Goal: Task Accomplishment & Management: Complete application form

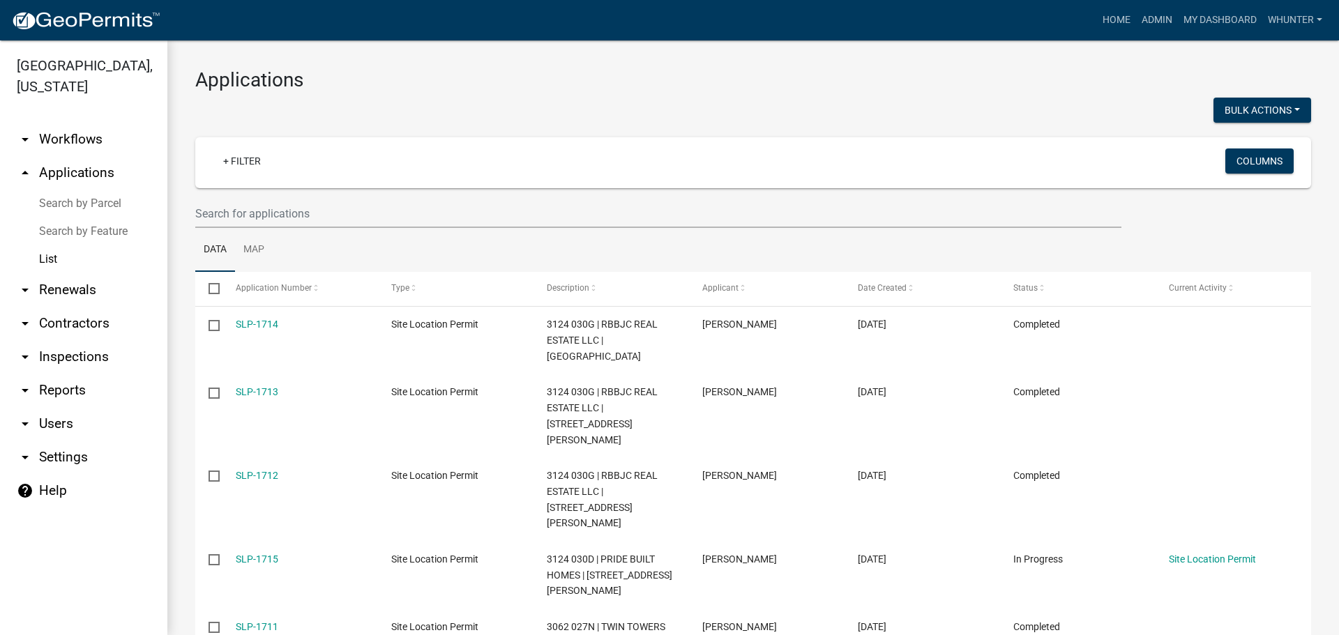
click at [367, 197] on wm-filter-builder "+ Filter Columns" at bounding box center [753, 182] width 1116 height 91
click at [369, 207] on input "text" at bounding box center [658, 213] width 926 height 29
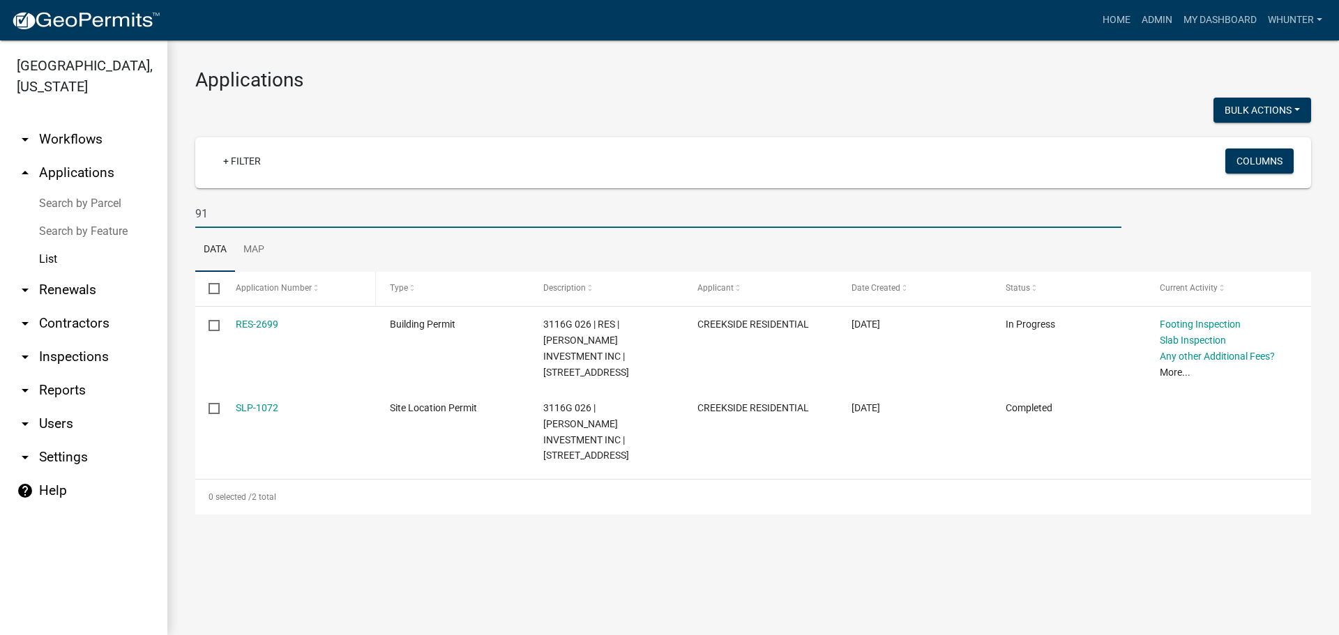
type input "9"
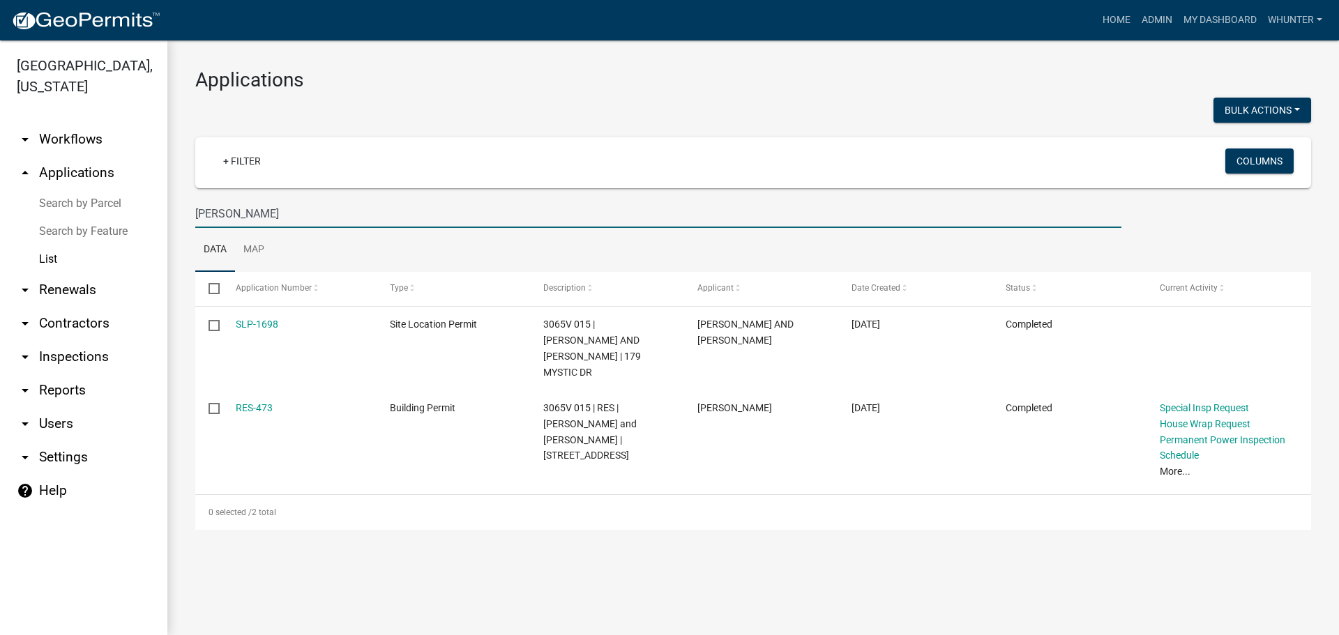
type input "[PERSON_NAME]"
click at [312, 580] on main "Applications Bulk Actions Void + Filter Columns [PERSON_NAME] Data Map Select A…" at bounding box center [752, 337] width 1171 height 595
click at [1117, 31] on link "Home" at bounding box center [1116, 20] width 39 height 26
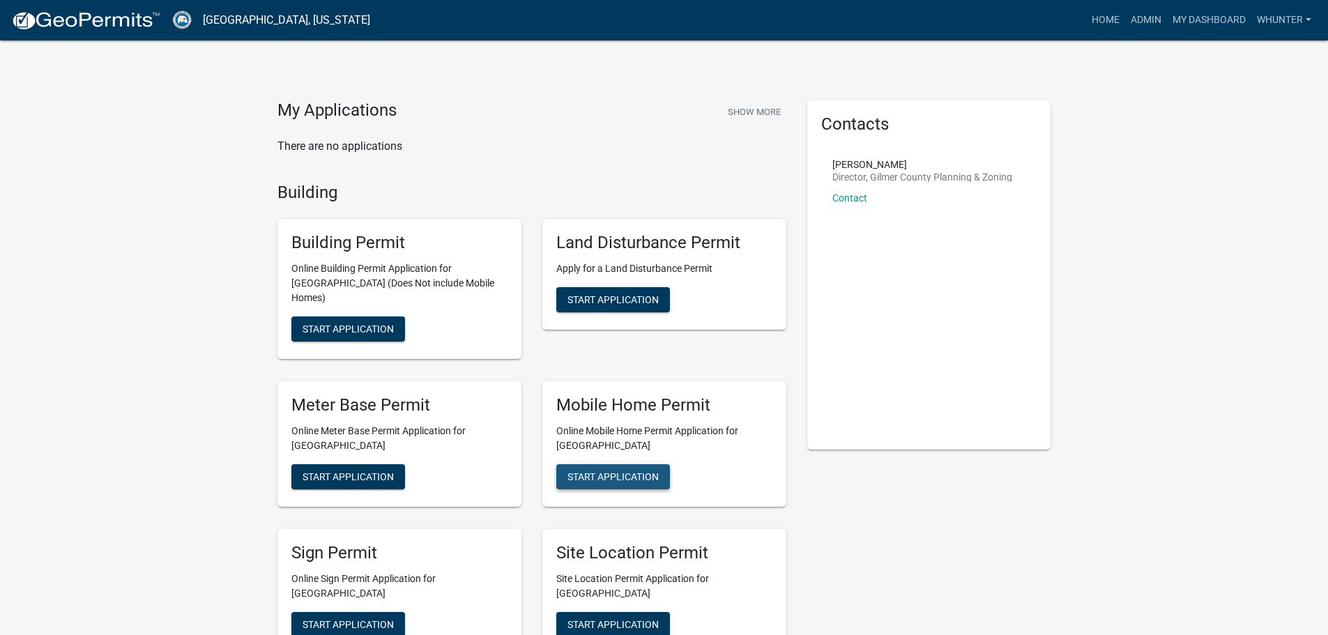
click at [623, 471] on span "Start Application" at bounding box center [613, 476] width 91 height 11
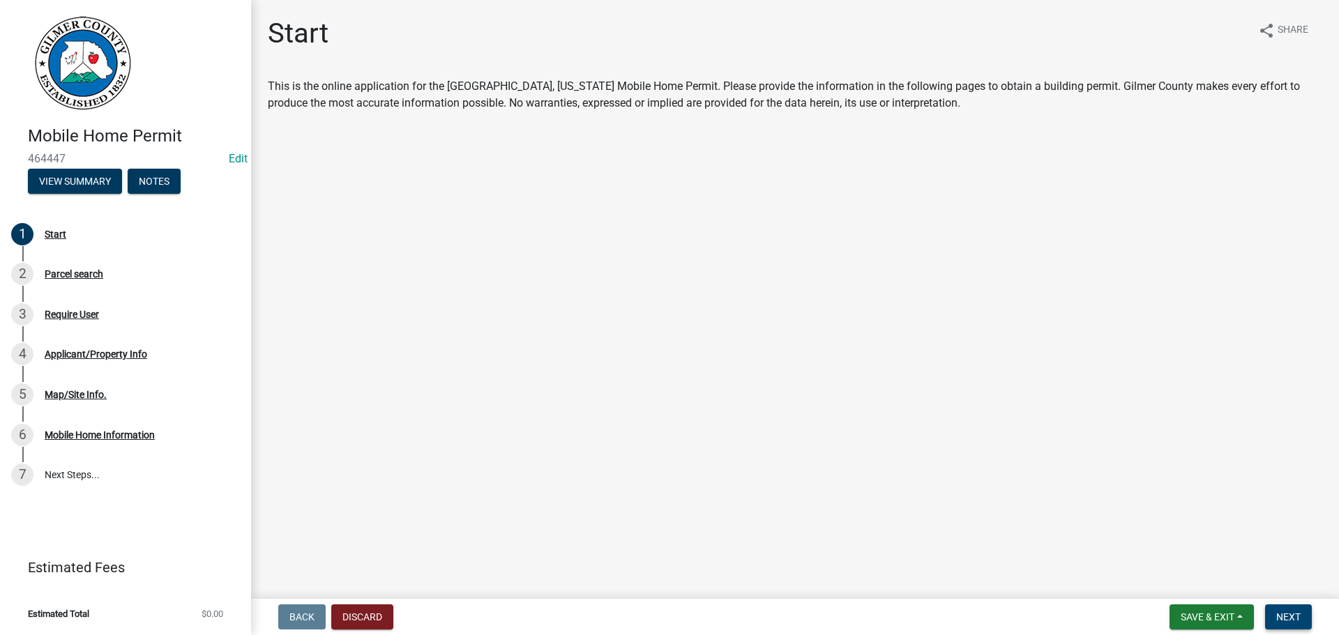
click at [1279, 614] on span "Next" at bounding box center [1288, 616] width 24 height 11
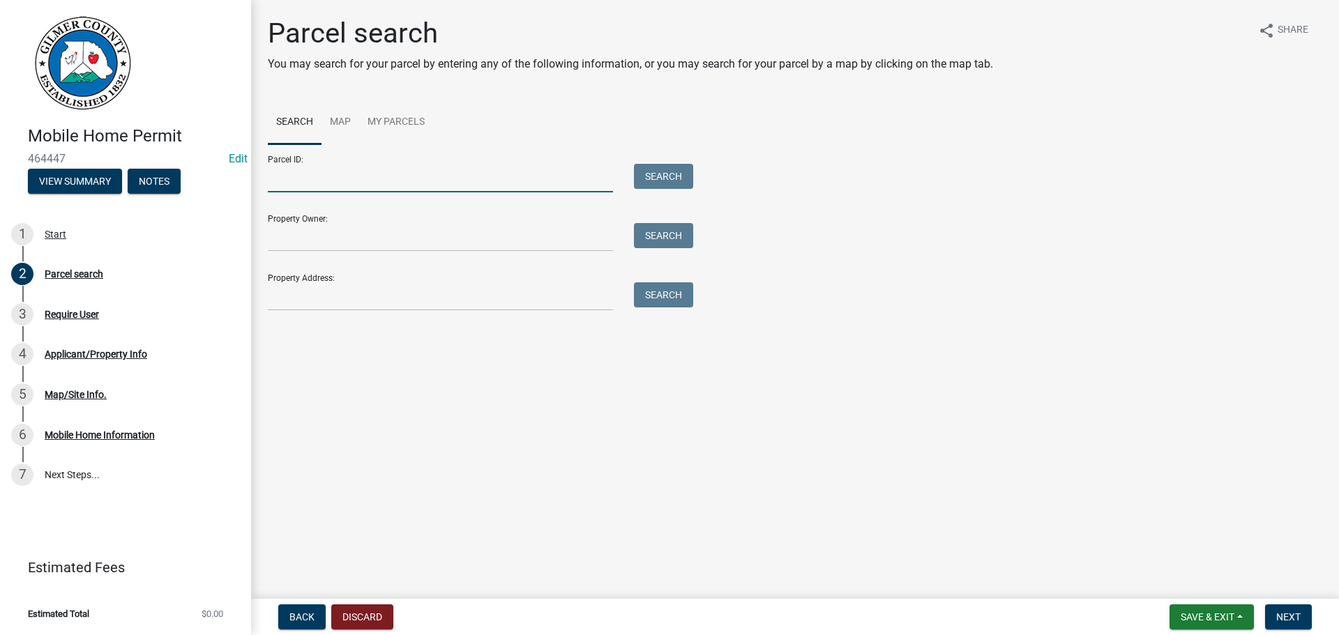
click at [386, 174] on input "Parcel ID:" at bounding box center [440, 178] width 345 height 29
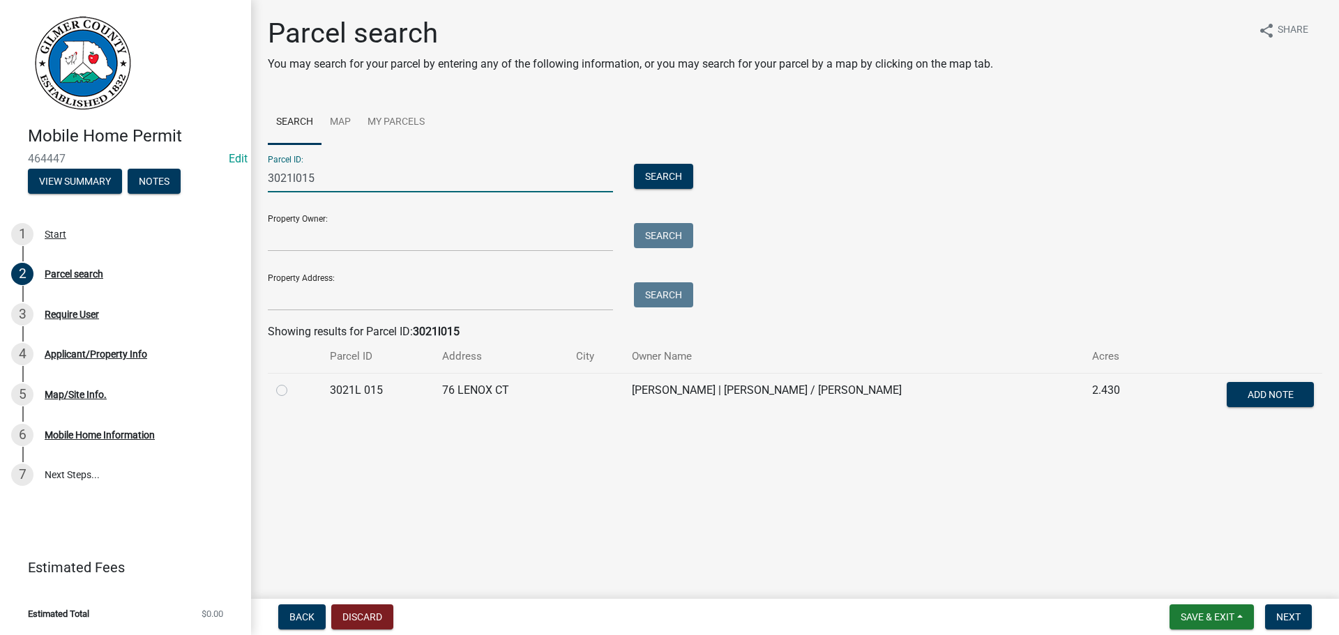
type input "3021l015"
click at [293, 382] on label at bounding box center [293, 382] width 0 height 0
click at [293, 391] on 015 "radio" at bounding box center [297, 386] width 9 height 9
radio 015 "true"
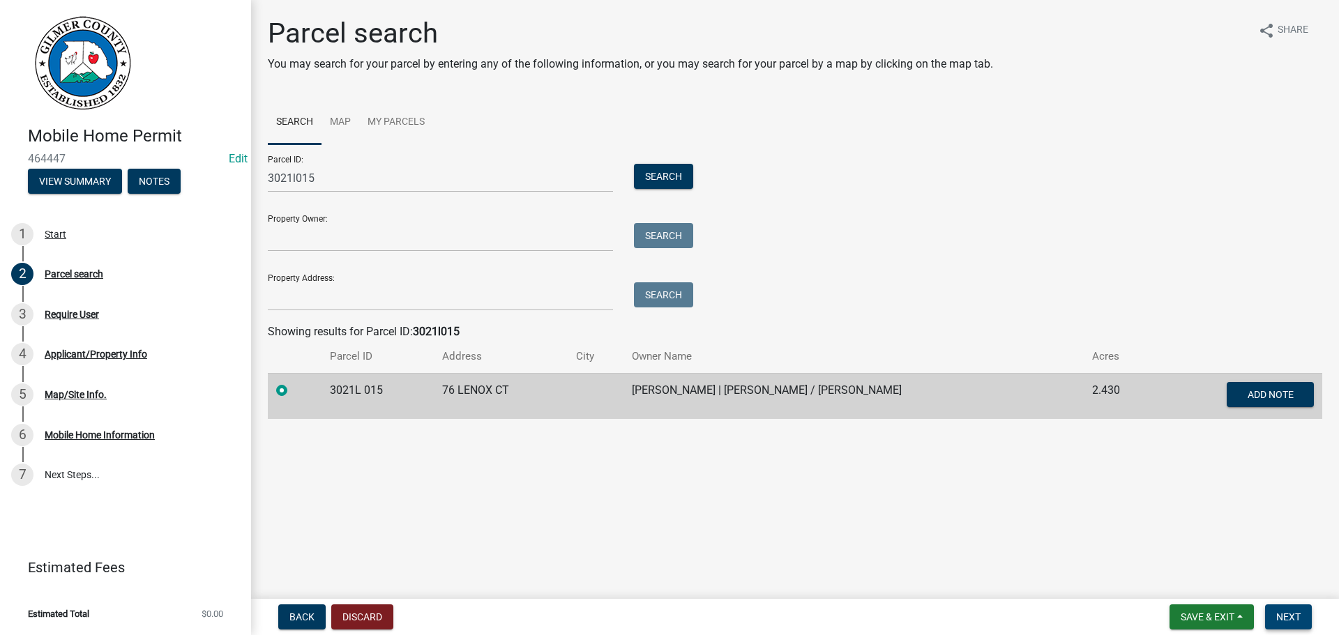
click at [1296, 613] on span "Next" at bounding box center [1288, 616] width 24 height 11
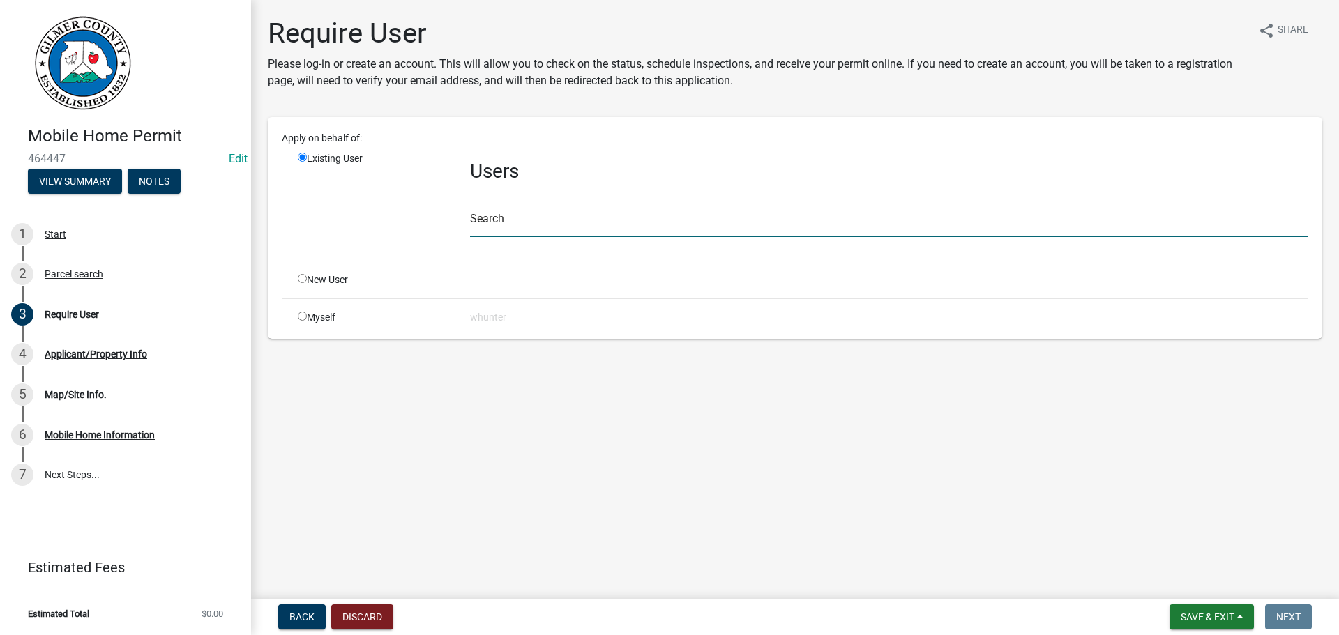
click at [528, 227] on input "text" at bounding box center [889, 222] width 838 height 29
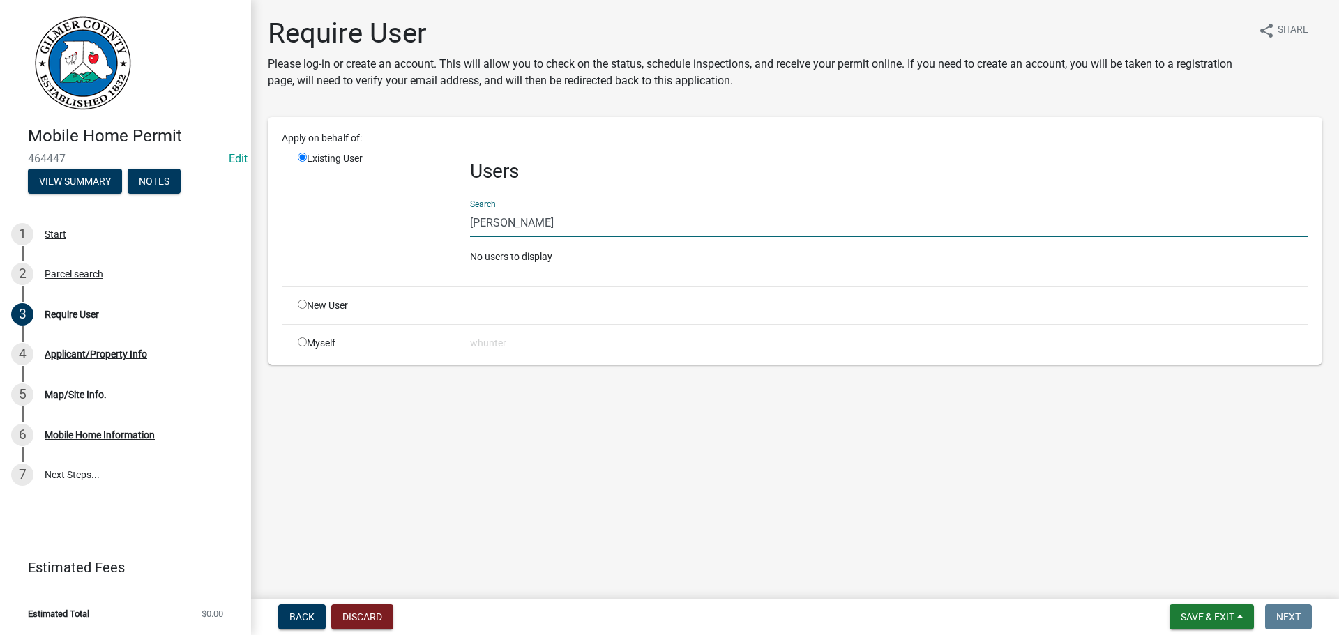
type input "[PERSON_NAME]"
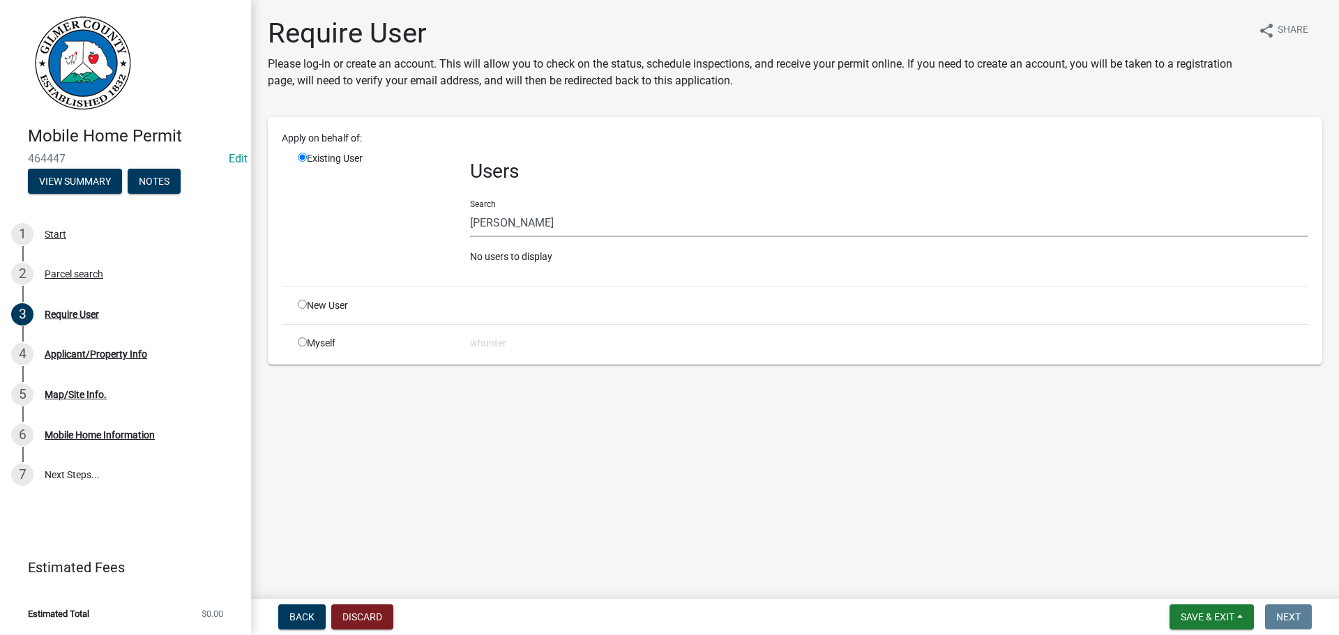
click at [301, 304] on input "radio" at bounding box center [302, 304] width 9 height 9
radio input "true"
radio input "false"
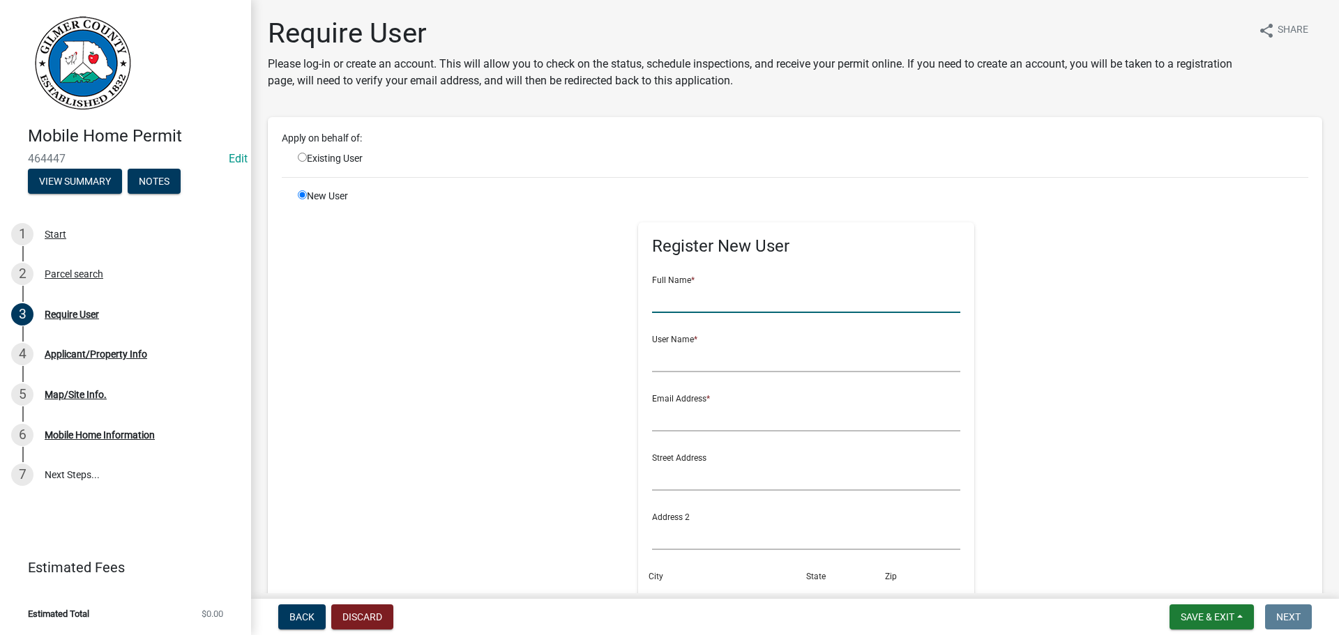
click at [676, 309] on input "text" at bounding box center [806, 298] width 309 height 29
type input "[PERSON_NAME]"
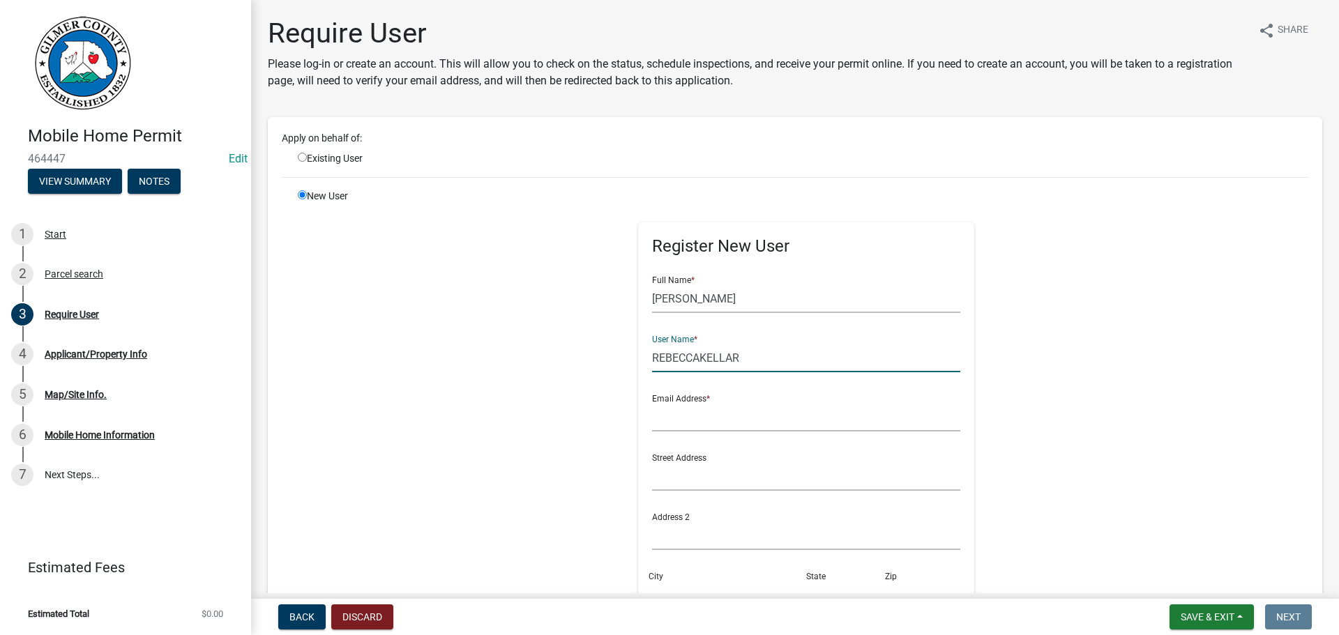
type input "REBECCAKELLAR"
type input "I"
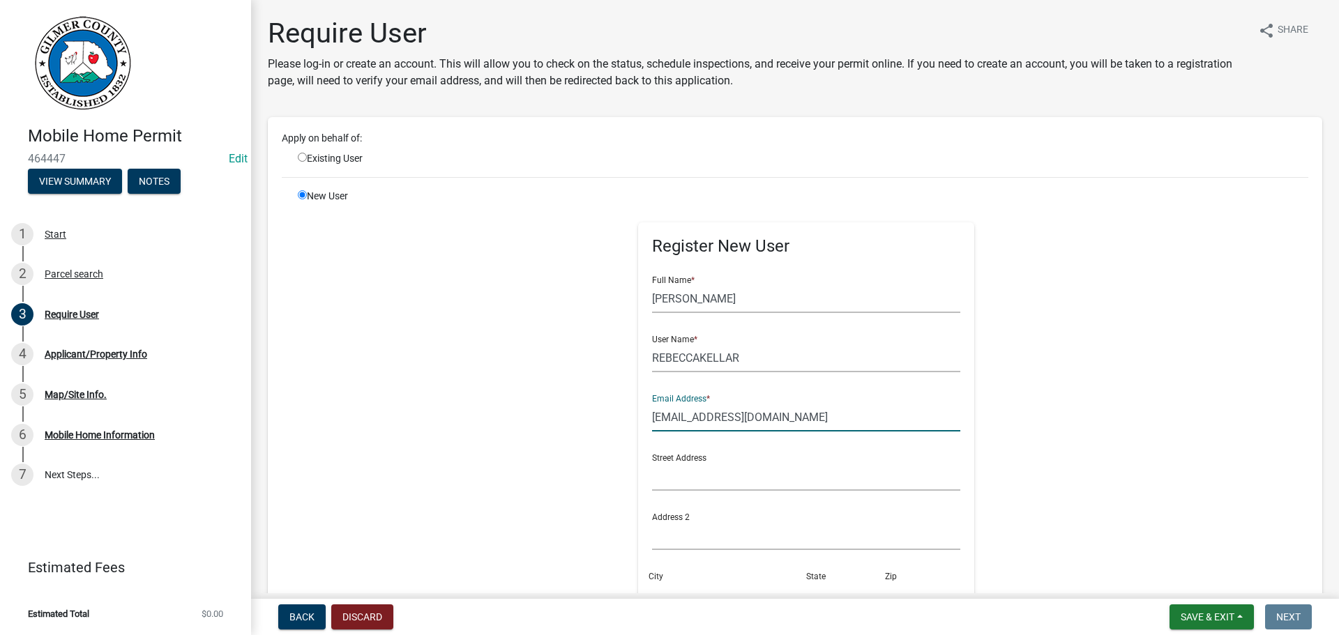
type input "[EMAIL_ADDRESS][DOMAIN_NAME]"
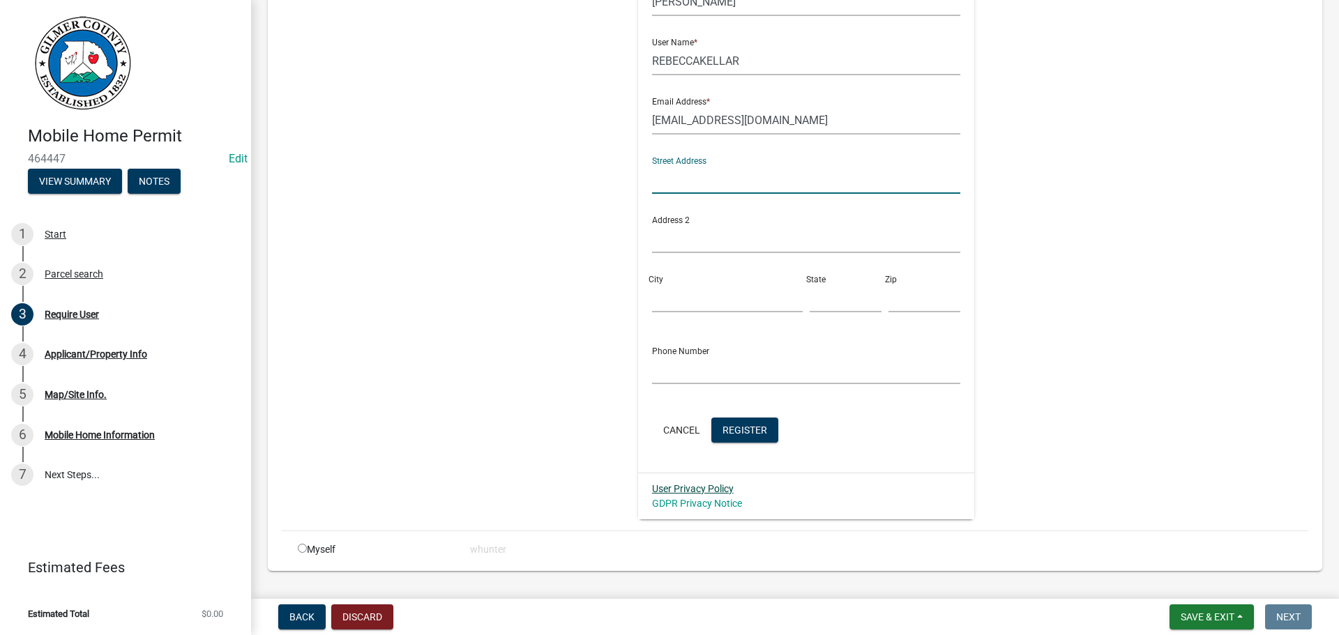
scroll to position [329, 0]
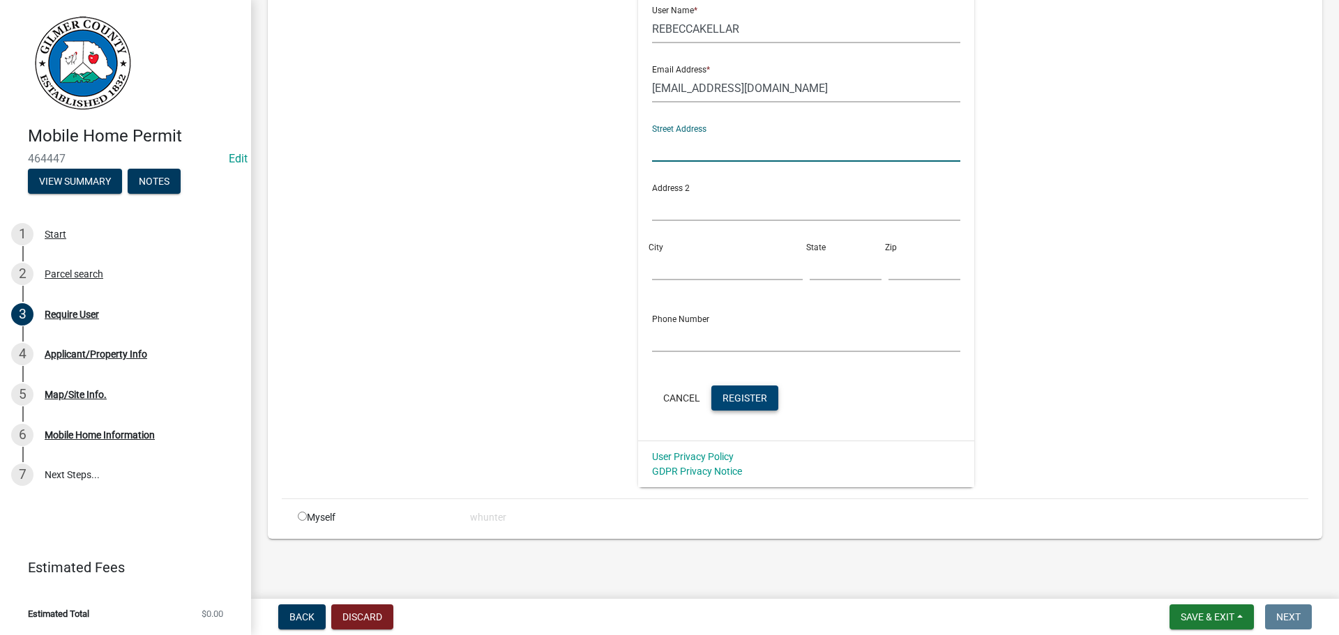
click at [731, 404] on button "Register" at bounding box center [744, 398] width 67 height 25
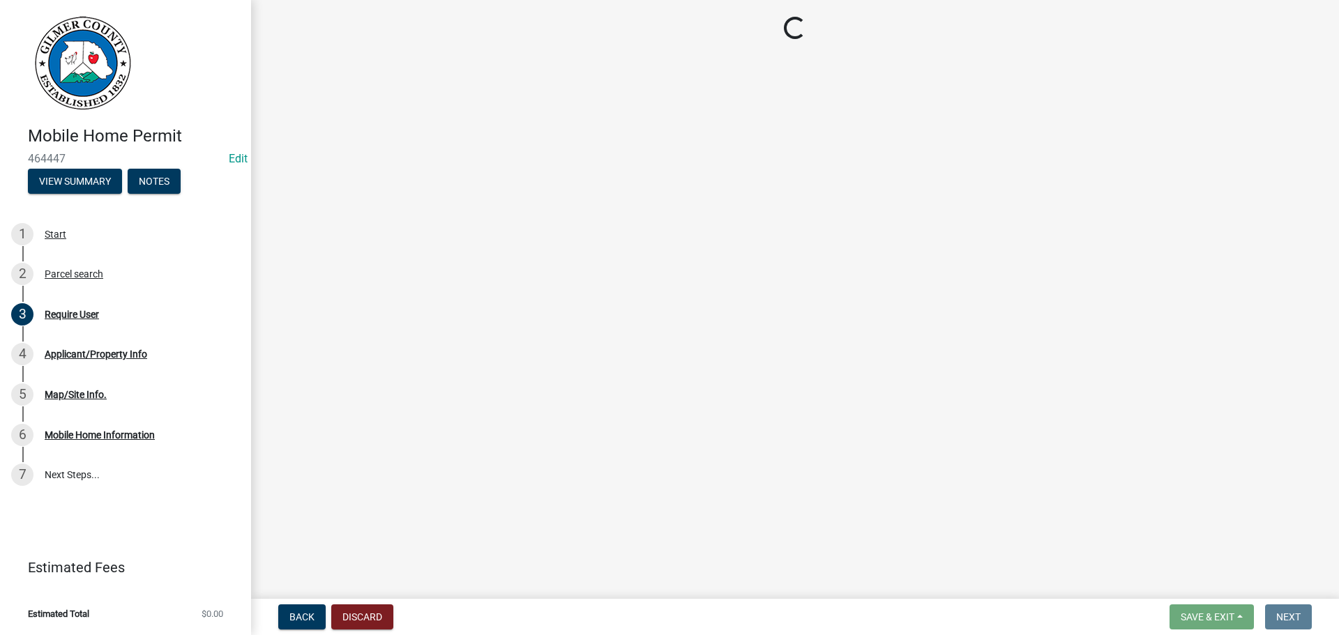
scroll to position [0, 0]
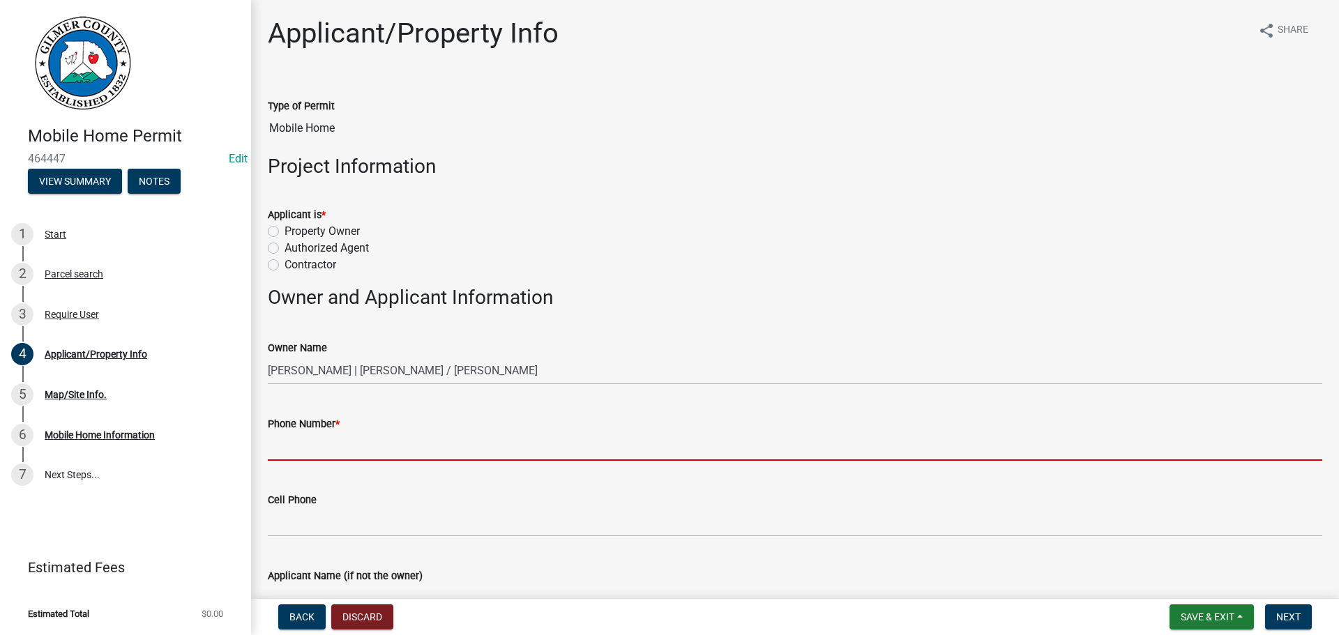
click at [441, 443] on input "Phone Number *" at bounding box center [795, 446] width 1054 height 29
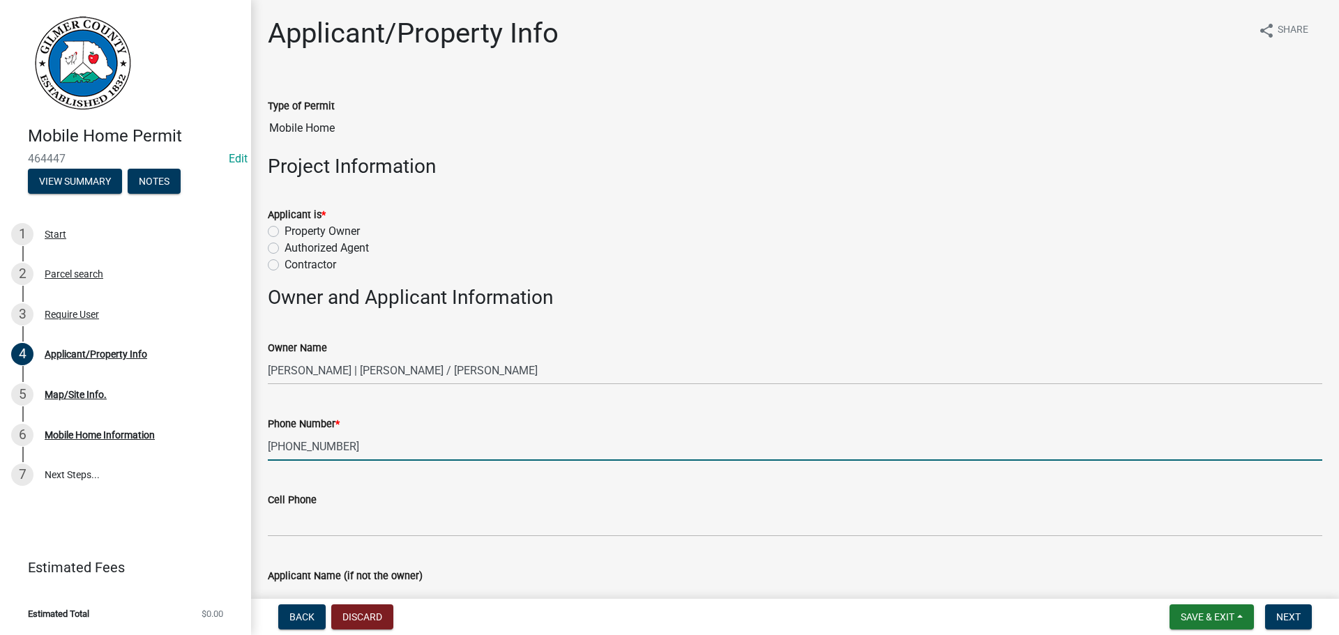
type input "[PHONE_NUMBER]"
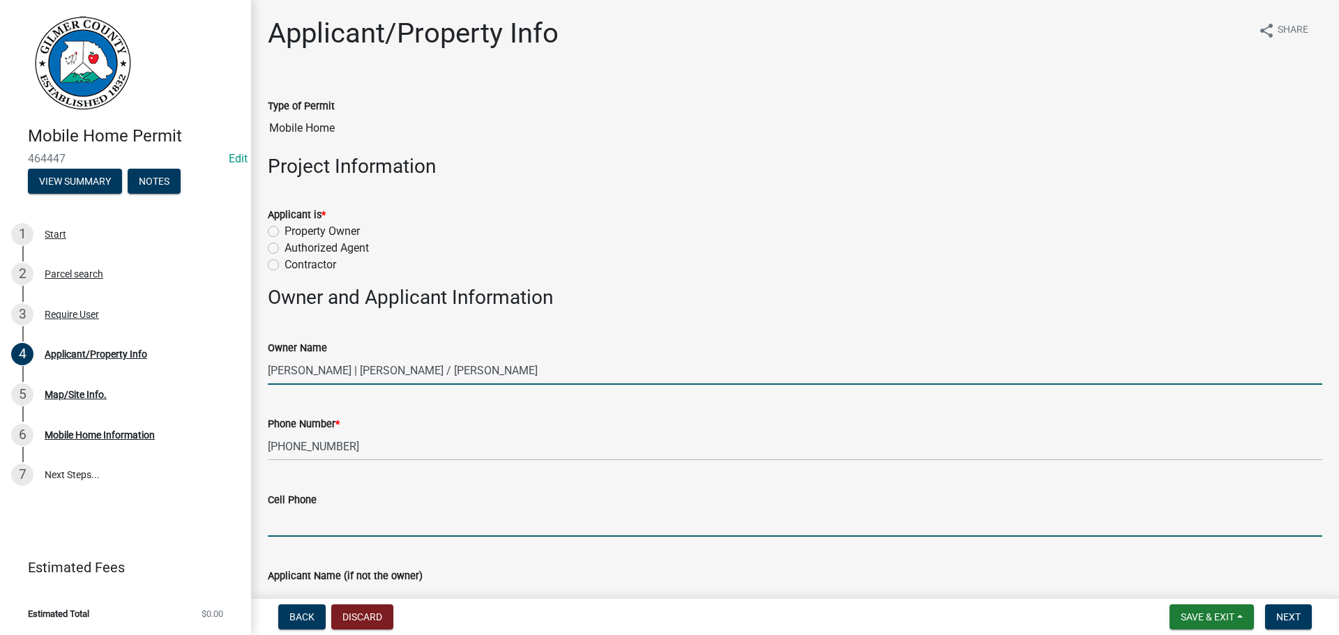
click at [370, 372] on input "[PERSON_NAME] | [PERSON_NAME] / [PERSON_NAME]" at bounding box center [795, 370] width 1054 height 29
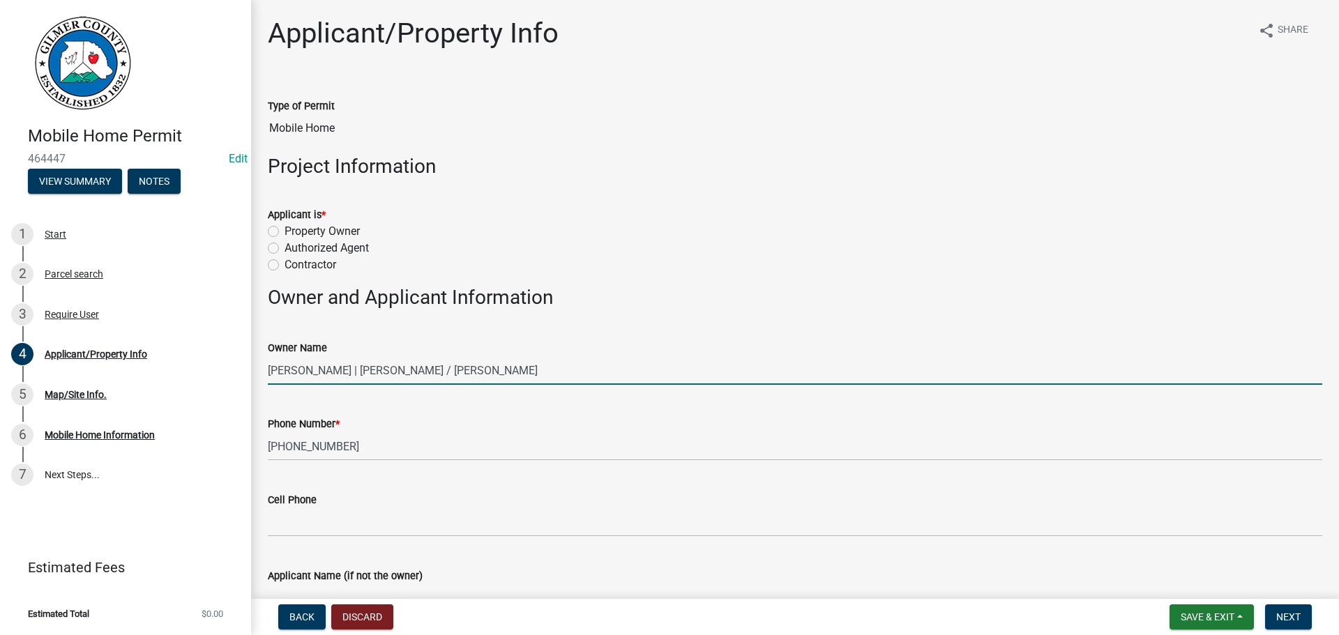
drag, startPoint x: 272, startPoint y: 368, endPoint x: 367, endPoint y: 374, distance: 95.0
click at [367, 374] on input "[PERSON_NAME] | [PERSON_NAME] / [PERSON_NAME]" at bounding box center [795, 370] width 1054 height 29
paste input "[PERSON_NAME]"
click at [448, 370] on input "[PERSON_NAME] AND [PERSON_NAME] / [PERSON_NAME]" at bounding box center [795, 370] width 1054 height 29
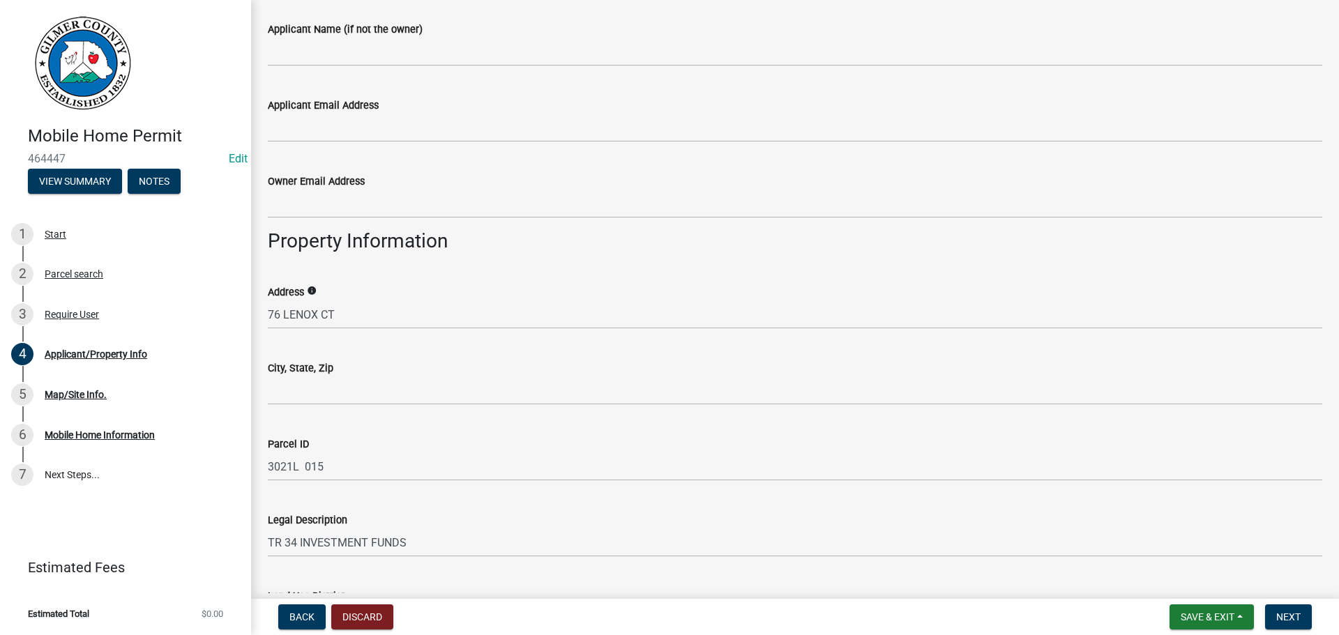
scroll to position [628, 0]
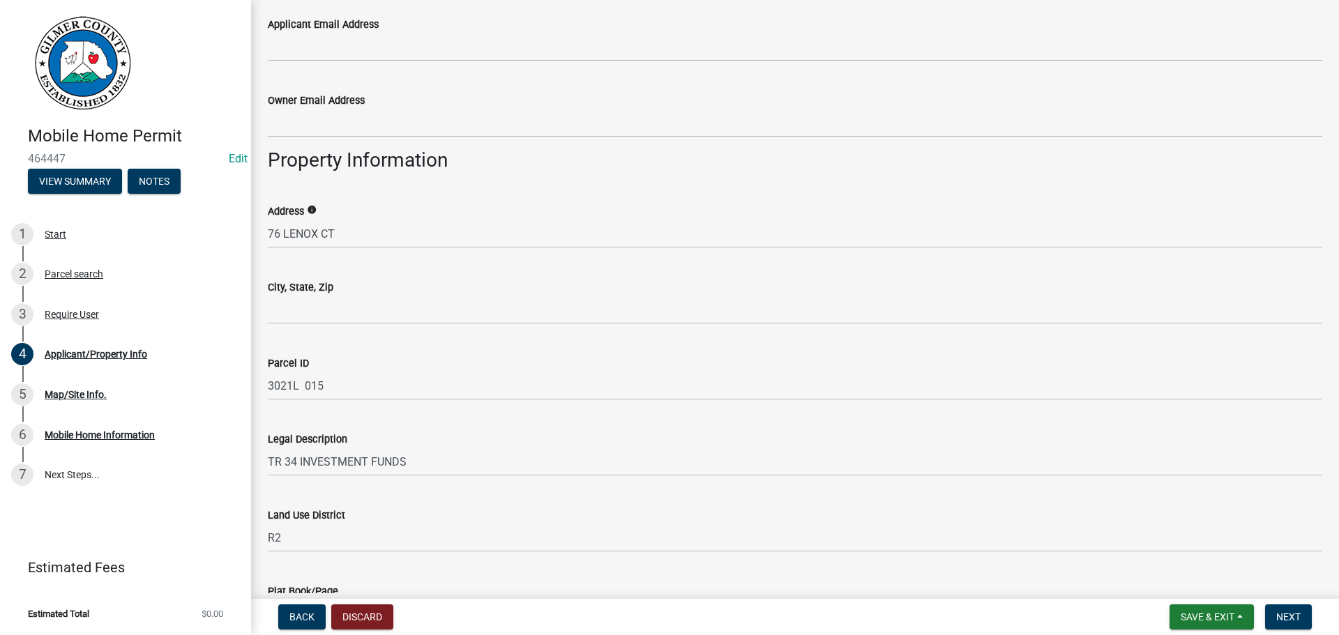
type input "[PERSON_NAME] AND [PERSON_NAME] - [PERSON_NAME]"
click at [344, 326] on wm-data-entity-input "City, State, Zip" at bounding box center [795, 297] width 1054 height 76
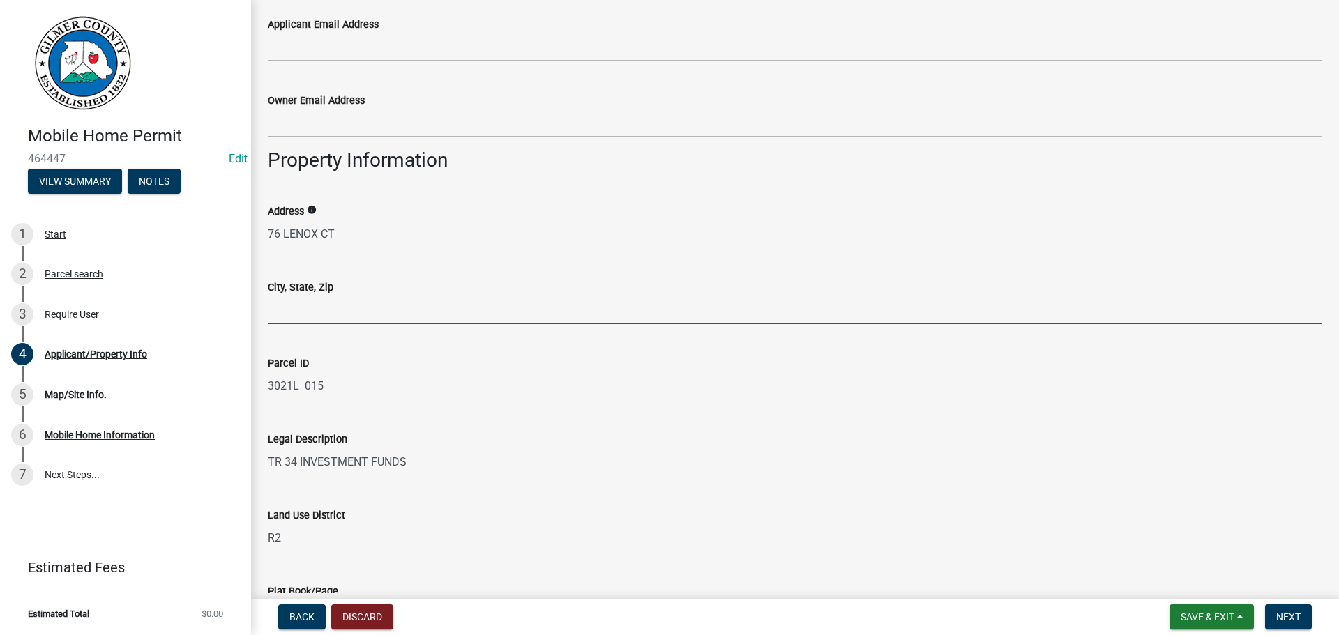
click at [333, 310] on input "City, State, Zip" at bounding box center [795, 310] width 1054 height 29
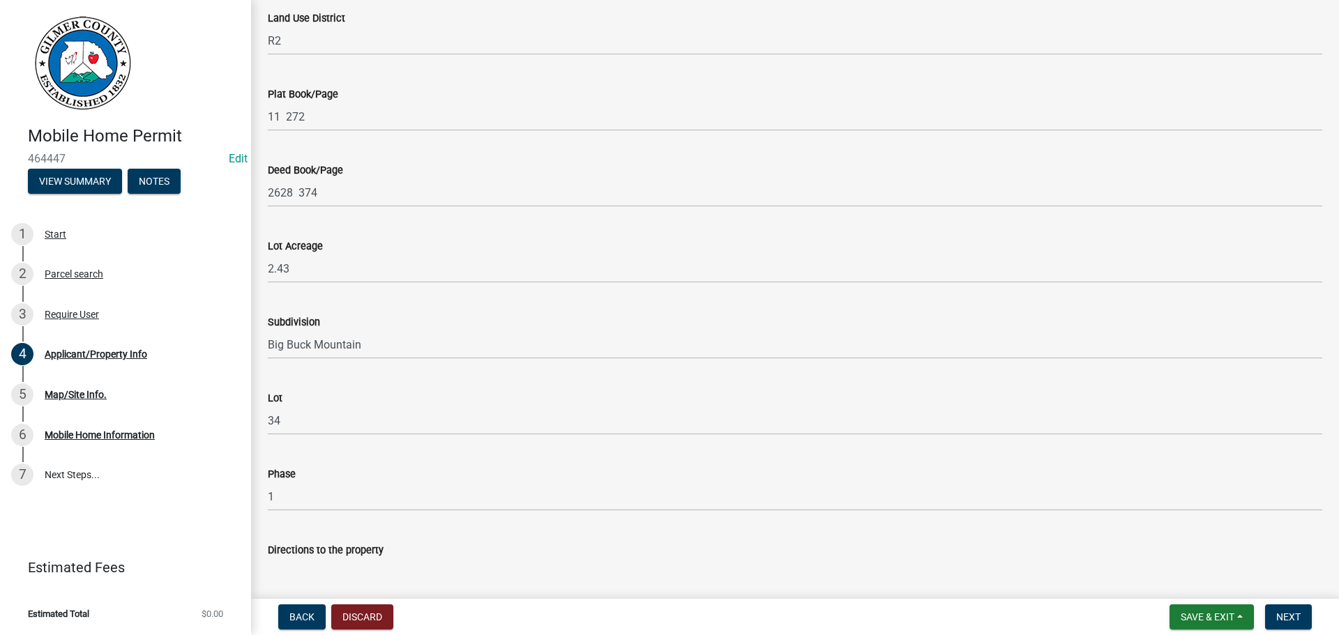
scroll to position [1221, 0]
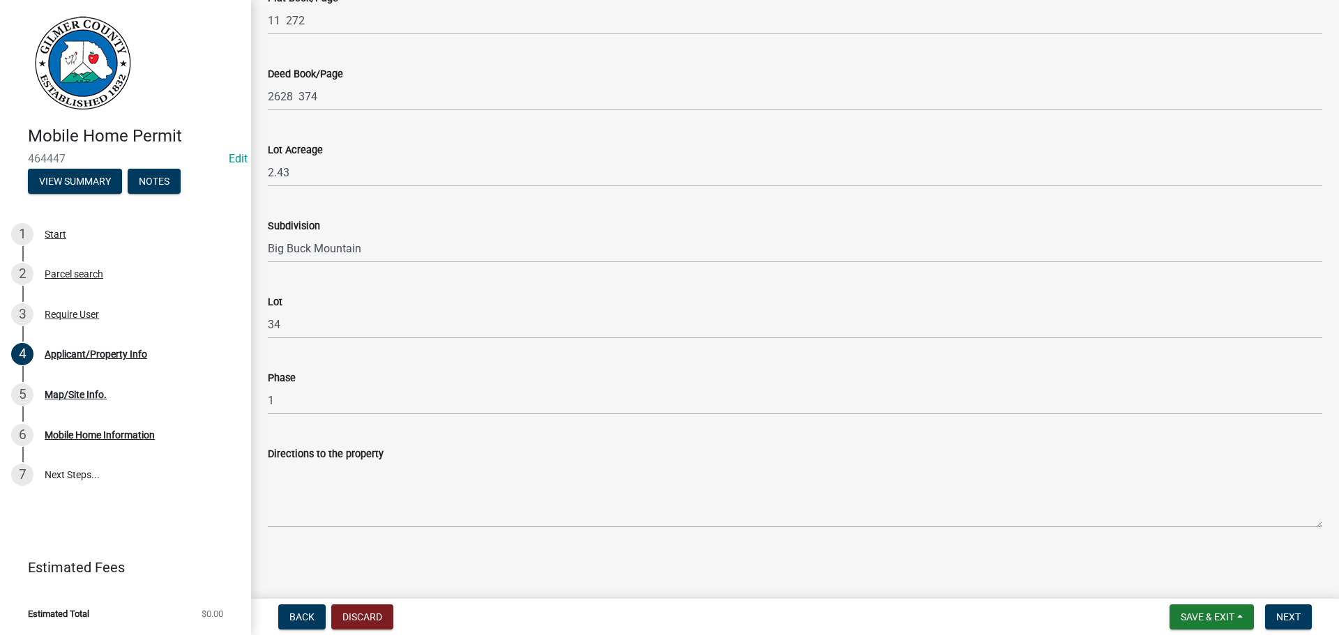
type input "ELLIJAY, GA 30540"
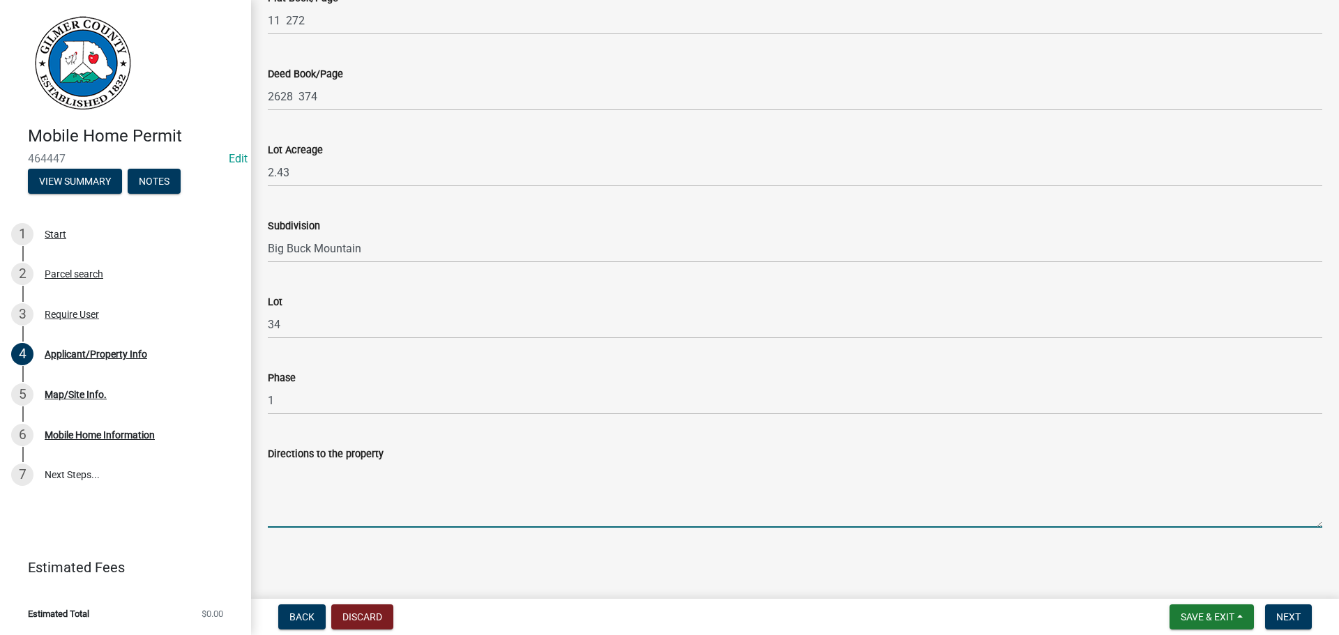
click at [575, 508] on textarea "Directions to the property" at bounding box center [795, 495] width 1054 height 66
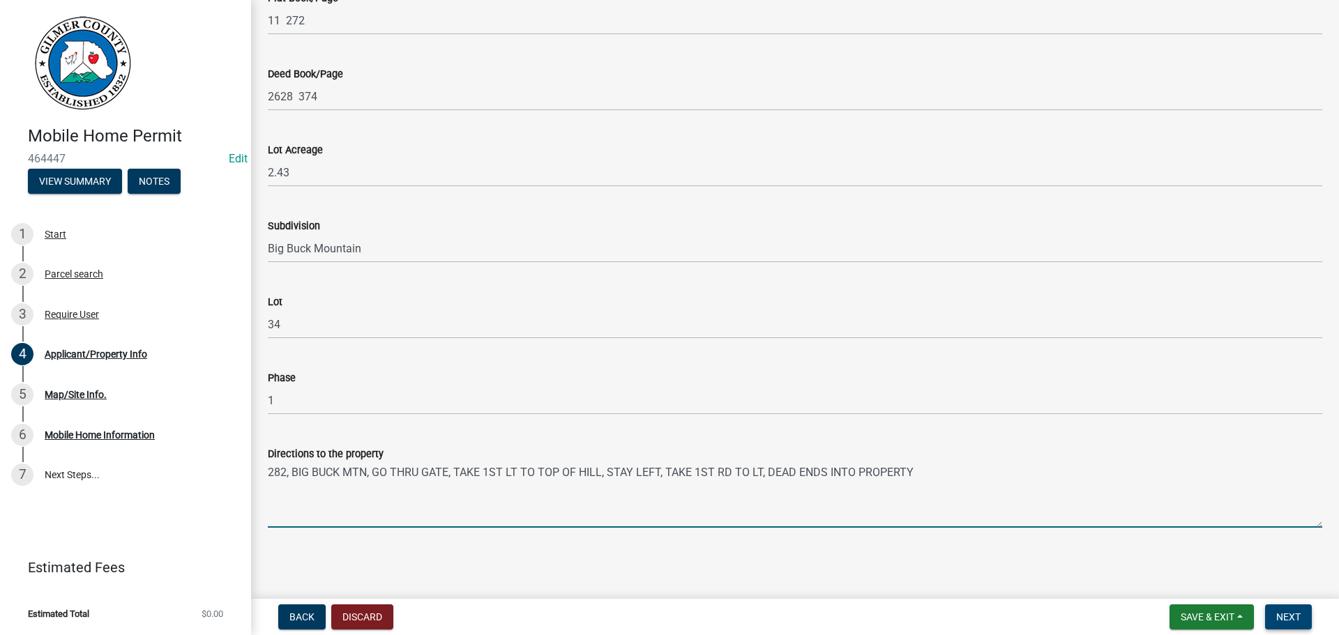
type textarea "282, BIG BUCK MTN, GO THRU GATE, TAKE 1ST LT TO TOP OF HILL, STAY LEFT, TAKE 1S…"
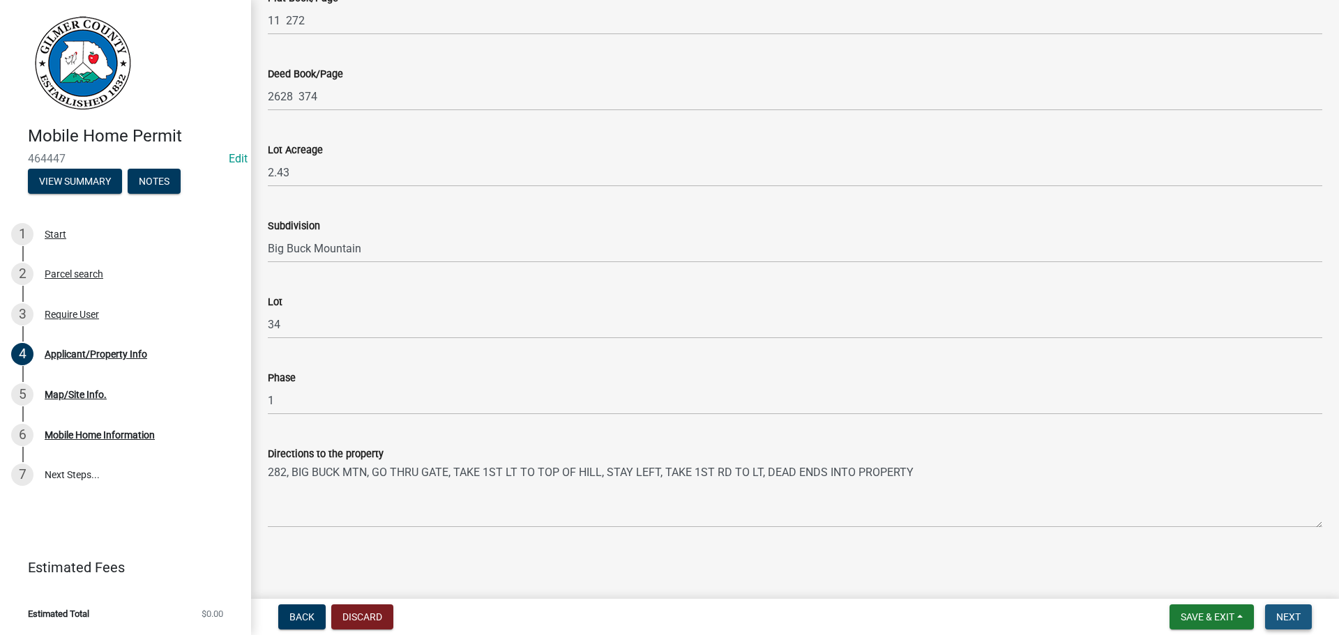
click at [1300, 618] on span "Next" at bounding box center [1288, 616] width 24 height 11
click at [1288, 613] on span "Next" at bounding box center [1288, 616] width 24 height 11
click at [1286, 620] on span "Next" at bounding box center [1288, 616] width 24 height 11
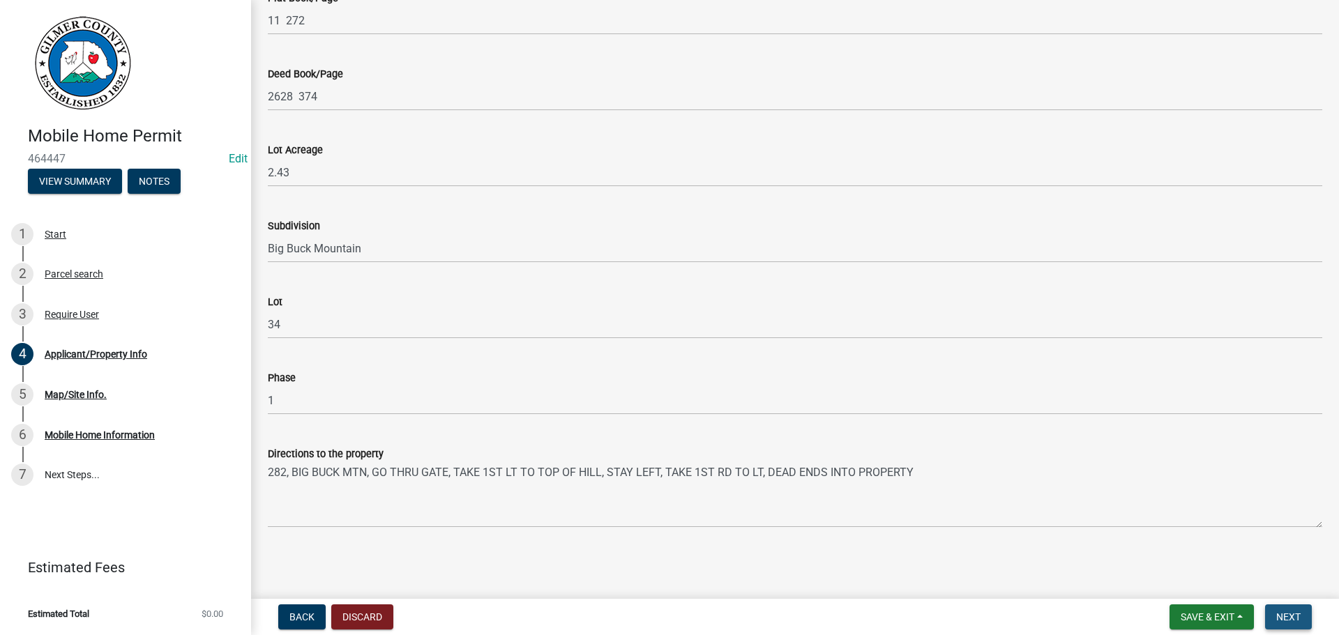
click at [1286, 620] on span "Next" at bounding box center [1288, 616] width 24 height 11
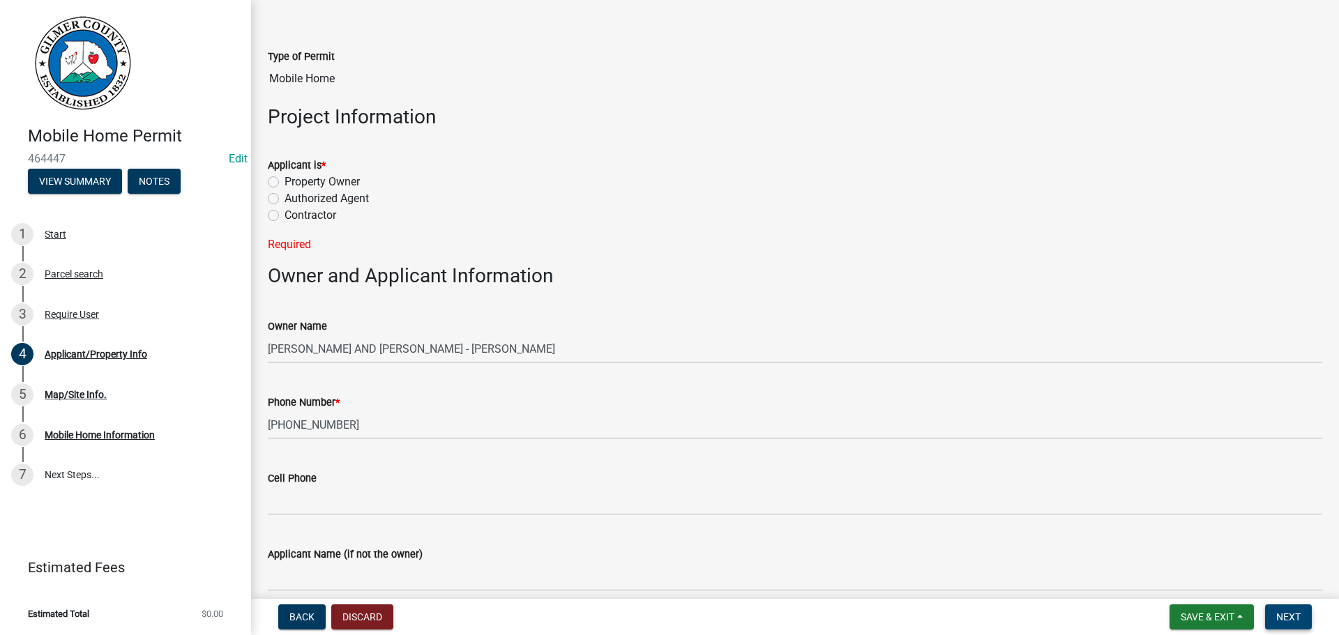
scroll to position [0, 0]
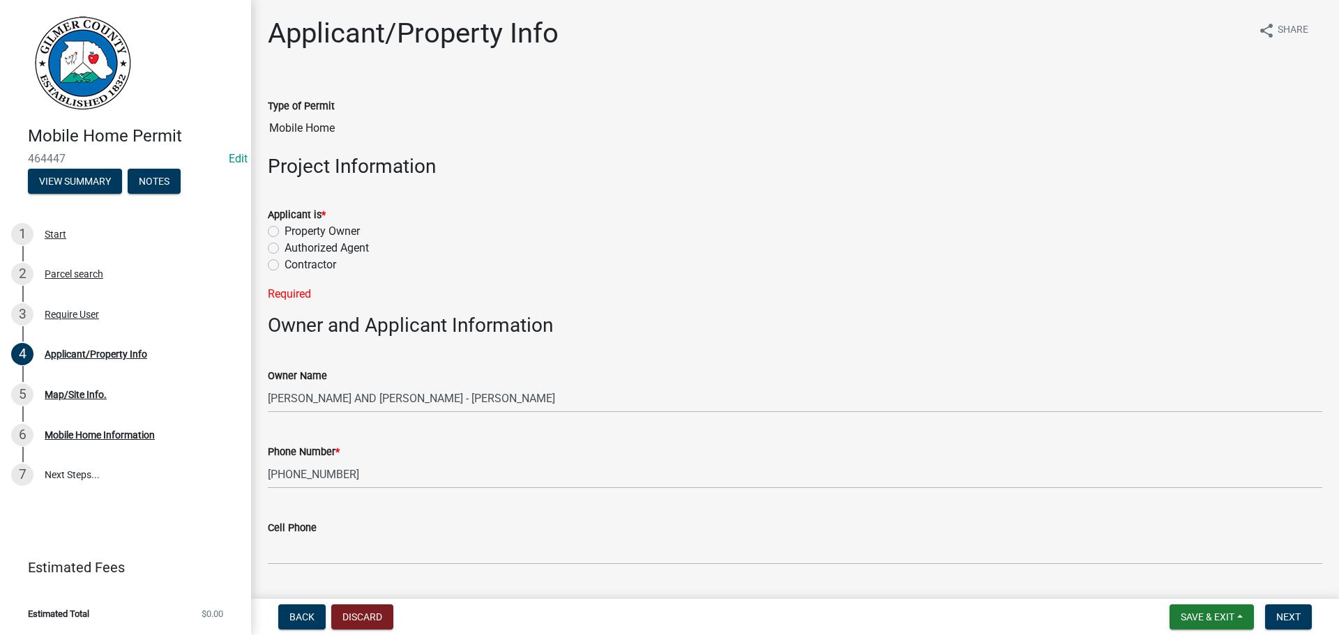
click at [341, 236] on label "Property Owner" at bounding box center [321, 231] width 75 height 17
click at [294, 232] on input "Property Owner" at bounding box center [288, 227] width 9 height 9
radio input "true"
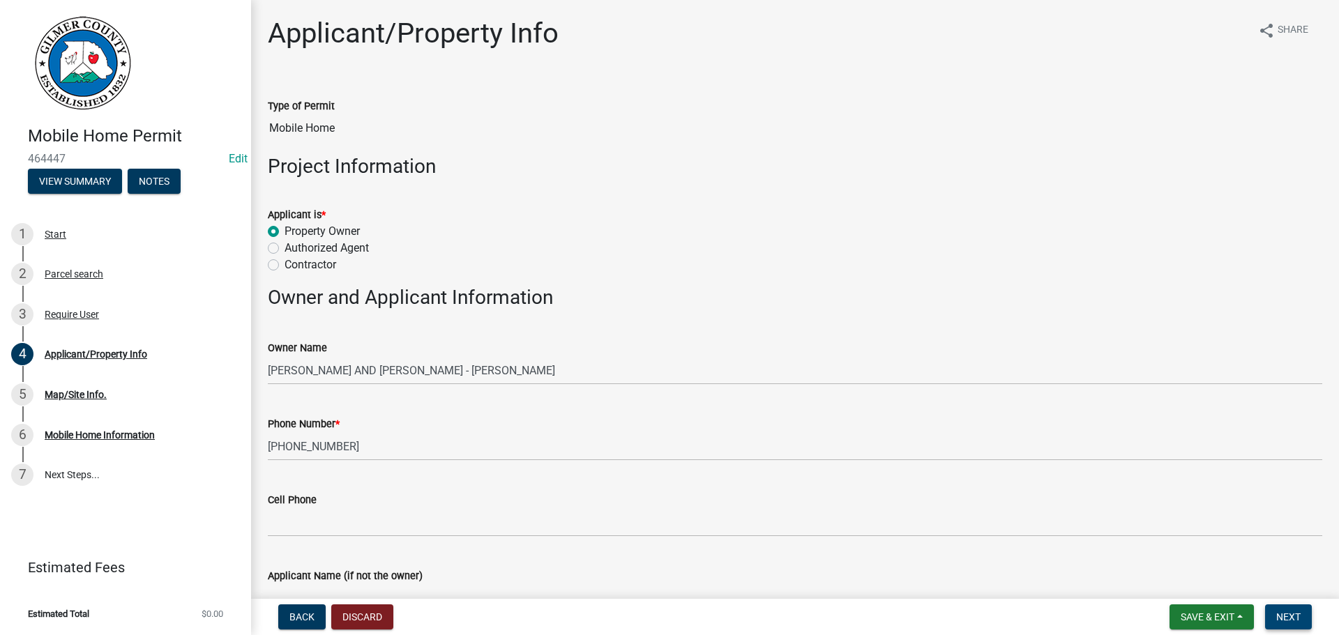
click at [1288, 614] on span "Next" at bounding box center [1288, 616] width 24 height 11
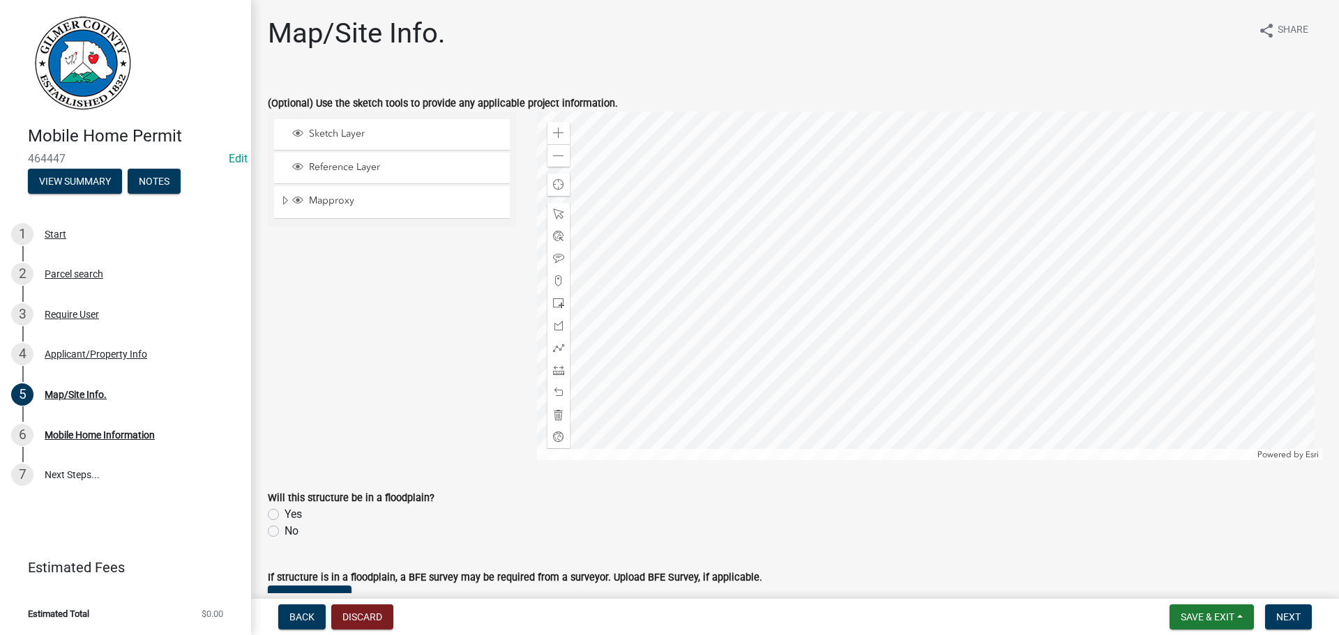
click at [284, 509] on label "Yes" at bounding box center [292, 514] width 17 height 17
click at [284, 509] on input "Yes" at bounding box center [288, 510] width 9 height 9
radio input "true"
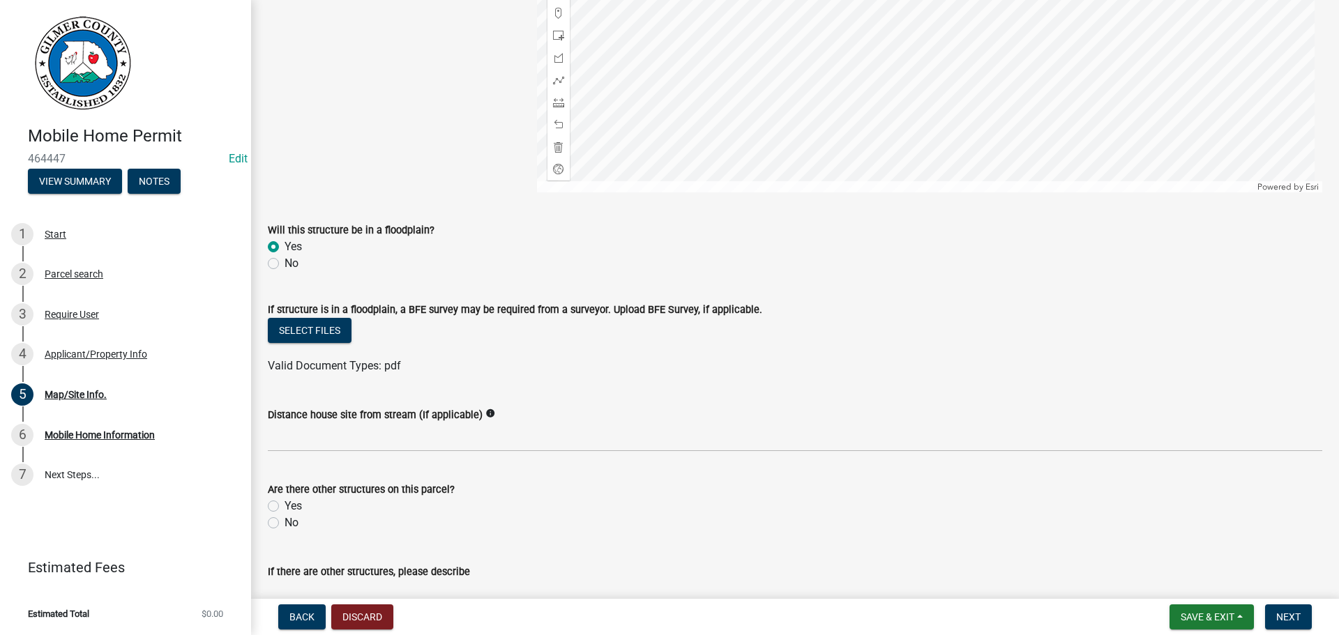
scroll to position [349, 0]
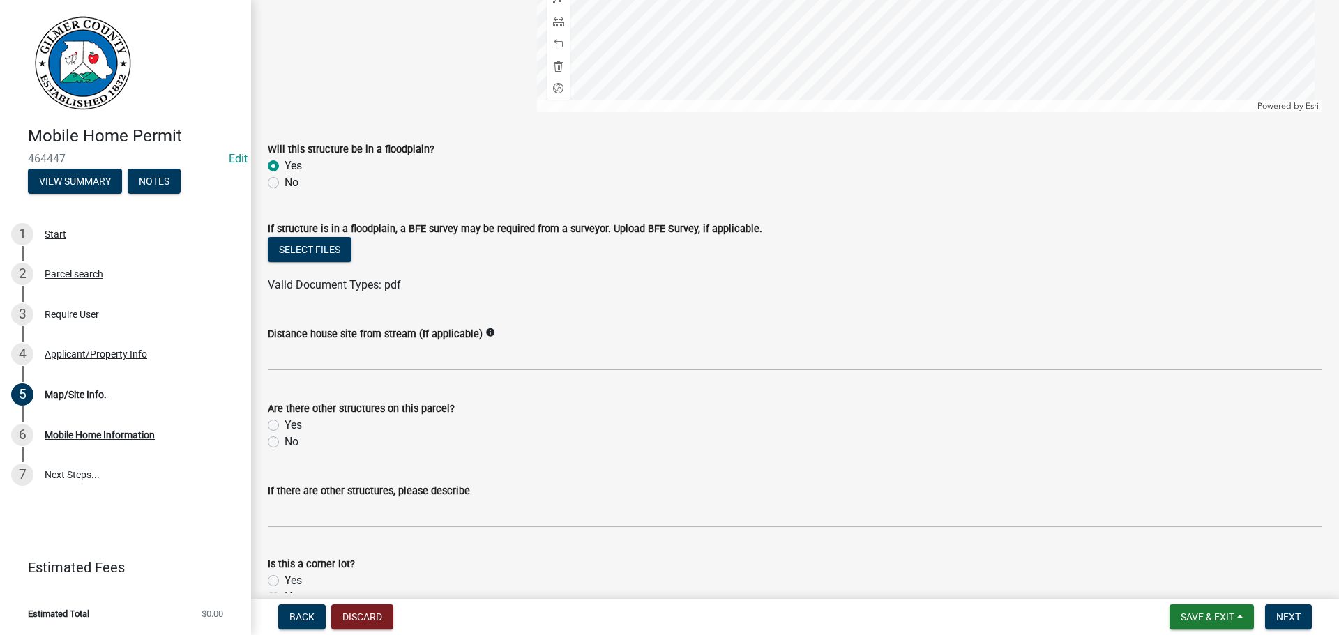
click at [290, 443] on label "No" at bounding box center [291, 442] width 14 height 17
click at [290, 443] on input "No" at bounding box center [288, 438] width 9 height 9
radio input "true"
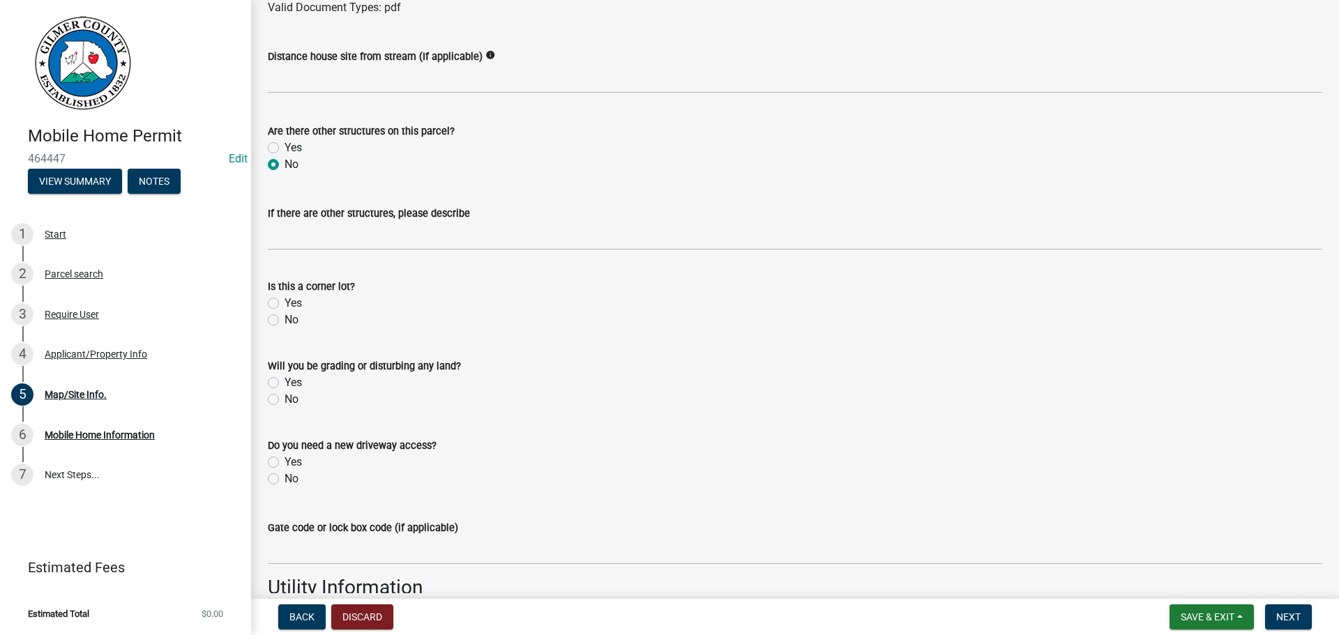
scroll to position [628, 0]
click at [294, 379] on label "Yes" at bounding box center [292, 381] width 17 height 17
click at [294, 379] on input "Yes" at bounding box center [288, 377] width 9 height 9
radio input "true"
click at [284, 485] on label "No" at bounding box center [291, 477] width 14 height 17
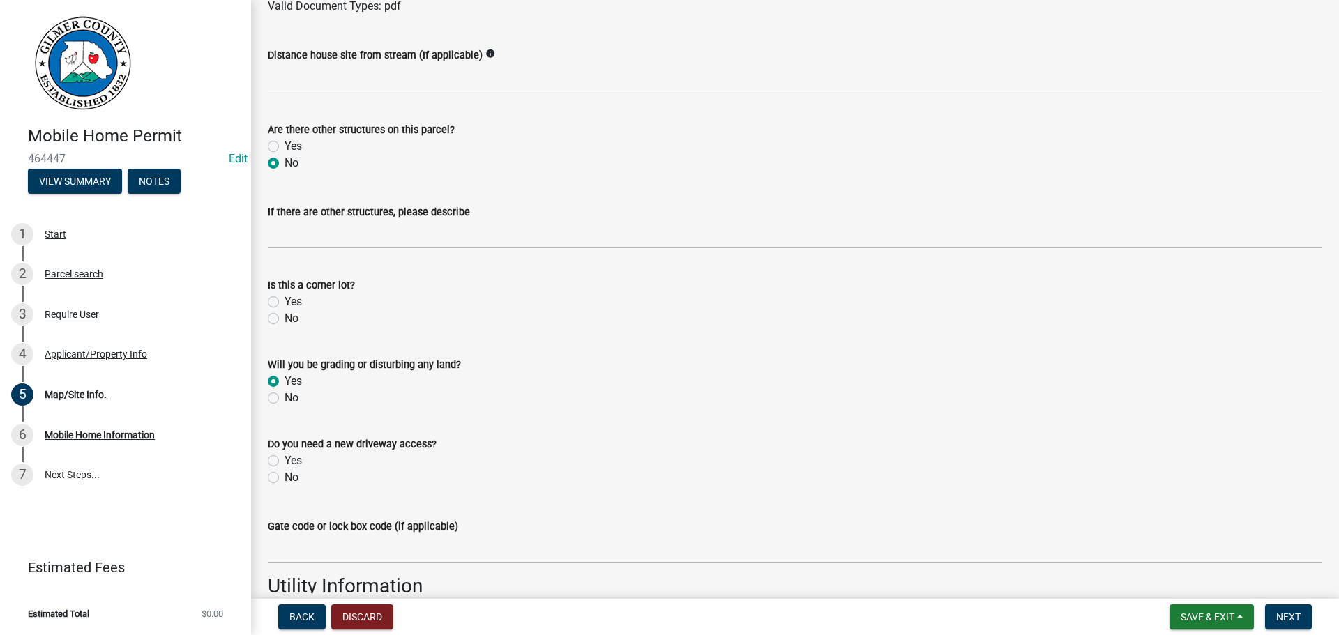
click at [284, 478] on input "No" at bounding box center [288, 473] width 9 height 9
radio input "true"
click at [287, 474] on label "No" at bounding box center [291, 477] width 14 height 17
click at [287, 474] on input "No" at bounding box center [288, 473] width 9 height 9
click at [289, 322] on label "No" at bounding box center [291, 318] width 14 height 17
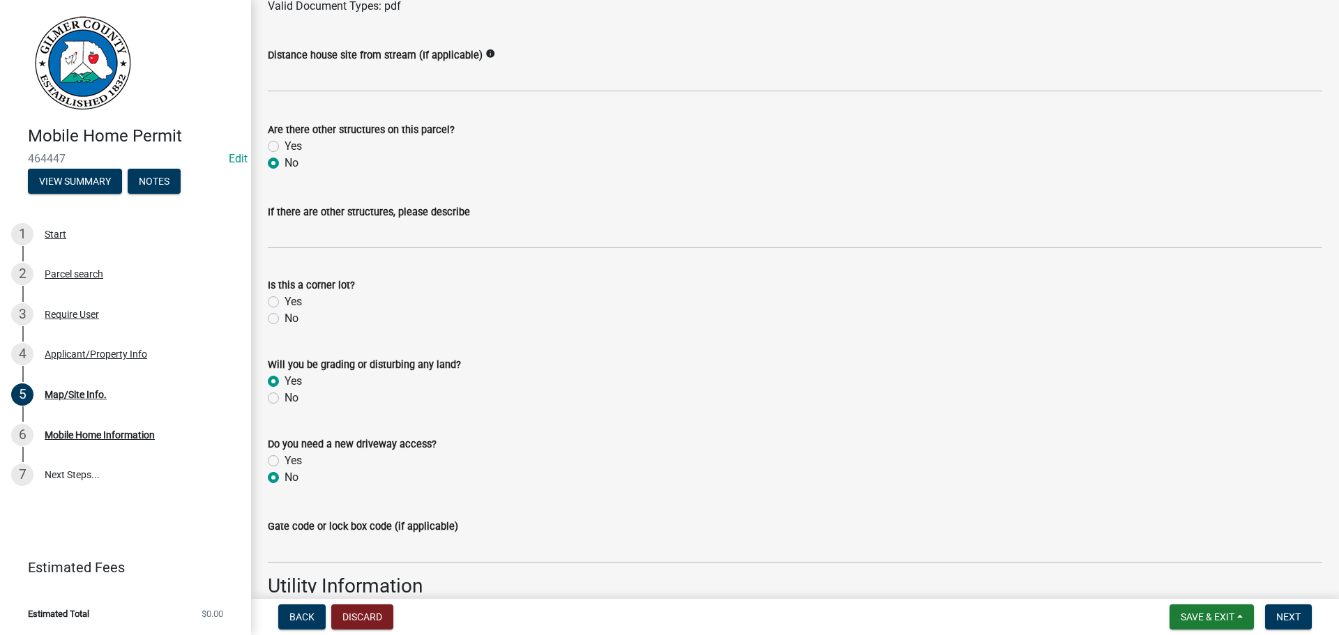
click at [289, 319] on input "No" at bounding box center [288, 314] width 9 height 9
radio input "true"
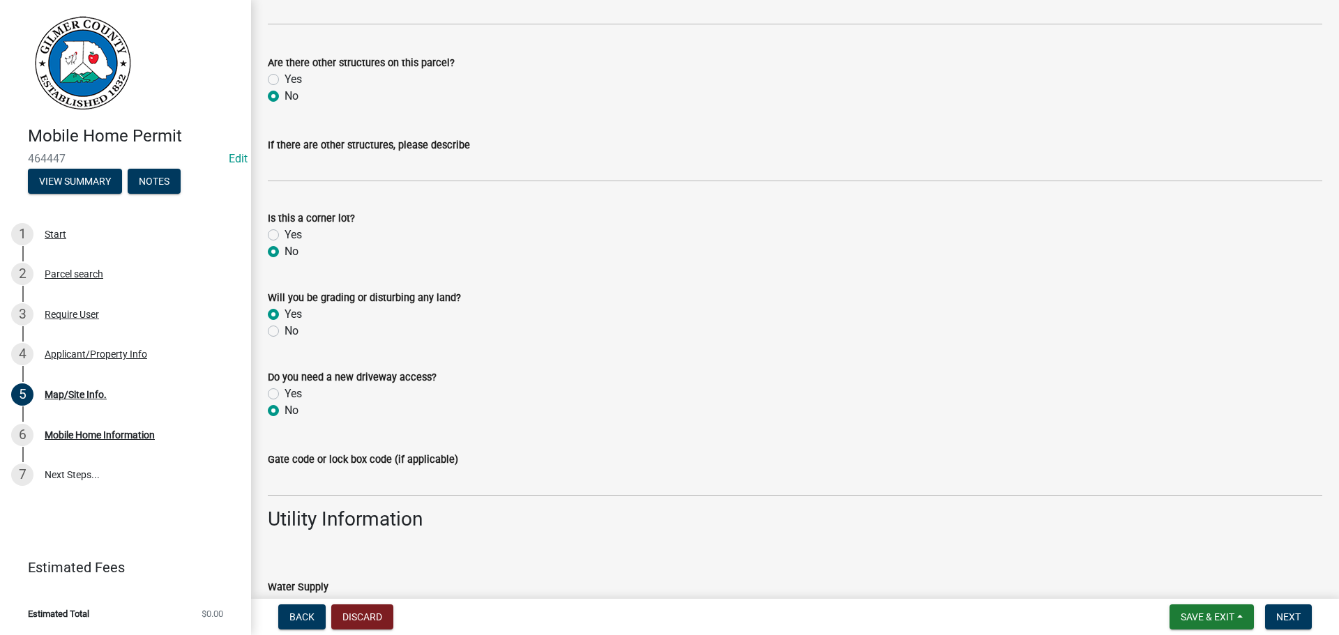
scroll to position [767, 0]
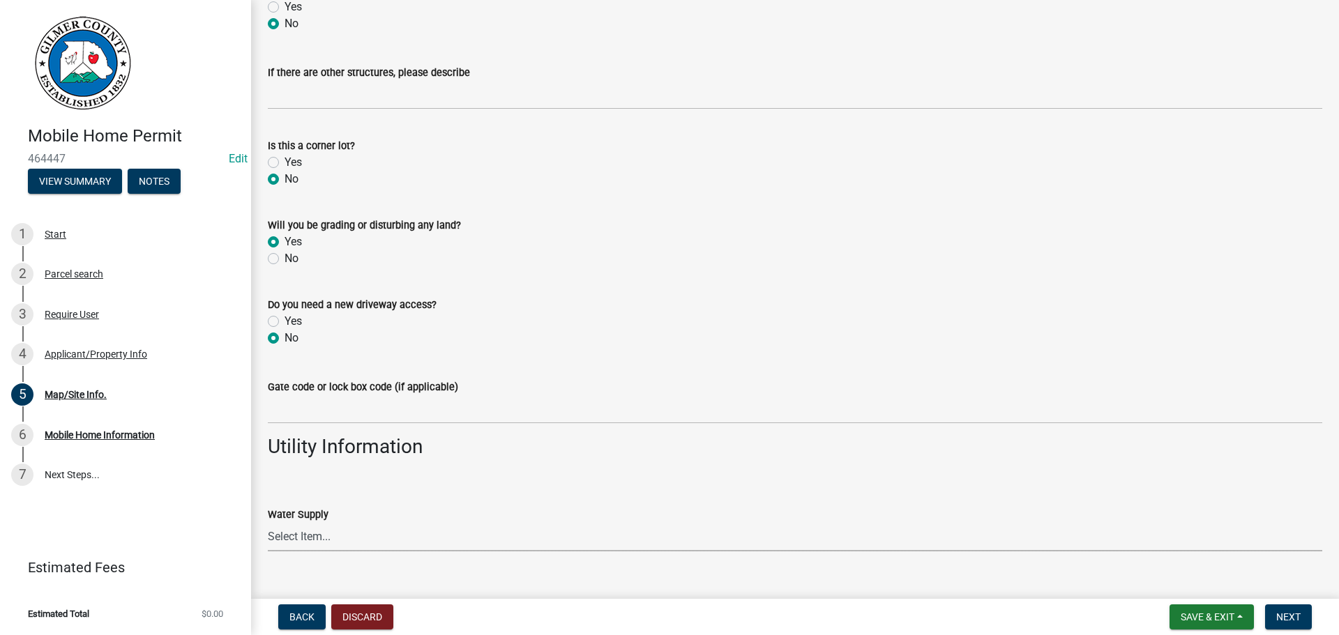
click at [349, 542] on select "Select Item... Well Community Public Spring" at bounding box center [795, 537] width 1054 height 29
click at [268, 523] on select "Select Item... Well Community Public Spring" at bounding box center [795, 537] width 1054 height 29
select select "6d3c22a4-bb85-4608-b1e4-8a8b34b9a216"
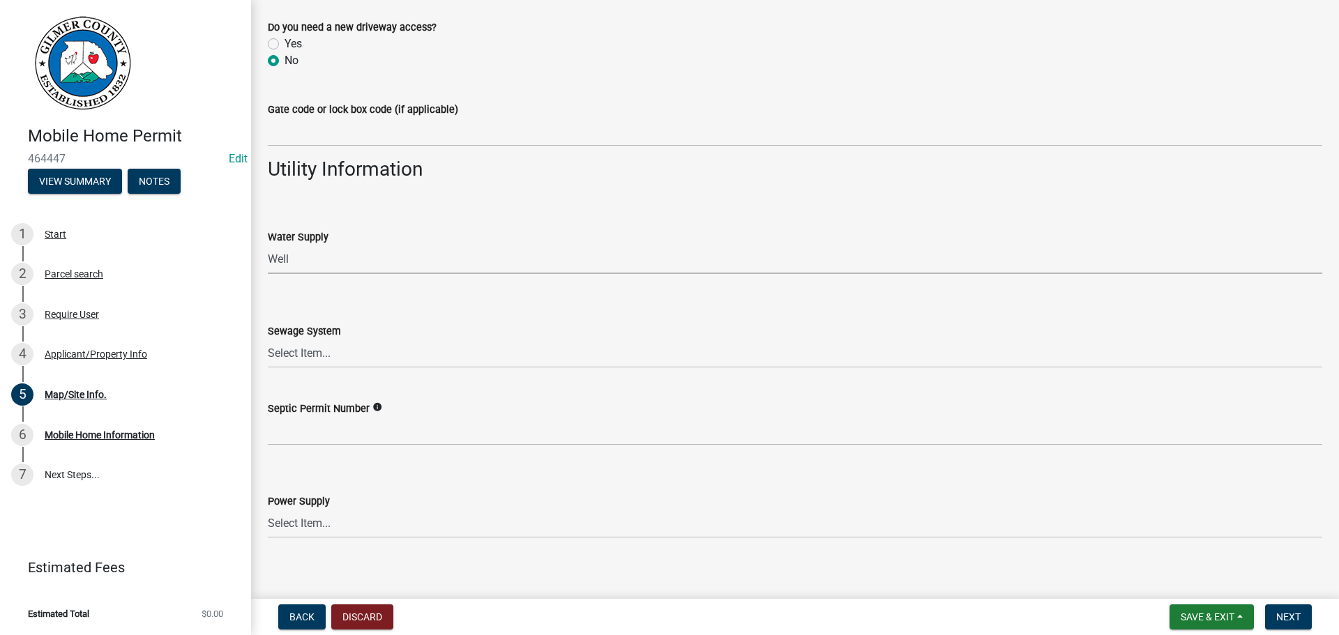
scroll to position [1046, 0]
click at [317, 352] on select "Select Item... Septic Community Public" at bounding box center [795, 352] width 1054 height 29
click at [268, 338] on select "Select Item... Septic Community Public" at bounding box center [795, 352] width 1054 height 29
select select "92a37e23-3b7d-408e-b3c7-0afbe39b0942"
click at [349, 507] on div "Power Supply" at bounding box center [795, 500] width 1054 height 17
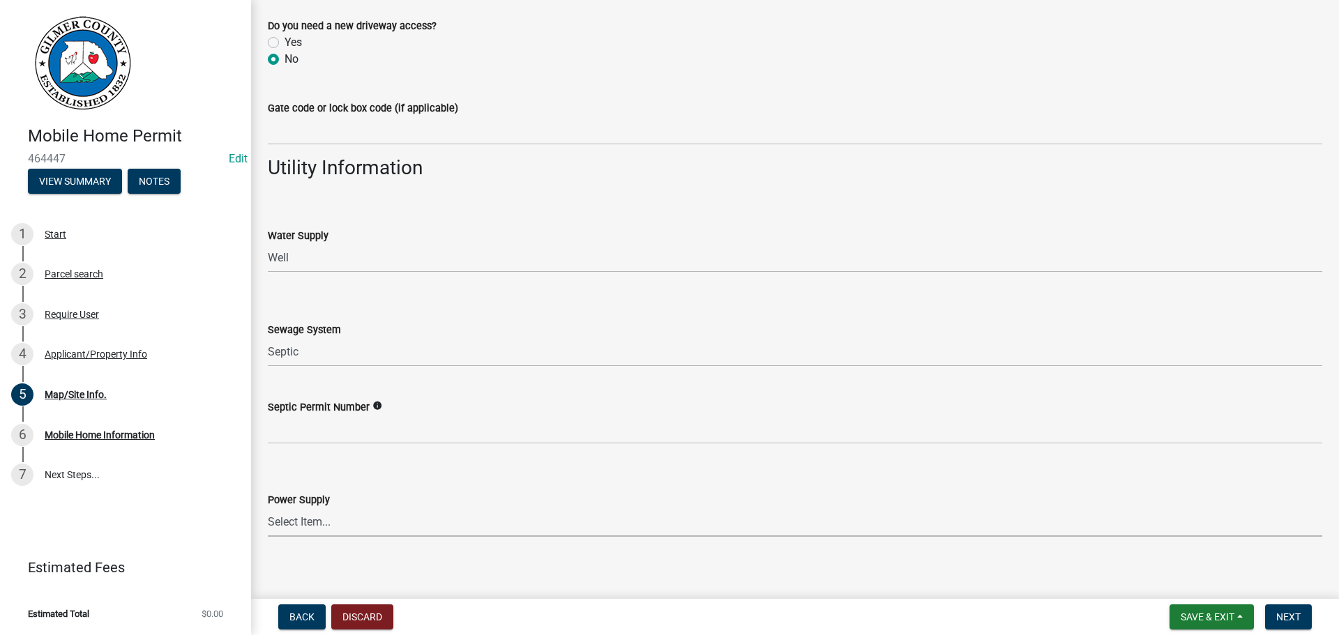
click at [353, 526] on select "Select Item... Amicalola EMC [GEOGRAPHIC_DATA] EMC Tri-State Power [US_STATE] P…" at bounding box center [795, 522] width 1054 height 29
click at [268, 508] on select "Select Item... Amicalola EMC [GEOGRAPHIC_DATA] EMC Tri-State Power [US_STATE] P…" at bounding box center [795, 522] width 1054 height 29
select select "c9feaa94-b03b-4165-97cf-90fdf63947c5"
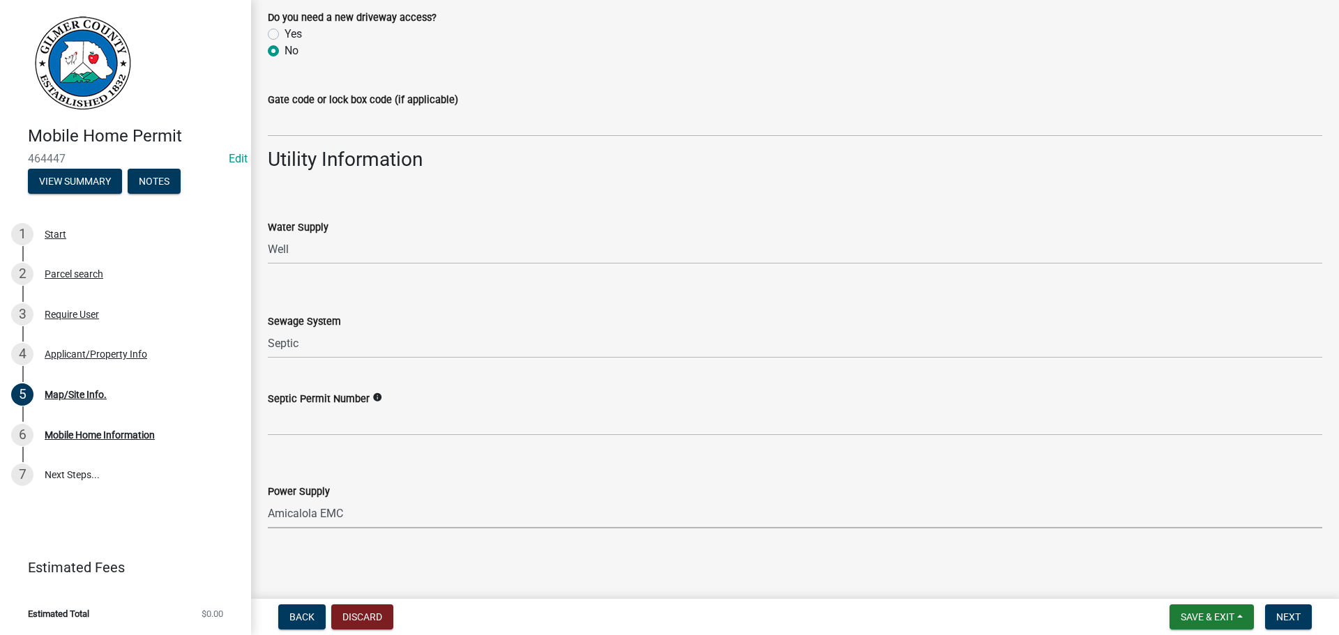
scroll to position [1056, 0]
click at [1279, 609] on button "Next" at bounding box center [1288, 616] width 47 height 25
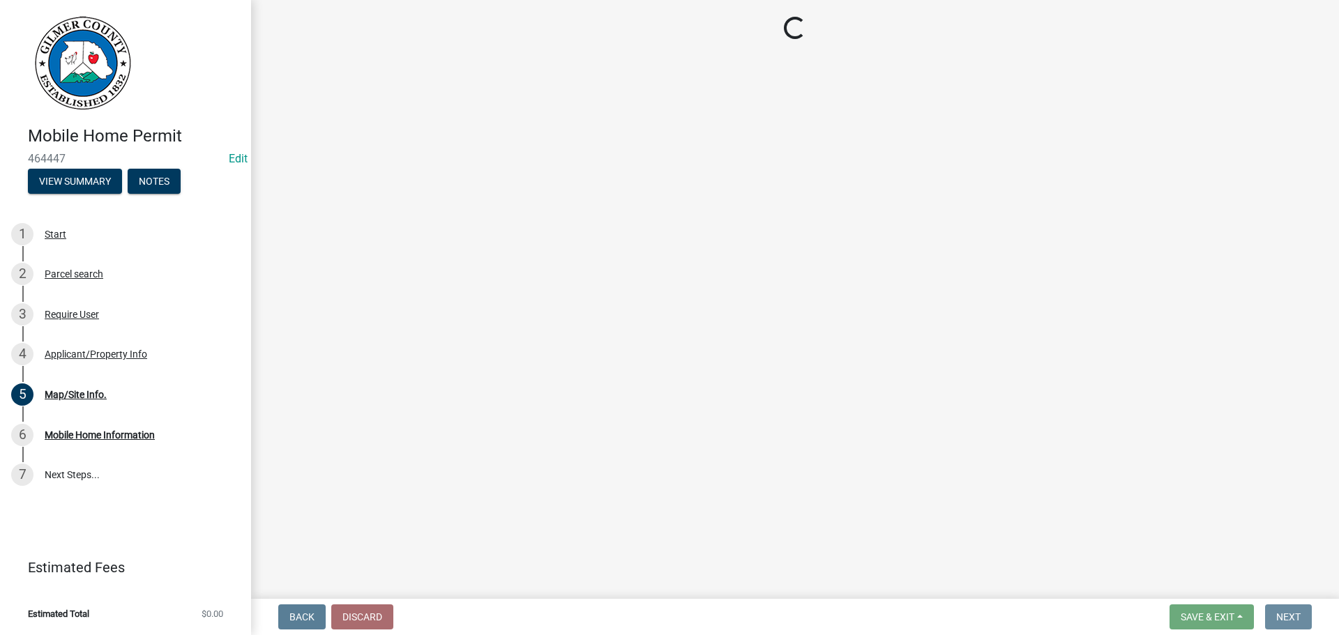
scroll to position [0, 0]
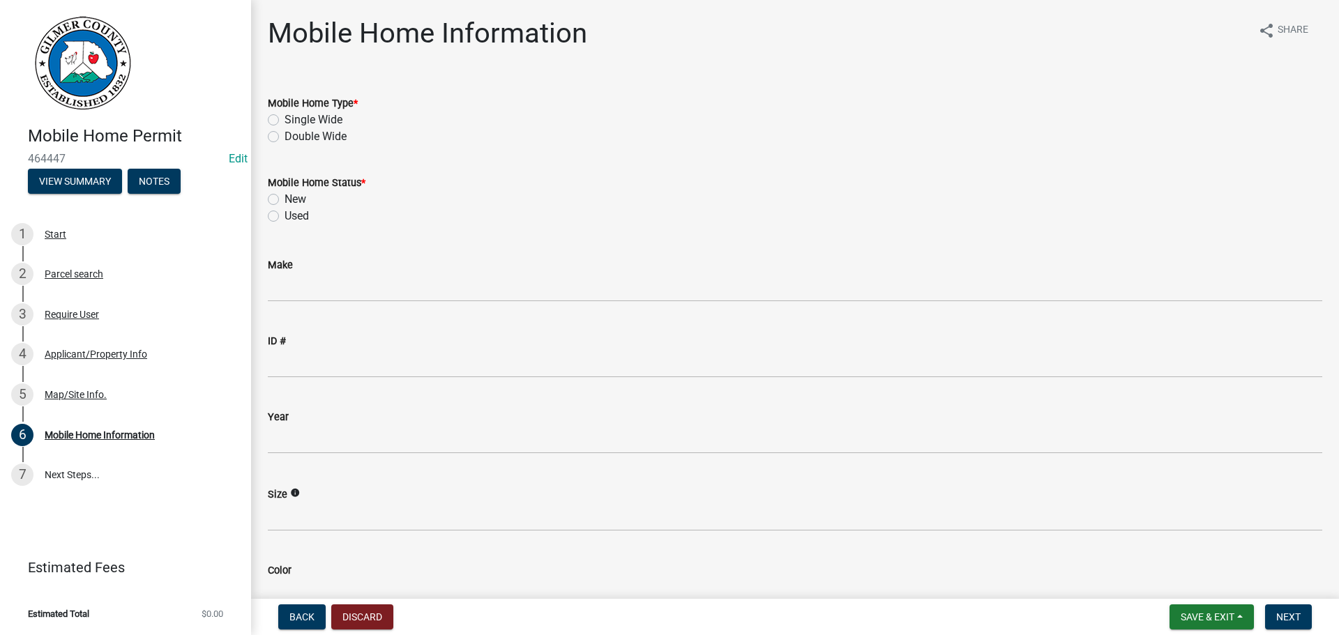
click at [321, 121] on label "Single Wide" at bounding box center [313, 120] width 58 height 17
click at [294, 121] on input "Single Wide" at bounding box center [288, 116] width 9 height 9
radio input "true"
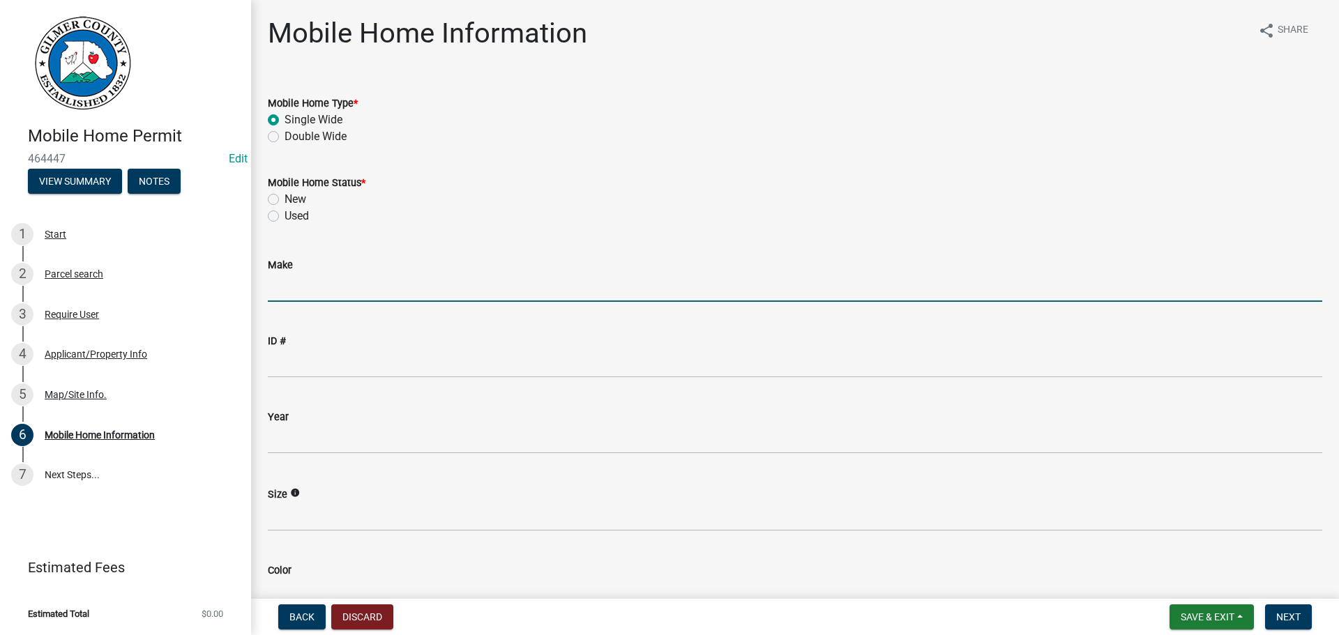
drag, startPoint x: 408, startPoint y: 282, endPoint x: 407, endPoint y: 298, distance: 16.7
click at [406, 287] on input "Make" at bounding box center [795, 287] width 1054 height 29
type input "SOUTHERN HOMES BY [PERSON_NAME]"
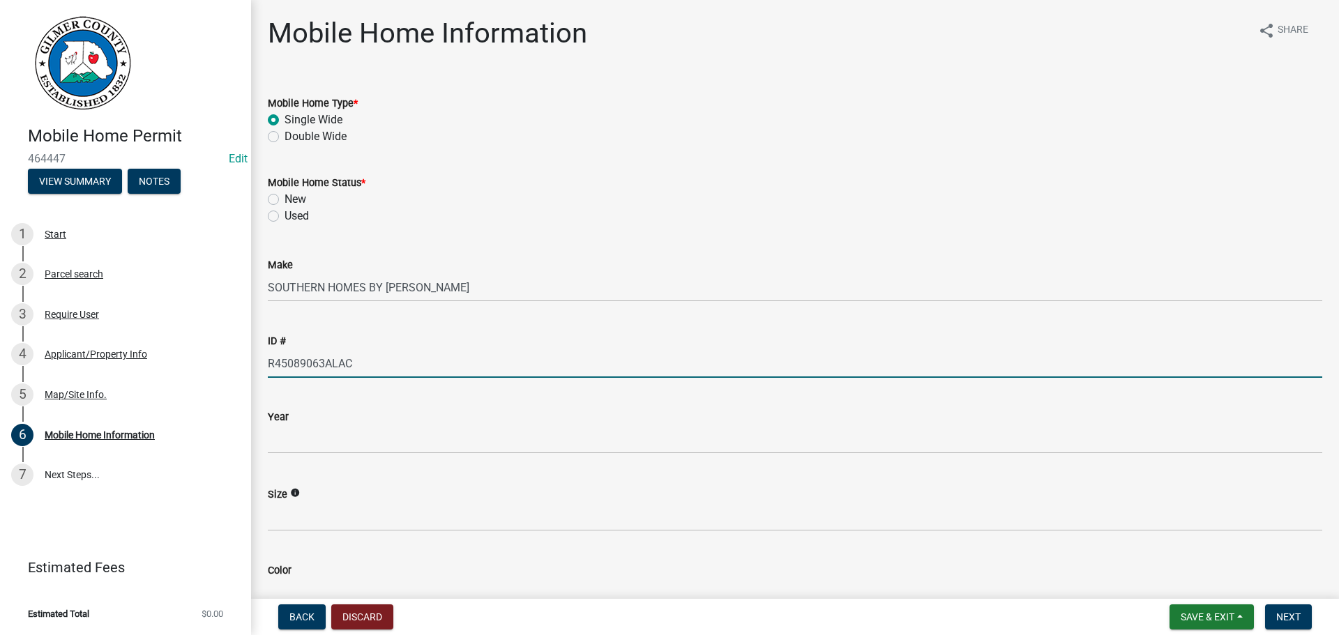
type input "R45089063ALAC"
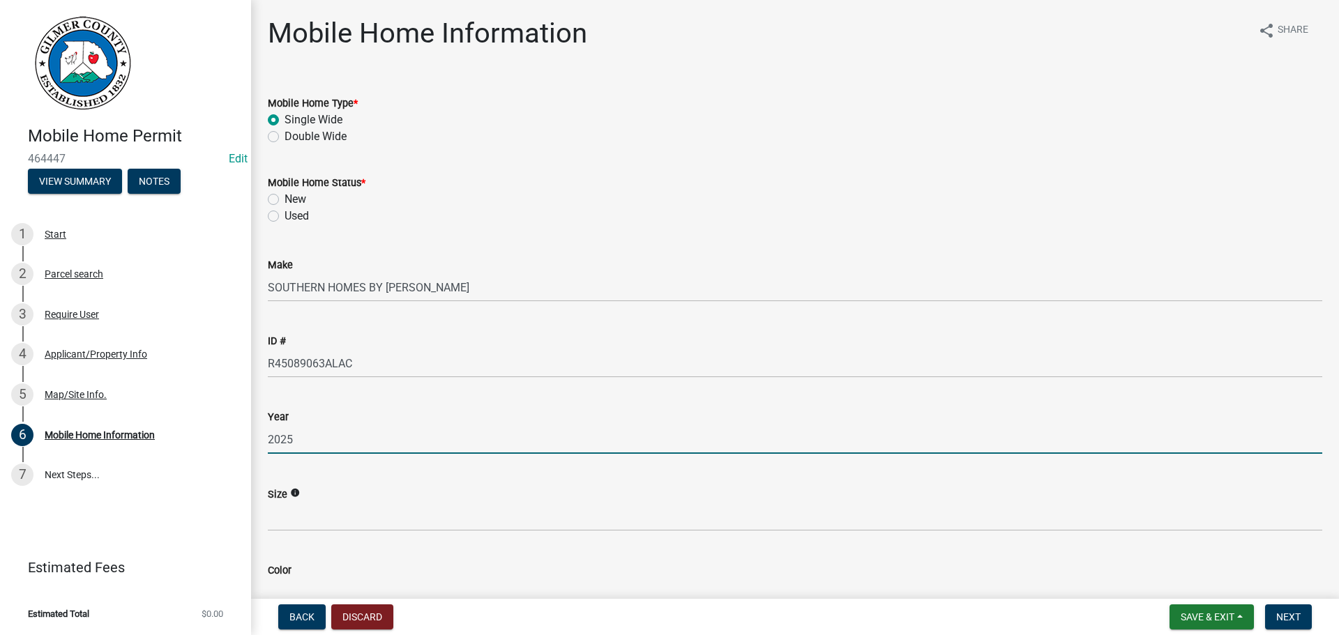
type input "2025"
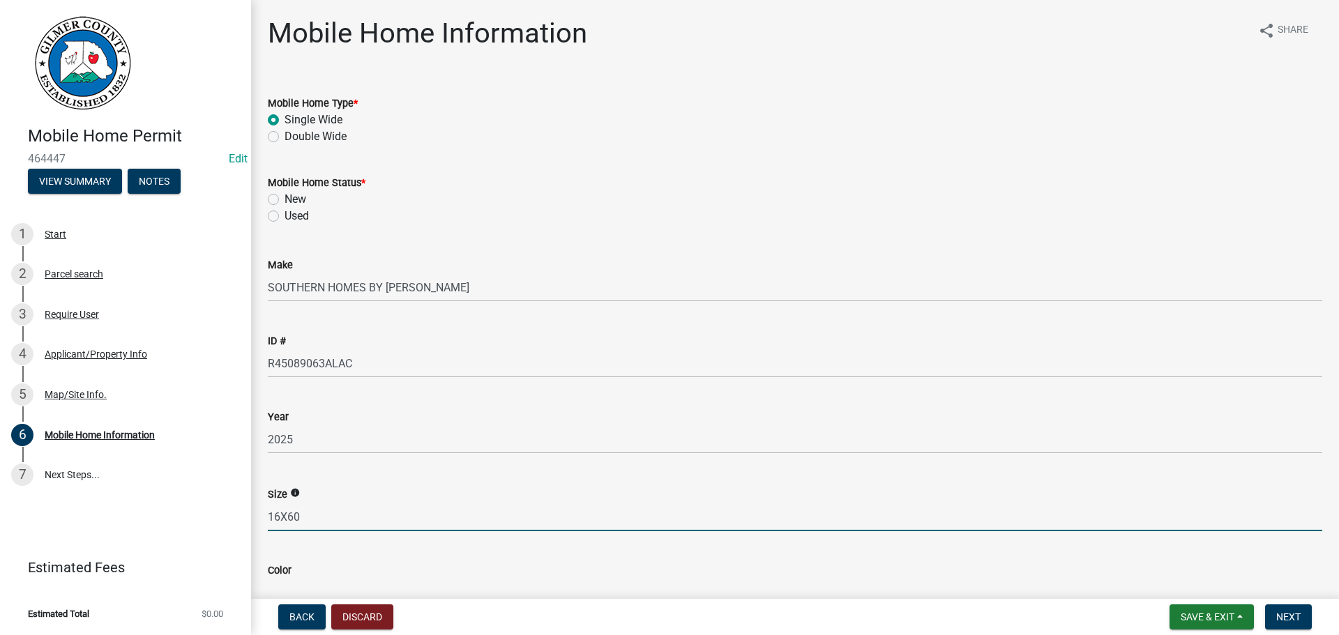
type input "16X60"
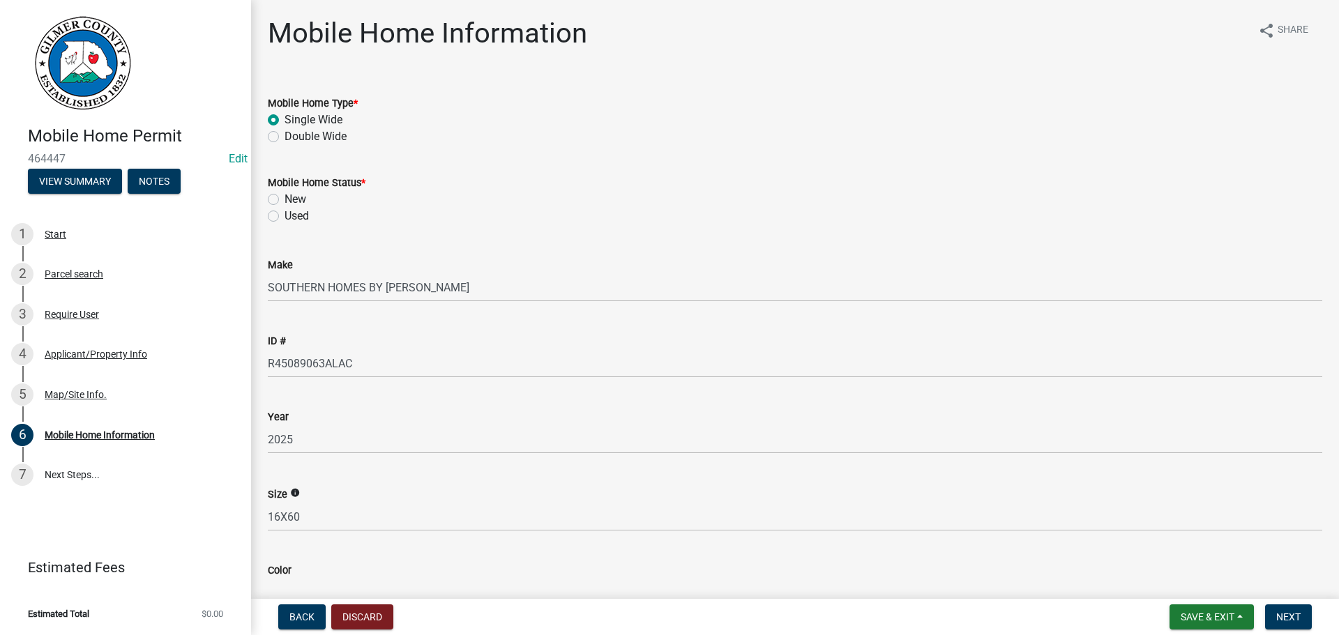
scroll to position [14, 0]
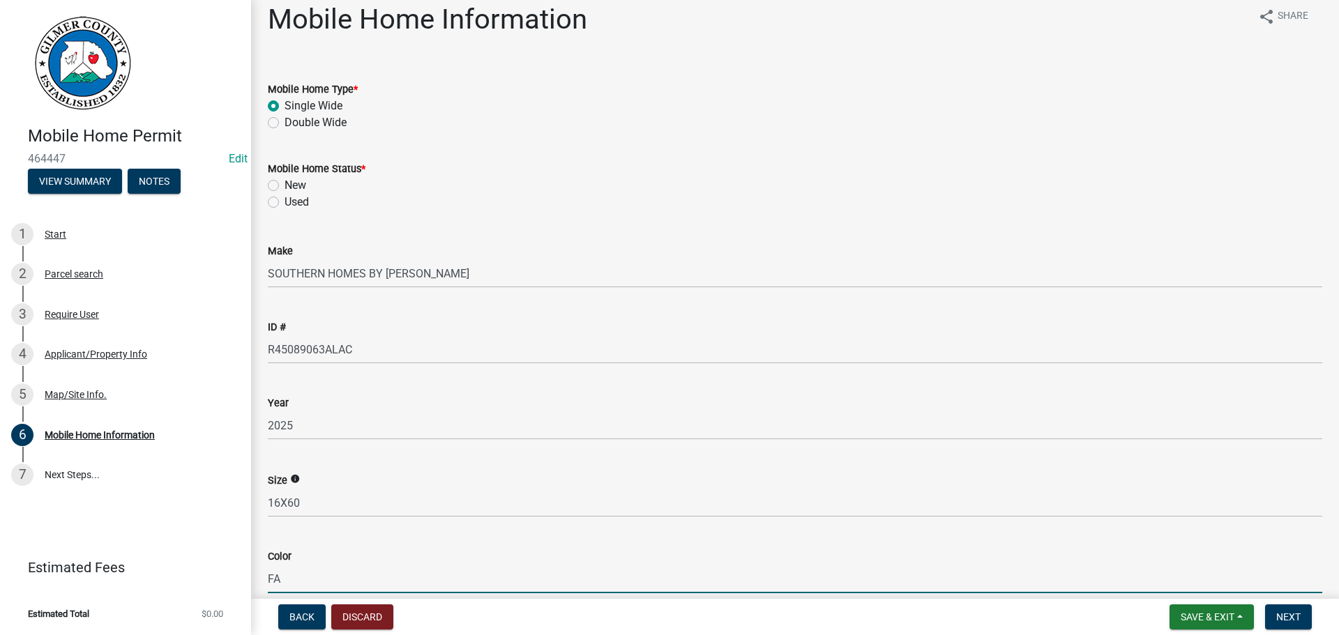
type input "F"
type input "DARK GRAY"
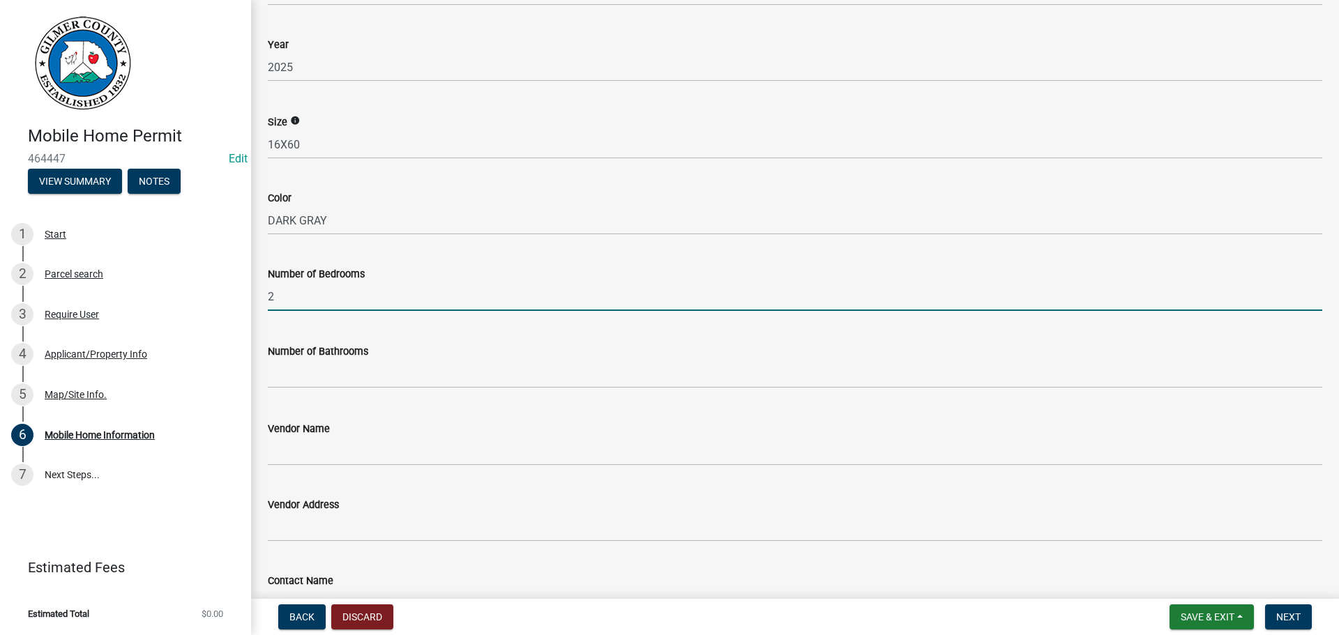
type input "2"
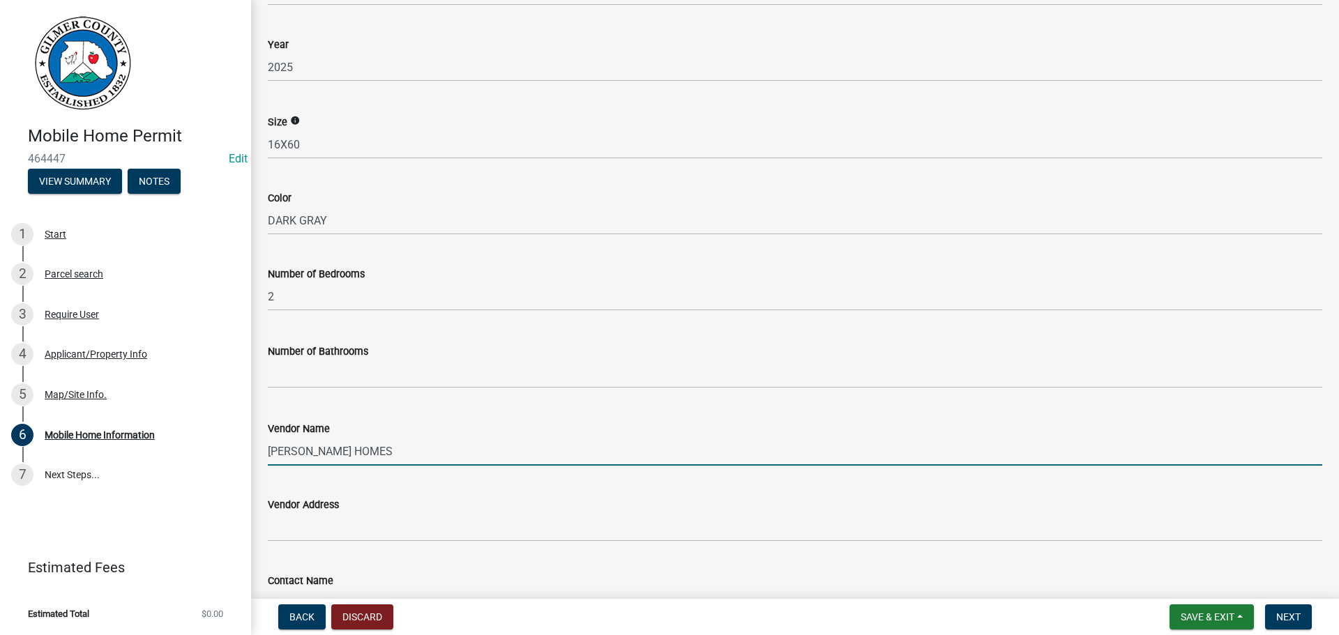
type input "[PERSON_NAME] HOMES"
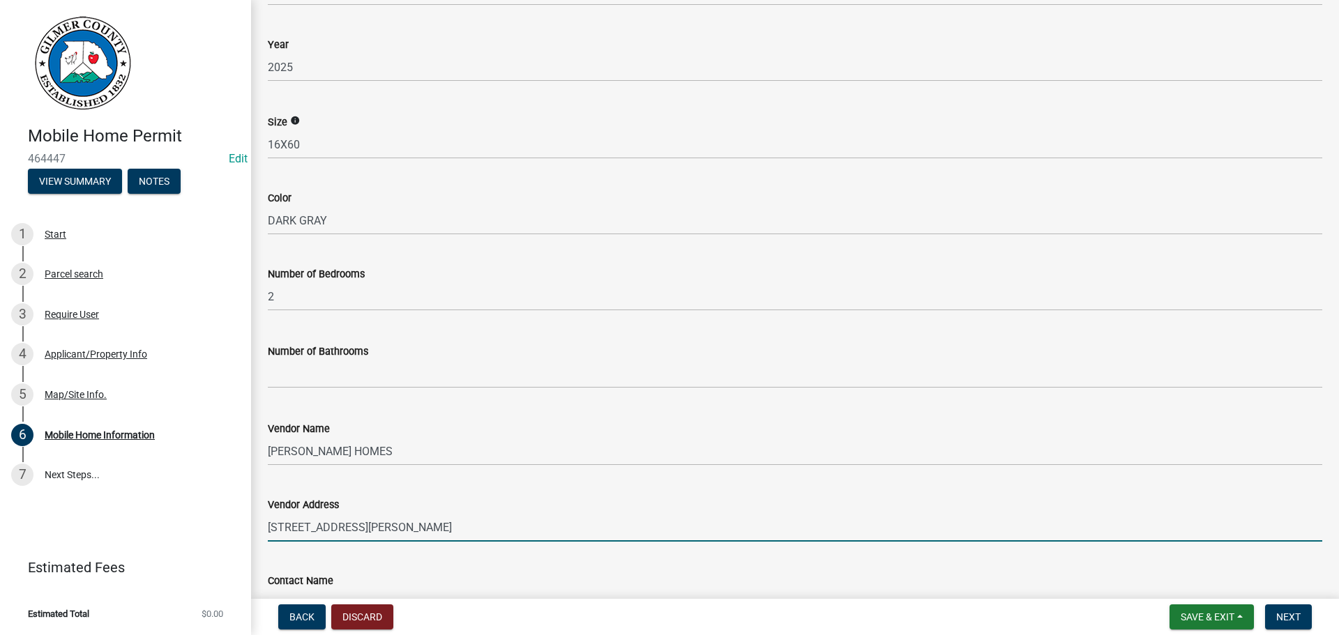
type input "[STREET_ADDRESS][PERSON_NAME]"
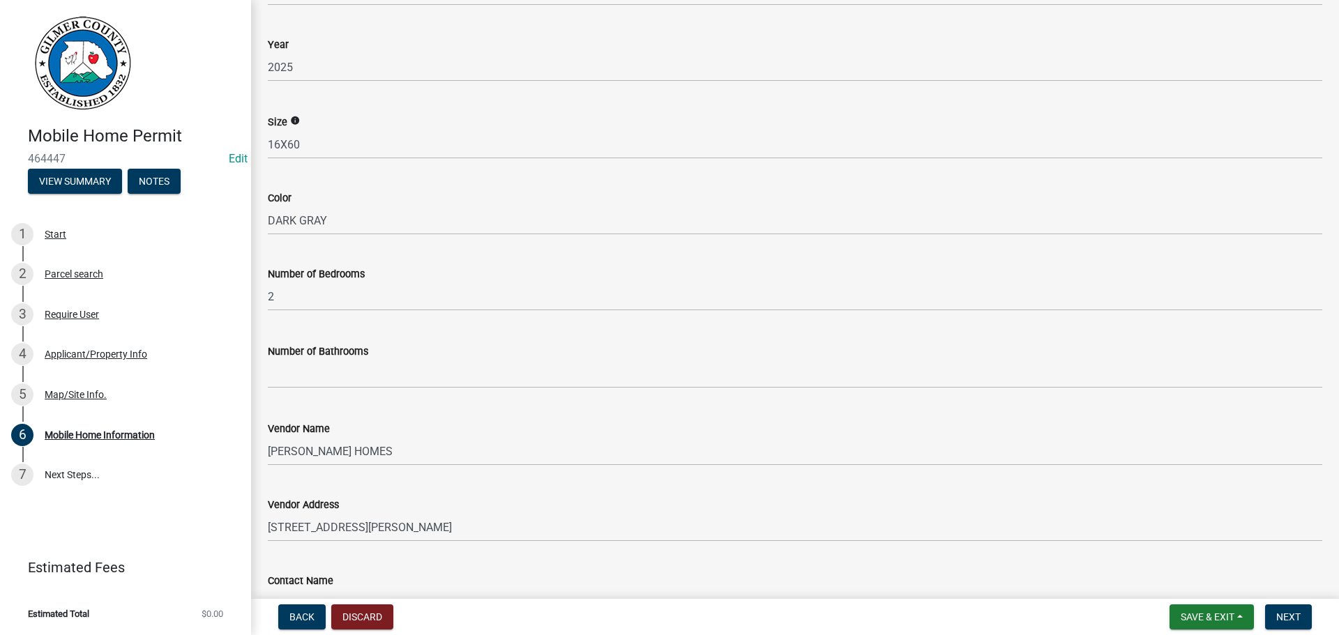
scroll to position [397, 0]
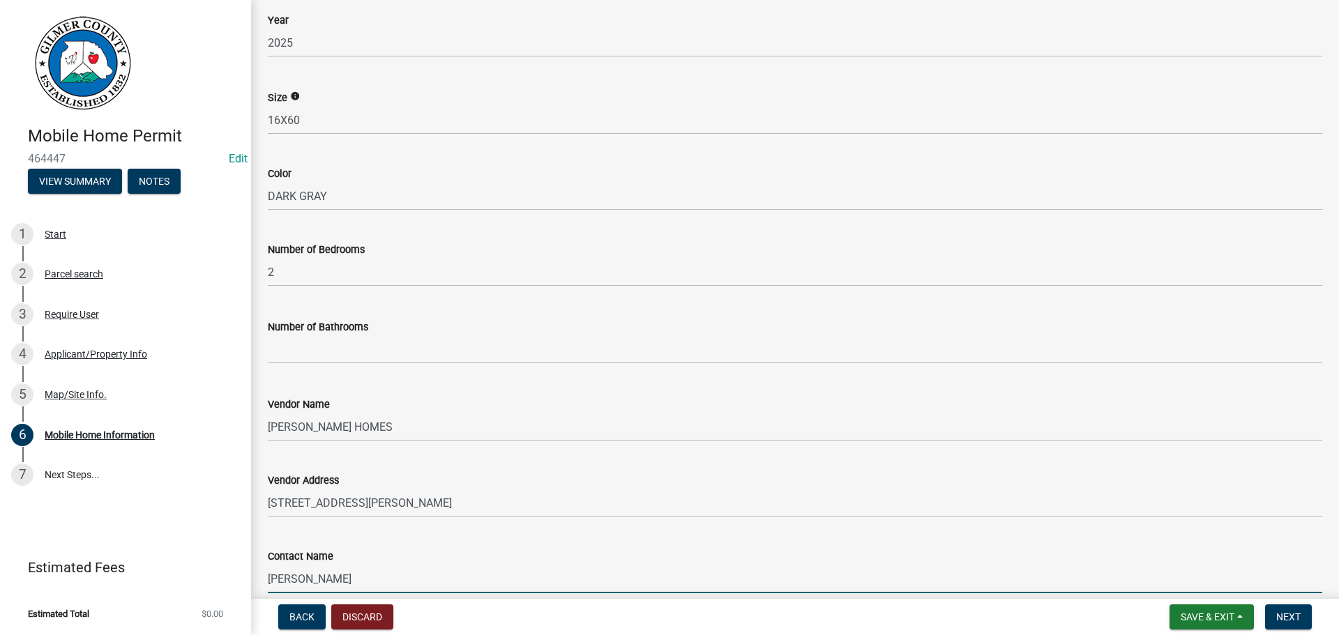
type input "[PERSON_NAME]"
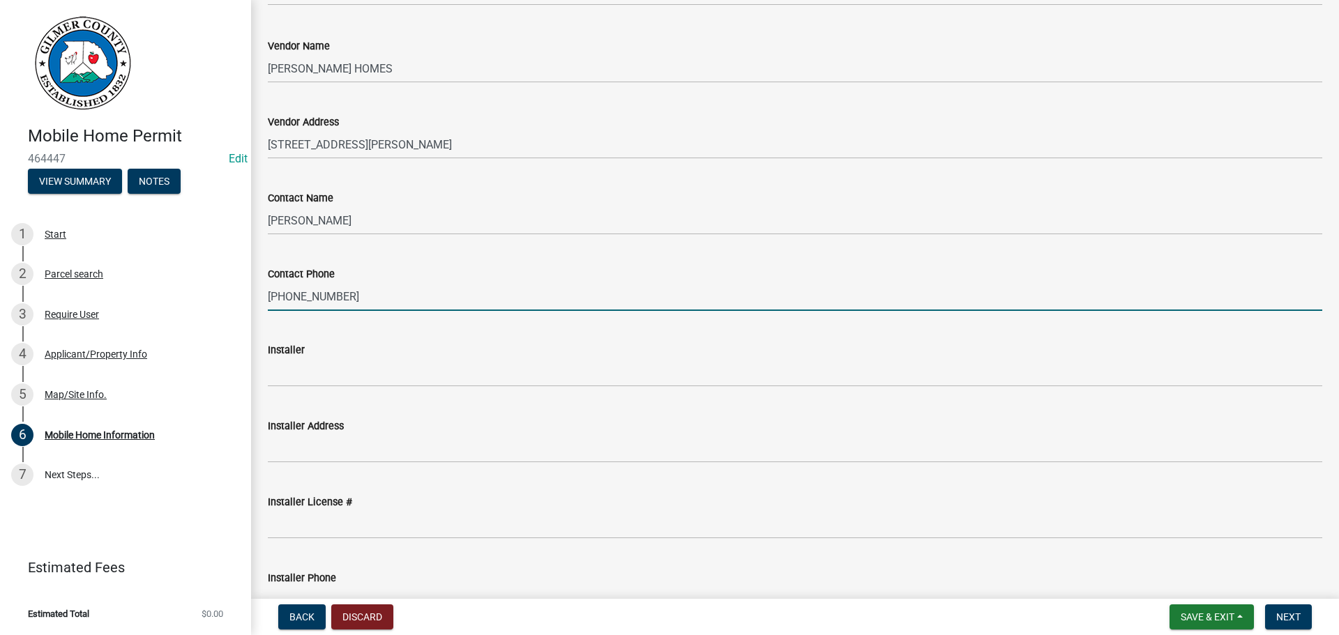
type input "[PHONE_NUMBER]"
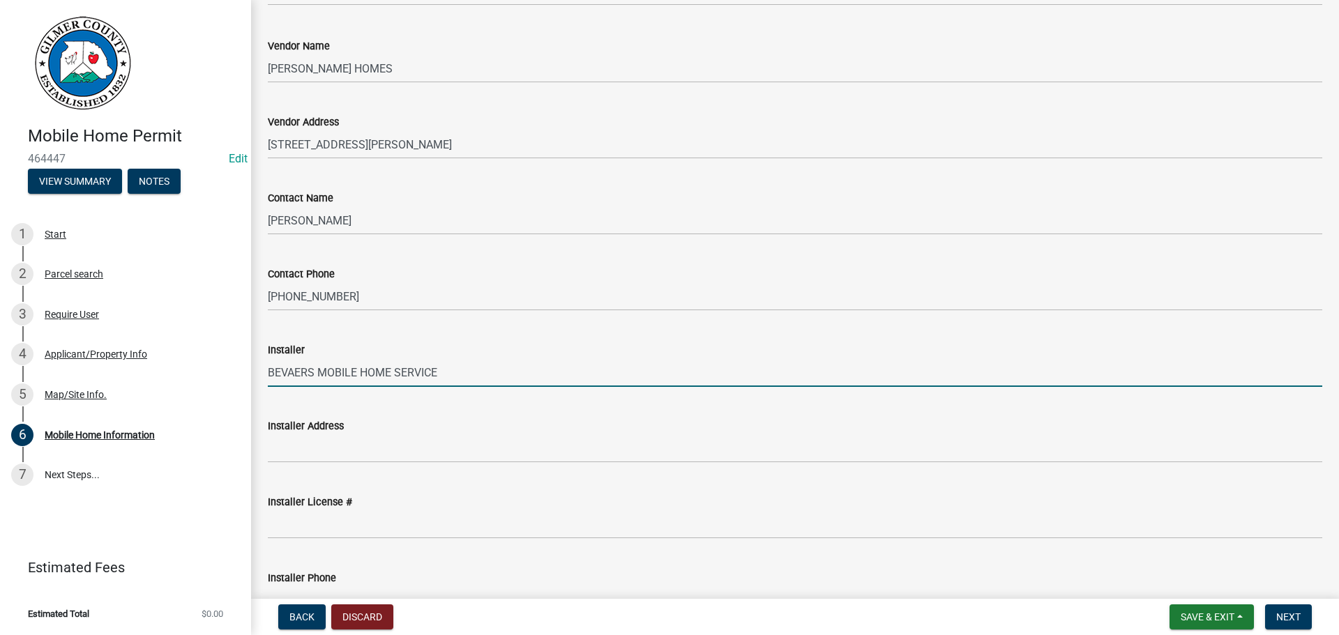
type input "BEVAERS MOBILE HOME SERVICE"
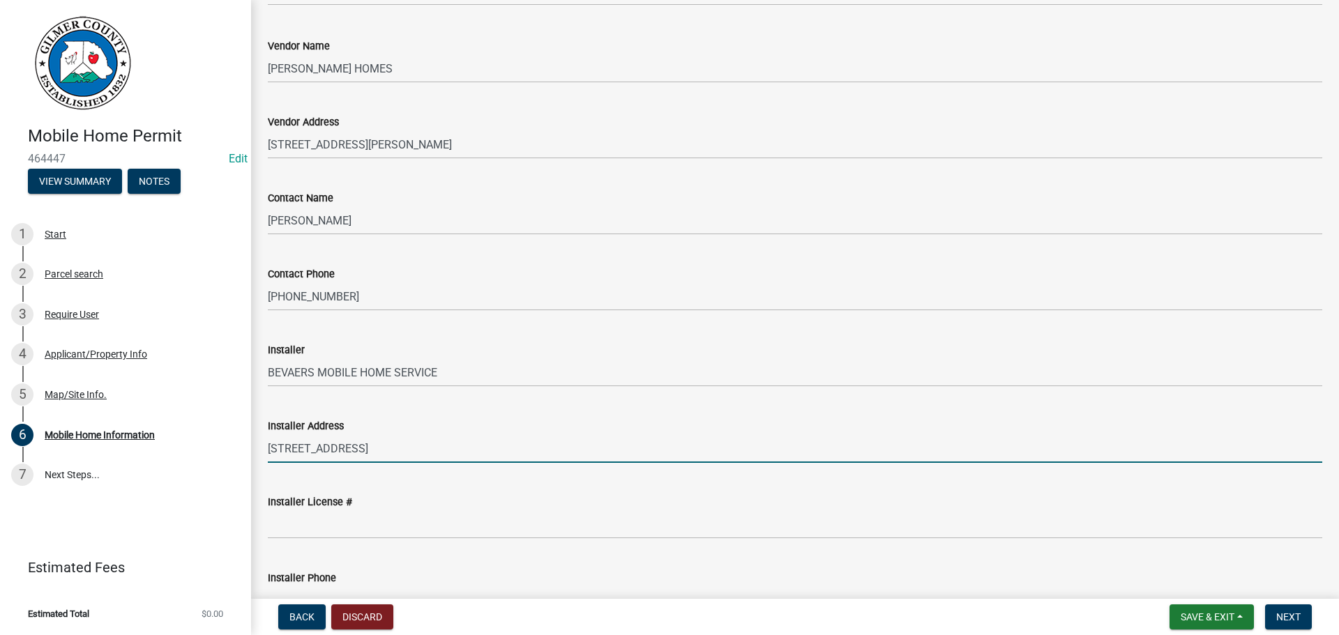
type input "[STREET_ADDRESS]"
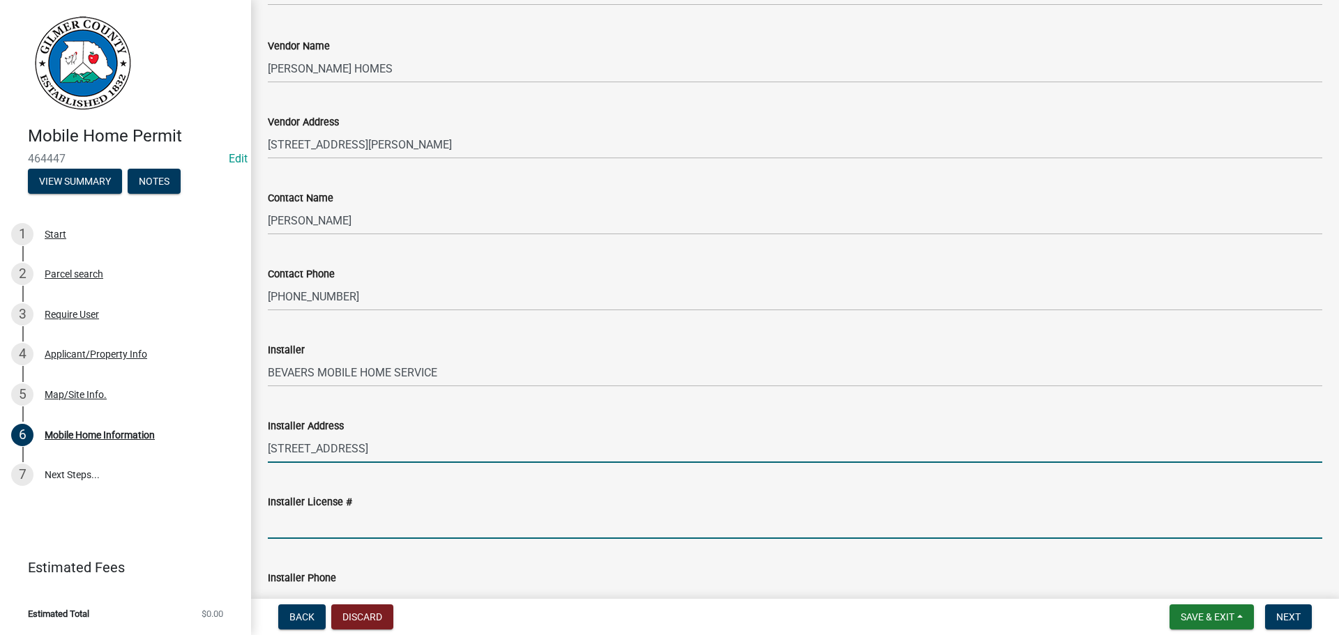
click at [600, 520] on input "Installer License #" at bounding box center [795, 524] width 1054 height 29
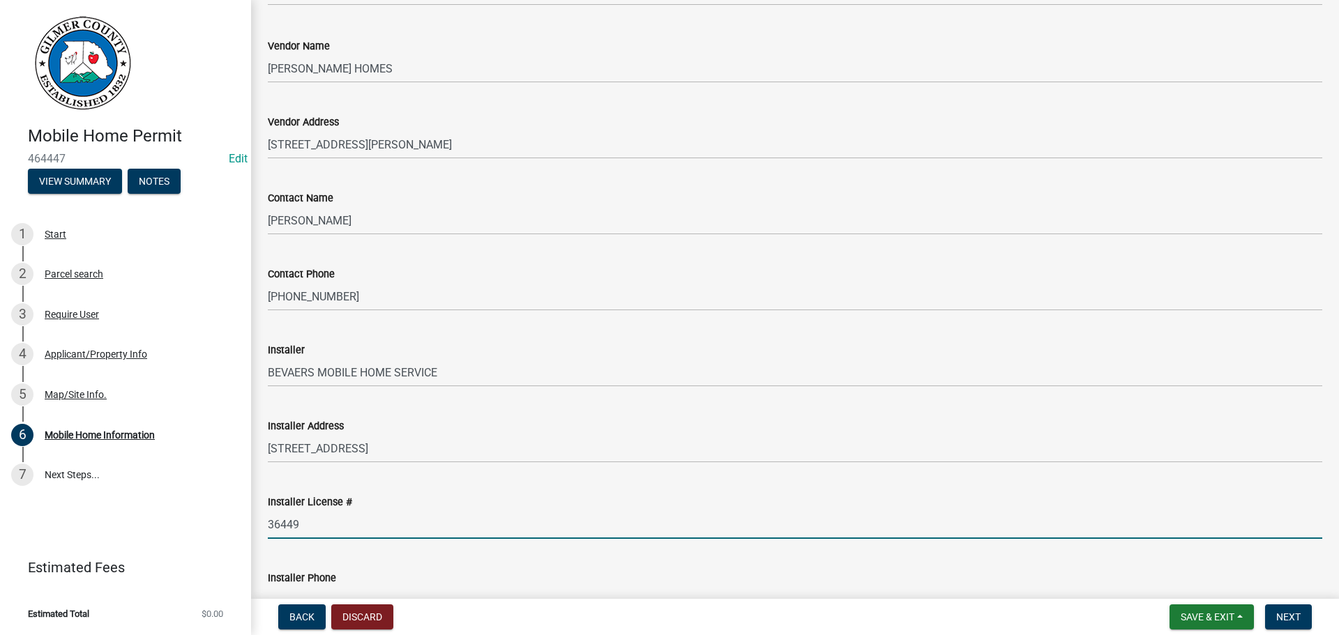
type input "36449"
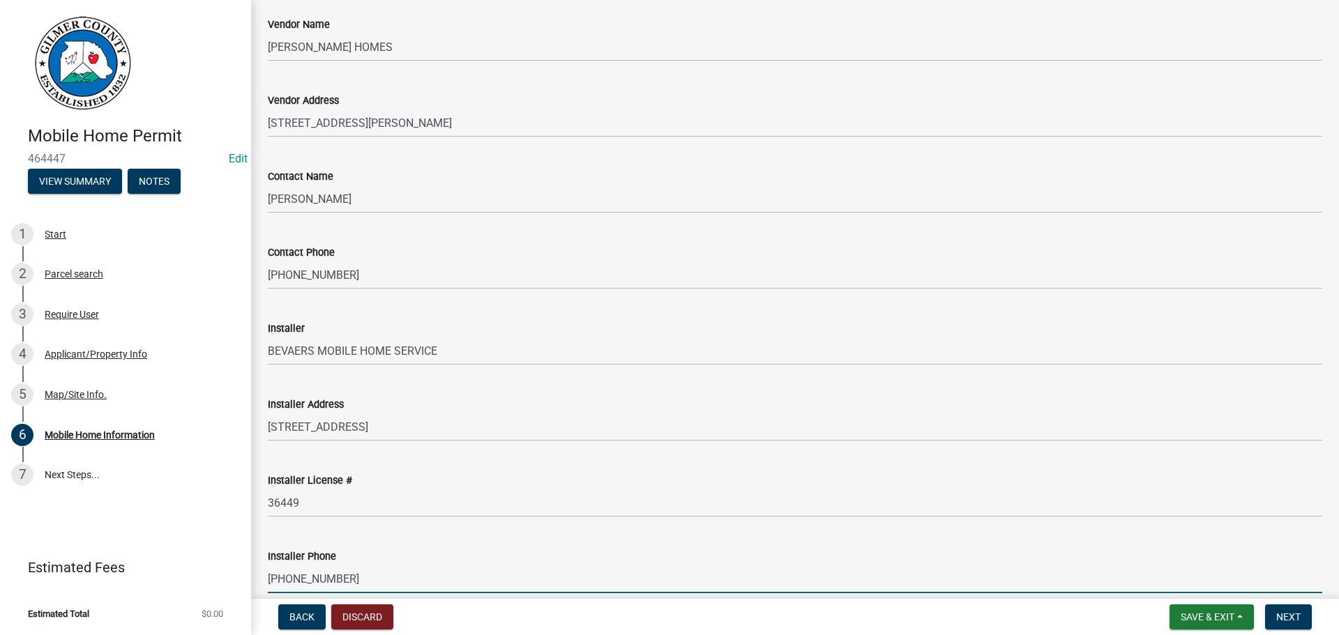
type input "[PHONE_NUMBER]"
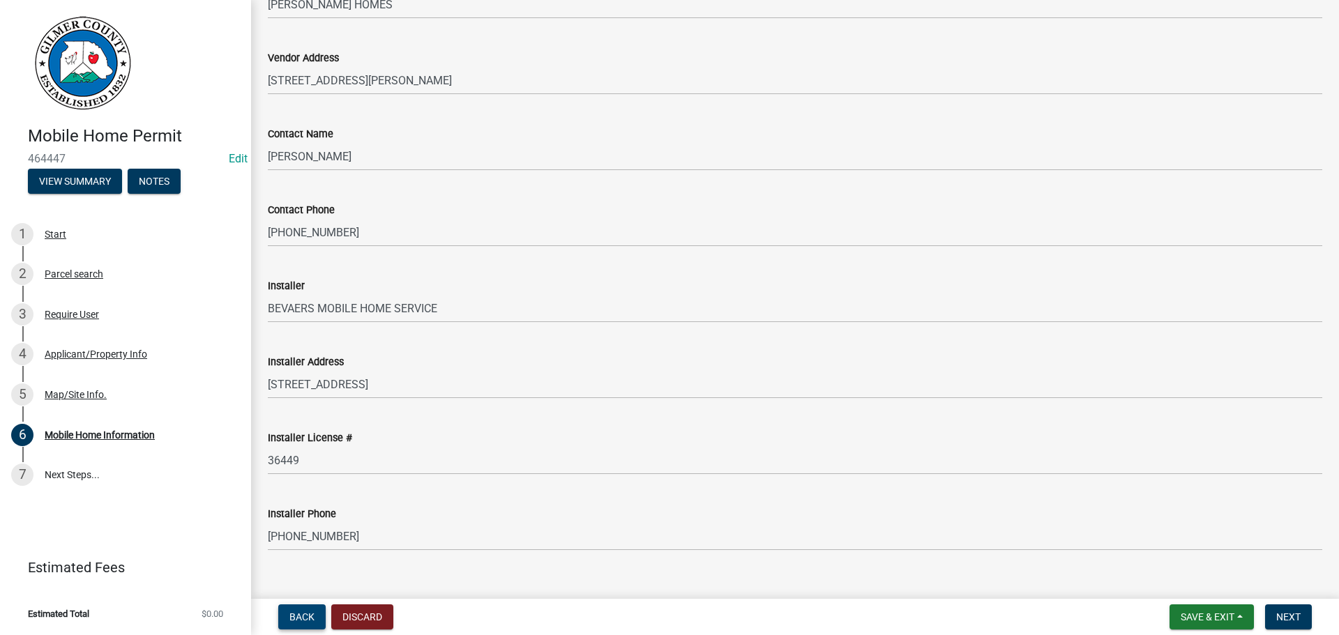
scroll to position [842, 0]
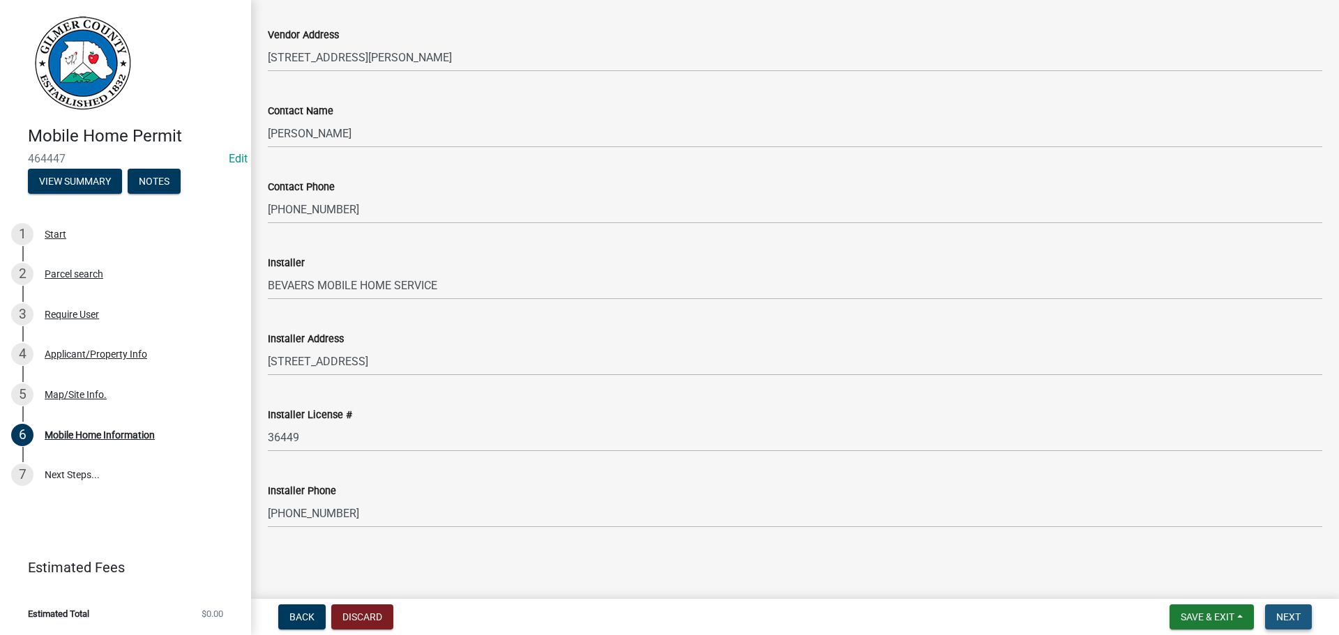
click at [1286, 609] on button "Next" at bounding box center [1288, 616] width 47 height 25
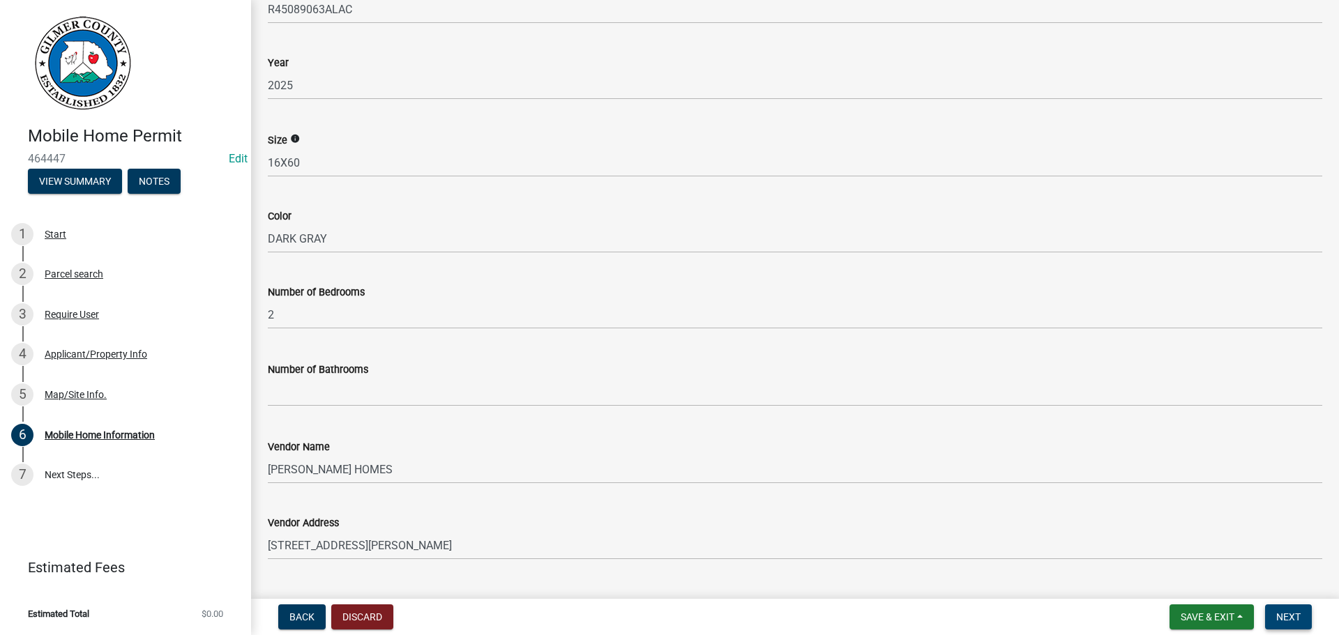
scroll to position [0, 0]
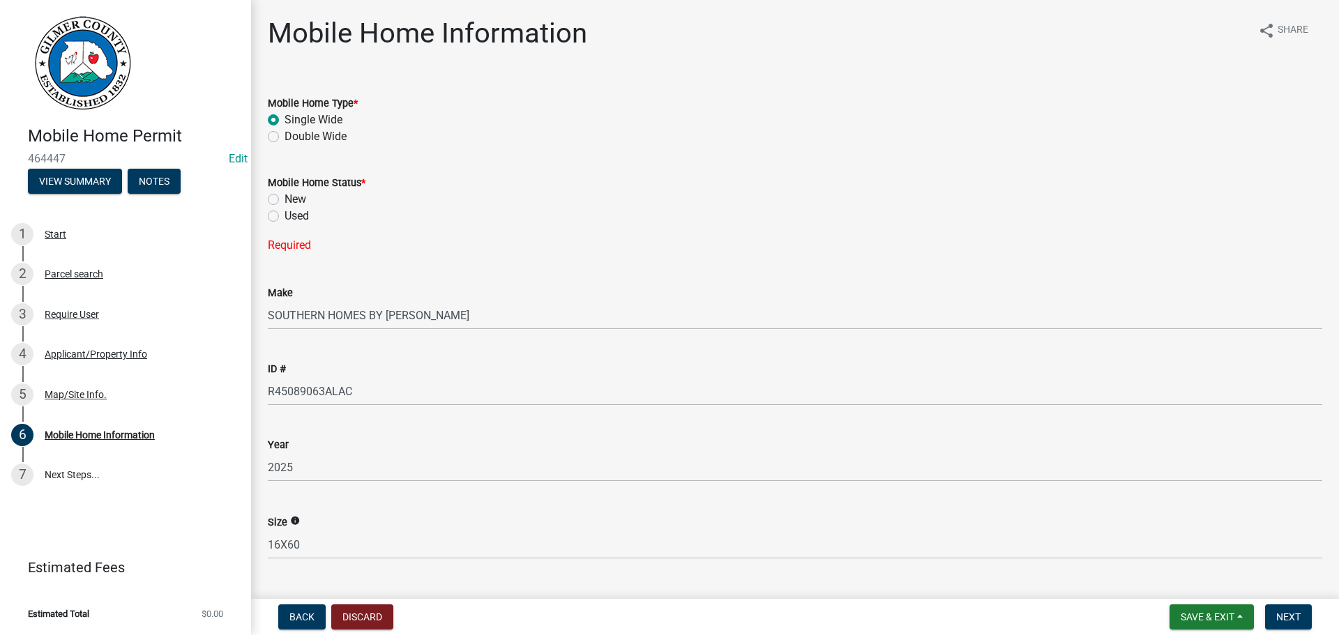
click at [265, 197] on div "Mobile Home Status * New Used Required" at bounding box center [794, 206] width 1075 height 96
click at [284, 201] on label "New" at bounding box center [295, 199] width 22 height 17
click at [284, 200] on input "New" at bounding box center [288, 195] width 9 height 9
radio input "true"
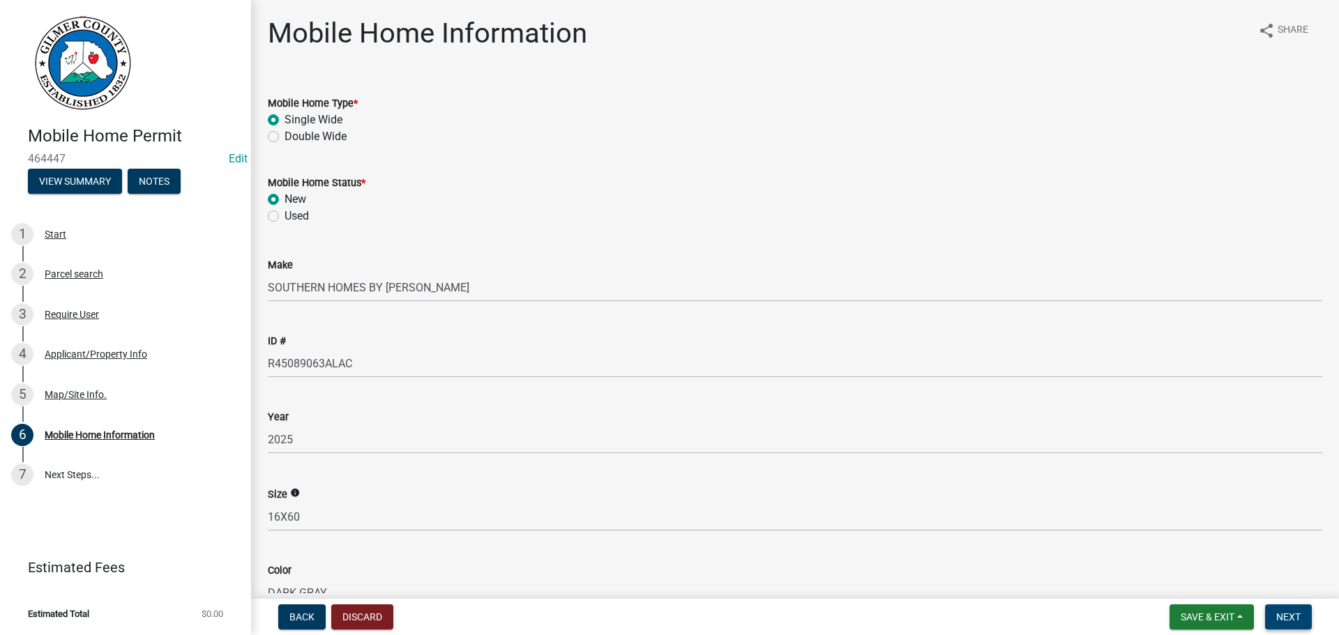
click at [1289, 621] on span "Next" at bounding box center [1288, 616] width 24 height 11
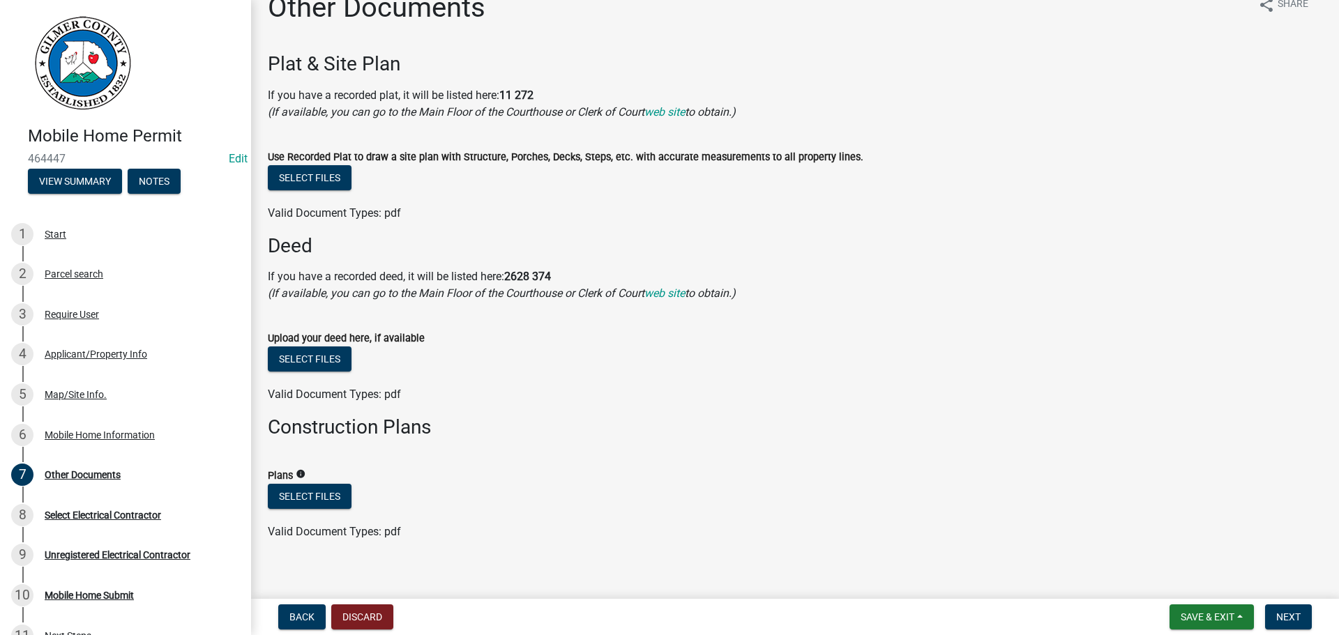
scroll to position [40, 0]
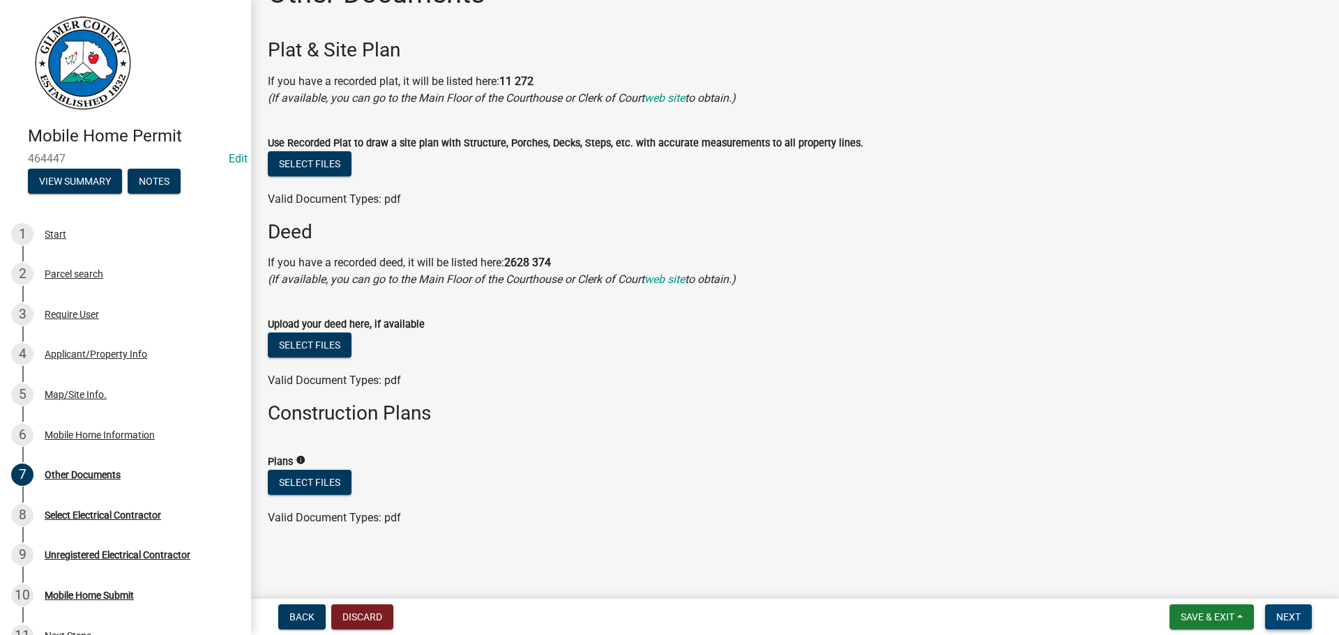
click at [1298, 615] on span "Next" at bounding box center [1288, 616] width 24 height 11
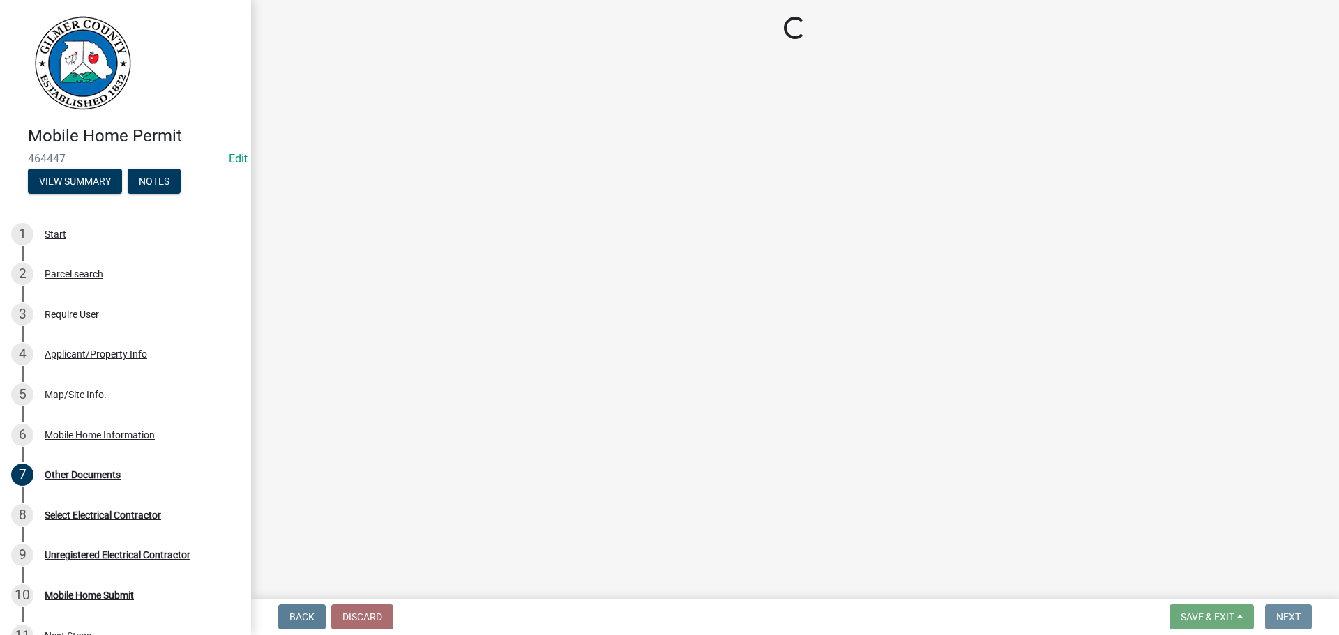
scroll to position [0, 0]
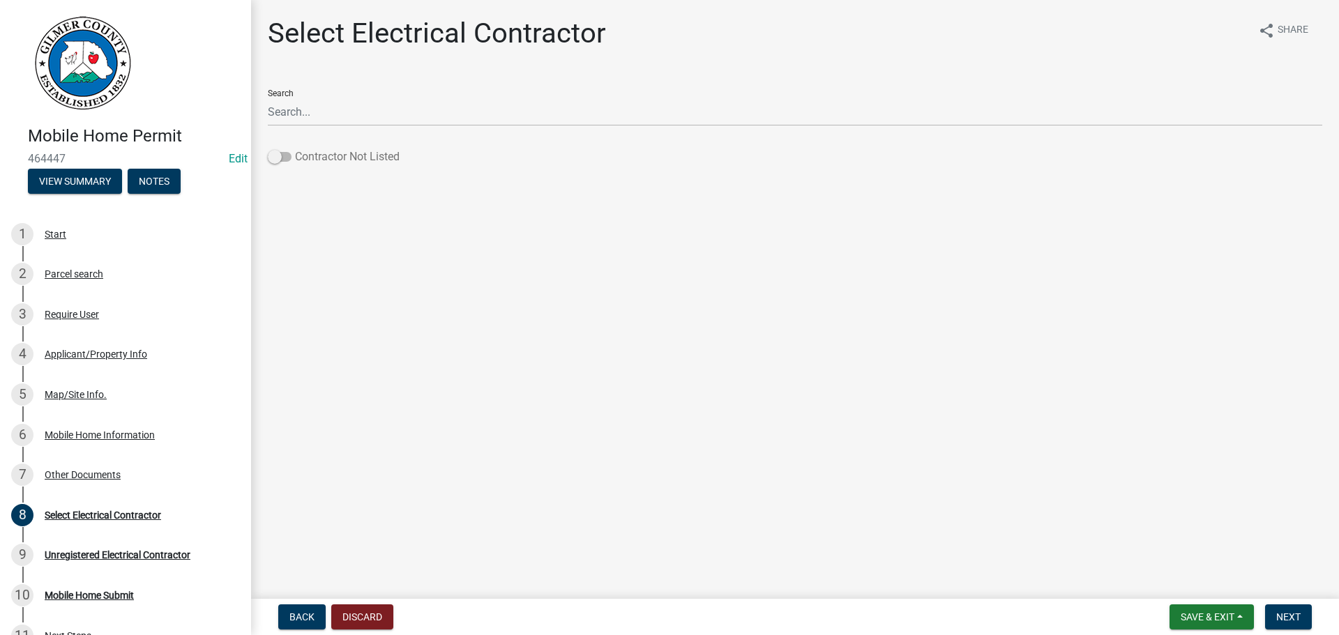
click at [335, 162] on label "Contractor Not Listed" at bounding box center [334, 157] width 132 height 17
click at [295, 149] on input "Contractor Not Listed" at bounding box center [295, 149] width 0 height 0
click at [1296, 621] on span "Next" at bounding box center [1288, 616] width 24 height 11
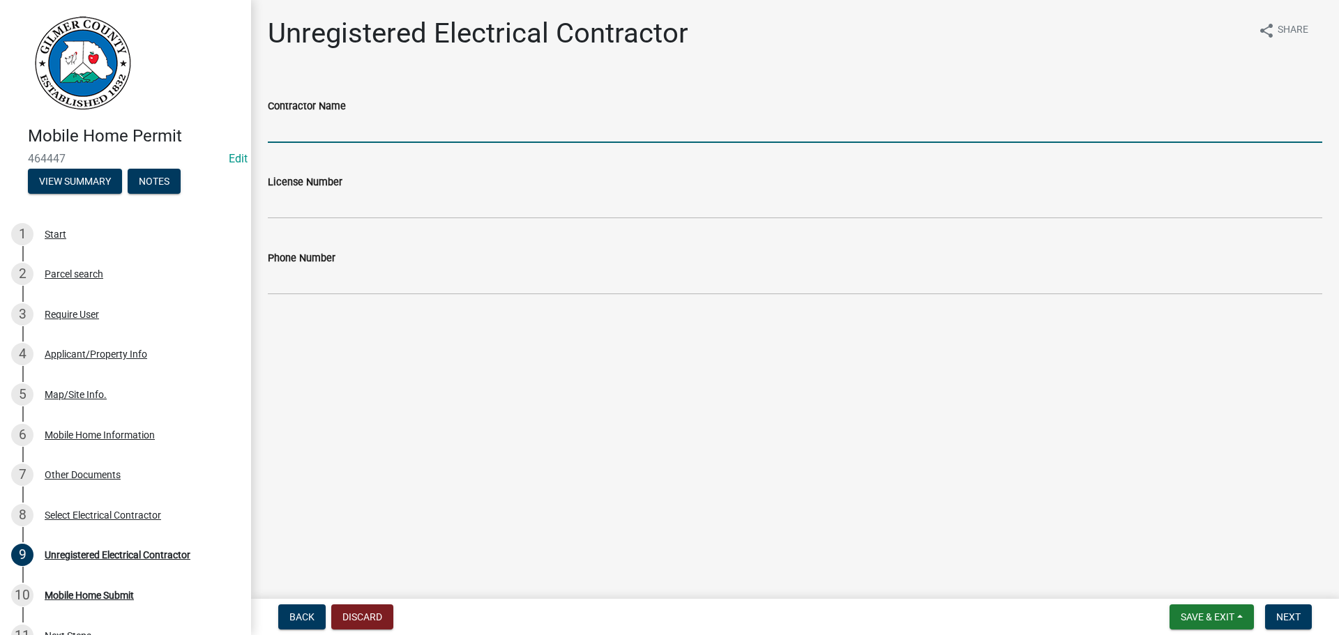
click at [476, 127] on input "Contractor Name" at bounding box center [795, 128] width 1054 height 29
type input "[PERSON_NAME] [PERSON_NAME] JR"
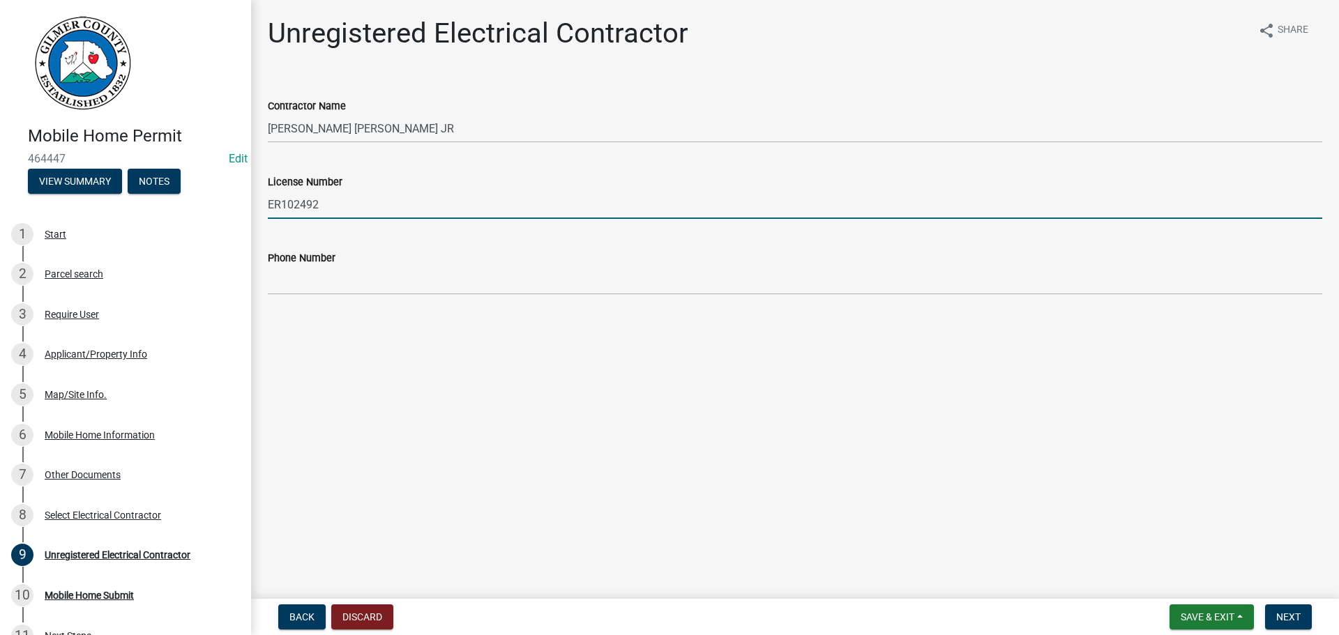
type input "ER102492"
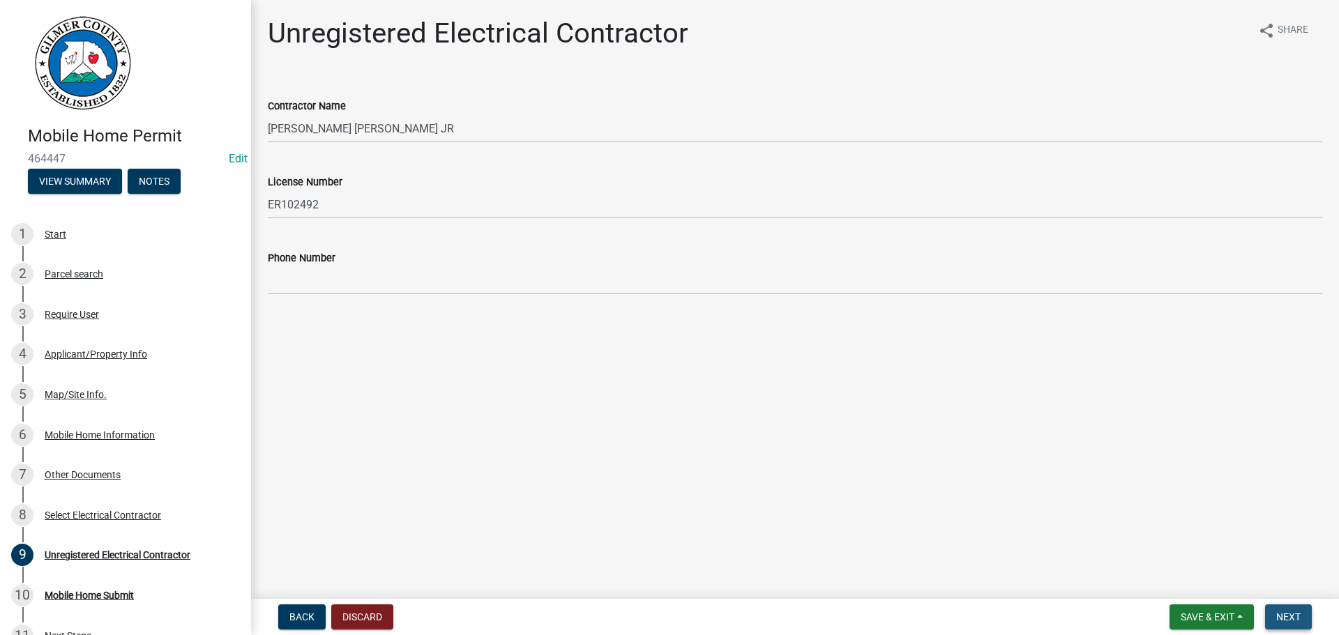
click at [1291, 622] on span "Next" at bounding box center [1288, 616] width 24 height 11
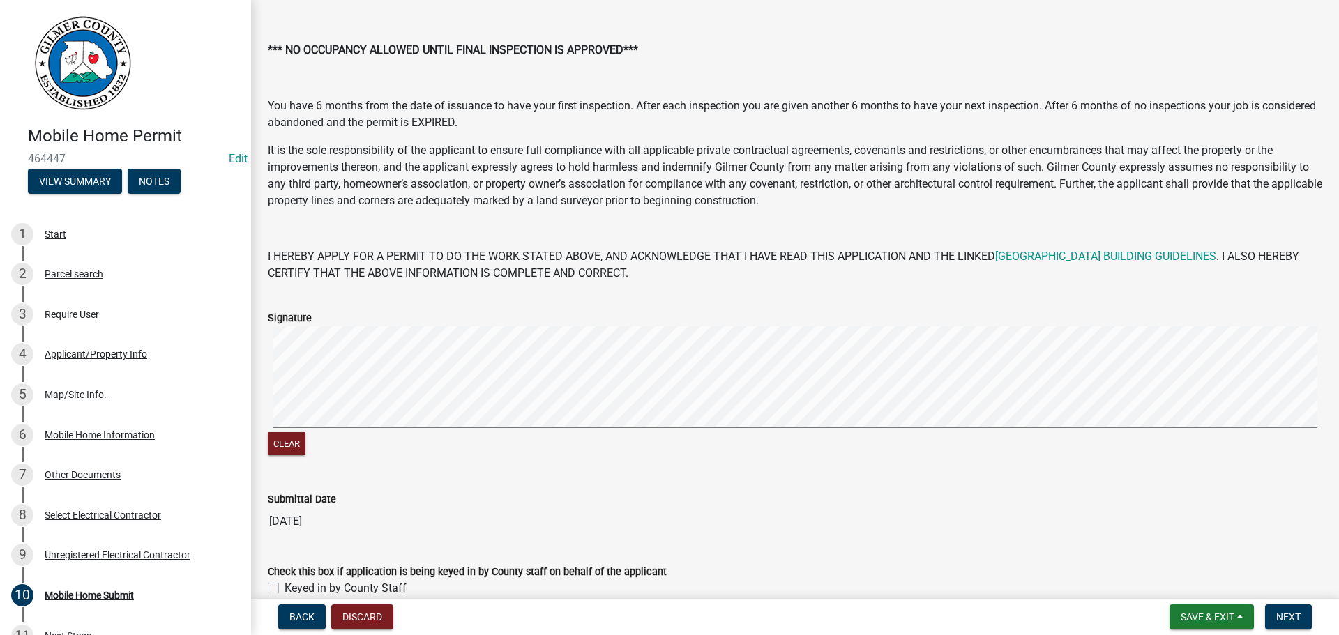
scroll to position [162, 0]
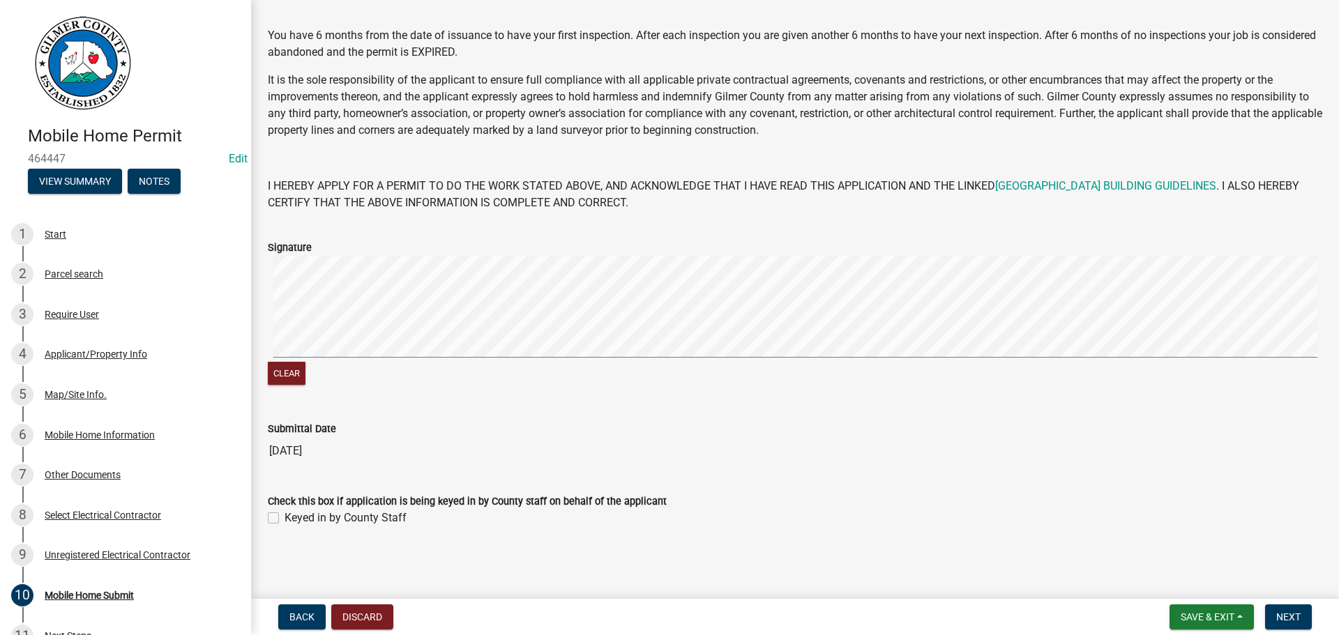
click at [372, 519] on label "Keyed in by County Staff" at bounding box center [345, 518] width 122 height 17
click at [294, 519] on input "Keyed in by County Staff" at bounding box center [288, 514] width 9 height 9
checkbox input "true"
click at [1273, 613] on button "Next" at bounding box center [1288, 616] width 47 height 25
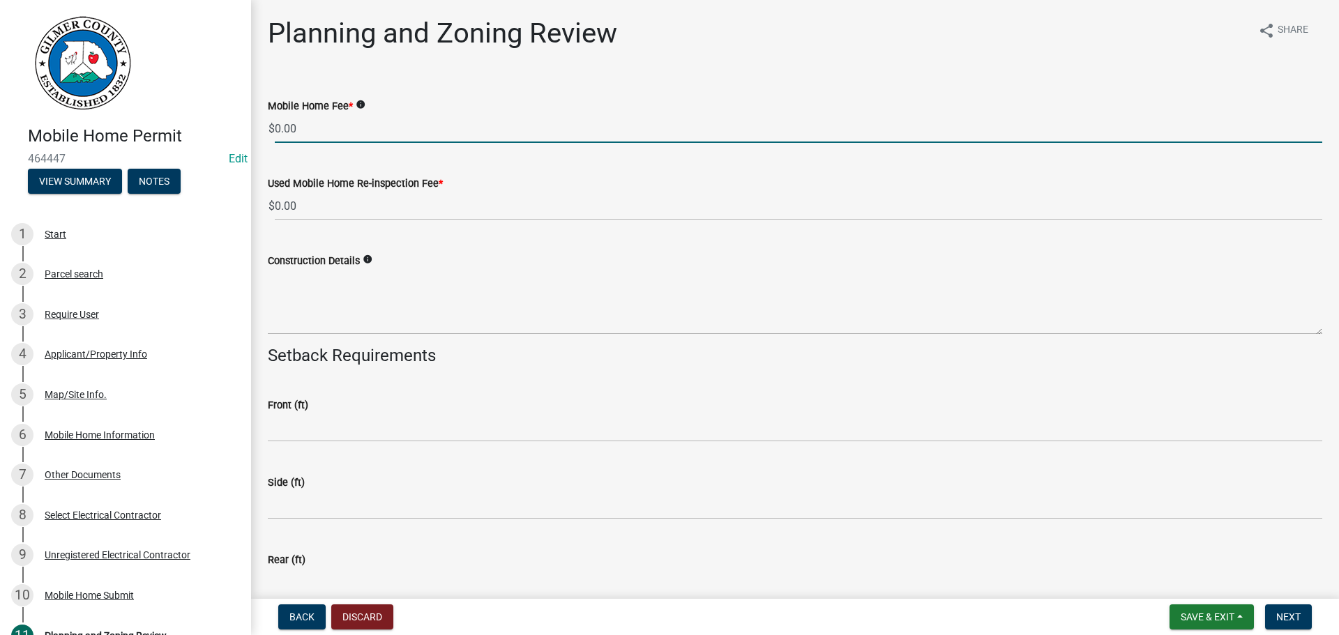
drag, startPoint x: 319, startPoint y: 135, endPoint x: 208, endPoint y: 119, distance: 111.9
click at [208, 119] on div "Mobile Home Permit 464447 Edit View Summary Notes 1 Start 2 Parcel search 3 Req…" at bounding box center [669, 317] width 1339 height 635
type input "200"
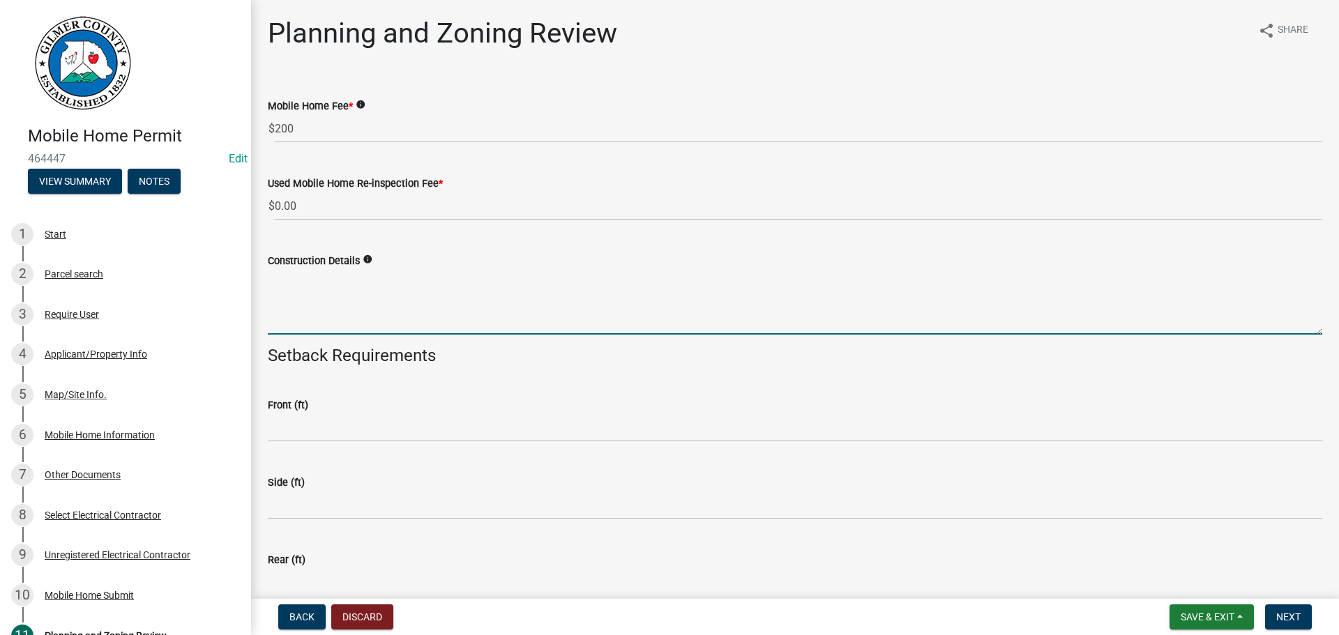
click at [640, 298] on textarea "Construction Details" at bounding box center [795, 302] width 1054 height 66
type textarea "NEW MOBILE HOME"
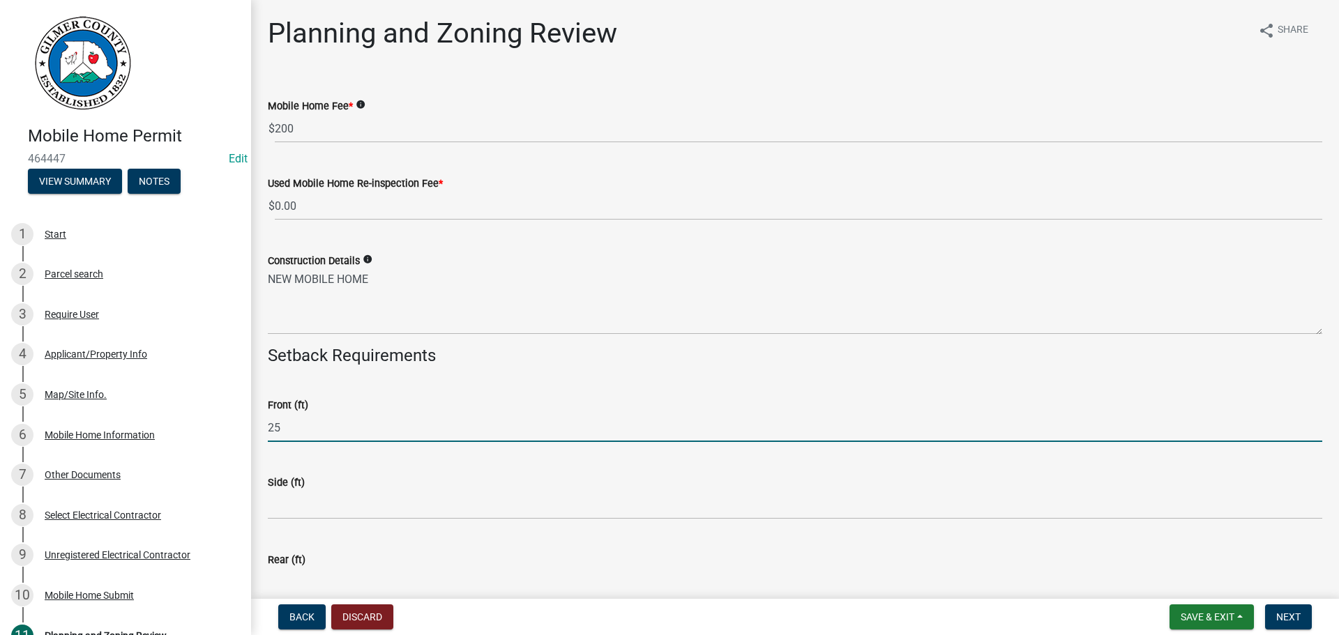
type input "25"
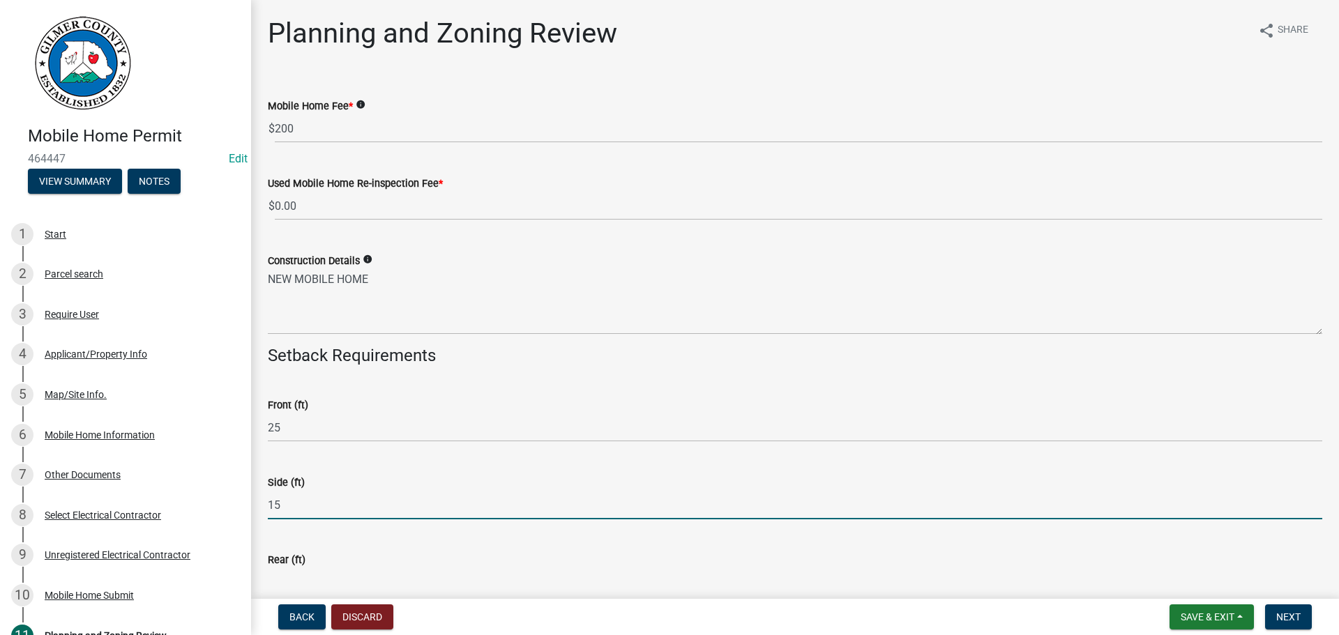
type input "15"
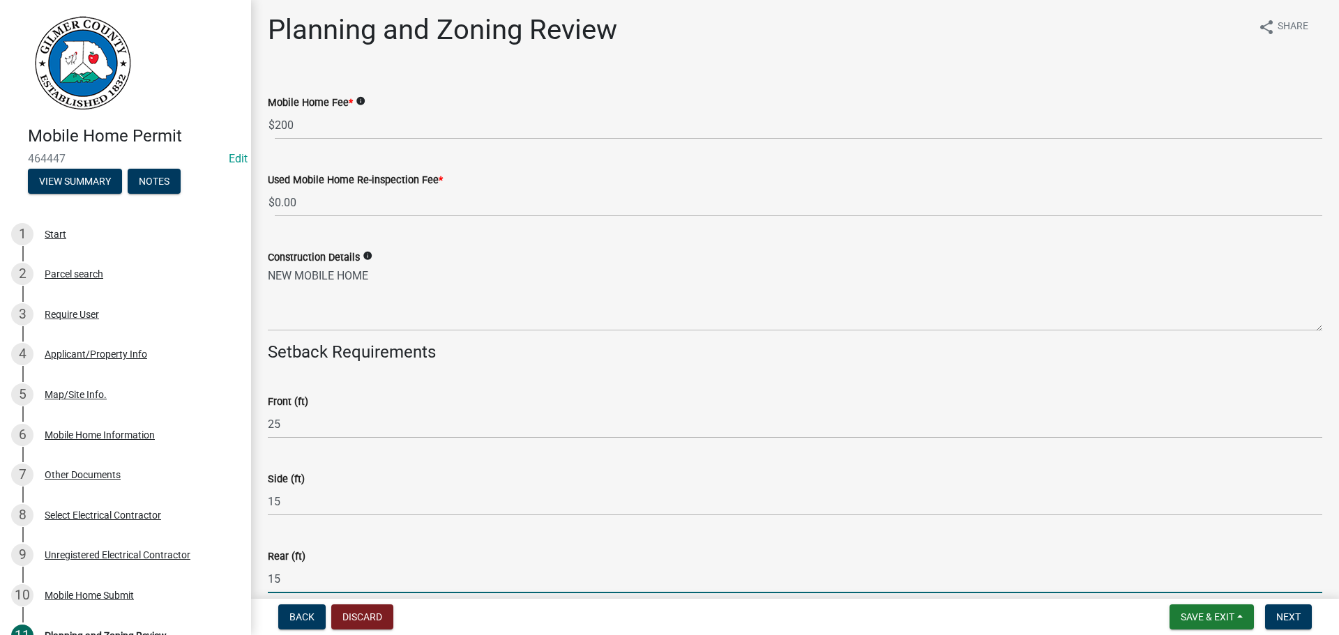
type input "15"
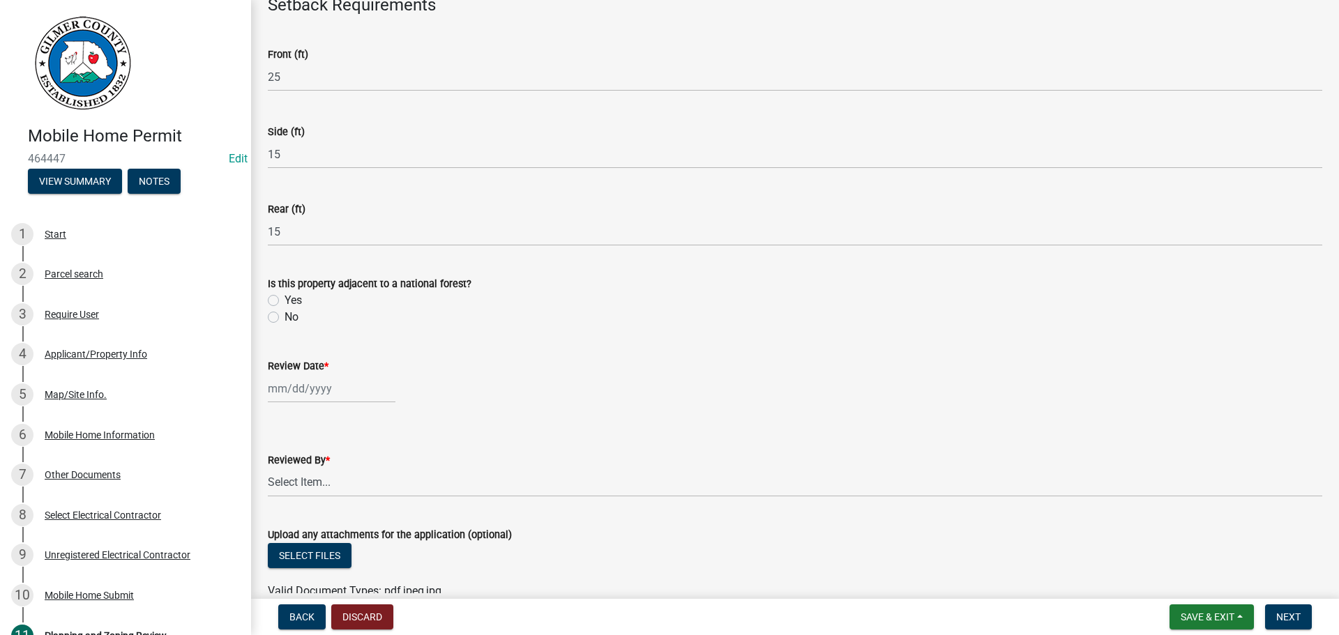
click at [286, 321] on label "No" at bounding box center [291, 317] width 14 height 17
click at [286, 318] on input "No" at bounding box center [288, 313] width 9 height 9
radio input "true"
click at [286, 320] on label "No" at bounding box center [291, 317] width 14 height 17
click at [286, 318] on input "No" at bounding box center [288, 313] width 9 height 9
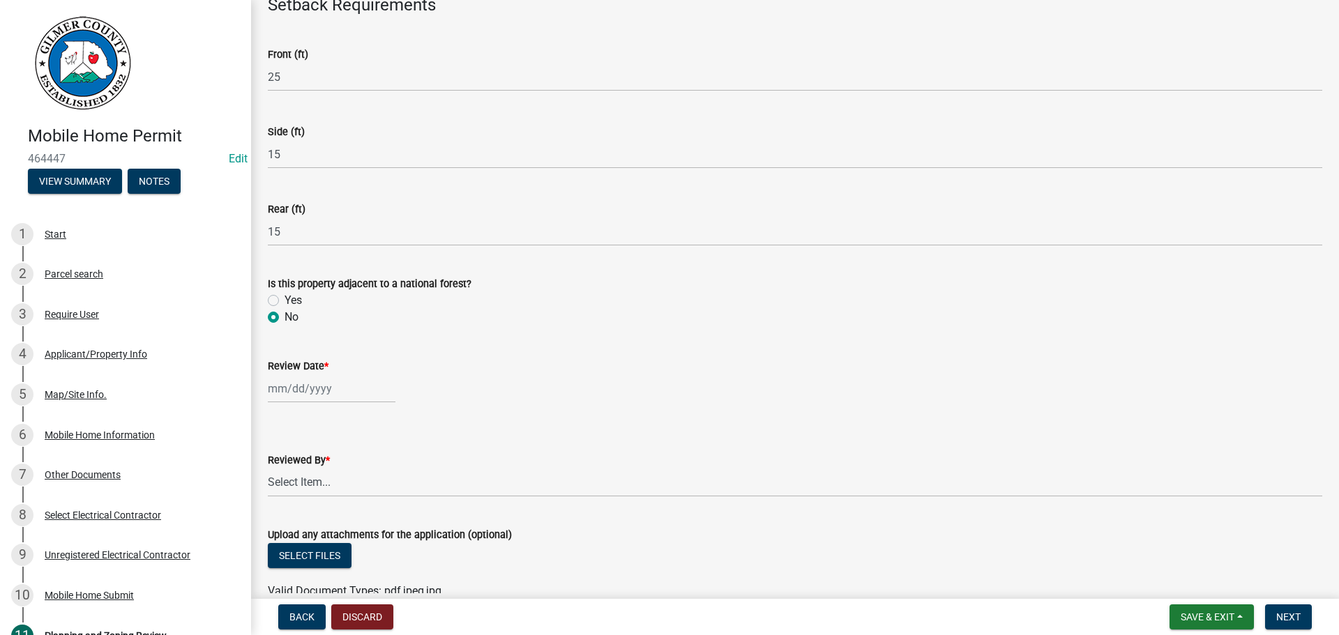
click at [296, 390] on div at bounding box center [332, 388] width 128 height 29
select select "8"
select select "2025"
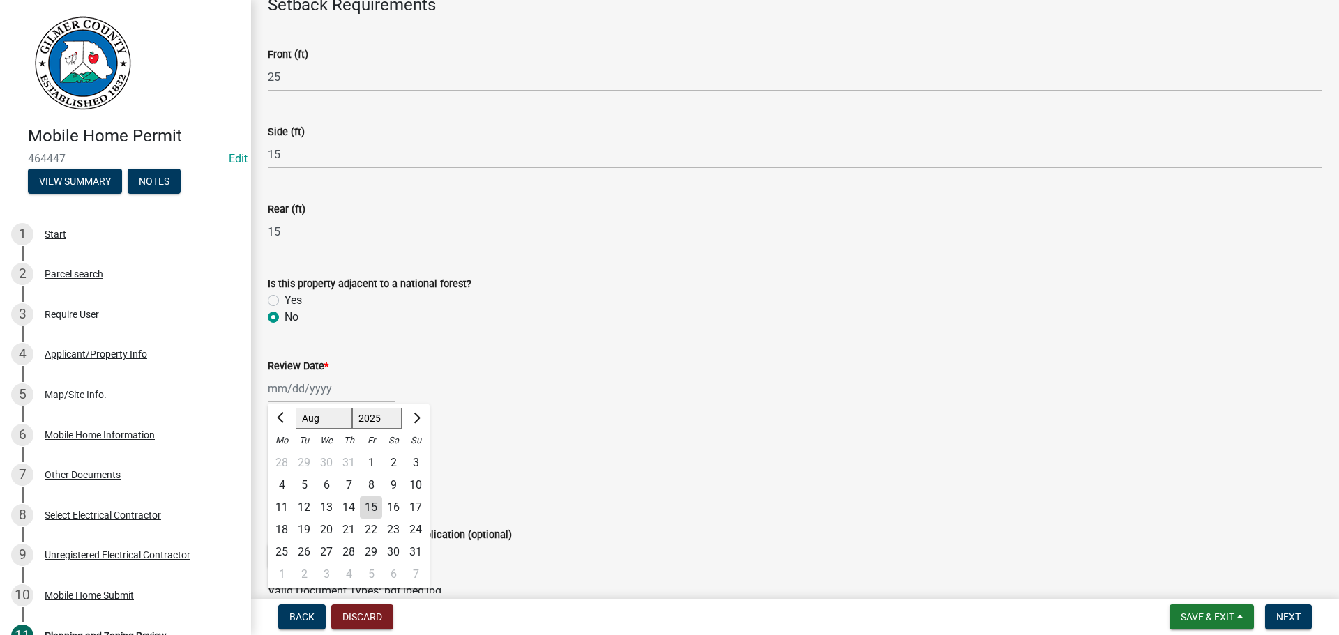
click at [367, 505] on div "15" at bounding box center [371, 507] width 22 height 22
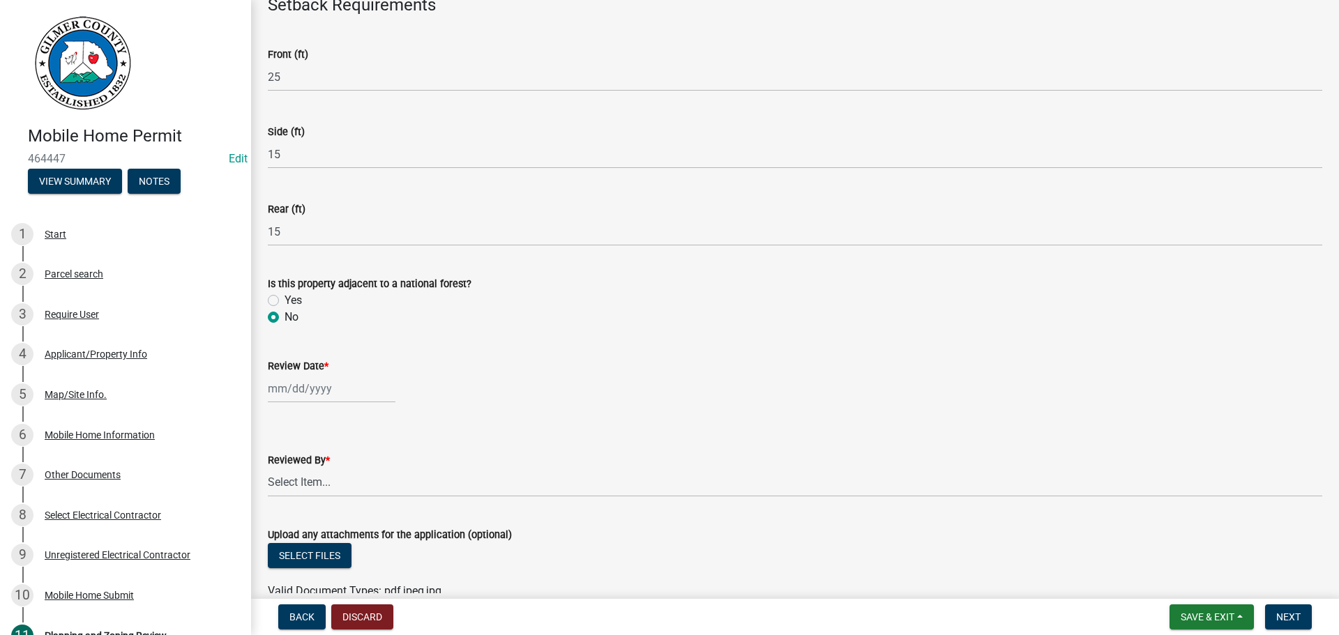
type input "[DATE]"
click at [369, 485] on select "Select Item... [PERSON_NAME] [PERSON_NAME] [PERSON_NAME] [PERSON_NAME] [PERSON_…" at bounding box center [795, 483] width 1054 height 29
click at [268, 469] on select "Select Item... [PERSON_NAME] [PERSON_NAME] [PERSON_NAME] [PERSON_NAME] [PERSON_…" at bounding box center [795, 483] width 1054 height 29
select select "5ce200eb-feb1-496b-8127-7891293955f5"
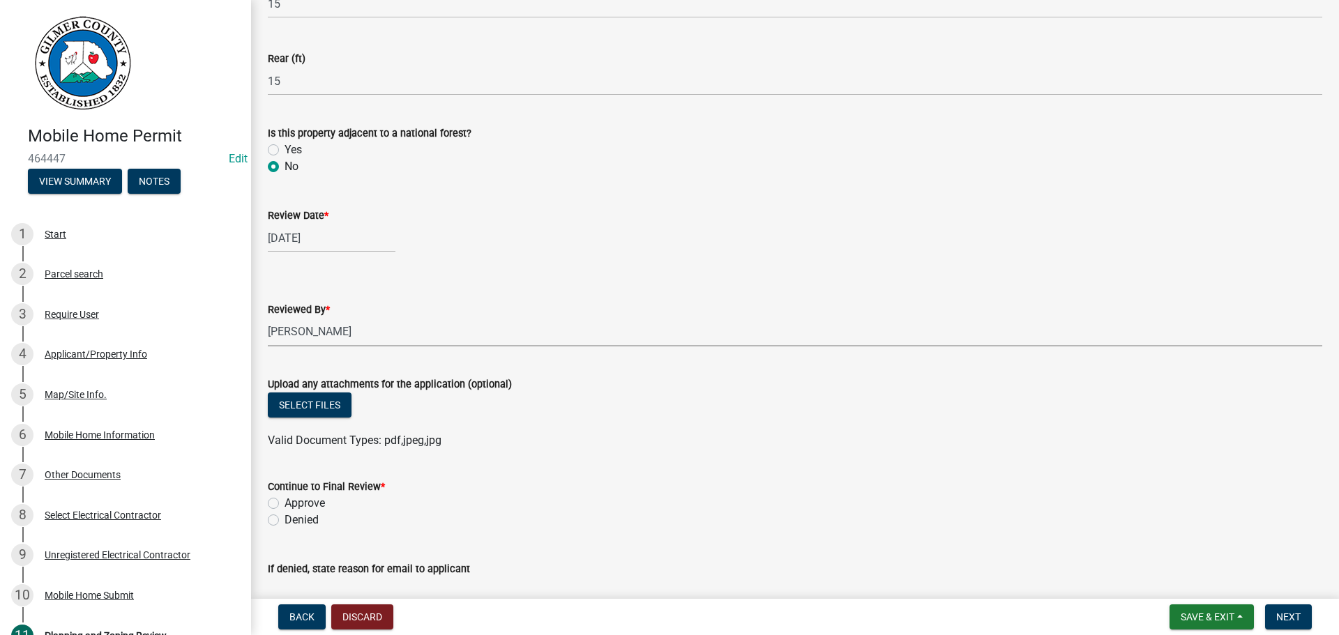
scroll to position [616, 0]
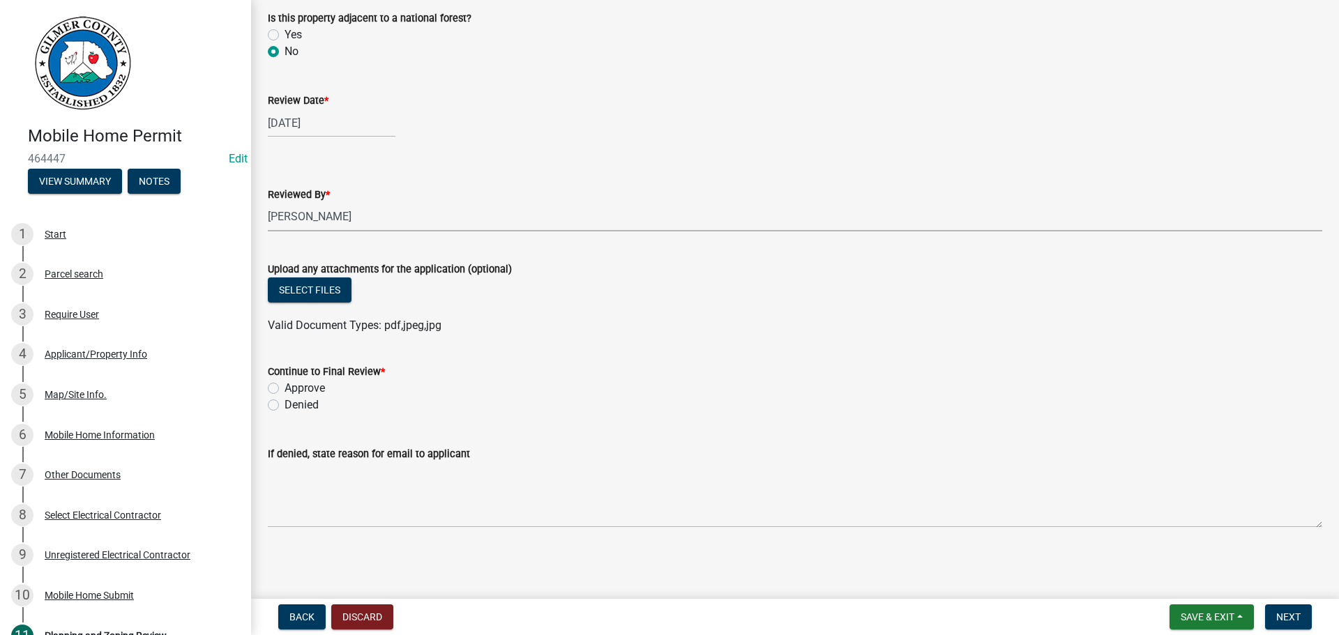
click at [326, 390] on div "Approve" at bounding box center [795, 388] width 1054 height 17
click at [321, 386] on label "Approve" at bounding box center [304, 388] width 40 height 17
click at [294, 386] on input "Approve" at bounding box center [288, 384] width 9 height 9
radio input "true"
click at [1278, 614] on span "Next" at bounding box center [1288, 616] width 24 height 11
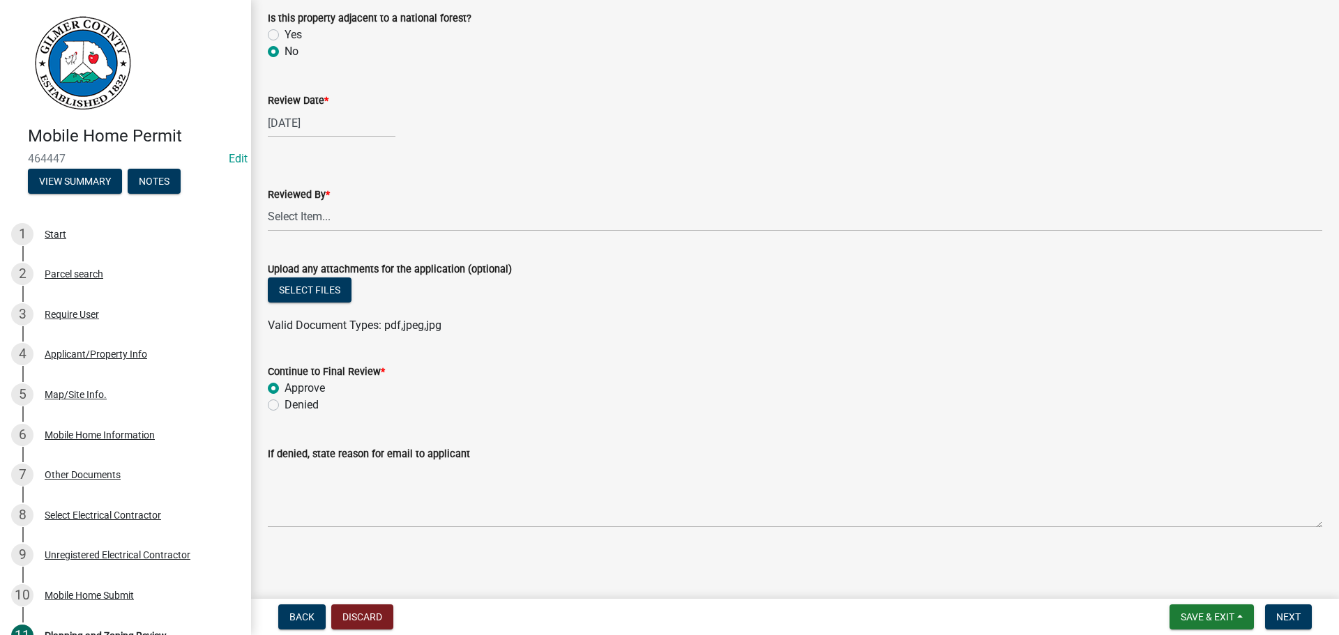
scroll to position [0, 0]
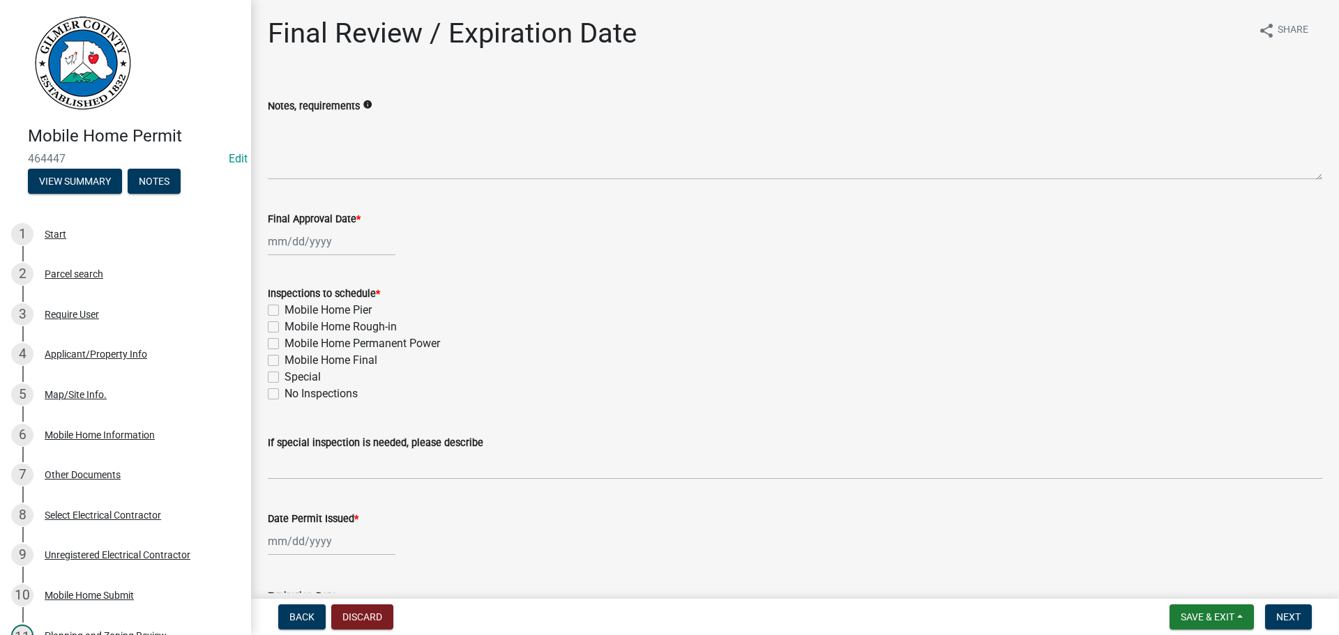
click at [356, 309] on label "Mobile Home Pier" at bounding box center [327, 310] width 87 height 17
click at [294, 309] on input "Mobile Home Pier" at bounding box center [288, 306] width 9 height 9
checkbox input "true"
checkbox input "false"
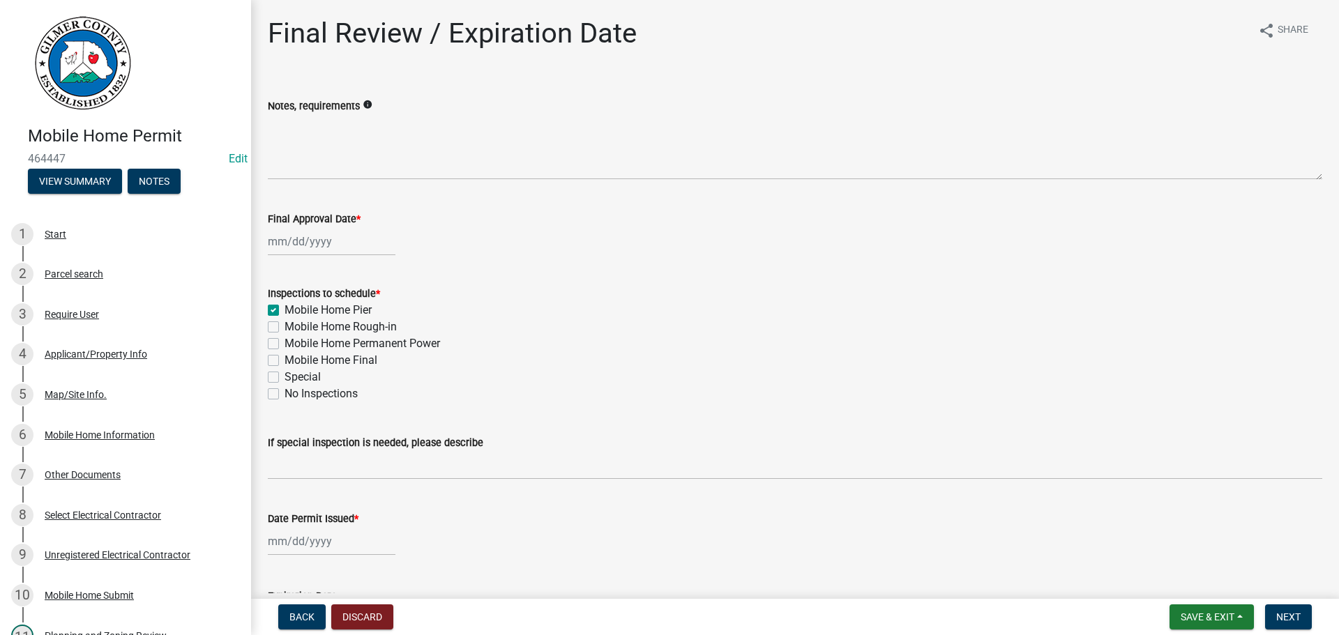
checkbox input "false"
click at [336, 329] on label "Mobile Home Rough-in" at bounding box center [340, 327] width 112 height 17
click at [294, 328] on input "Mobile Home Rough-in" at bounding box center [288, 323] width 9 height 9
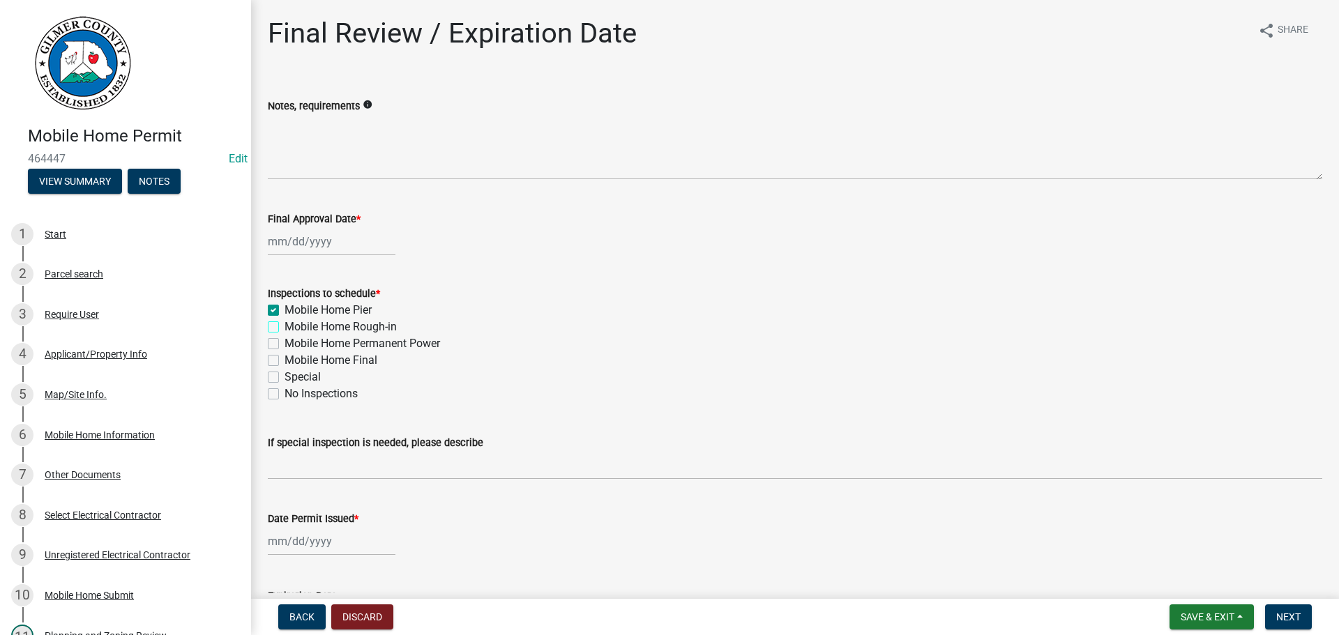
checkbox input "true"
checkbox input "false"
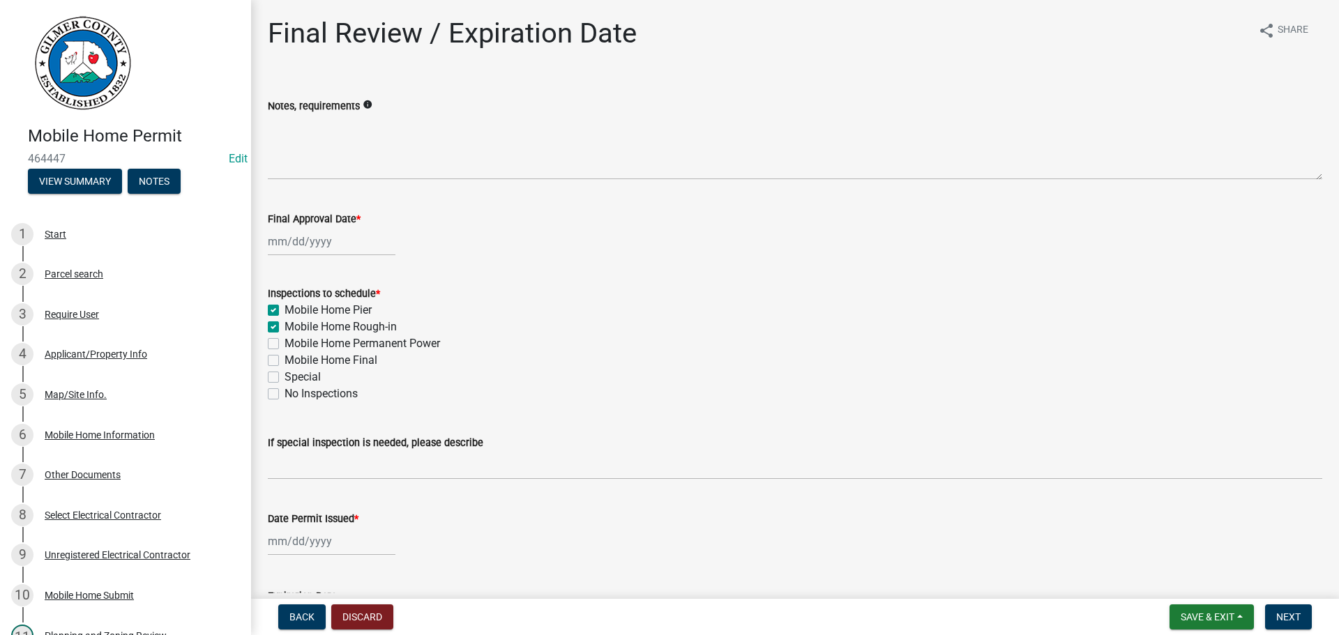
checkbox input "false"
click at [344, 356] on label "Mobile Home Final" at bounding box center [330, 360] width 93 height 17
click at [294, 356] on input "Mobile Home Final" at bounding box center [288, 356] width 9 height 9
checkbox input "true"
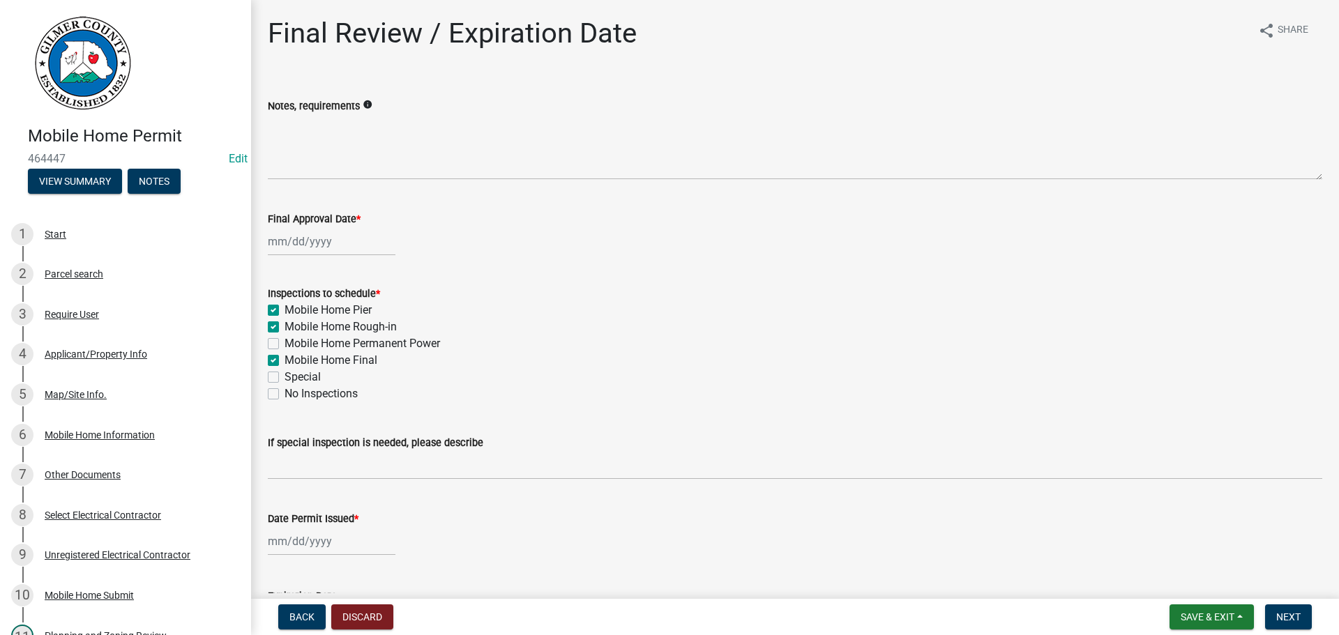
checkbox input "true"
checkbox input "false"
checkbox input "true"
checkbox input "false"
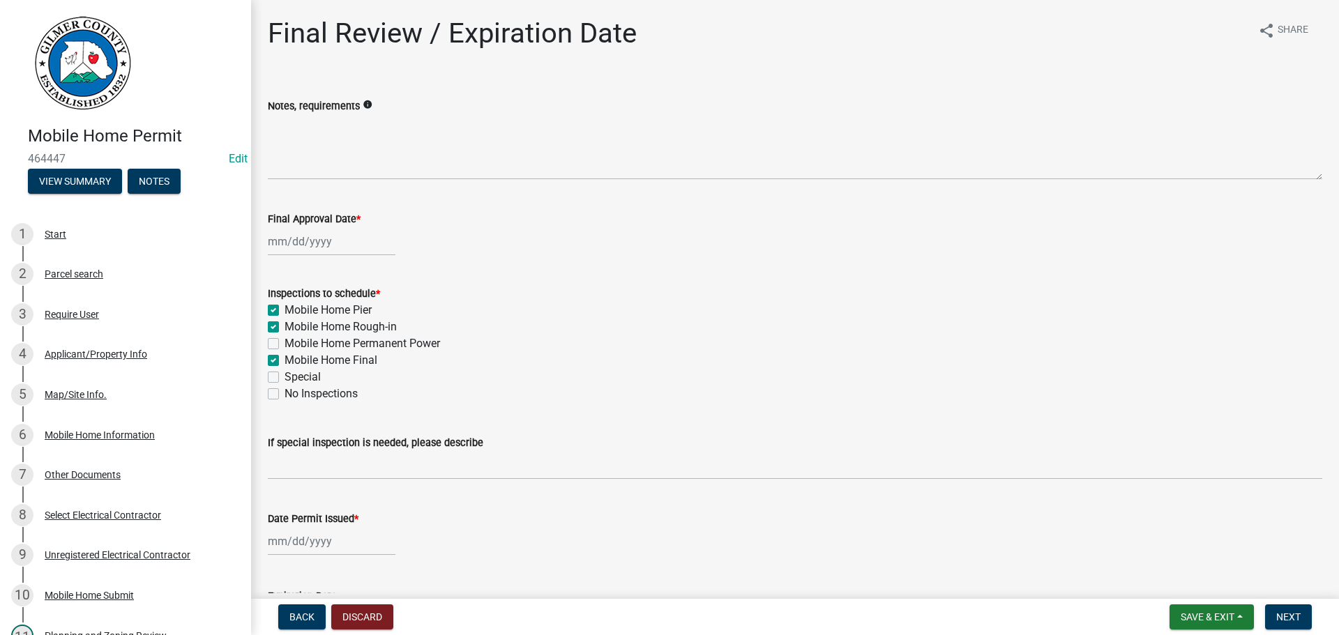
checkbox input "false"
click at [343, 349] on label "Mobile Home Permanent Power" at bounding box center [361, 343] width 155 height 17
click at [294, 344] on input "Mobile Home Permanent Power" at bounding box center [288, 339] width 9 height 9
checkbox input "true"
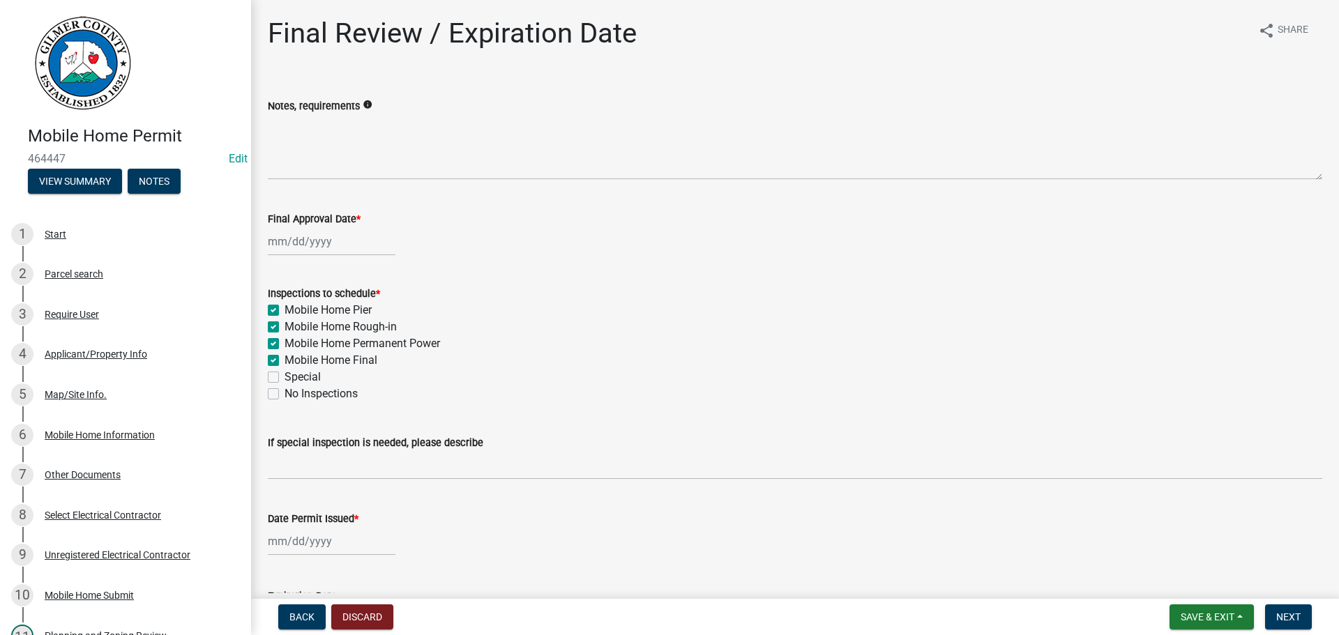
checkbox input "true"
checkbox input "false"
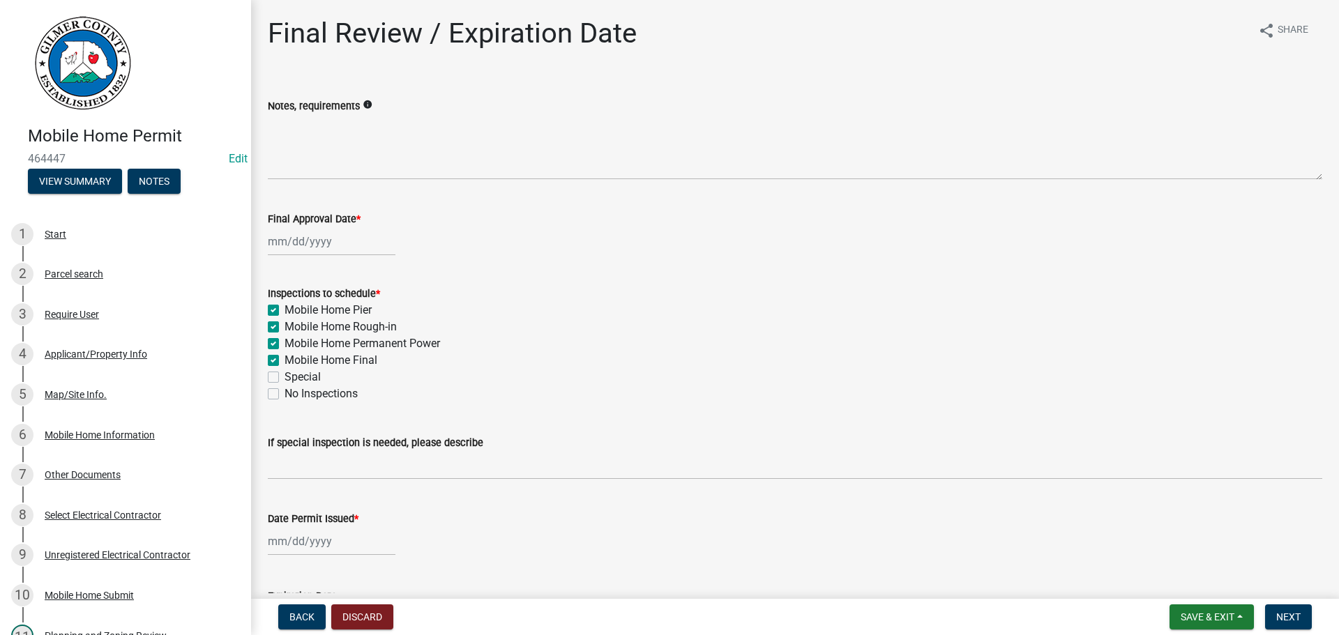
select select "8"
select select "2025"
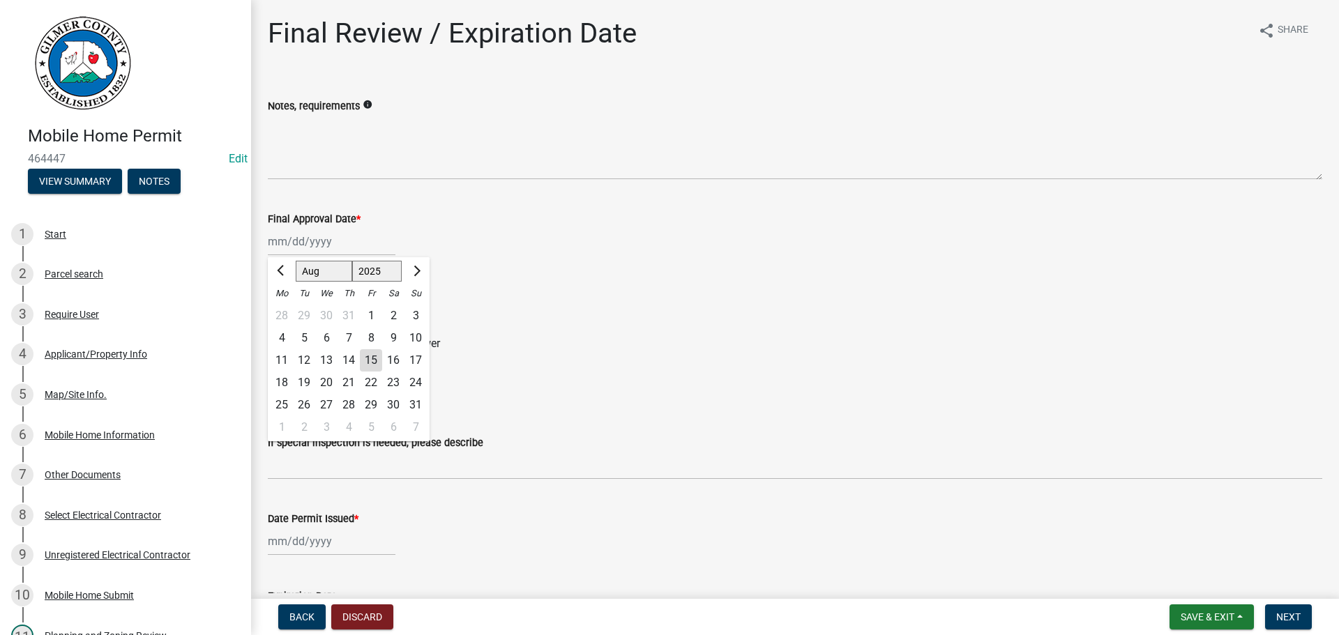
click at [313, 241] on div "[PERSON_NAME] Feb Mar Apr [PERSON_NAME][DATE] Oct Nov [DATE] 1526 1527 1528 152…" at bounding box center [332, 241] width 128 height 29
click at [371, 361] on div "15" at bounding box center [371, 360] width 22 height 22
type input "[DATE]"
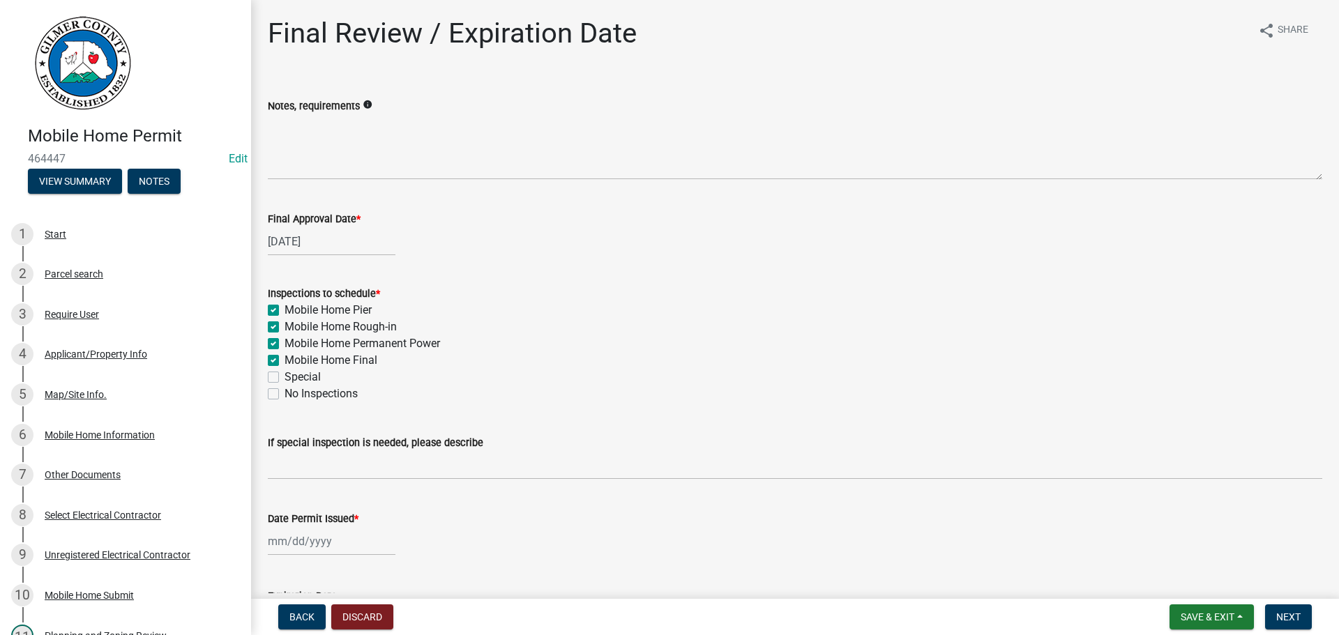
select select "8"
select select "2025"
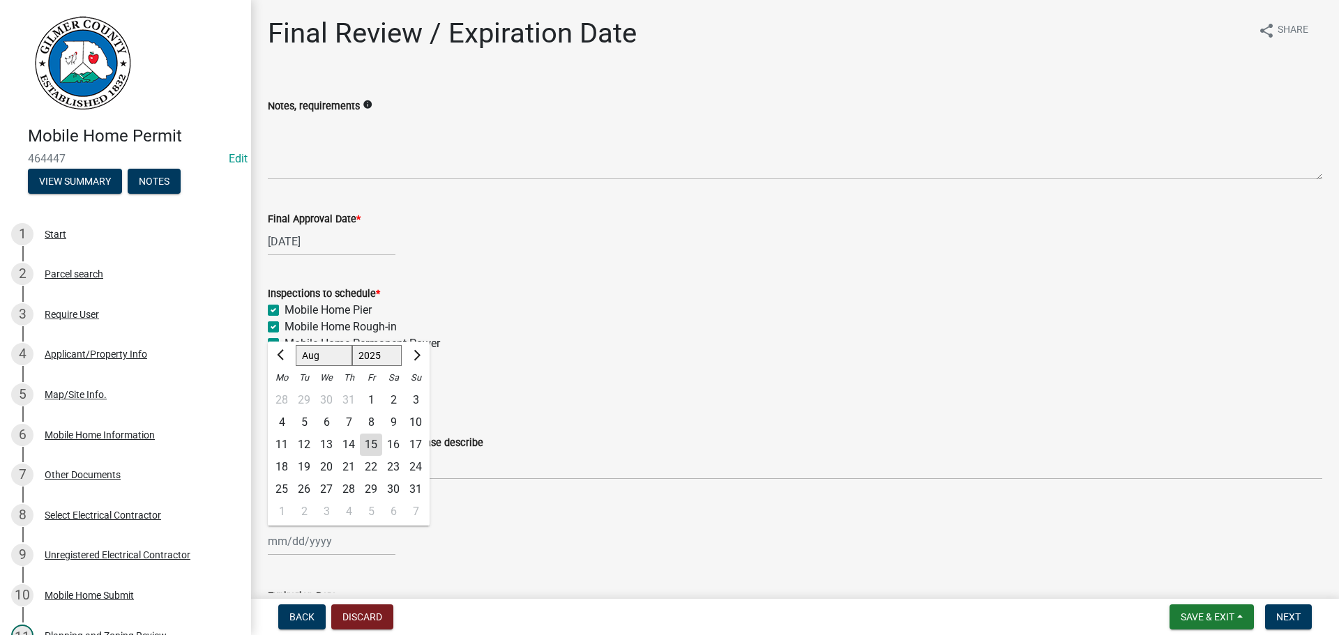
click at [298, 531] on div "[PERSON_NAME] Feb Mar Apr [PERSON_NAME][DATE] Oct Nov [DATE] 1526 1527 1528 152…" at bounding box center [332, 541] width 128 height 29
click at [374, 443] on div "15" at bounding box center [371, 445] width 22 height 22
type input "[DATE]"
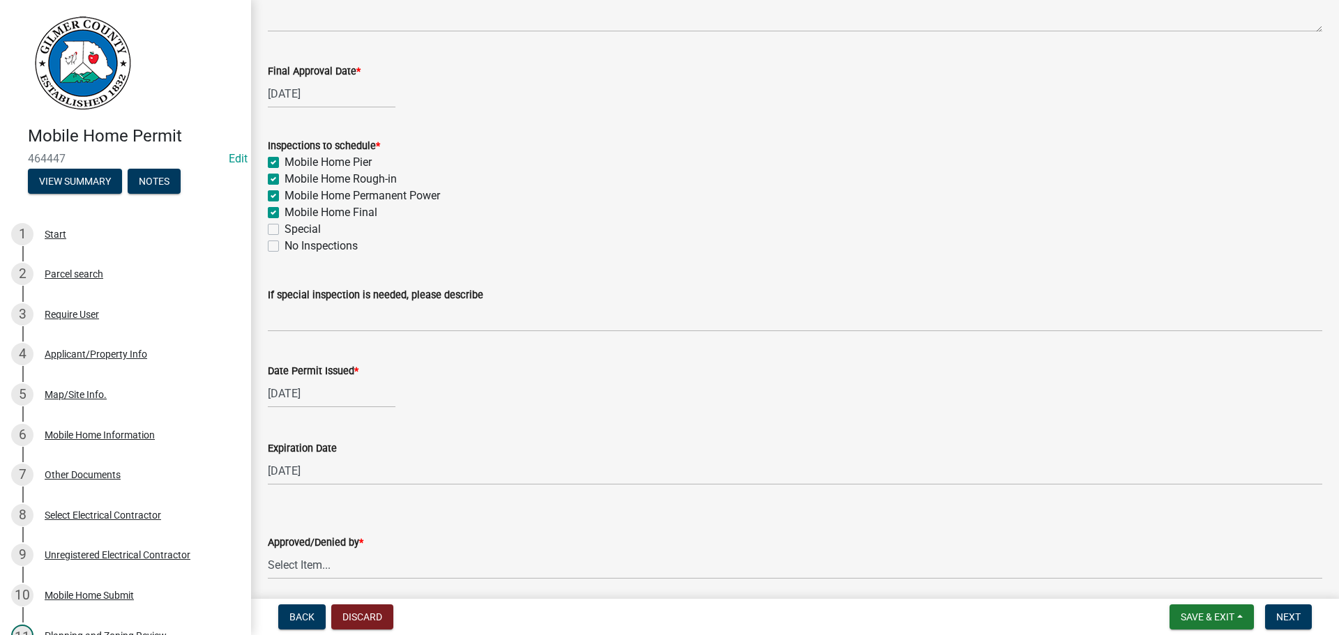
scroll to position [201, 0]
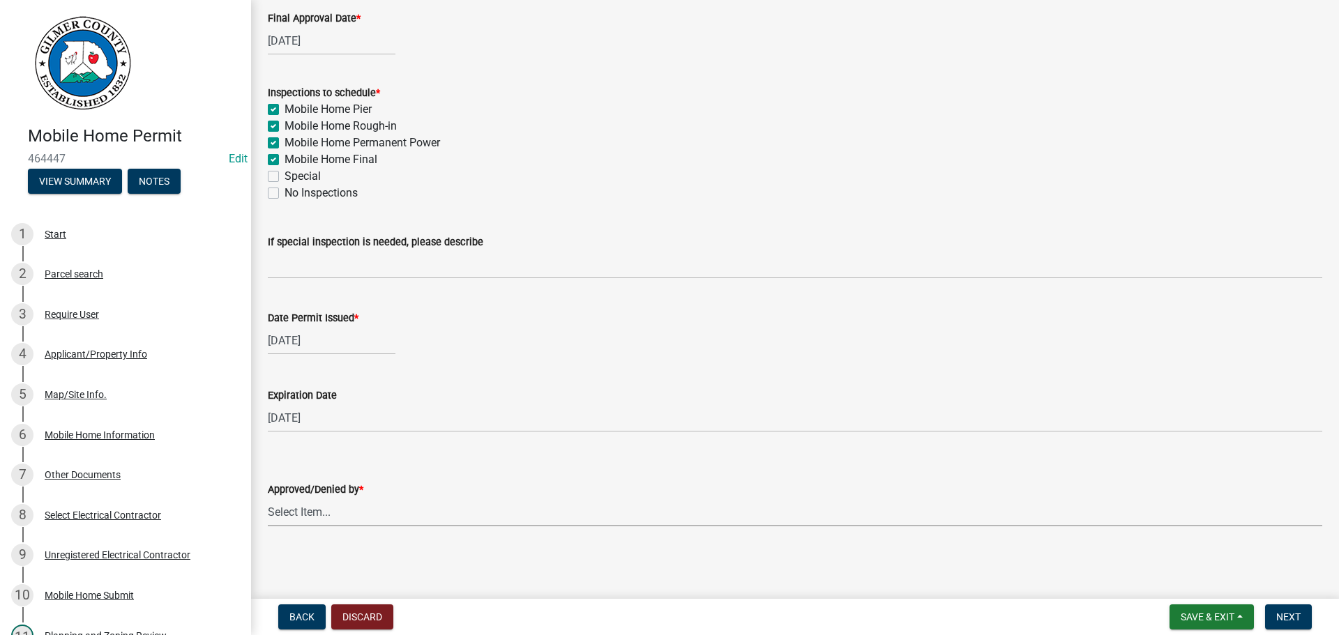
click at [390, 523] on select "Select Item... [PERSON_NAME] [PERSON_NAME] [PERSON_NAME] [PERSON_NAME] [PERSON_…" at bounding box center [795, 512] width 1054 height 29
click at [268, 498] on select "Select Item... [PERSON_NAME] [PERSON_NAME] [PERSON_NAME] [PERSON_NAME] [PERSON_…" at bounding box center [795, 512] width 1054 height 29
select select "5ce200eb-feb1-496b-8127-7891293955f5"
click at [1307, 614] on button "Next" at bounding box center [1288, 616] width 47 height 25
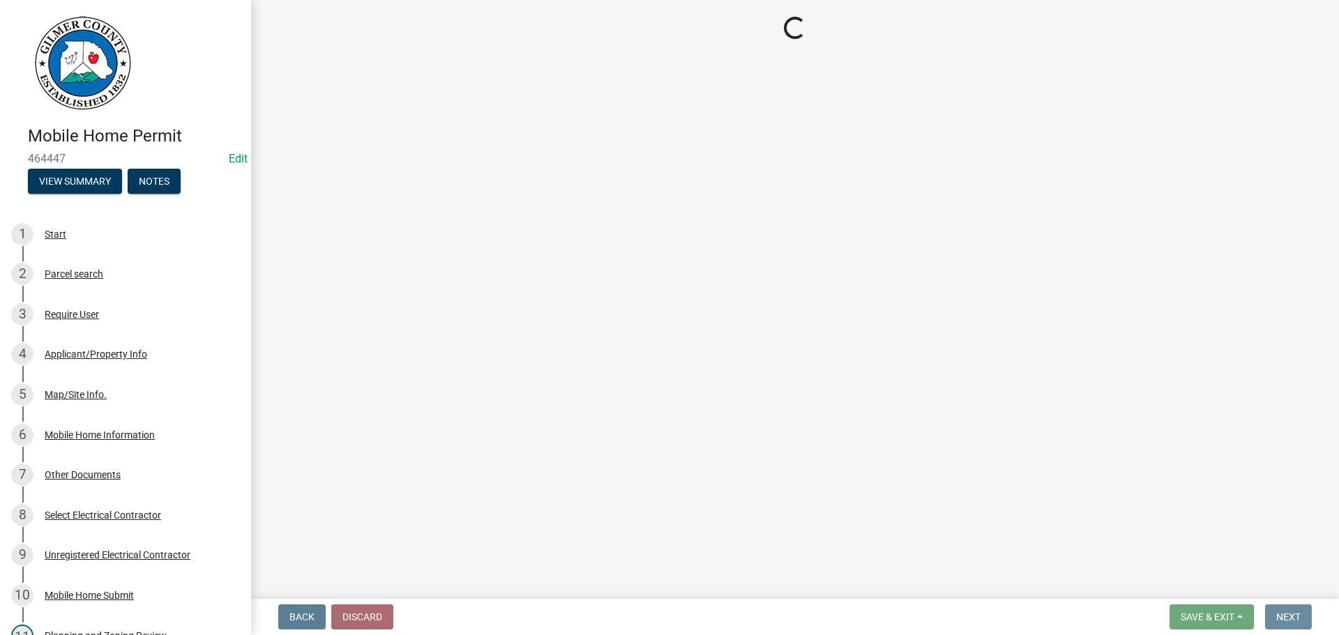
scroll to position [0, 0]
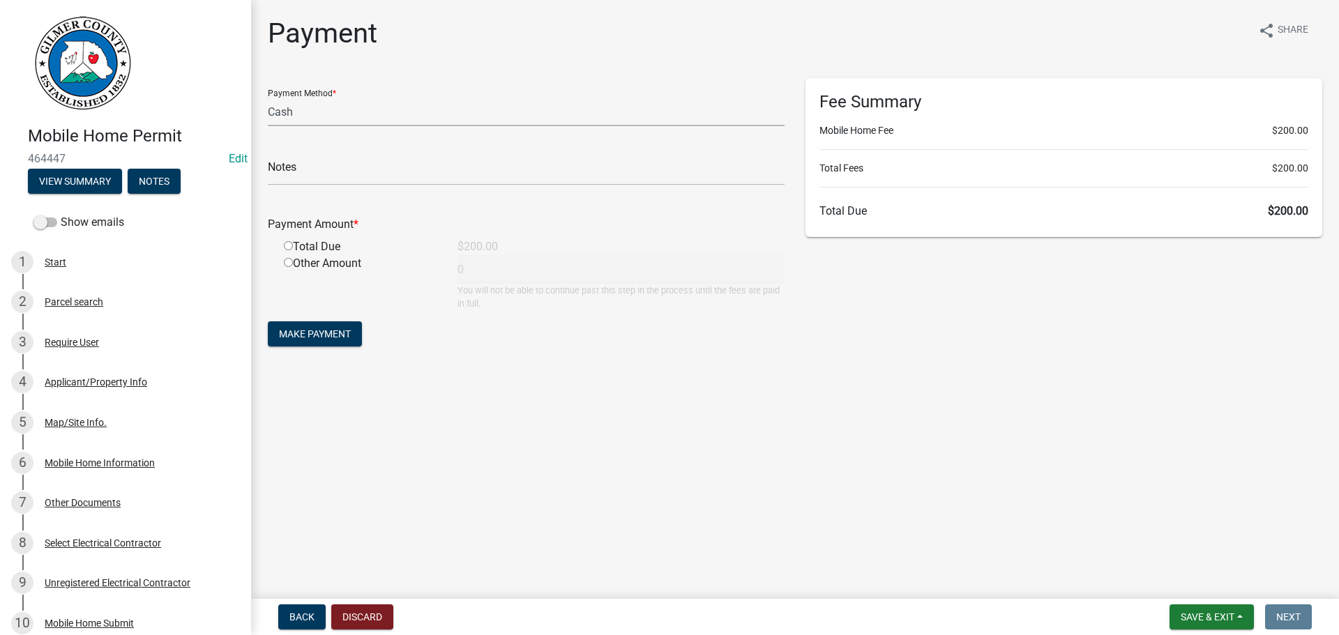
click at [388, 108] on select "Credit Card POS Check Cash" at bounding box center [526, 112] width 517 height 29
select select "1: 0"
click at [268, 98] on select "Credit Card POS Check Cash" at bounding box center [526, 112] width 517 height 29
drag, startPoint x: 380, startPoint y: 169, endPoint x: 393, endPoint y: 178, distance: 15.5
click at [379, 169] on input "text" at bounding box center [526, 171] width 517 height 29
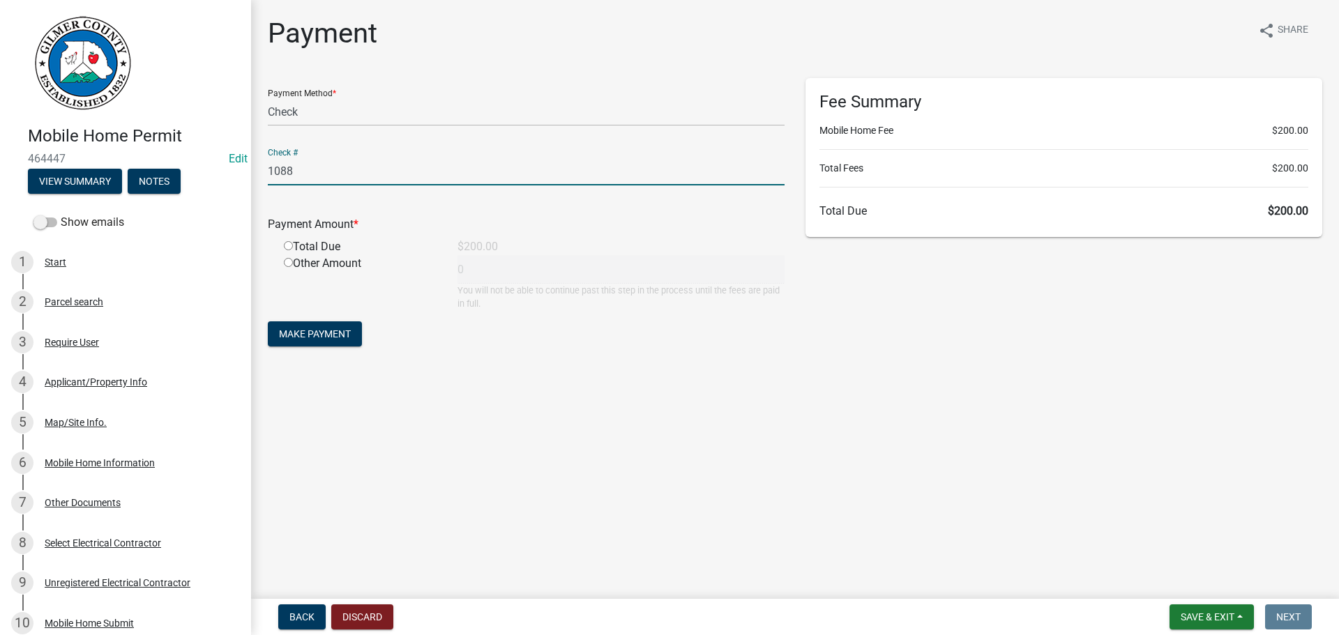
type input "1088"
click at [284, 241] on input "radio" at bounding box center [288, 245] width 9 height 9
radio input "true"
type input "200"
click at [308, 324] on button "Make Payment" at bounding box center [315, 333] width 94 height 25
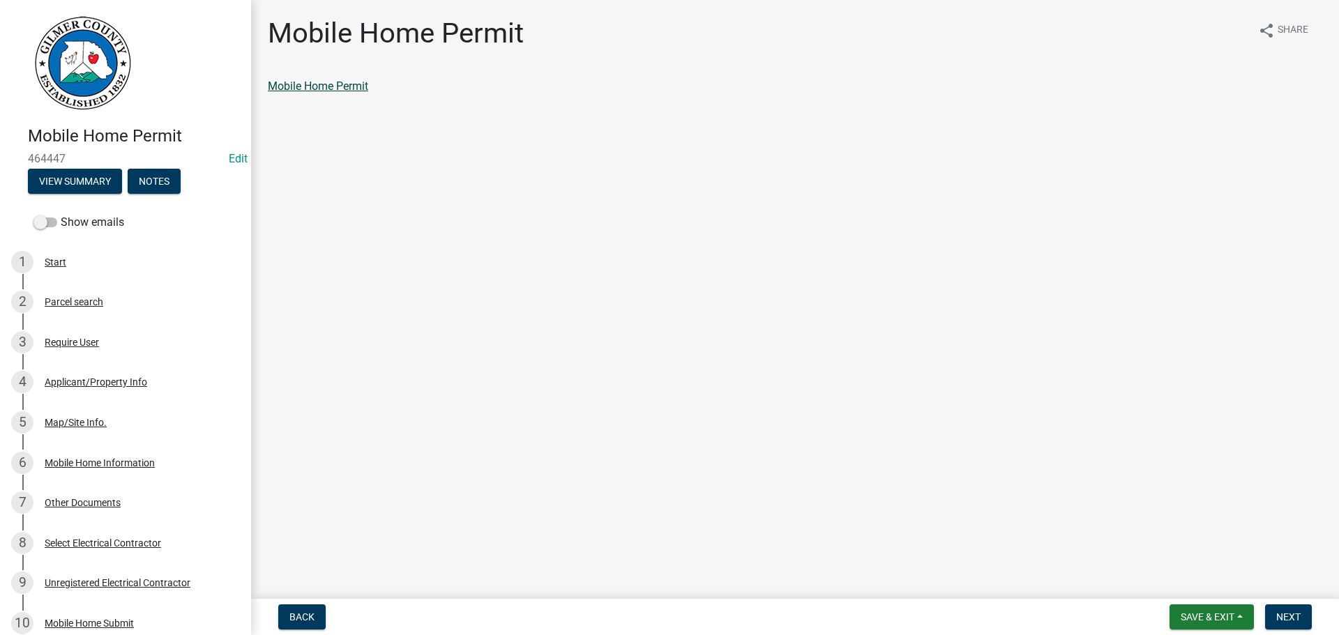
click at [329, 89] on link "Mobile Home Permit" at bounding box center [318, 85] width 100 height 13
click at [1293, 619] on span "Next" at bounding box center [1288, 616] width 24 height 11
click at [293, 84] on link "Permit Card" at bounding box center [297, 85] width 58 height 13
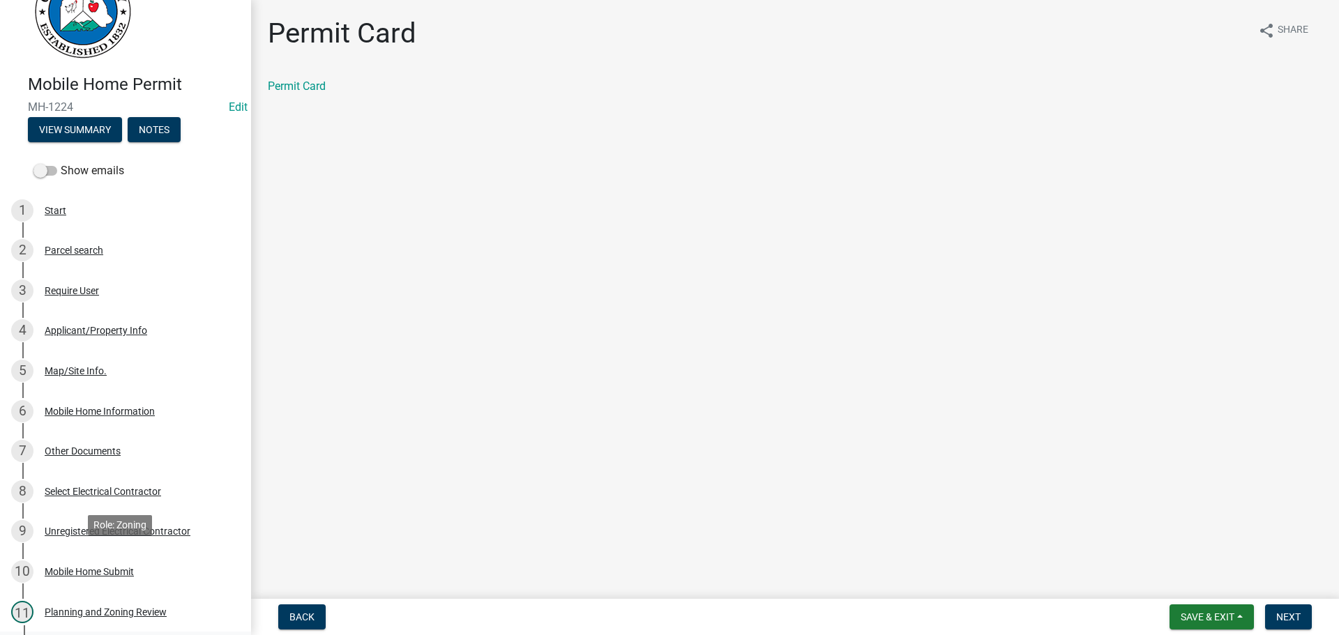
scroll to position [139, 0]
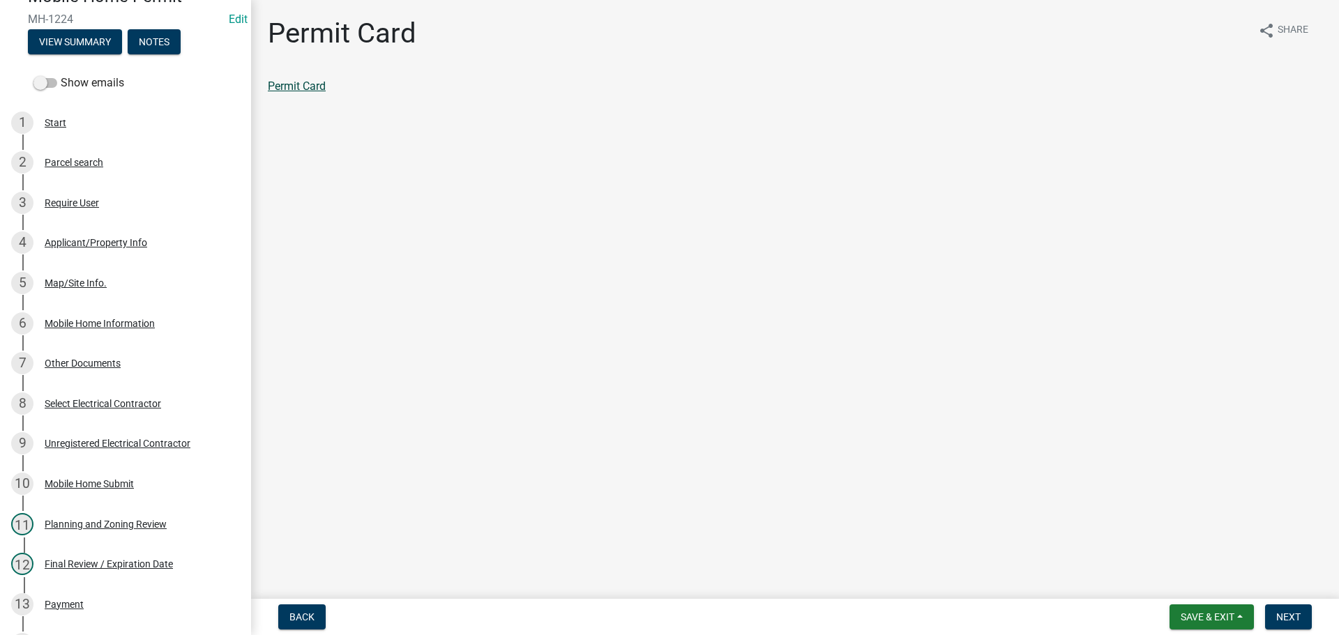
click at [296, 89] on link "Permit Card" at bounding box center [297, 85] width 58 height 13
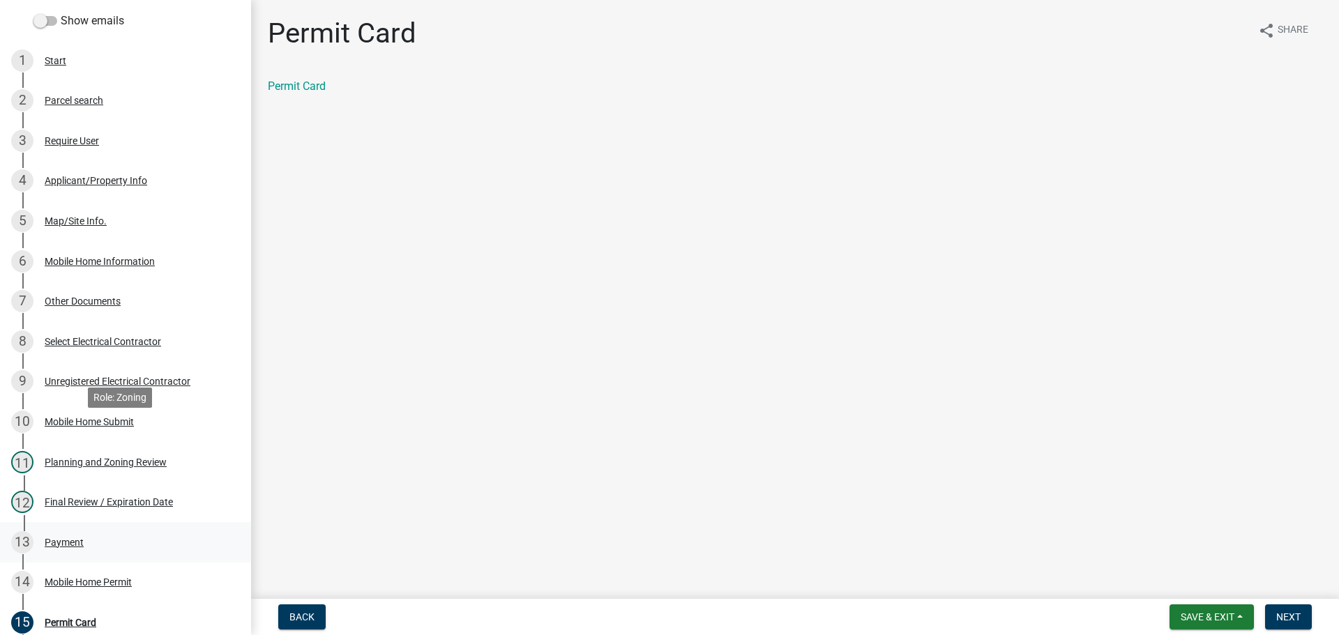
scroll to position [279, 0]
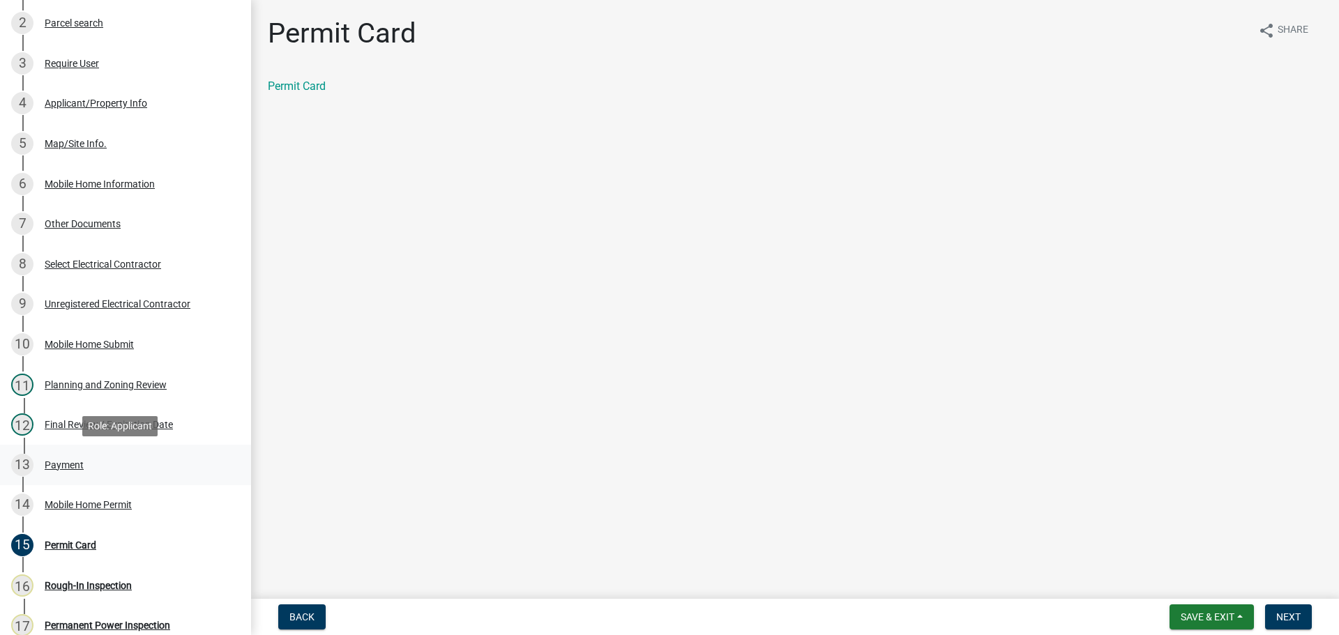
click at [68, 471] on div "13 Payment" at bounding box center [120, 465] width 218 height 22
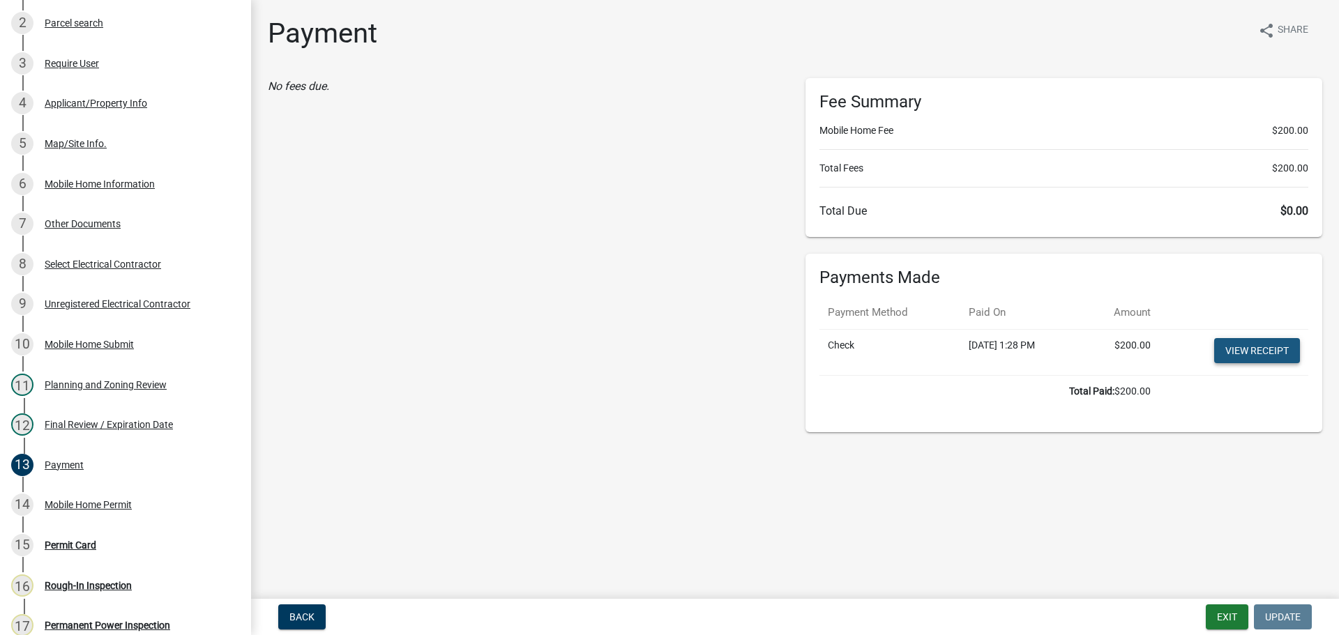
click at [1278, 357] on link "View receipt" at bounding box center [1257, 350] width 86 height 25
drag, startPoint x: 1224, startPoint y: 611, endPoint x: 1201, endPoint y: 607, distance: 24.0
click at [1212, 609] on button "Exit" at bounding box center [1227, 616] width 43 height 25
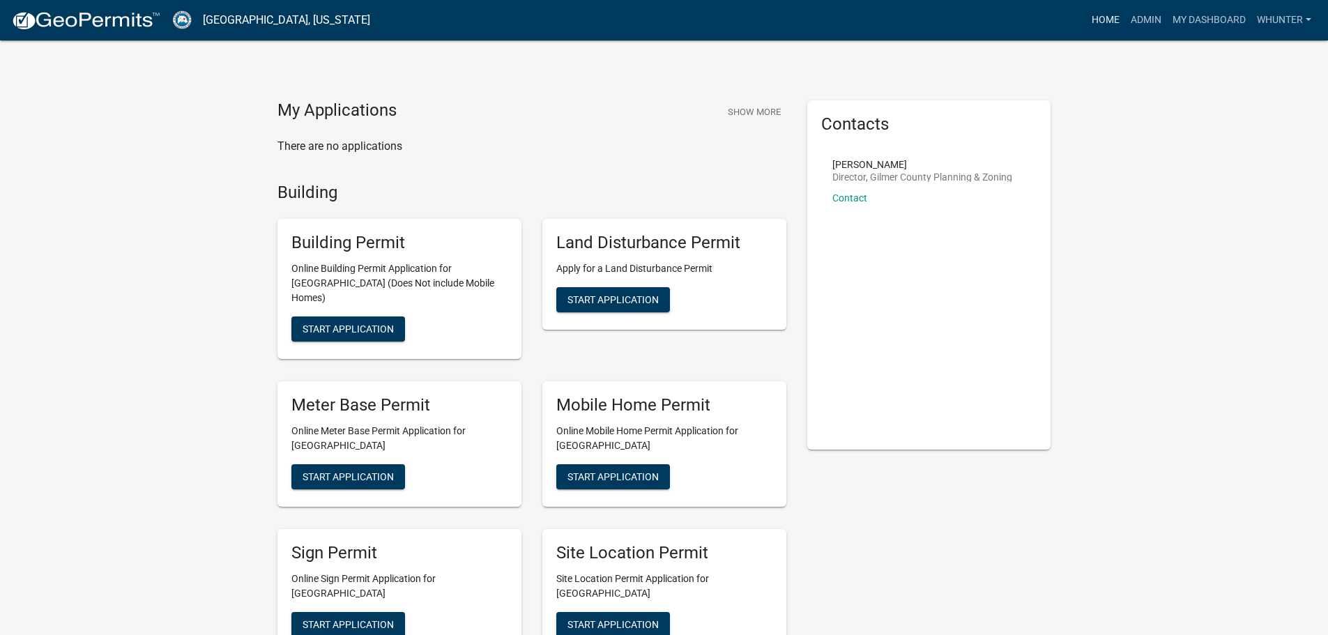
click at [1106, 17] on link "Home" at bounding box center [1105, 20] width 39 height 26
click at [1143, 26] on link "Admin" at bounding box center [1146, 20] width 42 height 26
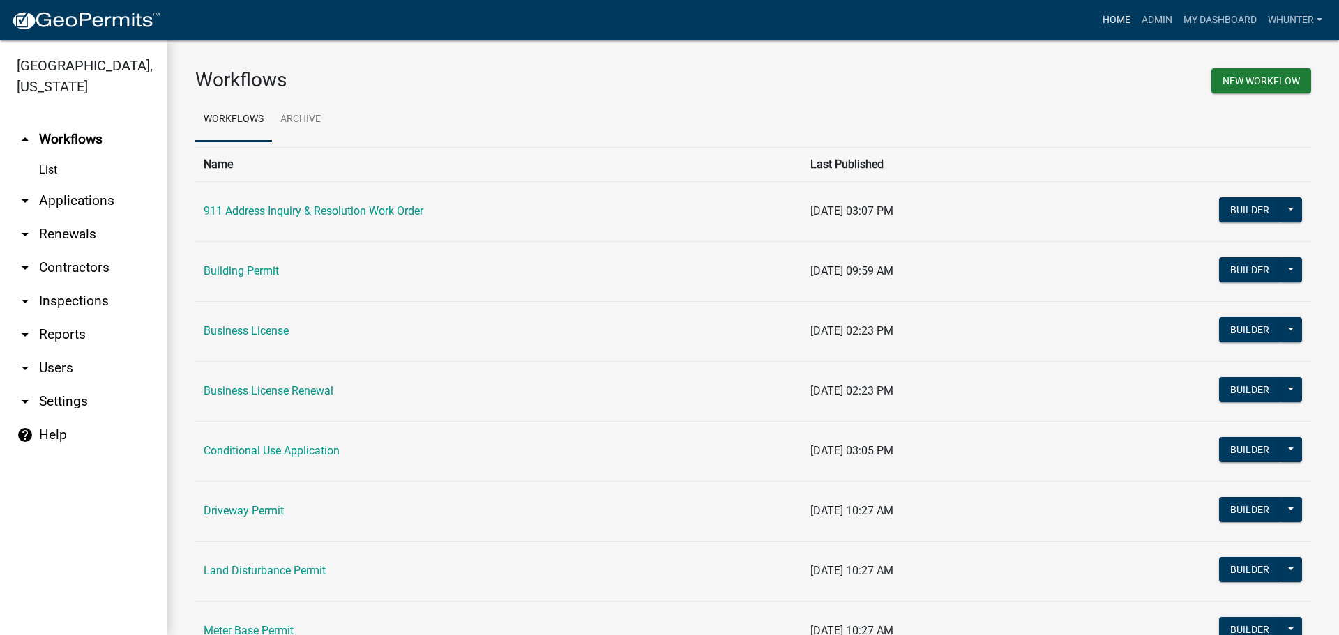
click at [1103, 24] on link "Home" at bounding box center [1116, 20] width 39 height 26
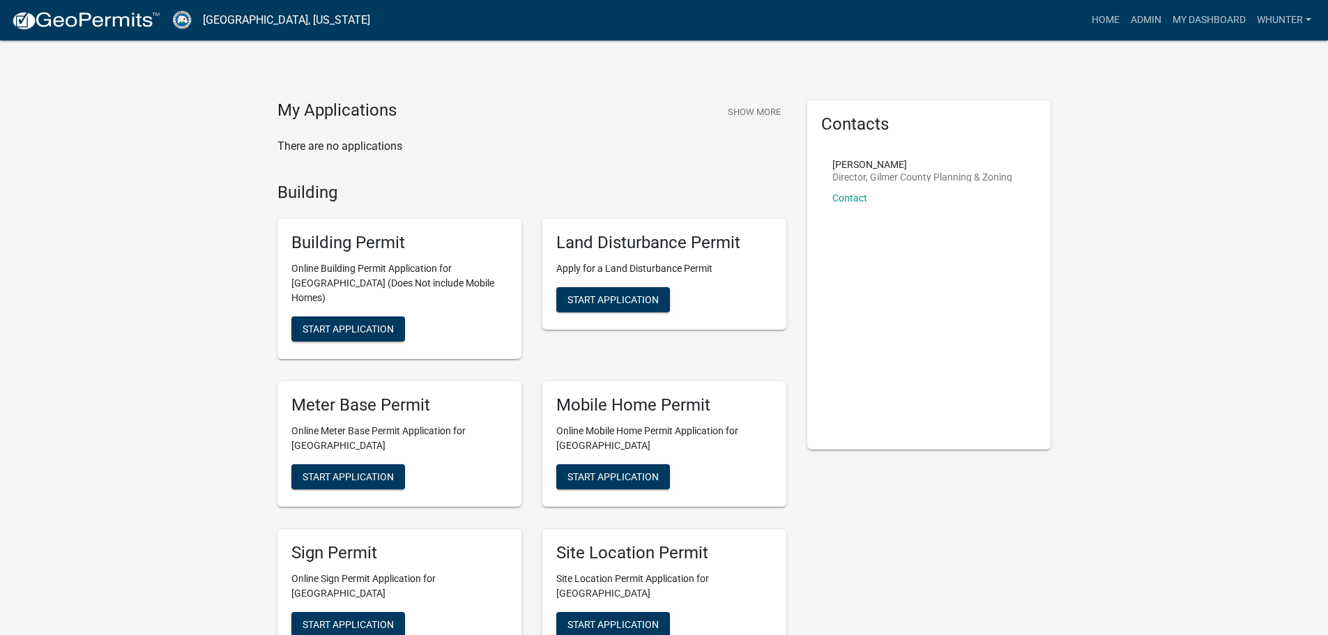
click at [1143, 25] on link "Admin" at bounding box center [1146, 20] width 42 height 26
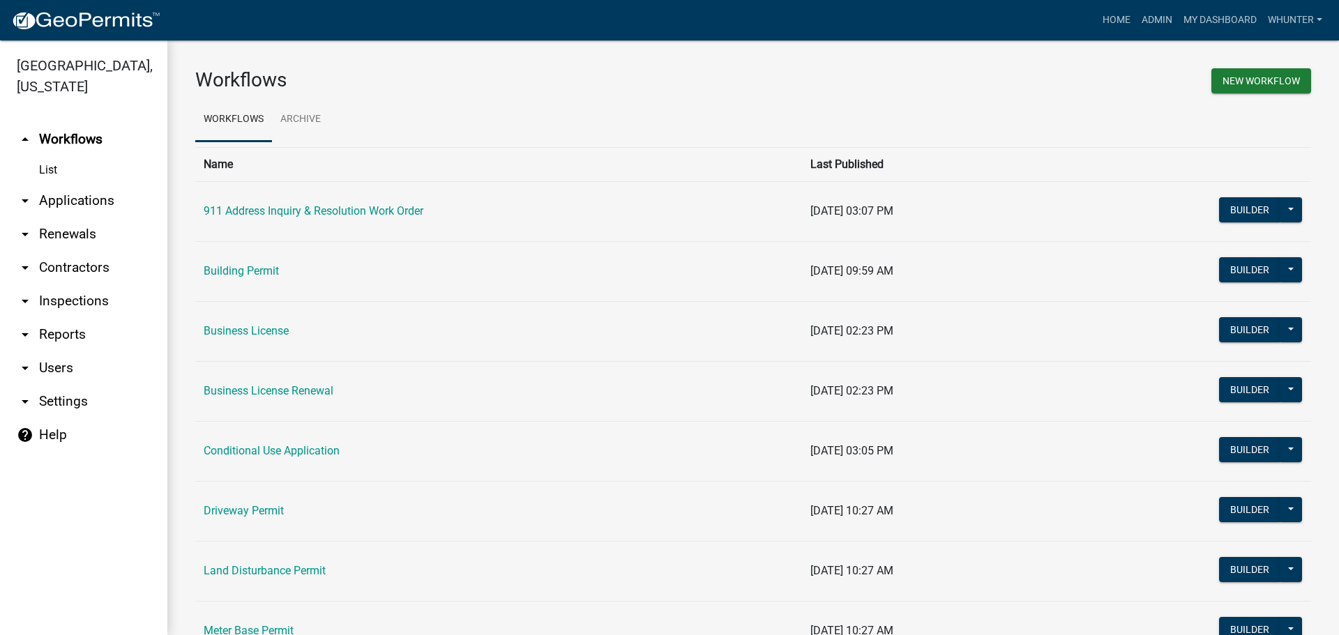
click at [75, 201] on link "arrow_drop_down Applications" at bounding box center [83, 200] width 167 height 33
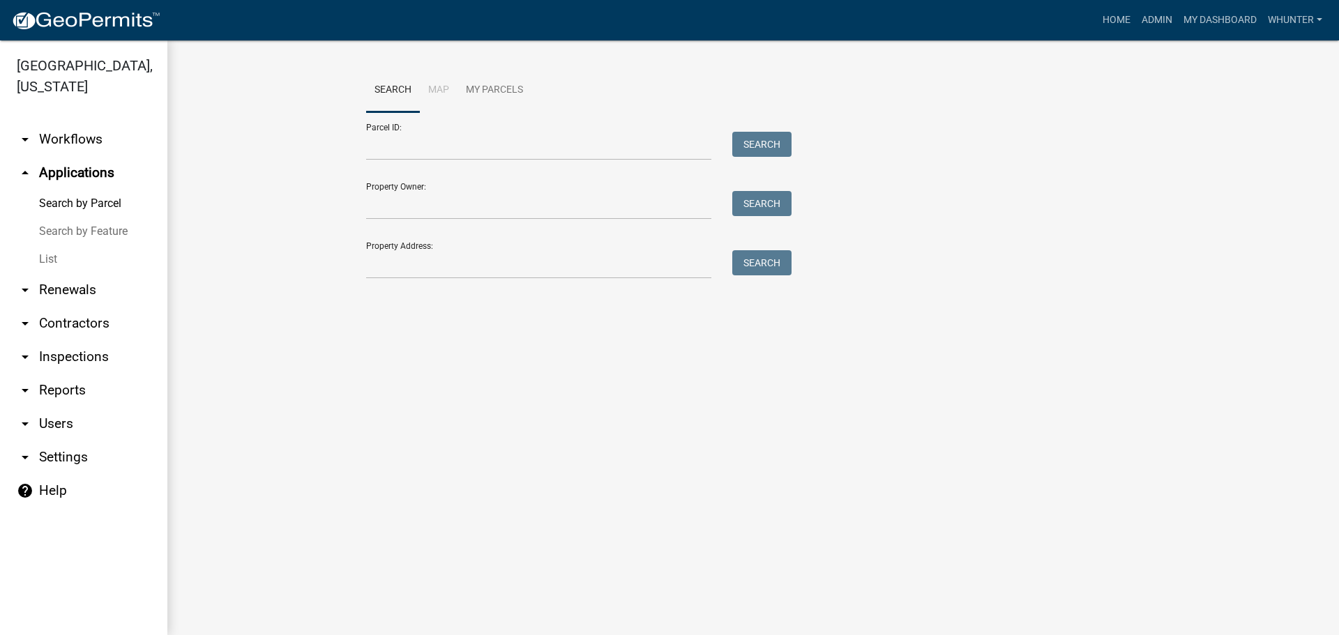
click at [76, 259] on link "List" at bounding box center [83, 259] width 167 height 28
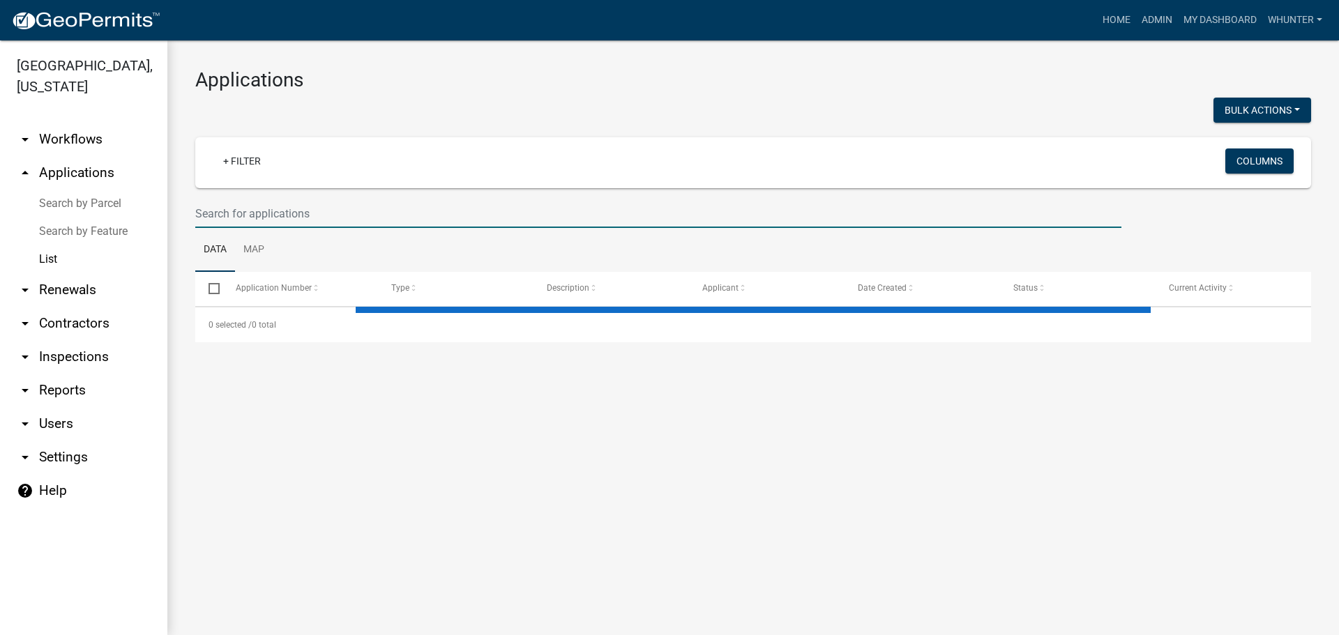
click at [254, 225] on input "text" at bounding box center [658, 213] width 926 height 29
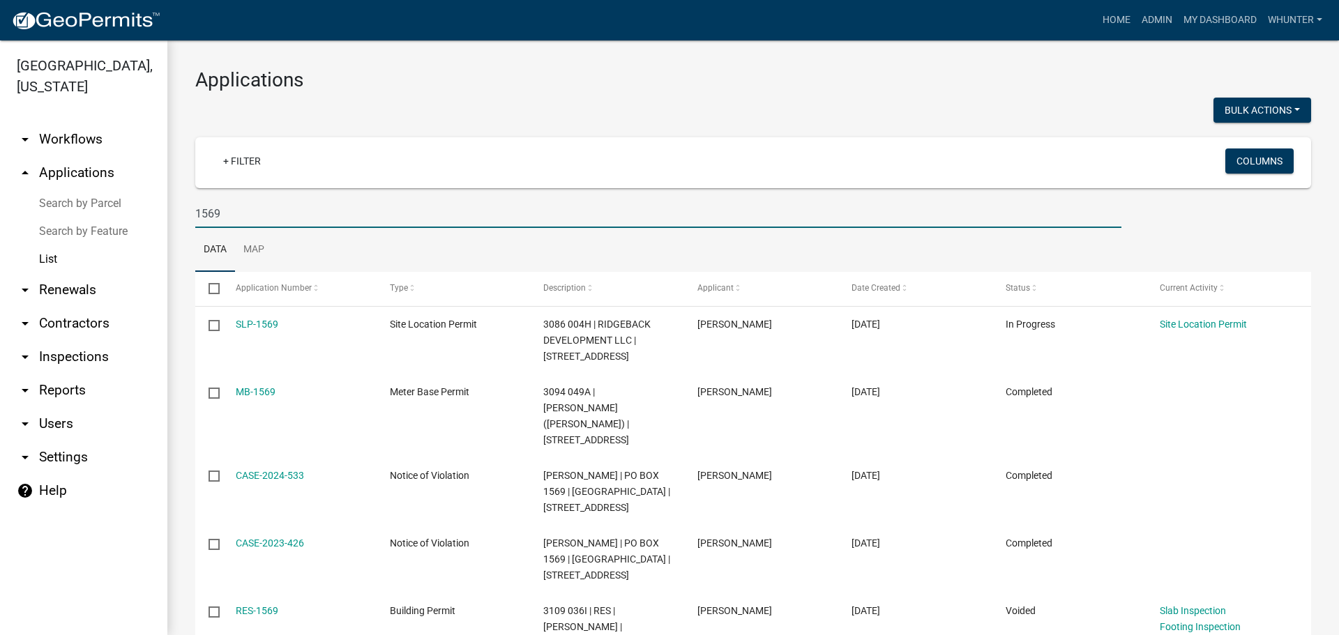
drag, startPoint x: 250, startPoint y: 211, endPoint x: 112, endPoint y: 209, distance: 138.1
click at [116, 212] on div "[GEOGRAPHIC_DATA], [US_STATE] arrow_drop_down Workflows List arrow_drop_up Appl…" at bounding box center [669, 337] width 1339 height 595
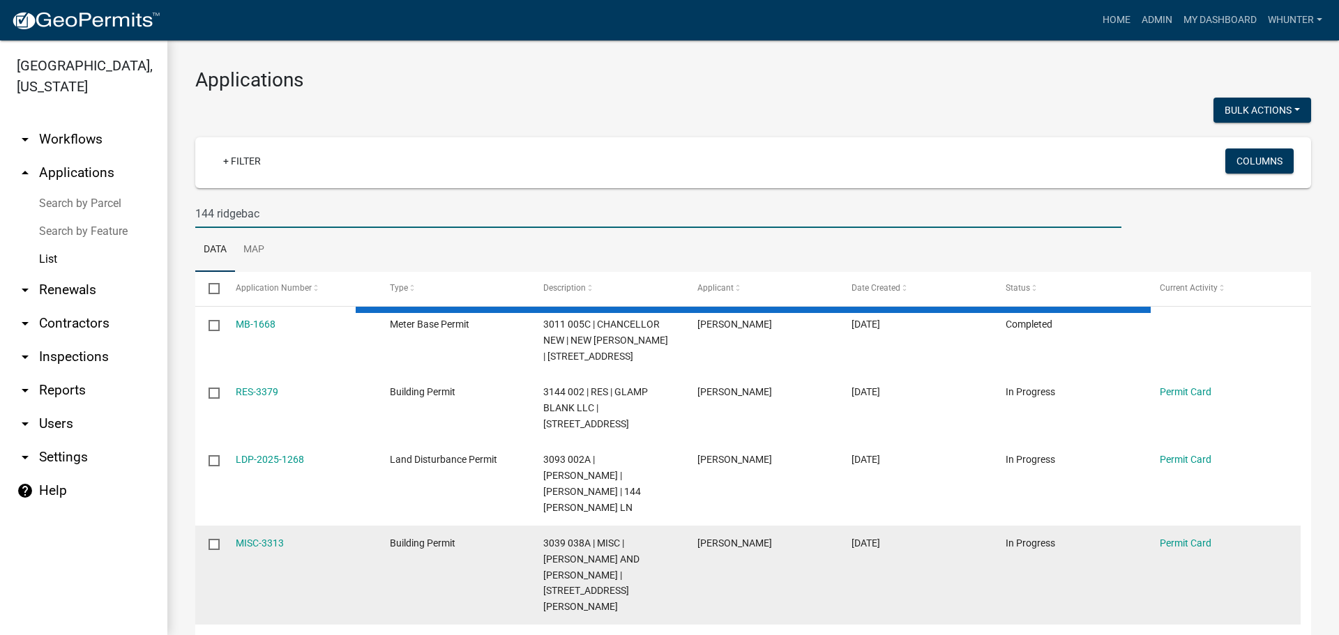
type input "144 ridgeback"
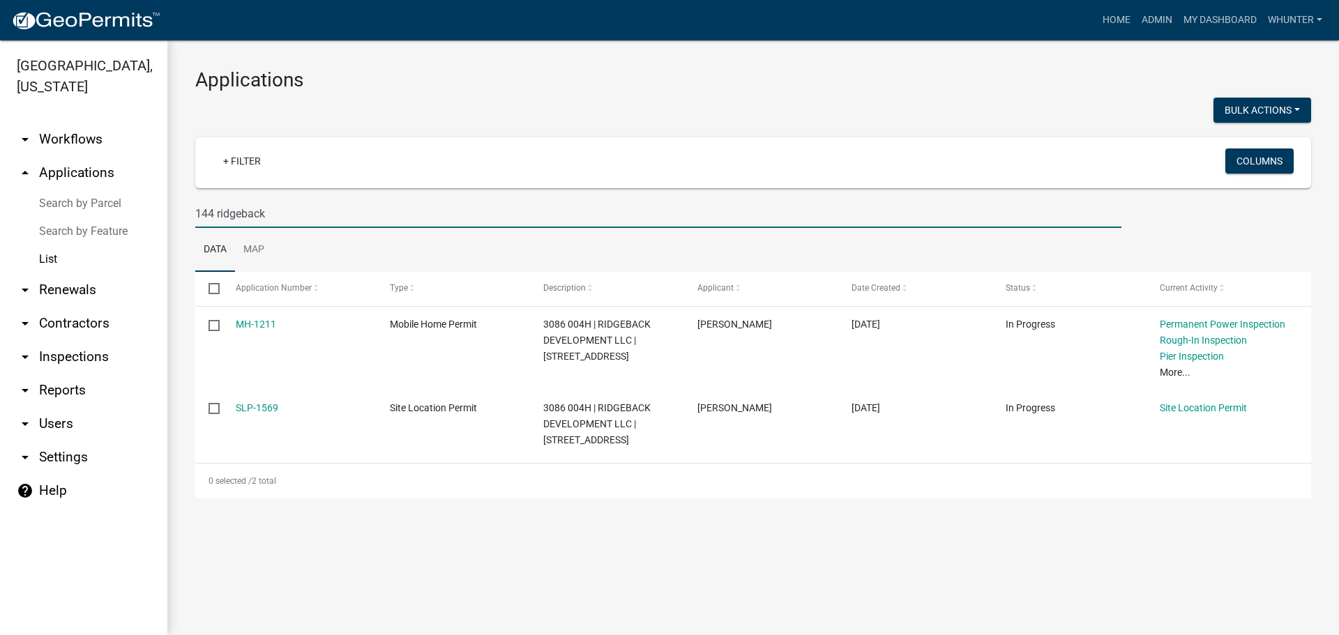
drag, startPoint x: 291, startPoint y: 218, endPoint x: 146, endPoint y: 203, distance: 146.5
click at [134, 197] on div "[GEOGRAPHIC_DATA], [US_STATE] arrow_drop_down Workflows List arrow_drop_up Appl…" at bounding box center [669, 337] width 1339 height 595
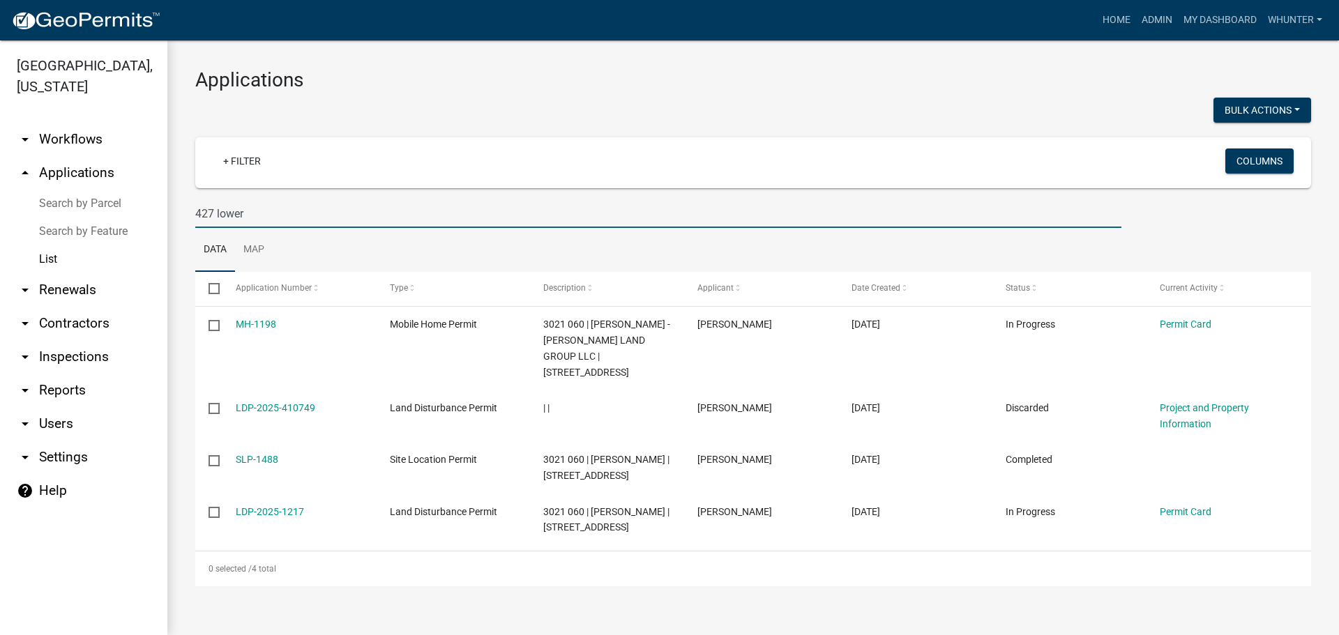
drag, startPoint x: 258, startPoint y: 214, endPoint x: 177, endPoint y: 367, distance: 173.4
click at [79, 209] on div "[GEOGRAPHIC_DATA], [US_STATE] arrow_drop_down Workflows List arrow_drop_up Appl…" at bounding box center [669, 337] width 1339 height 595
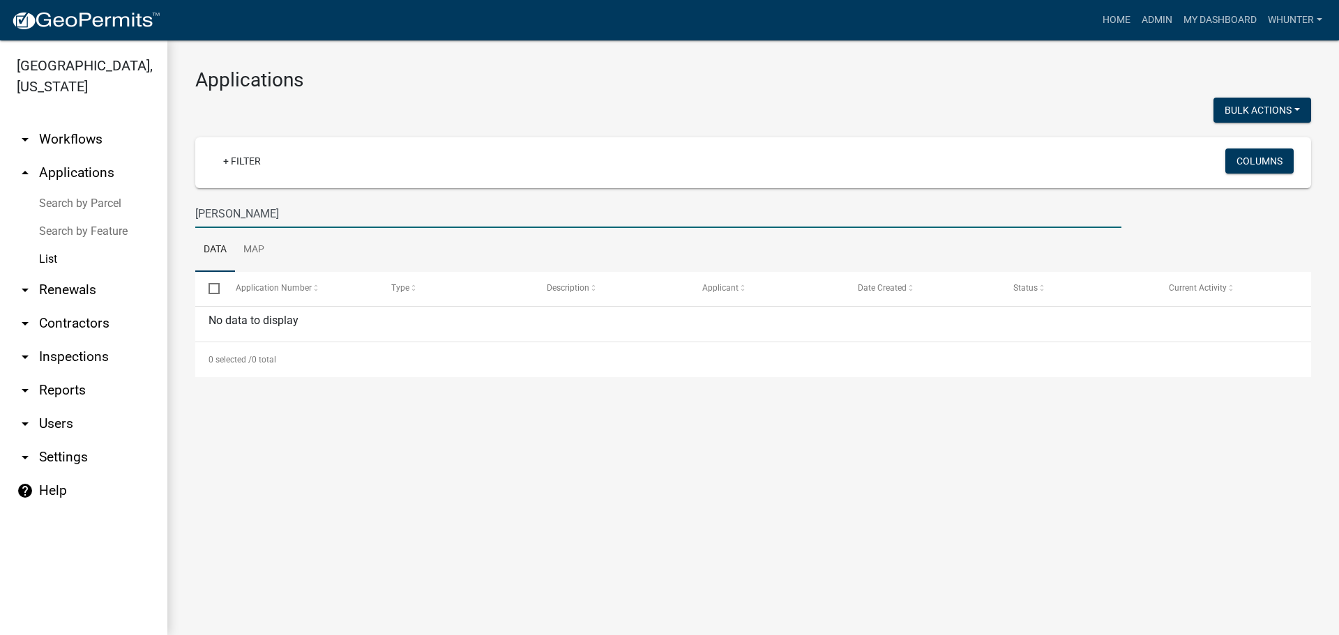
drag, startPoint x: 286, startPoint y: 216, endPoint x: 332, endPoint y: 247, distance: 55.3
click at [139, 204] on div "[GEOGRAPHIC_DATA], [US_STATE] arrow_drop_down Workflows List arrow_drop_up Appl…" at bounding box center [669, 337] width 1339 height 595
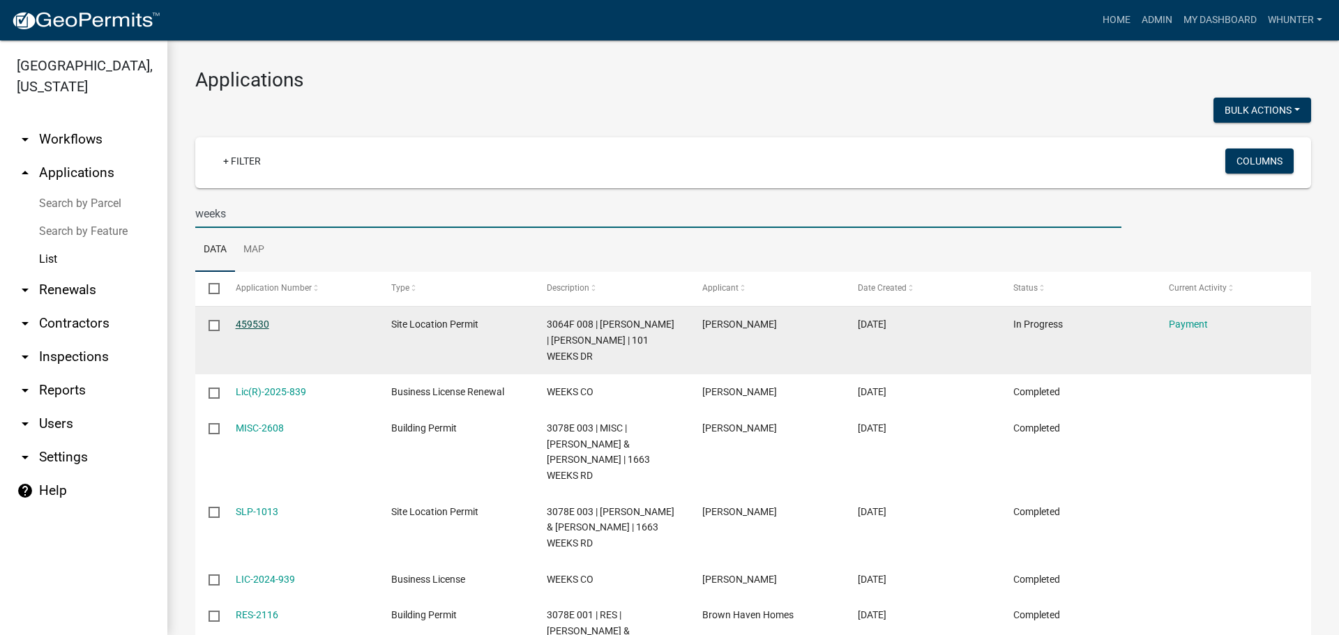
type input "weeks"
click at [257, 324] on link "459530" at bounding box center [252, 324] width 33 height 11
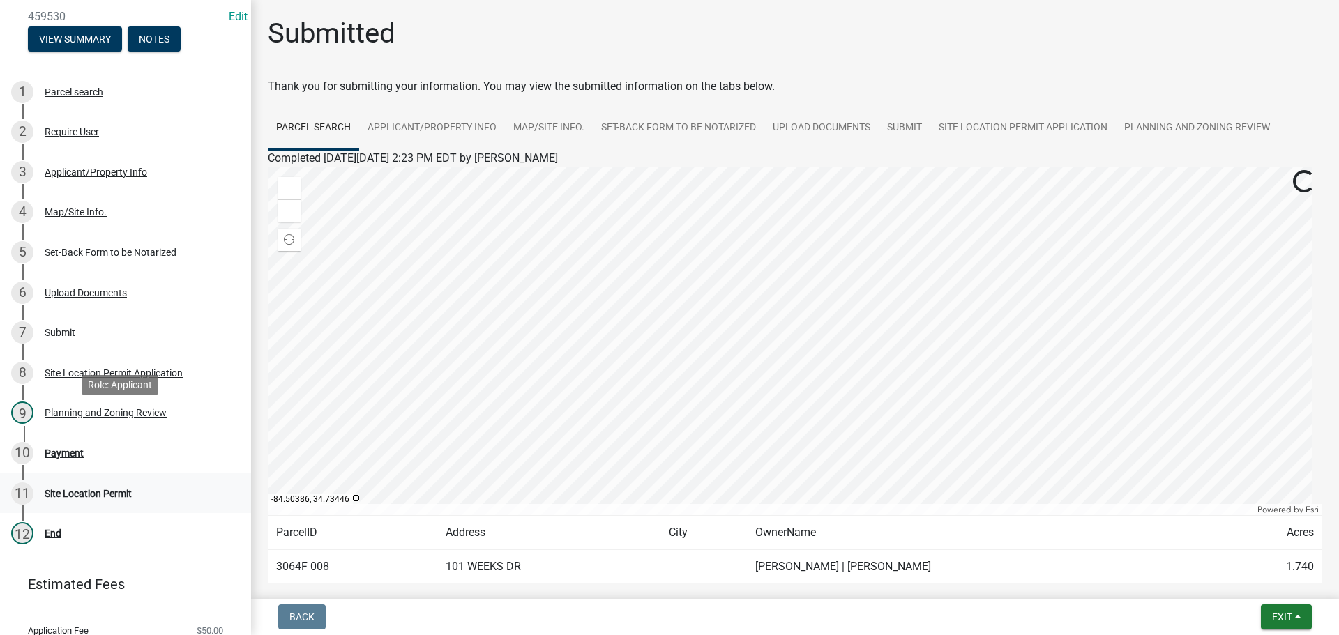
scroll to position [190, 0]
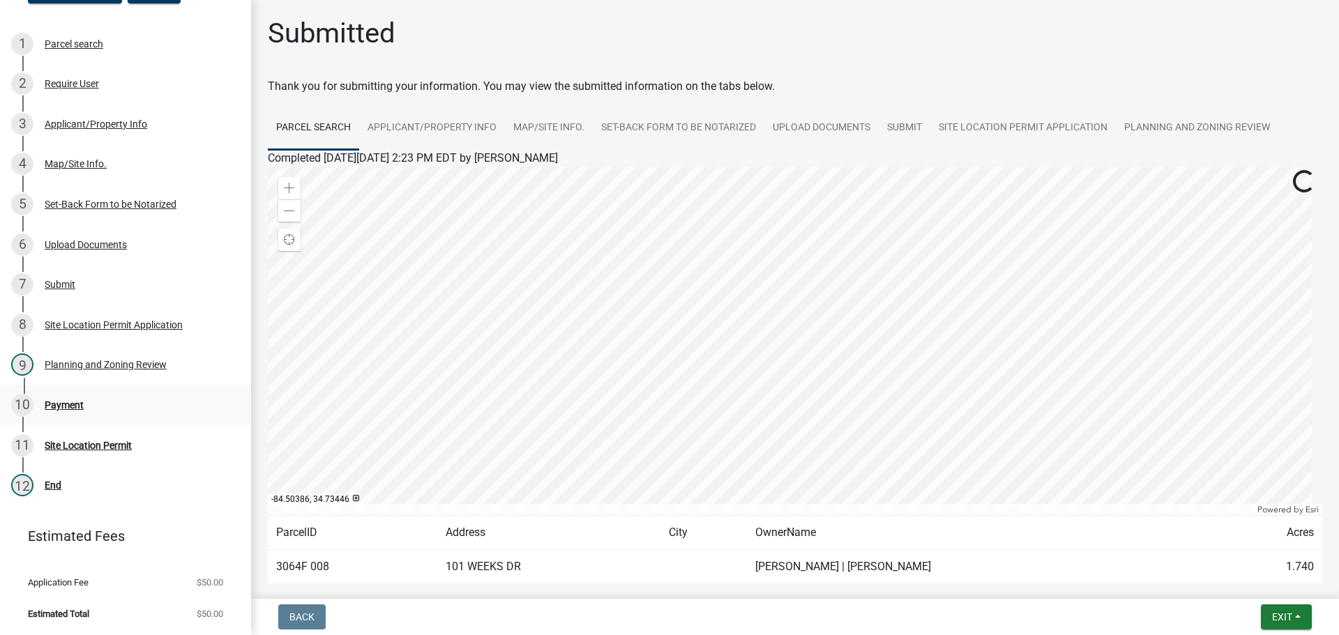
click at [73, 397] on div "10 Payment" at bounding box center [120, 405] width 218 height 22
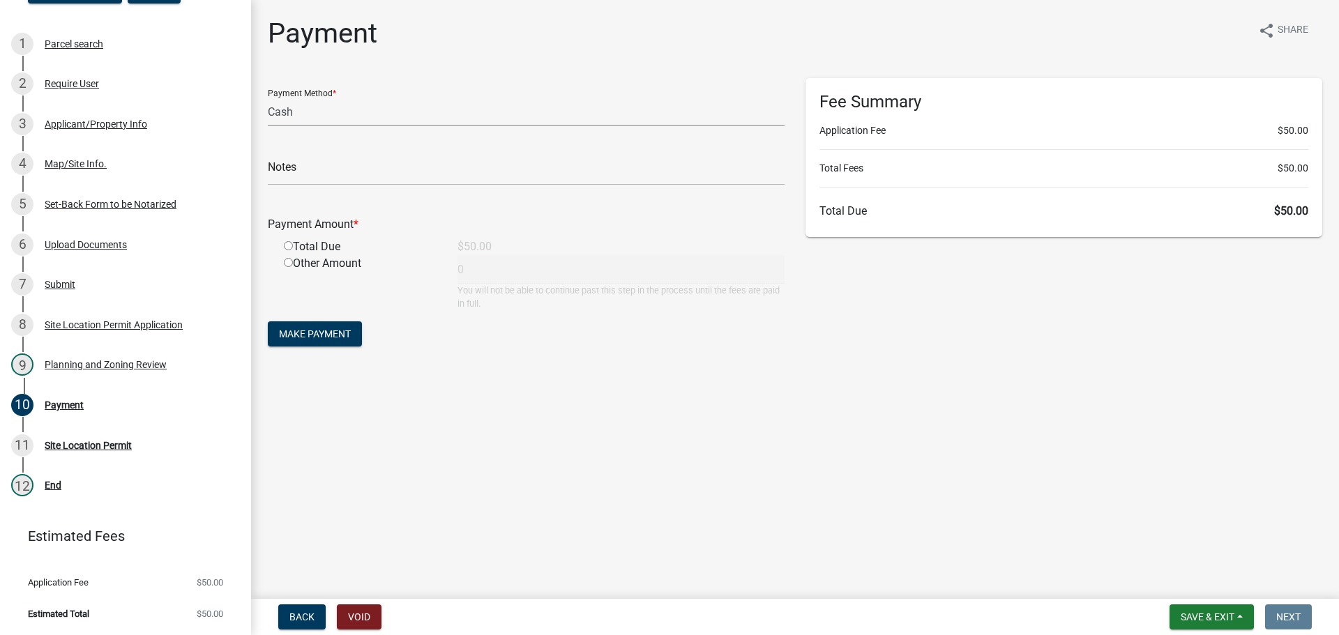
click at [399, 119] on select "Credit Card POS Check Cash" at bounding box center [526, 112] width 517 height 29
select select "1: 0"
click at [268, 98] on select "Credit Card POS Check Cash" at bounding box center [526, 112] width 517 height 29
click at [397, 159] on input "text" at bounding box center [526, 171] width 517 height 29
click at [69, 128] on div "Applicant/Property Info" at bounding box center [96, 124] width 102 height 10
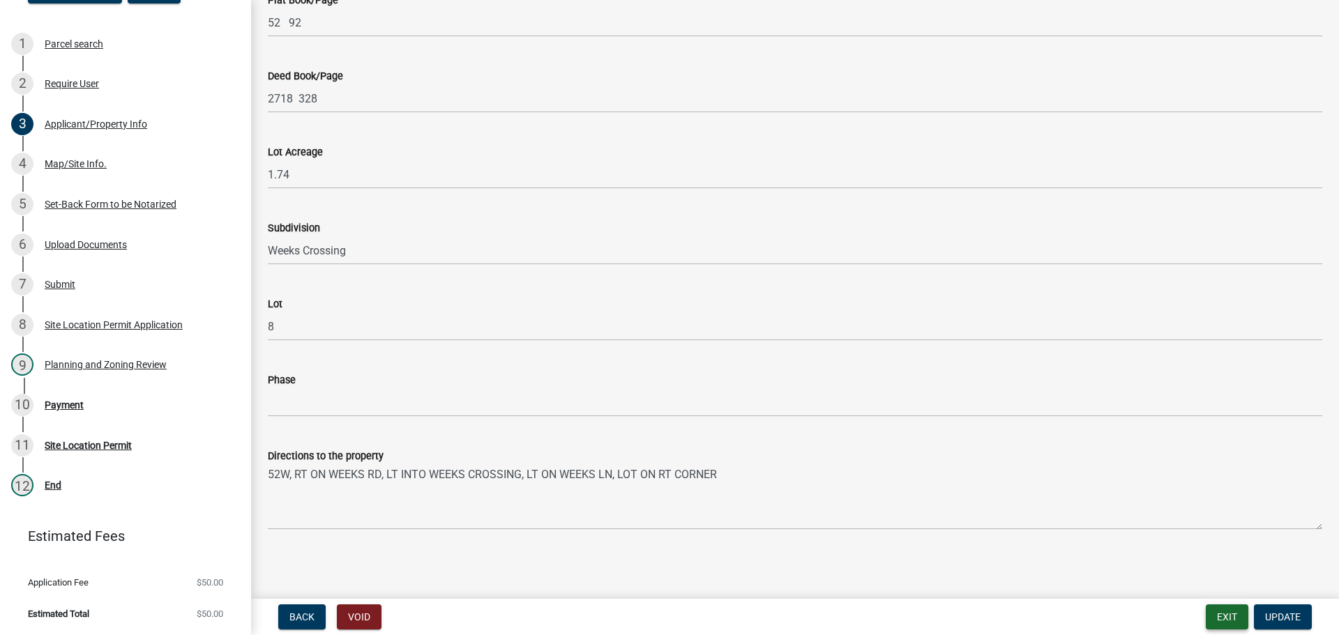
scroll to position [1333, 0]
click at [1290, 623] on button "Update" at bounding box center [1283, 616] width 58 height 25
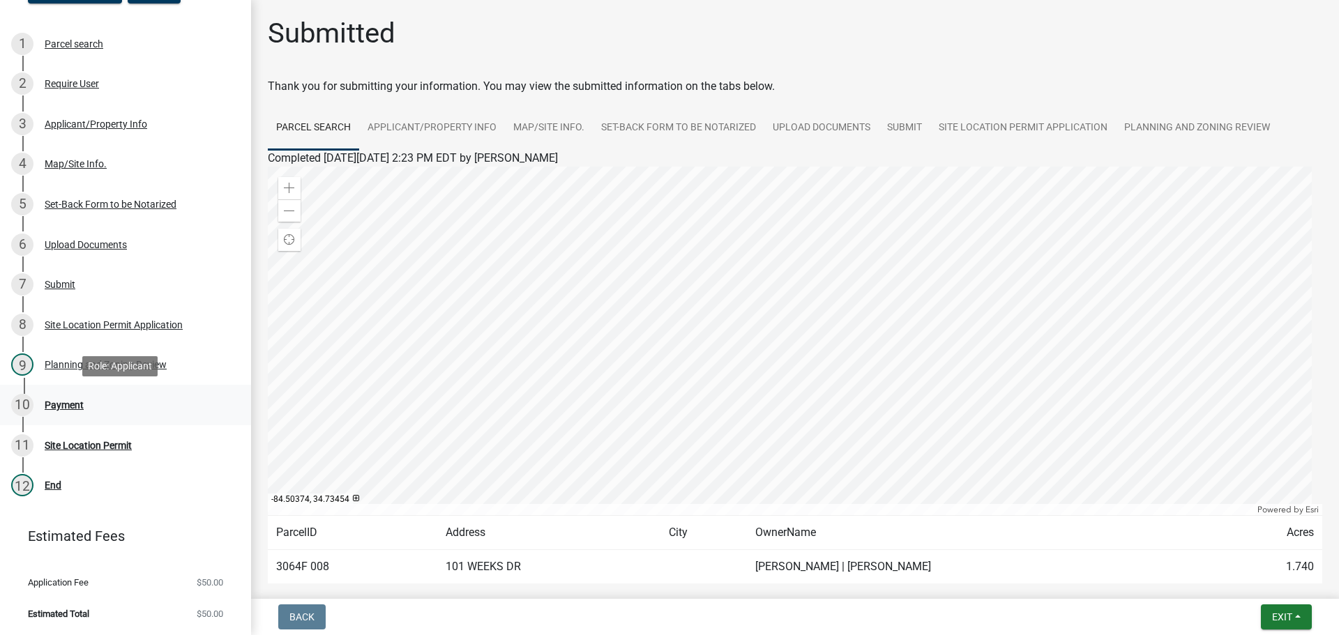
click at [77, 405] on div "Payment" at bounding box center [64, 405] width 39 height 10
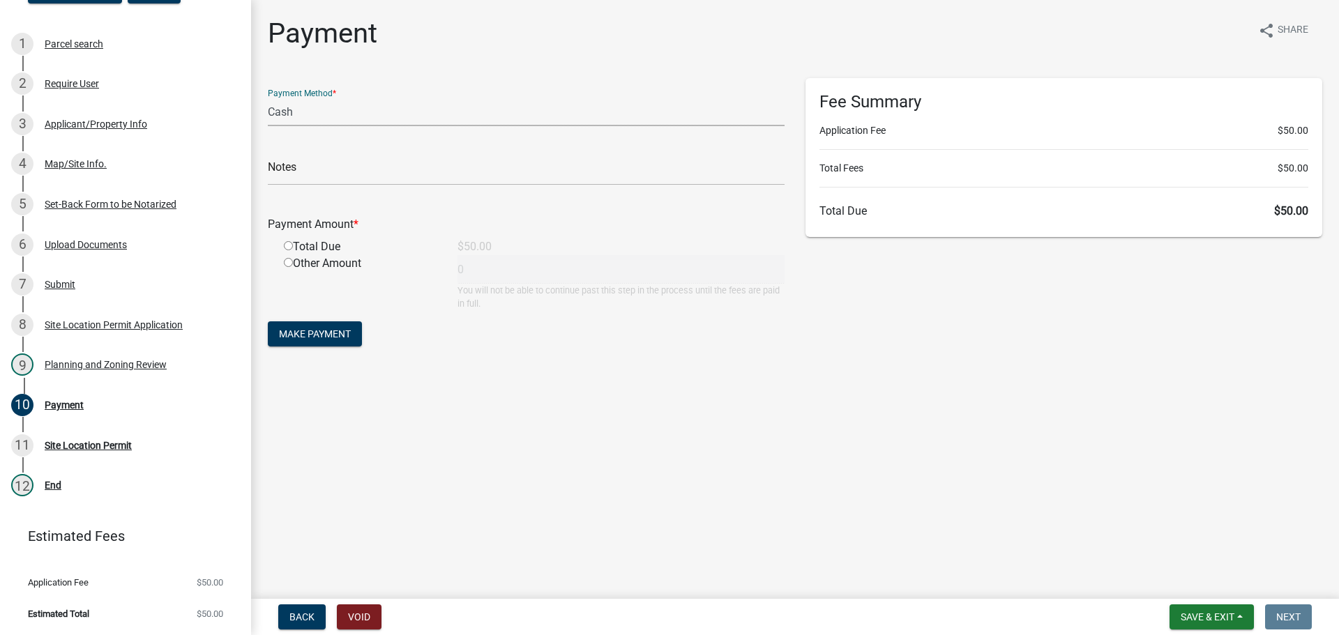
drag, startPoint x: 356, startPoint y: 116, endPoint x: 357, endPoint y: 124, distance: 8.4
click at [357, 117] on select "Credit Card POS Check Cash" at bounding box center [526, 112] width 517 height 29
select select "1: 0"
click at [268, 98] on select "Credit Card POS Check Cash" at bounding box center [526, 112] width 517 height 29
click at [356, 158] on input "text" at bounding box center [526, 171] width 517 height 29
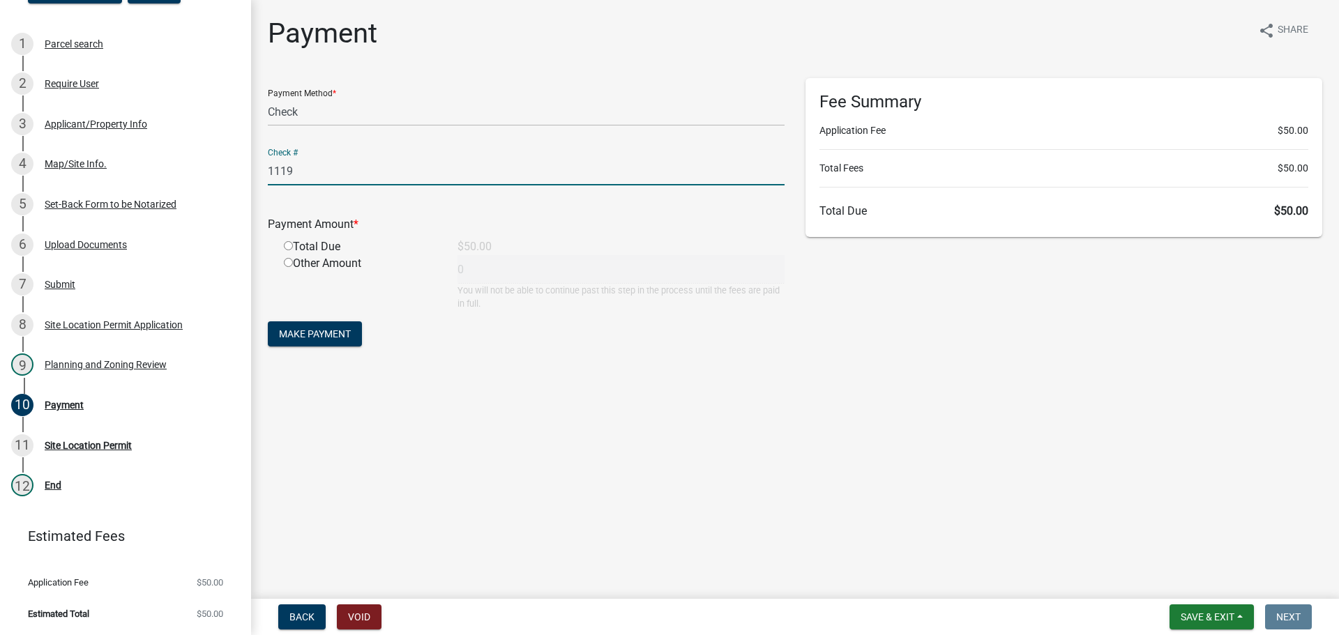
type input "1119"
click at [284, 241] on input "radio" at bounding box center [288, 245] width 9 height 9
radio input "true"
type input "50"
click at [317, 335] on span "Make Payment" at bounding box center [315, 333] width 72 height 11
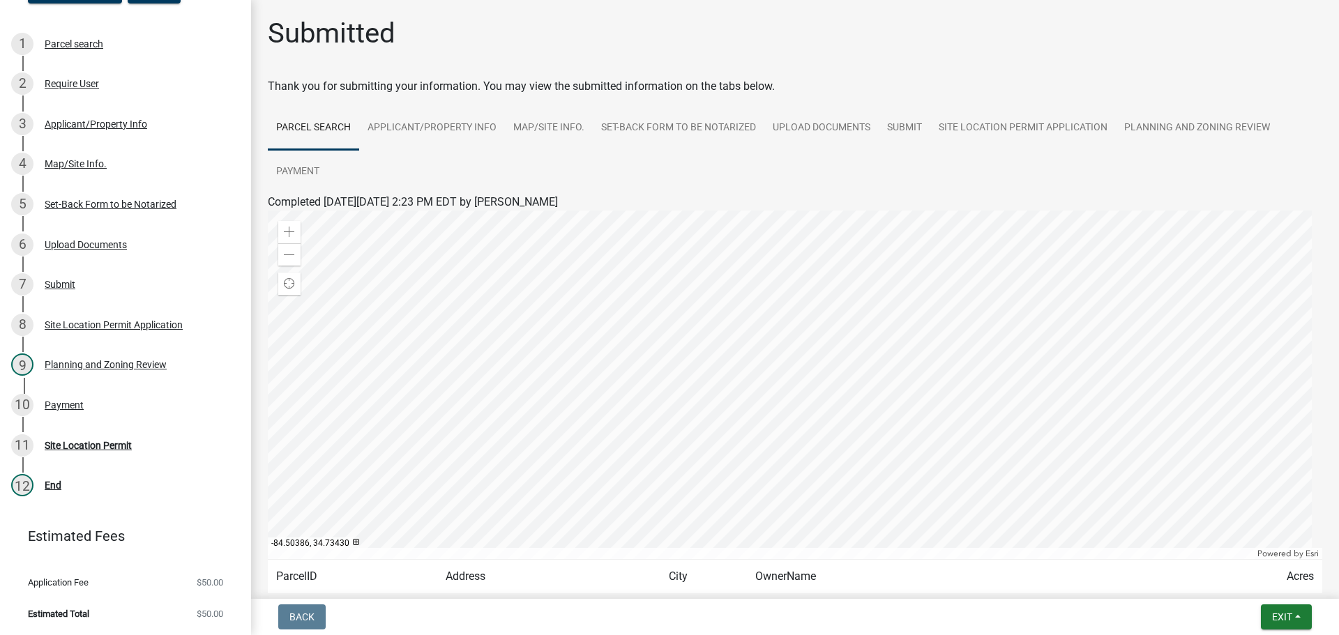
click at [132, 449] on div "Site Location Permit" at bounding box center [88, 446] width 87 height 10
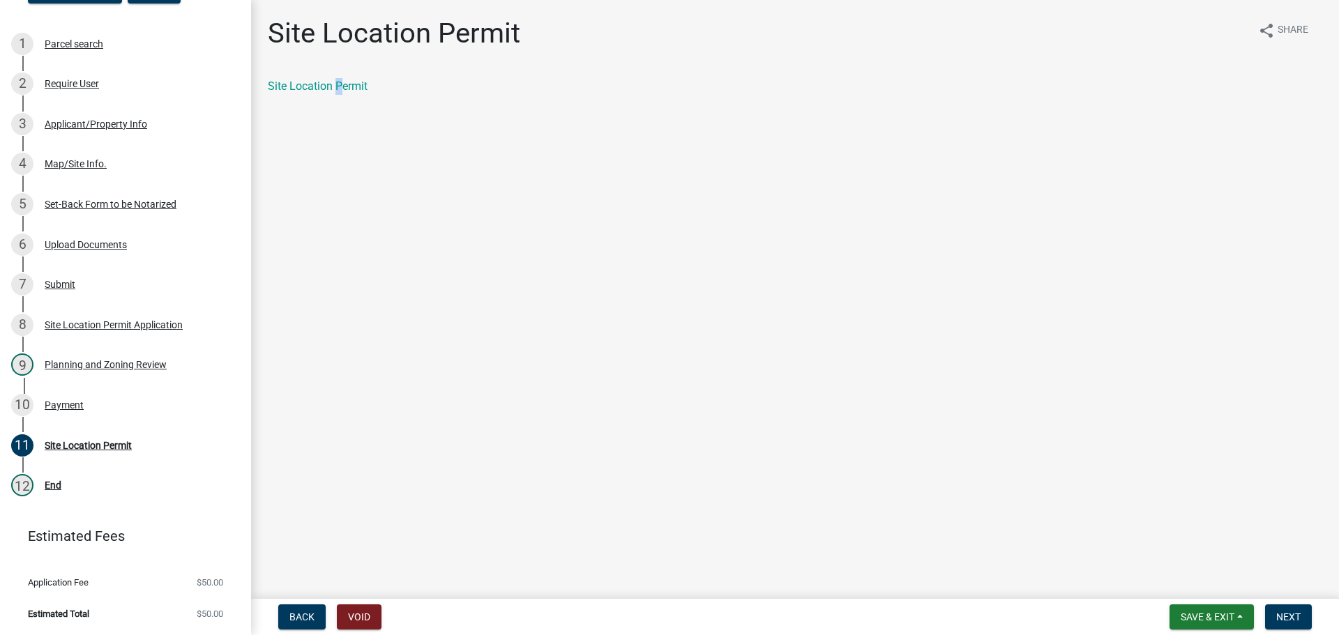
click at [338, 98] on div "Site Location Permit" at bounding box center [794, 92] width 1075 height 28
click at [335, 83] on link "Site Location Permit" at bounding box center [318, 85] width 100 height 13
click at [1298, 616] on span "Next" at bounding box center [1288, 616] width 24 height 11
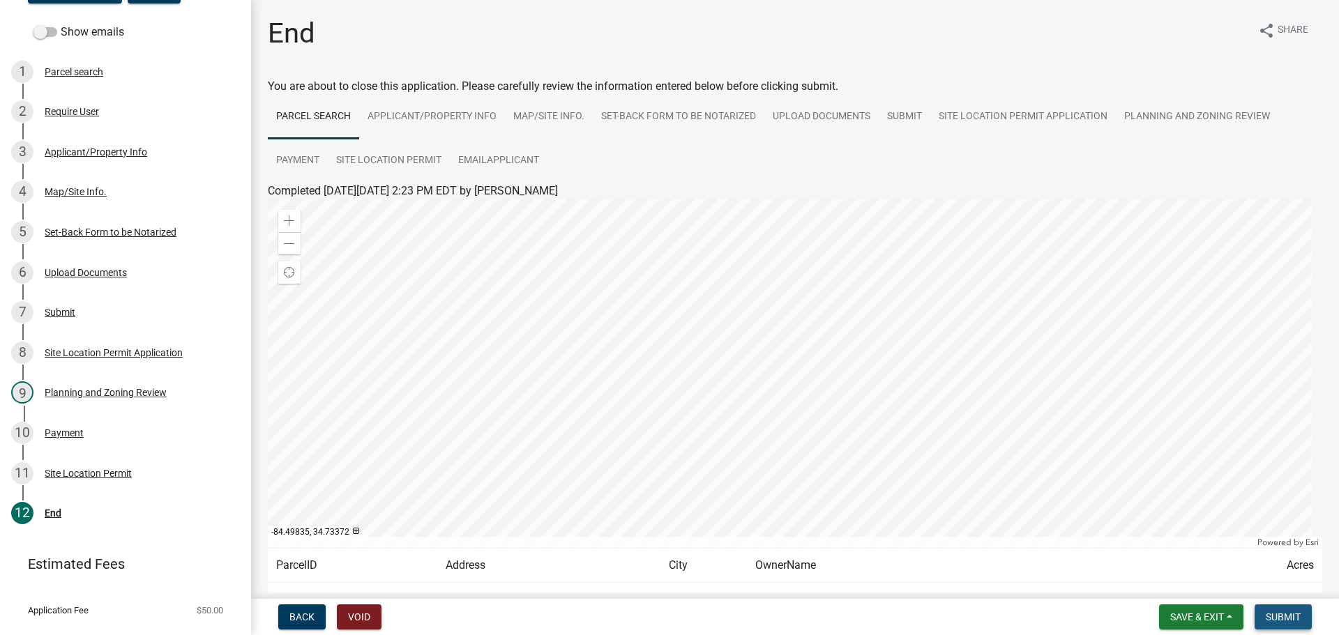
click at [1289, 613] on span "Submit" at bounding box center [1282, 616] width 35 height 11
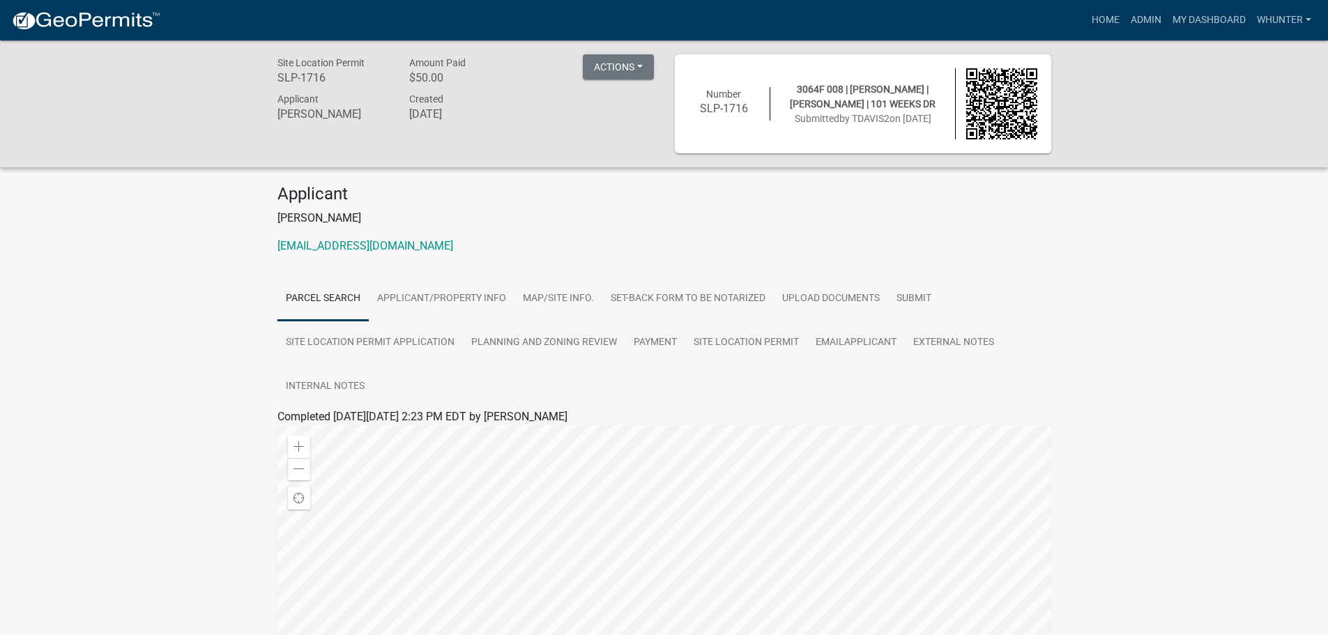
click at [641, 81] on div "Actions View receipt Printer Friendly Edit Application Number" at bounding box center [618, 68] width 71 height 29
click at [645, 78] on button "Actions" at bounding box center [618, 66] width 71 height 25
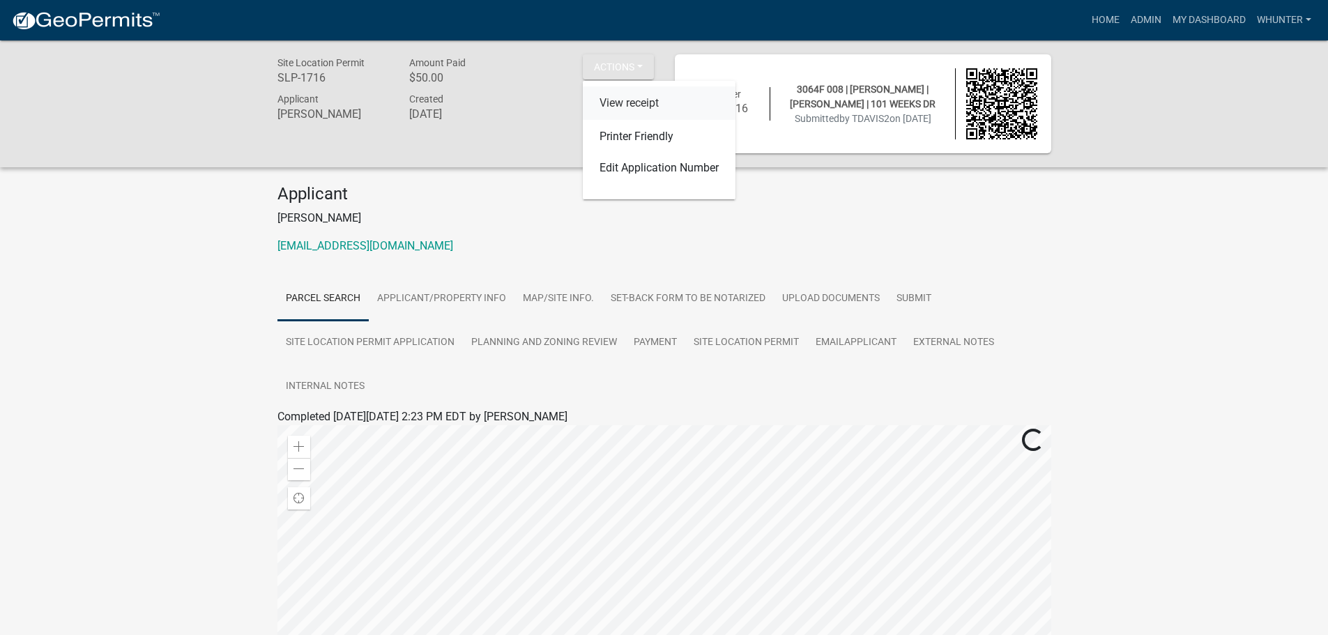
click at [641, 106] on link "View receipt" at bounding box center [659, 102] width 153 height 33
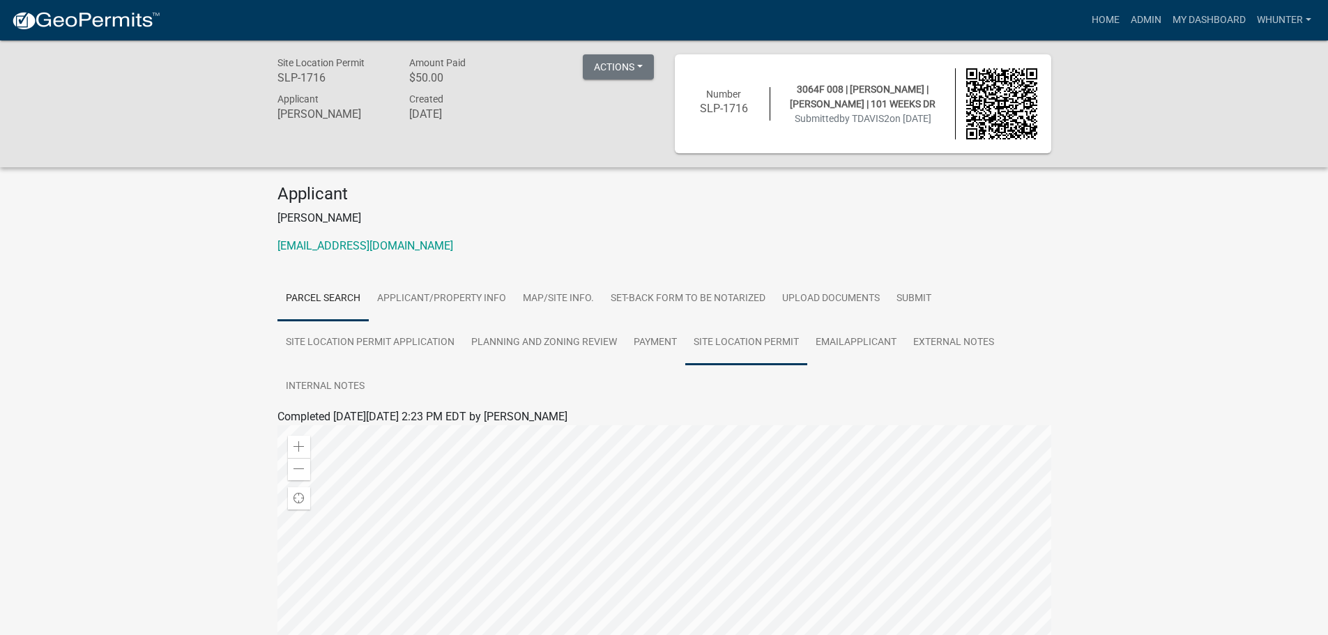
click at [745, 347] on link "Site Location Permit" at bounding box center [746, 343] width 122 height 45
click at [343, 434] on link "Site Location Permit" at bounding box center [327, 433] width 100 height 13
click at [1093, 24] on link "Home" at bounding box center [1105, 20] width 39 height 26
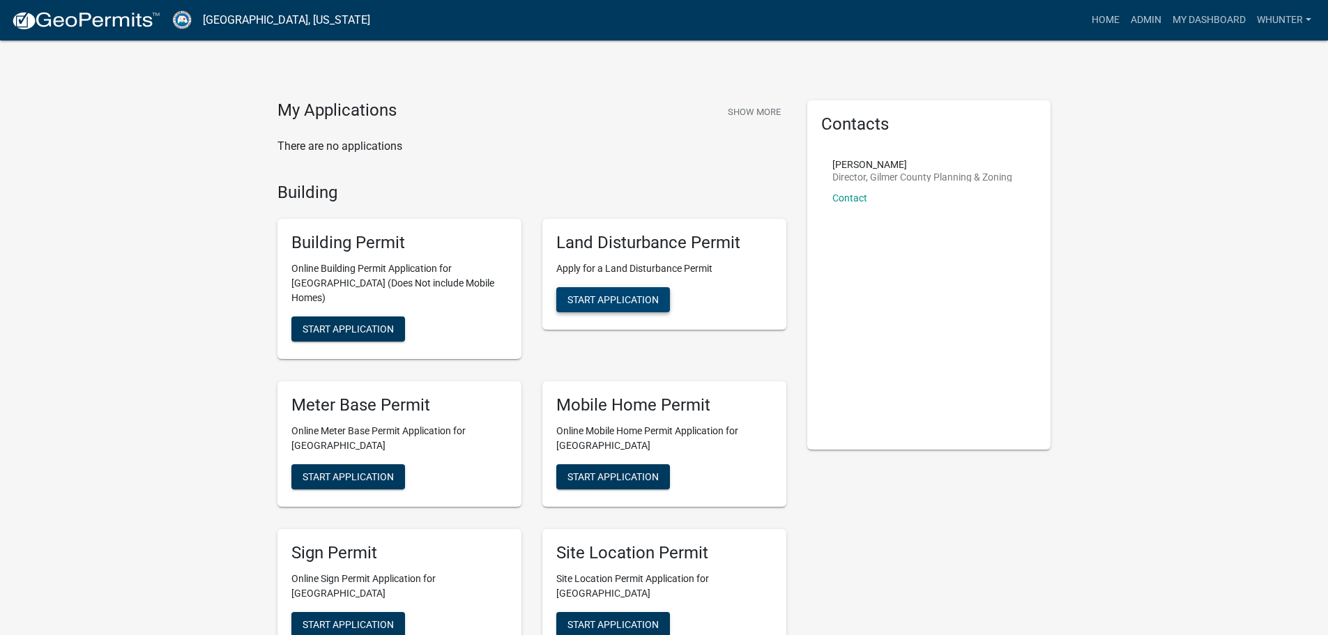
click at [617, 300] on span "Start Application" at bounding box center [613, 299] width 91 height 11
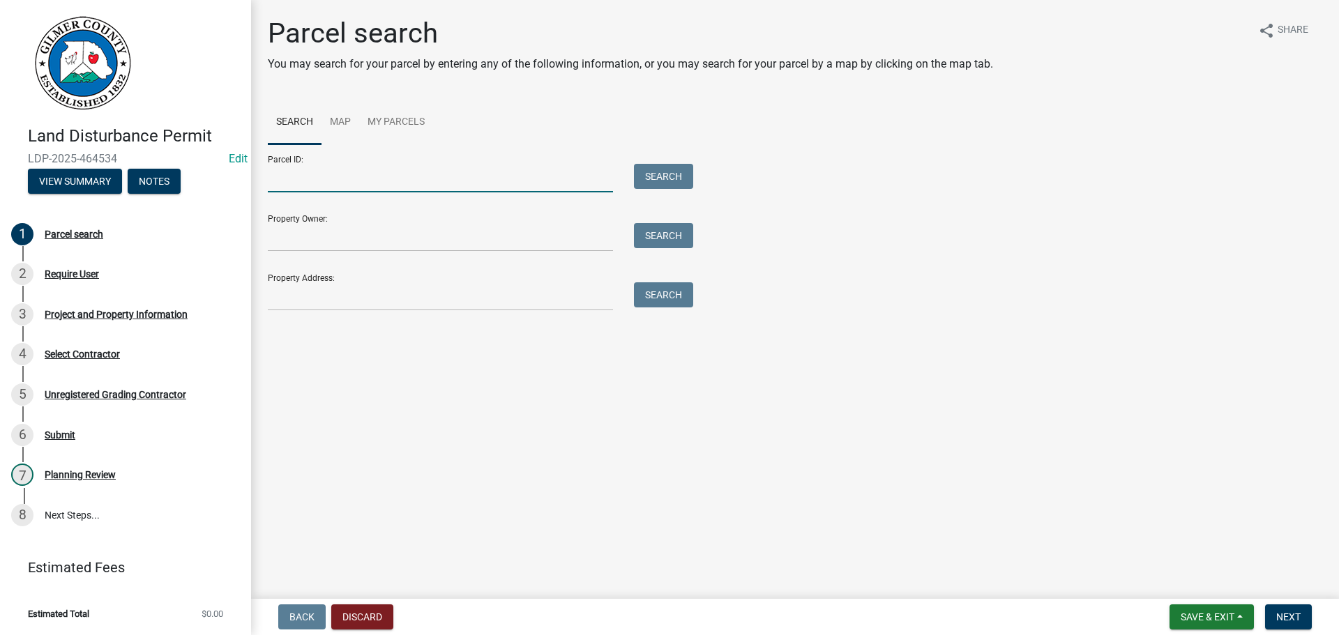
click at [508, 169] on input "Parcel ID:" at bounding box center [440, 178] width 345 height 29
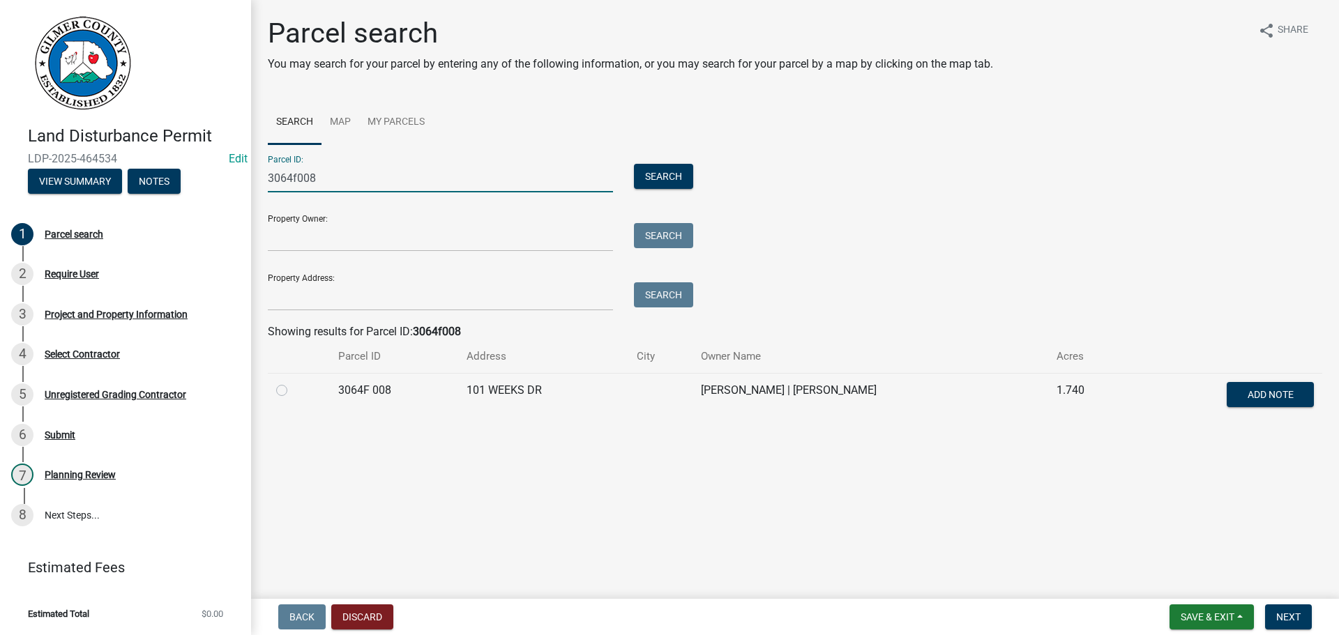
type input "3064f008"
click at [289, 388] on div at bounding box center [298, 390] width 45 height 17
drag, startPoint x: 289, startPoint y: 388, endPoint x: 267, endPoint y: 425, distance: 42.2
click at [267, 425] on div "Parcel search You may search for your parcel by entering any of the following i…" at bounding box center [794, 224] width 1075 height 415
click at [293, 382] on label at bounding box center [293, 382] width 0 height 0
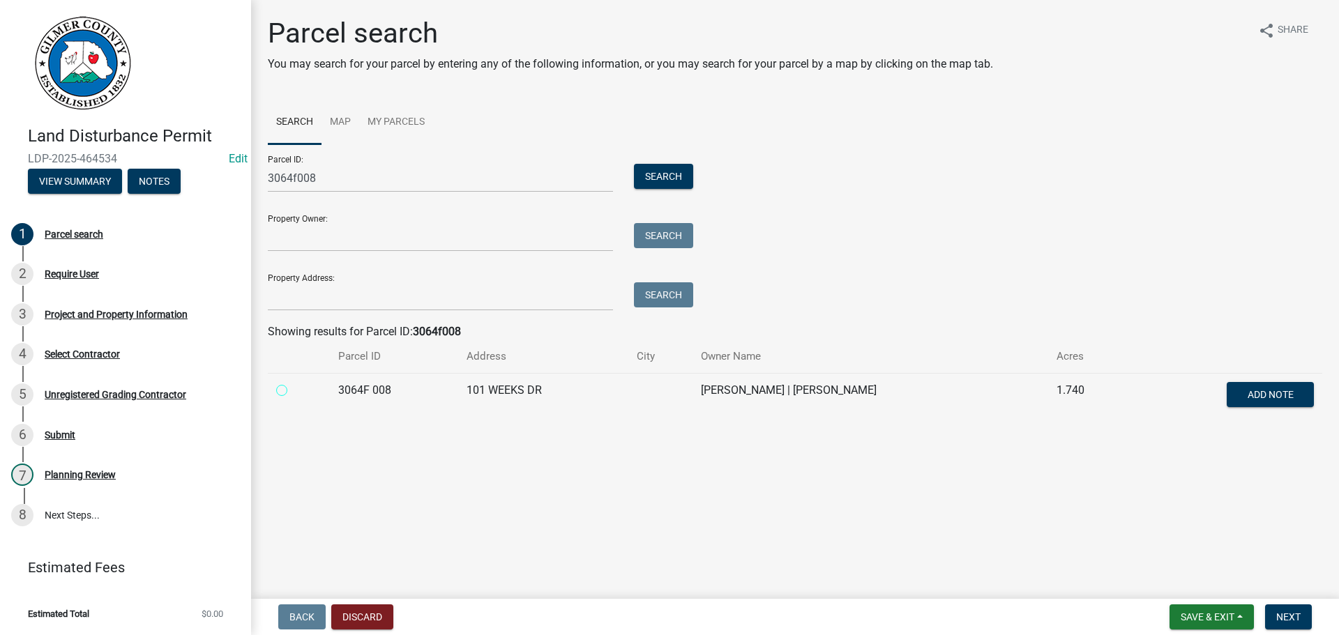
click at [293, 391] on 008 "radio" at bounding box center [297, 386] width 9 height 9
radio 008 "true"
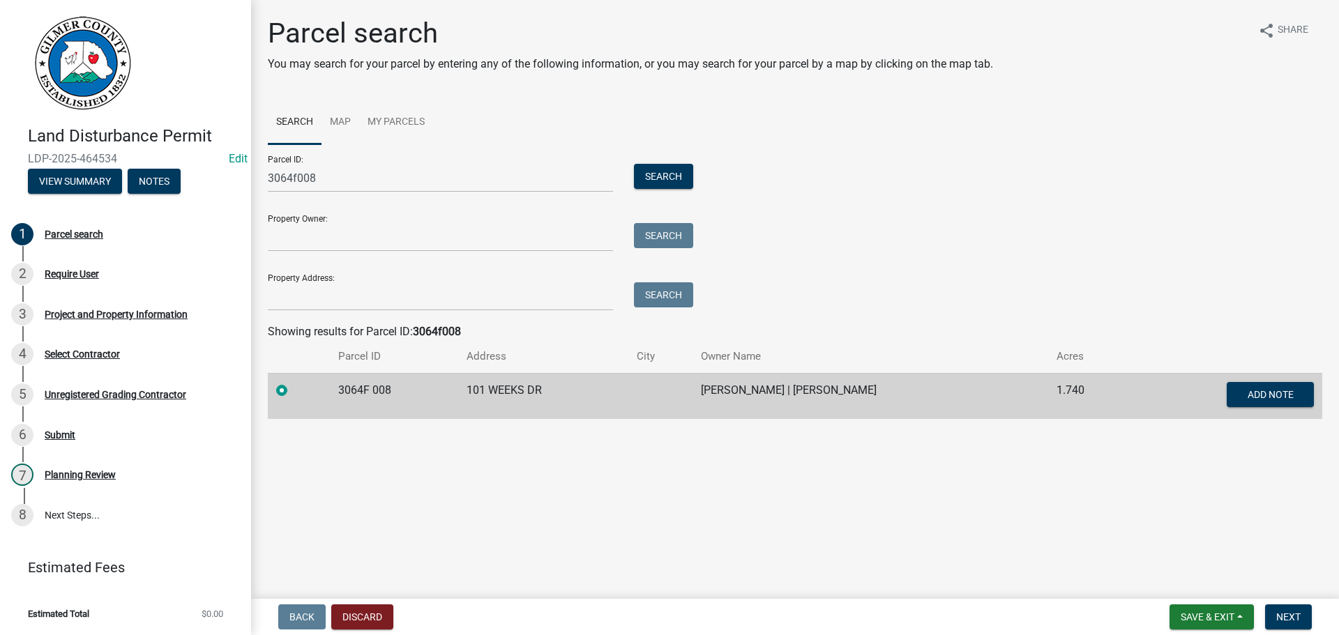
click at [1263, 614] on form "Save & Exit Save Save & Exit Next" at bounding box center [1240, 616] width 153 height 25
click at [1284, 616] on span "Next" at bounding box center [1288, 616] width 24 height 11
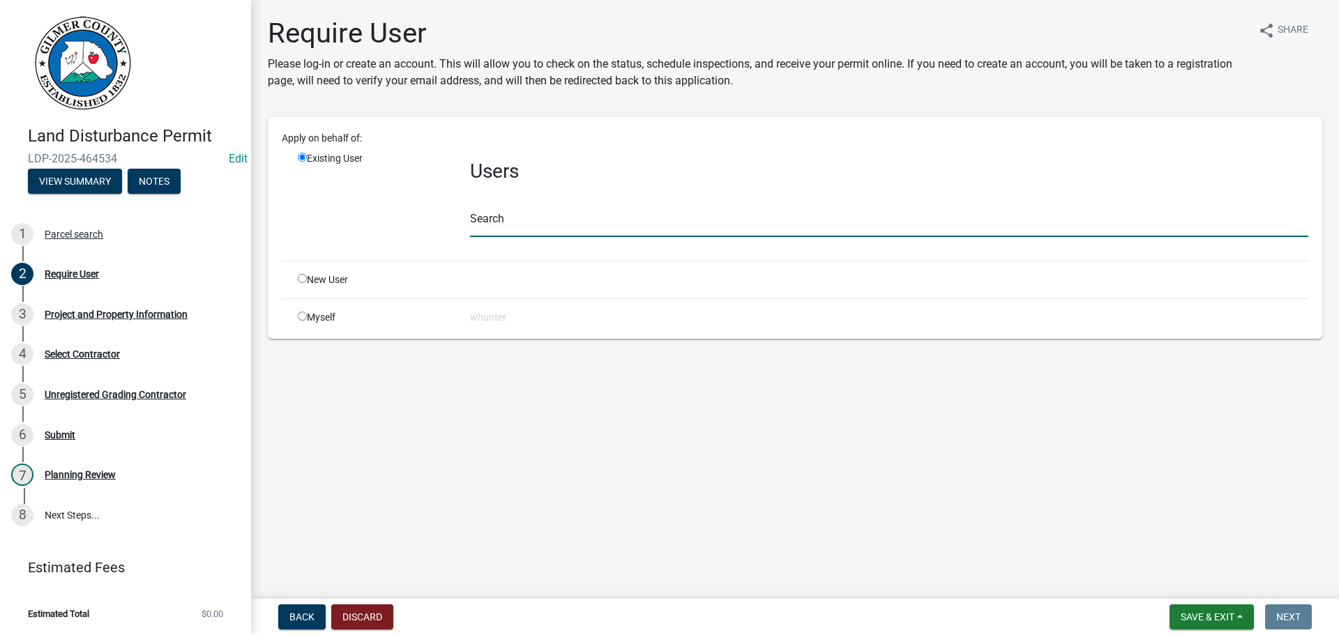
click at [487, 213] on input "text" at bounding box center [889, 222] width 838 height 29
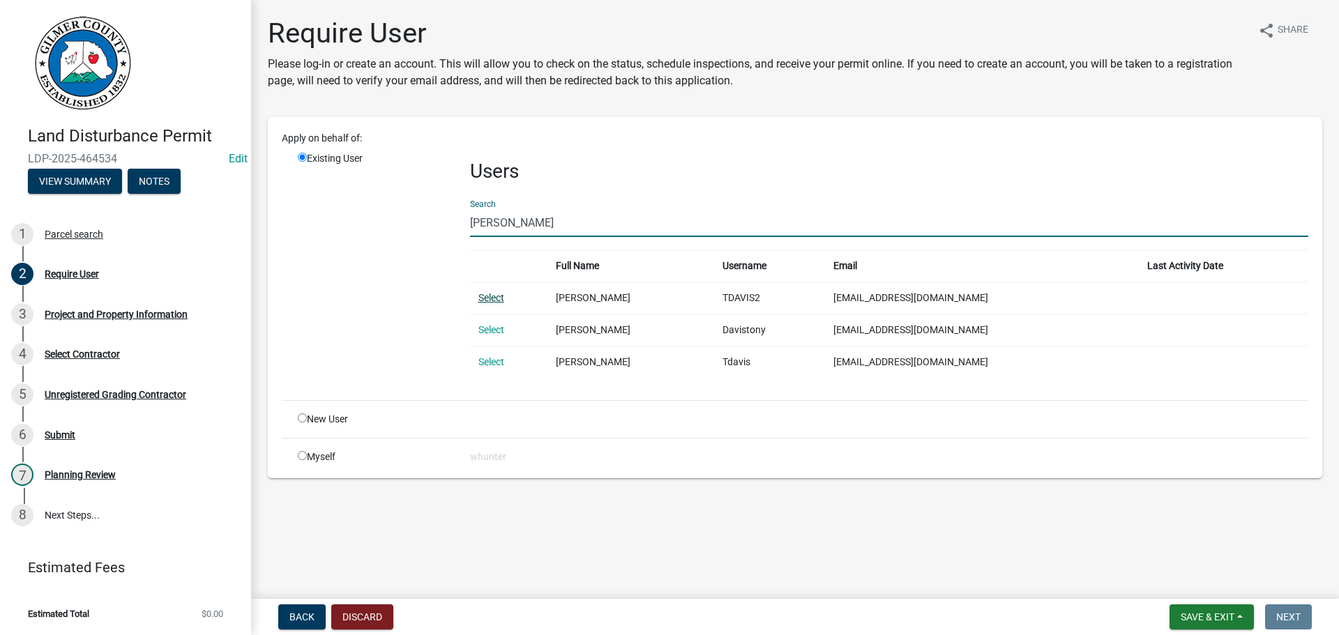
type input "[PERSON_NAME]"
drag, startPoint x: 496, startPoint y: 300, endPoint x: 503, endPoint y: 303, distance: 7.5
click at [496, 300] on link "Select" at bounding box center [491, 297] width 26 height 11
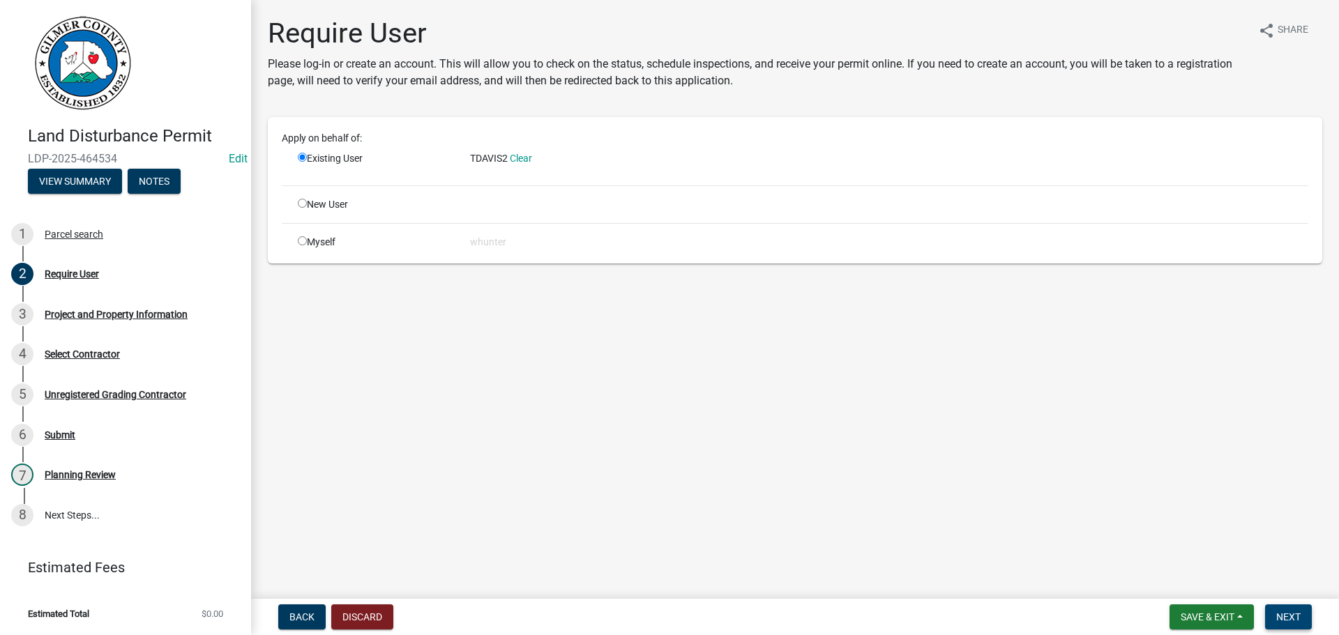
click at [1276, 614] on span "Next" at bounding box center [1288, 616] width 24 height 11
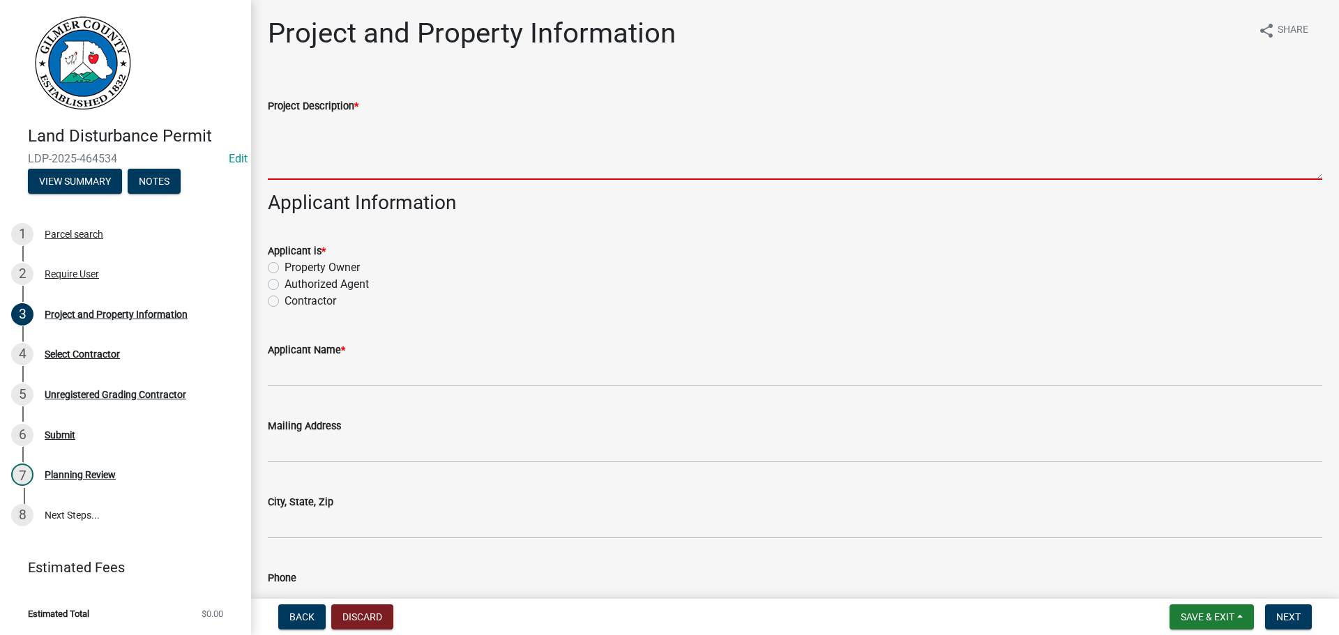
click at [447, 145] on textarea "Project Description *" at bounding box center [795, 147] width 1054 height 66
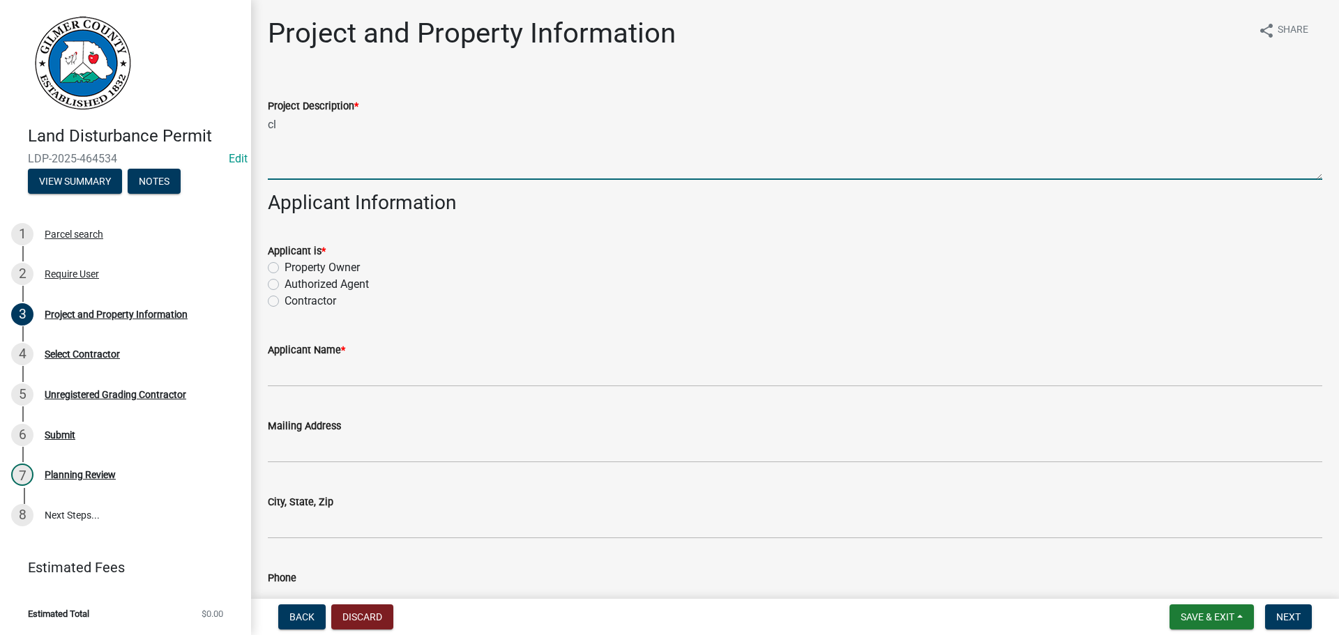
type textarea "c"
type textarea "CLEARING FOR NEW HOME"
click at [318, 309] on label "Contractor" at bounding box center [310, 301] width 52 height 17
click at [294, 302] on input "Contractor" at bounding box center [288, 297] width 9 height 9
radio input "true"
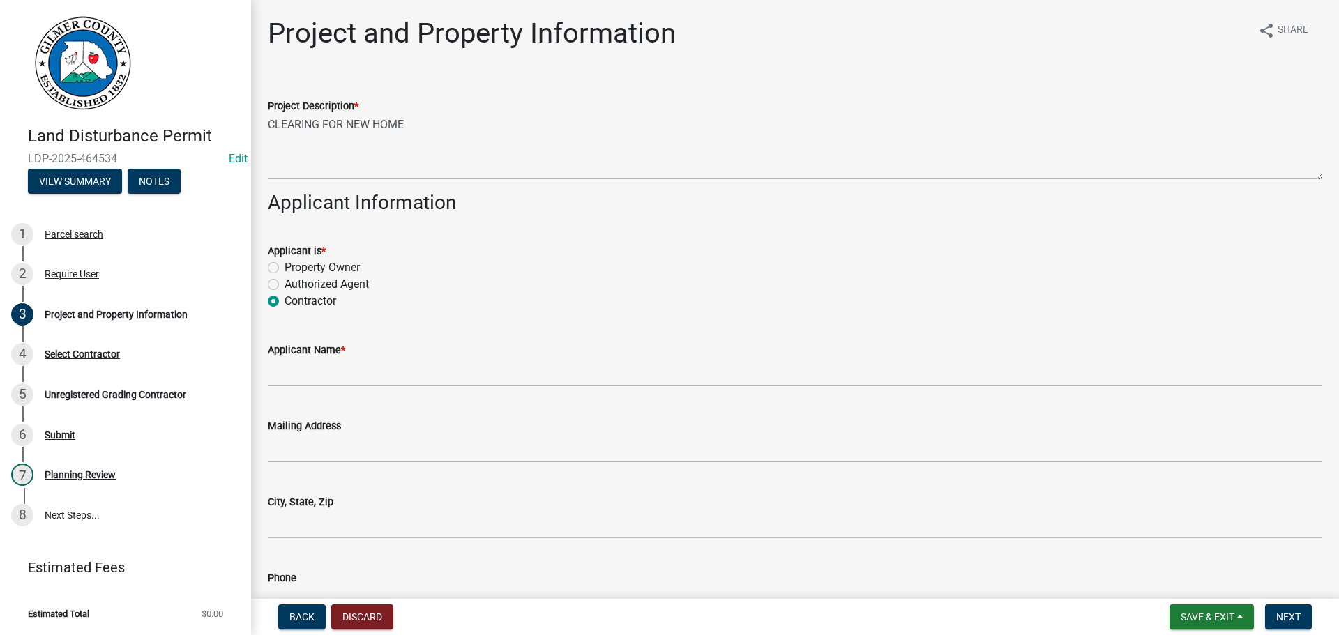
click at [318, 303] on label "Contractor" at bounding box center [310, 301] width 52 height 17
click at [294, 302] on input "Contractor" at bounding box center [288, 297] width 9 height 9
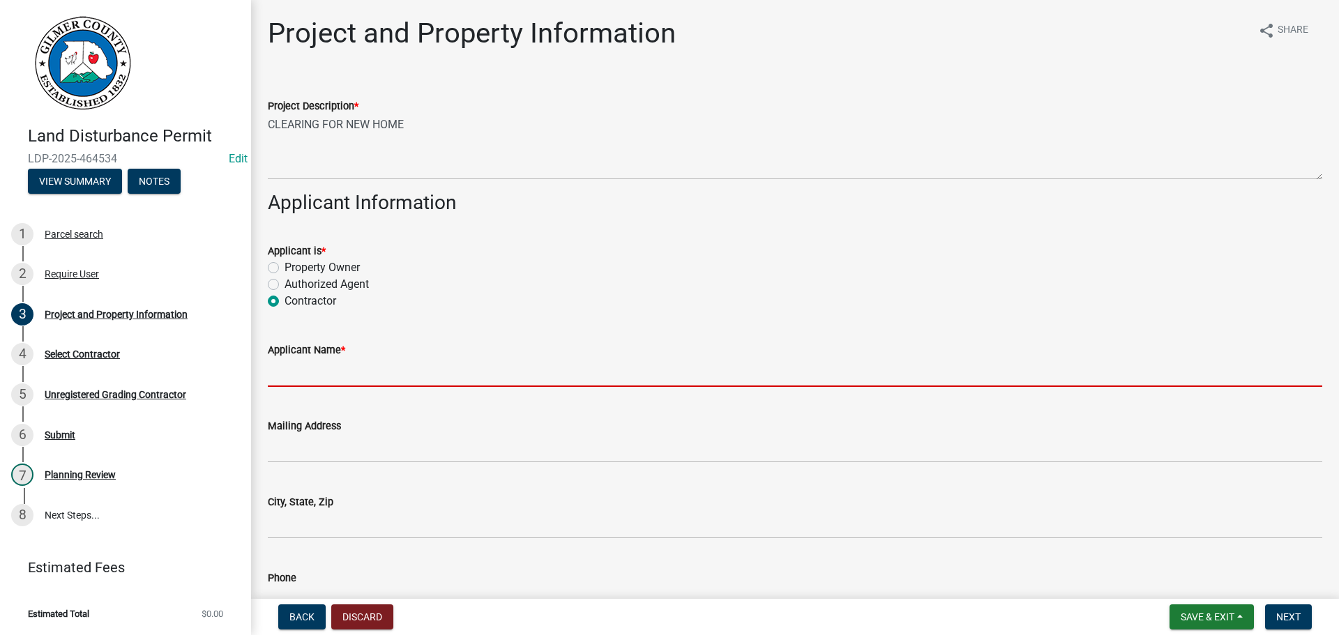
click at [328, 385] on input "Applicant Name *" at bounding box center [795, 372] width 1054 height 29
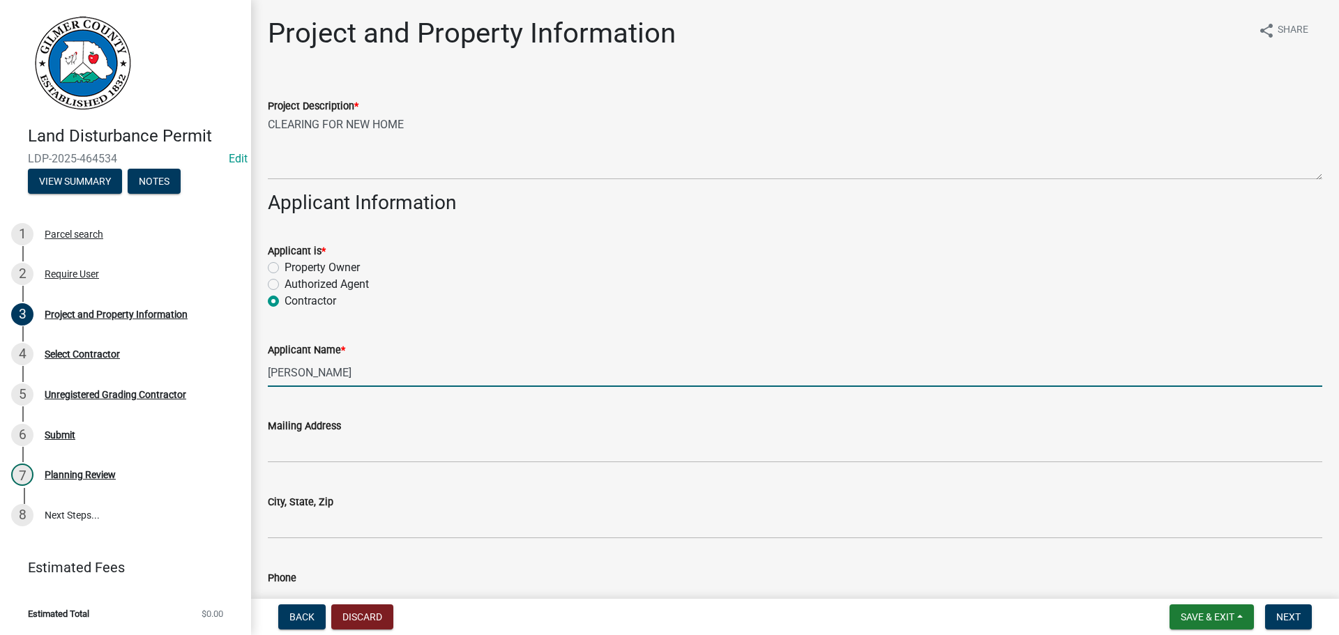
type input "[PERSON_NAME]"
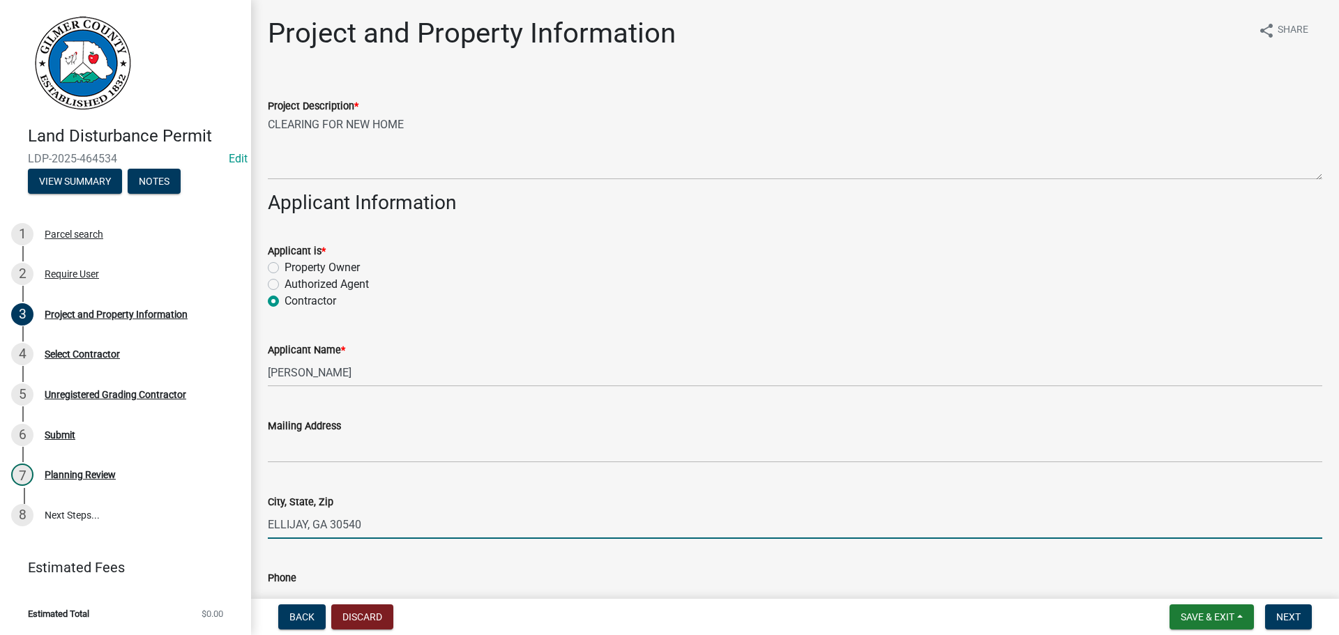
type input "ELLIJAY, GA 30540"
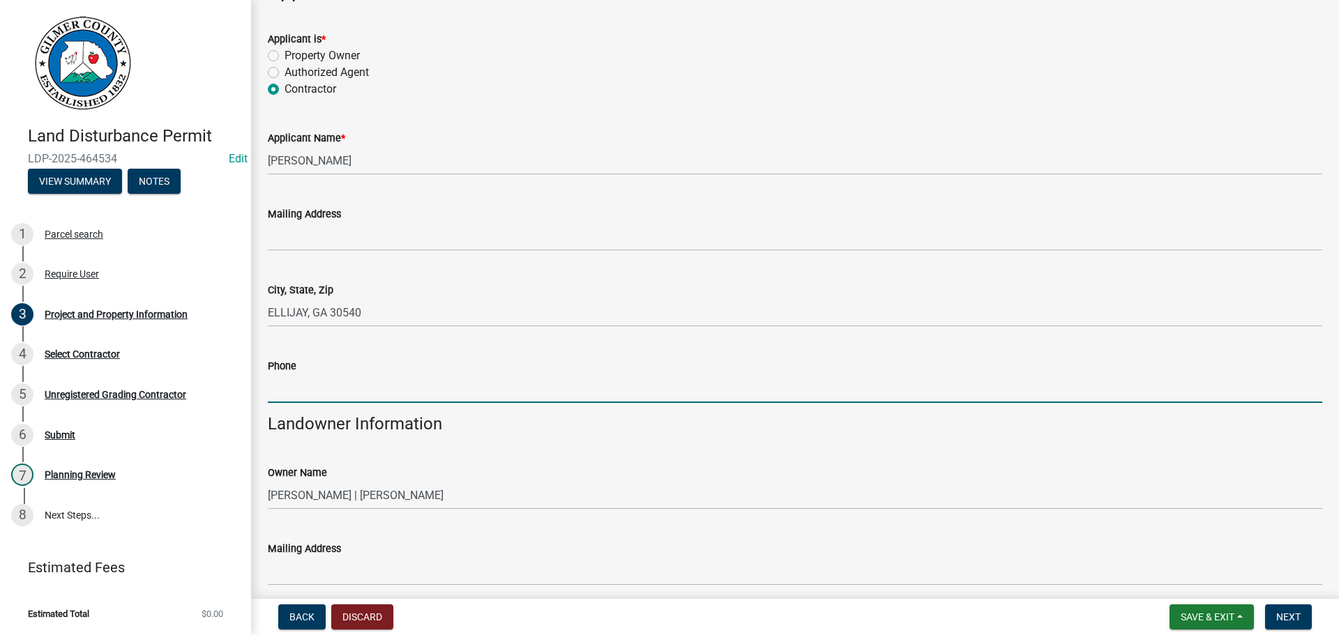
scroll to position [231, 0]
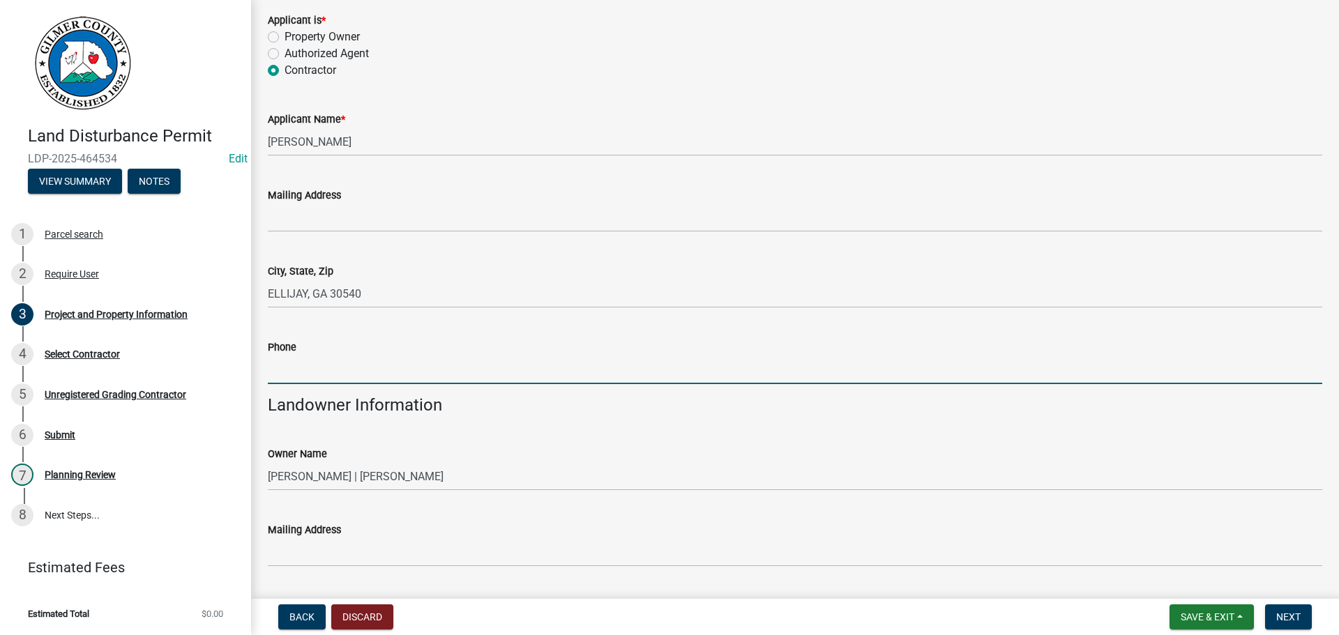
type input "7"
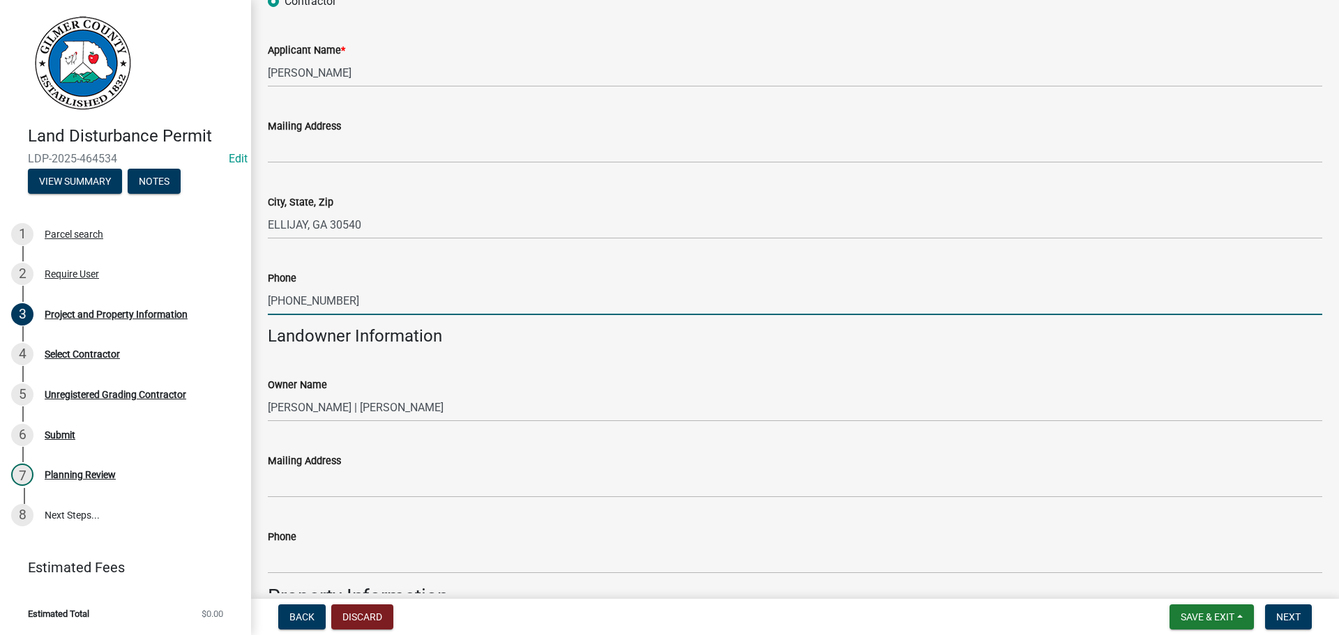
scroll to position [301, 0]
type input "[PHONE_NUMBER]"
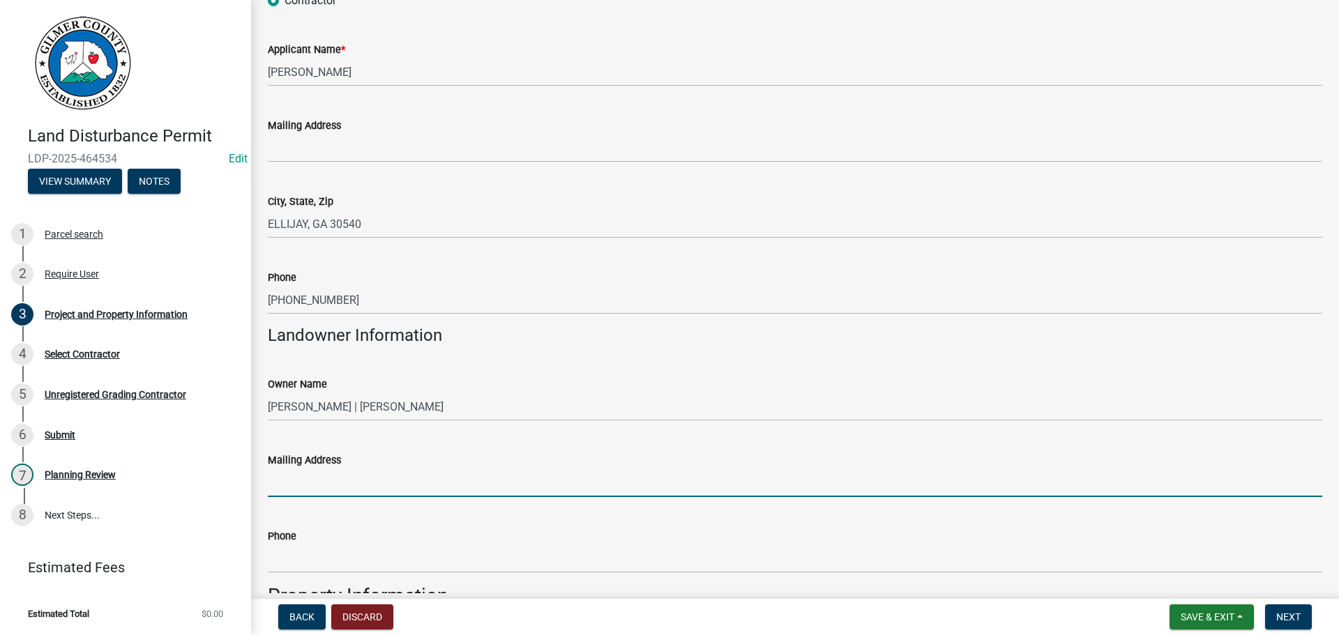
click at [400, 490] on input "Mailing Address" at bounding box center [795, 483] width 1054 height 29
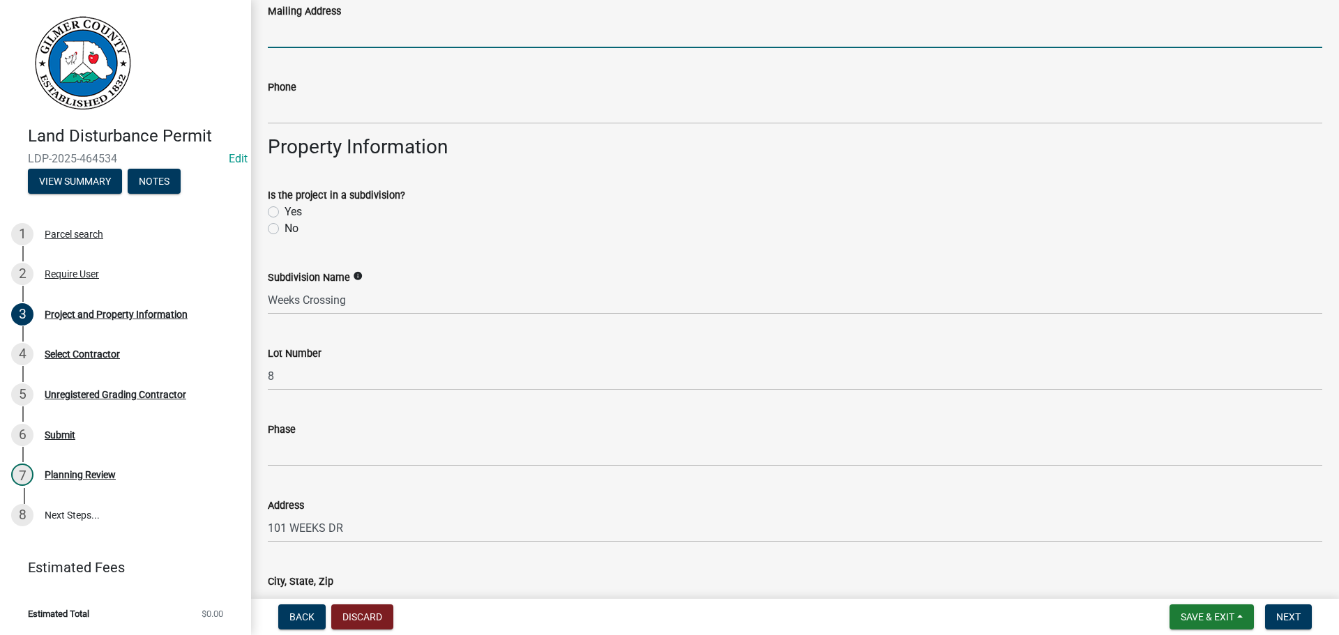
scroll to position [928, 0]
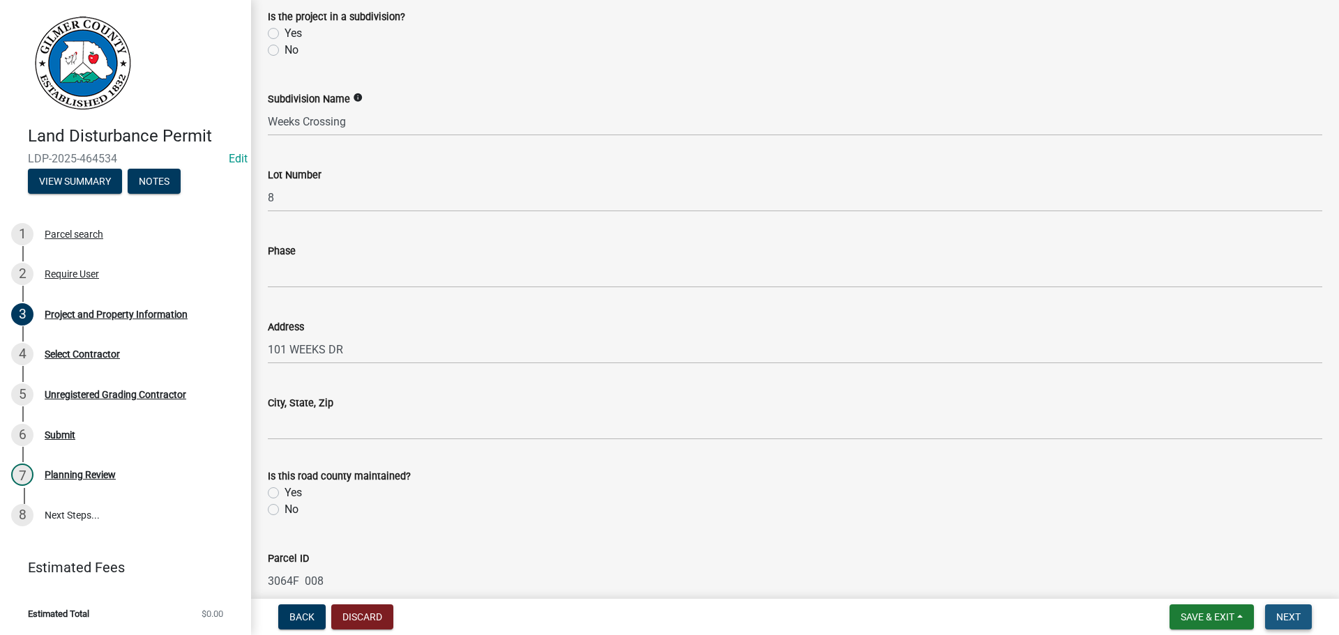
click at [1285, 611] on span "Next" at bounding box center [1288, 616] width 24 height 11
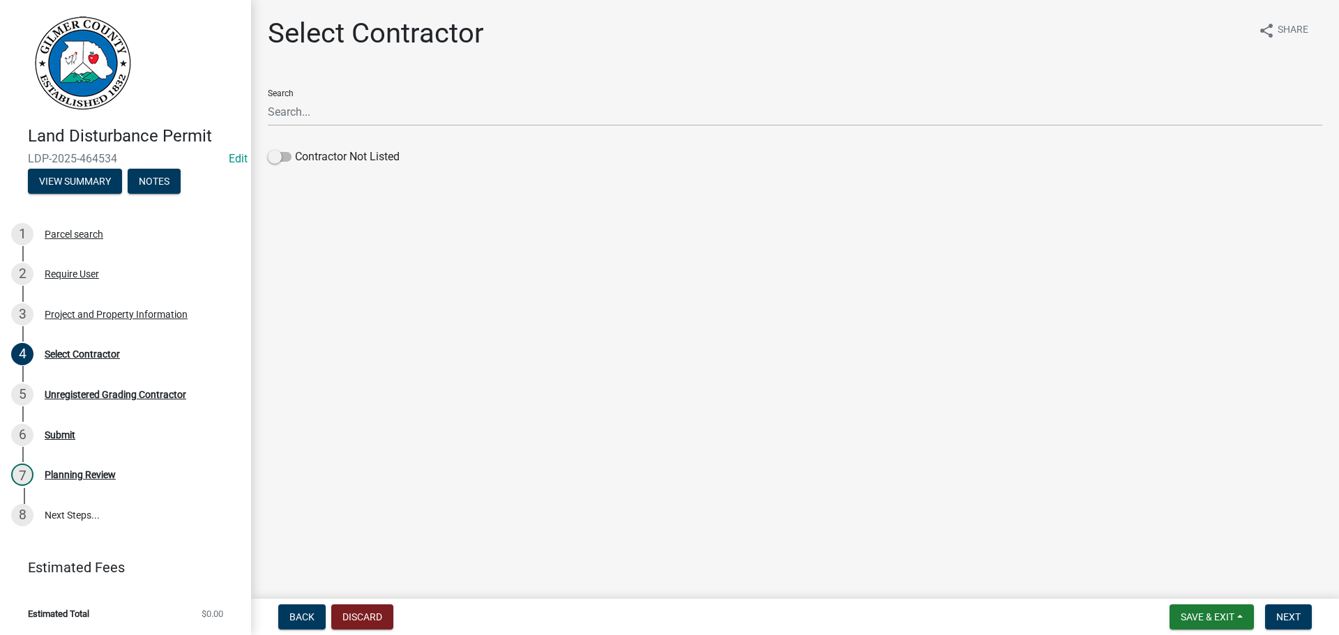
click at [350, 165] on div "Contractor Not Listed" at bounding box center [795, 160] width 1054 height 22
click at [337, 156] on label "Contractor Not Listed" at bounding box center [334, 157] width 132 height 17
click at [295, 149] on input "Contractor Not Listed" at bounding box center [295, 149] width 0 height 0
click at [1292, 622] on span "Next" at bounding box center [1288, 616] width 24 height 11
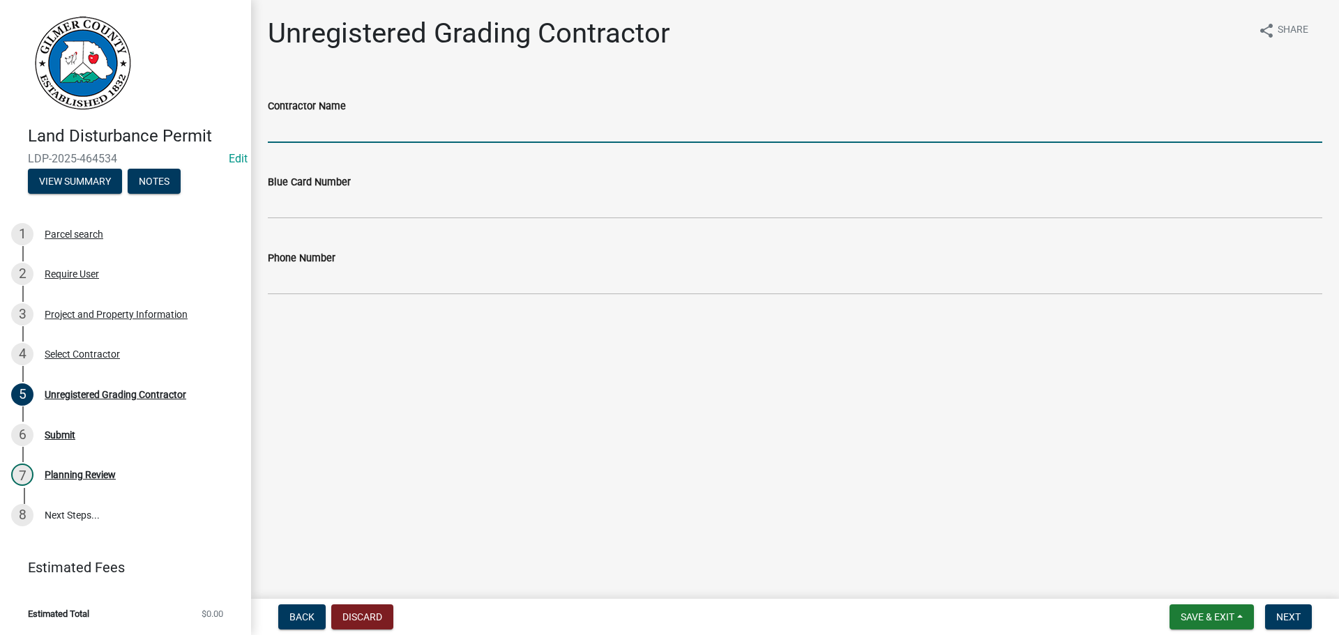
click at [362, 132] on input "Contractor Name" at bounding box center [795, 128] width 1054 height 29
click at [361, 130] on input "Contractor Name" at bounding box center [795, 128] width 1054 height 29
type input "[PERSON_NAME]"
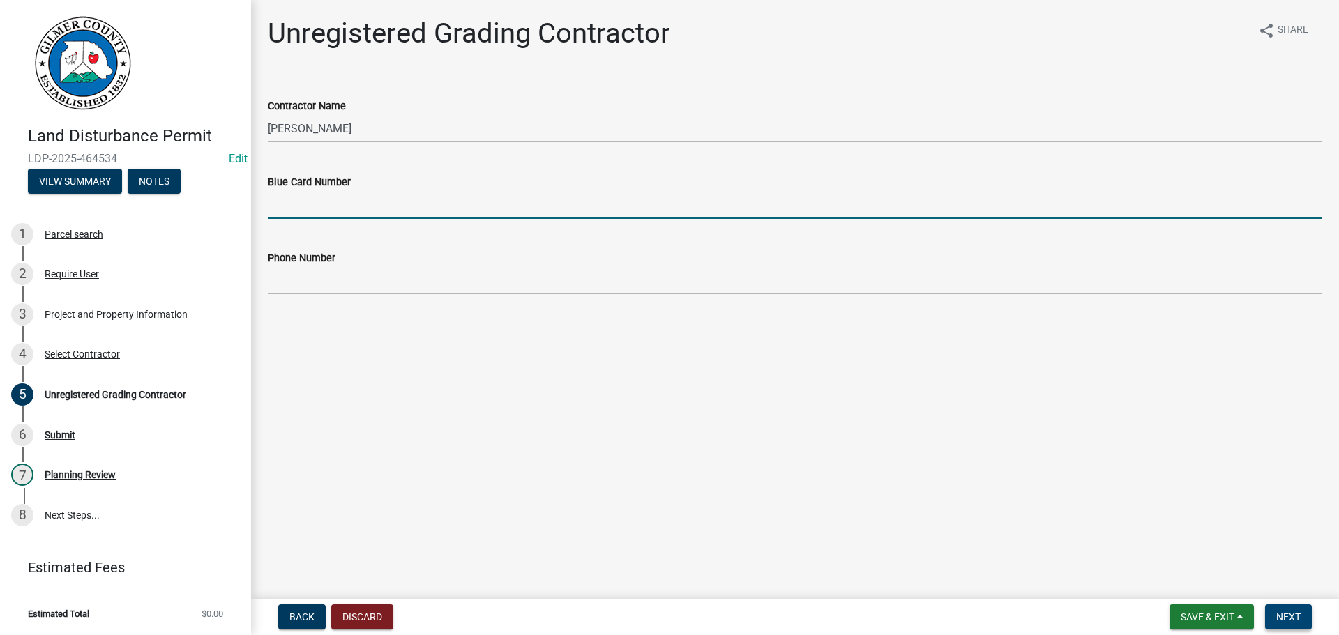
click at [1293, 617] on span "Next" at bounding box center [1288, 616] width 24 height 11
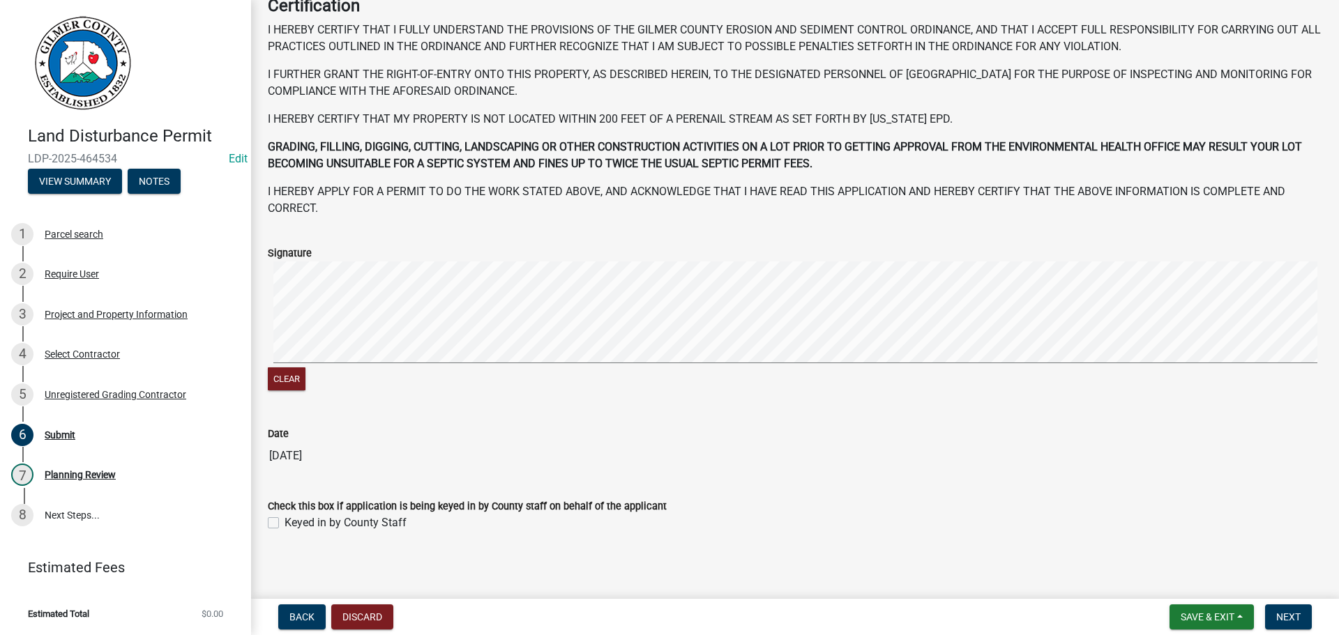
scroll to position [143, 0]
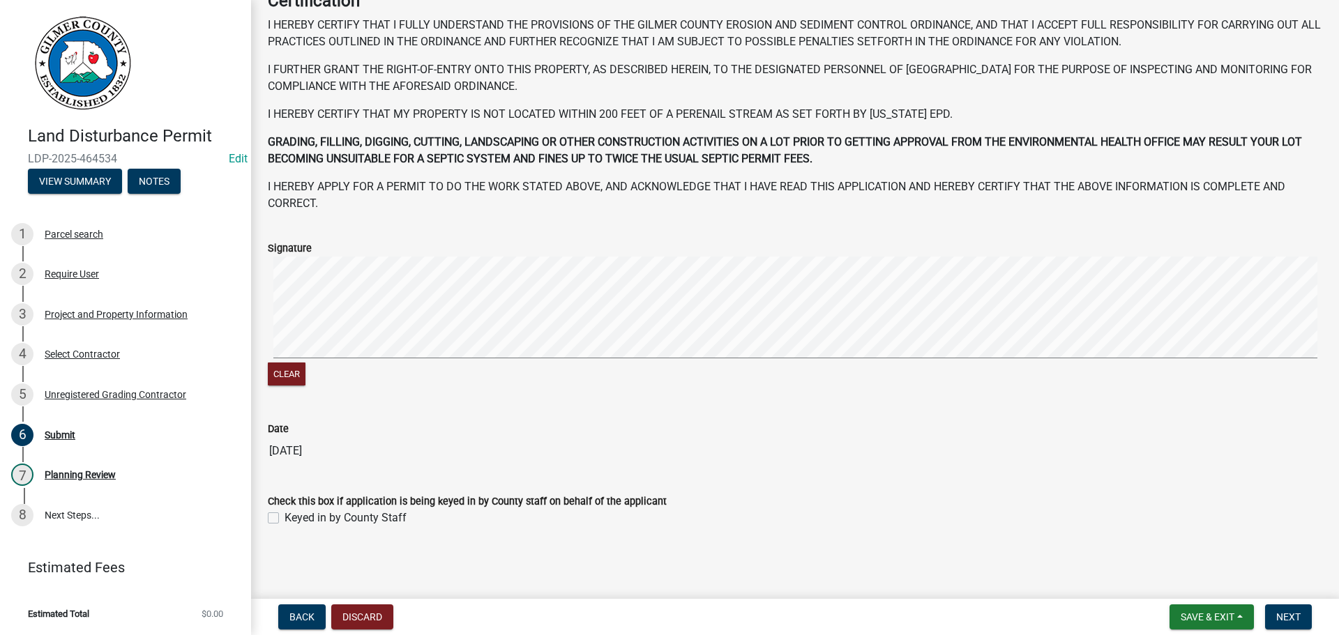
click at [320, 523] on label "Keyed in by County Staff" at bounding box center [345, 518] width 122 height 17
click at [294, 519] on input "Keyed in by County Staff" at bounding box center [288, 514] width 9 height 9
checkbox input "true"
click at [1293, 627] on button "Next" at bounding box center [1288, 616] width 47 height 25
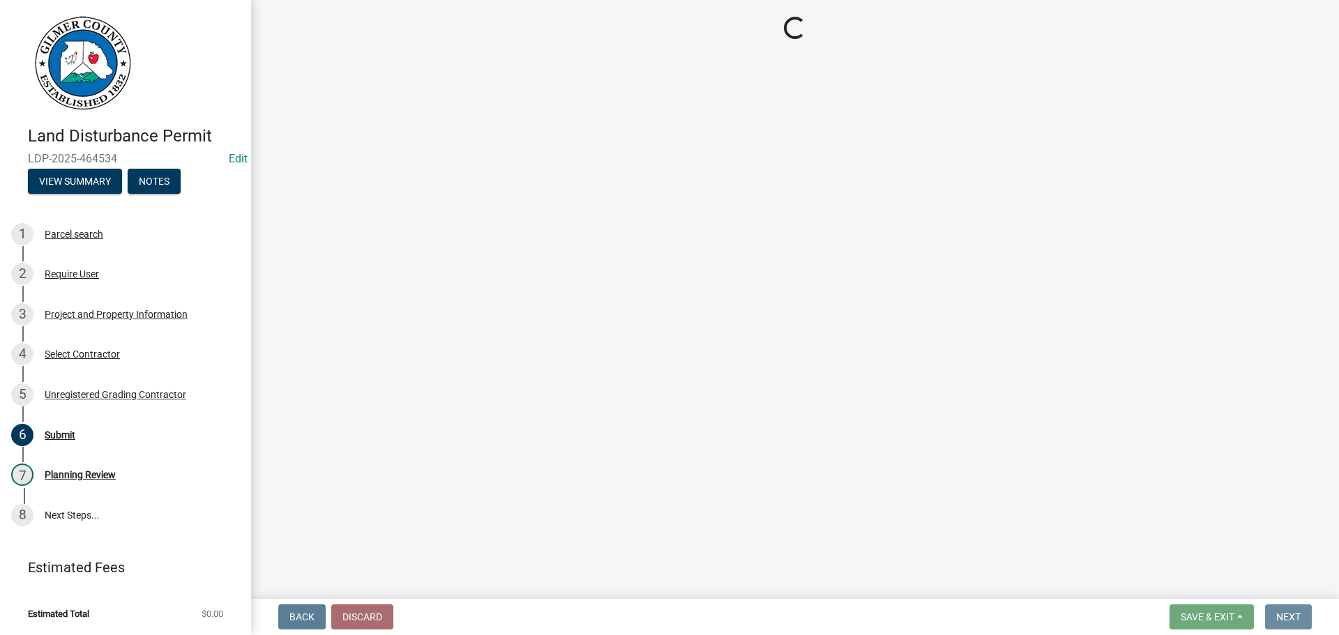
scroll to position [0, 0]
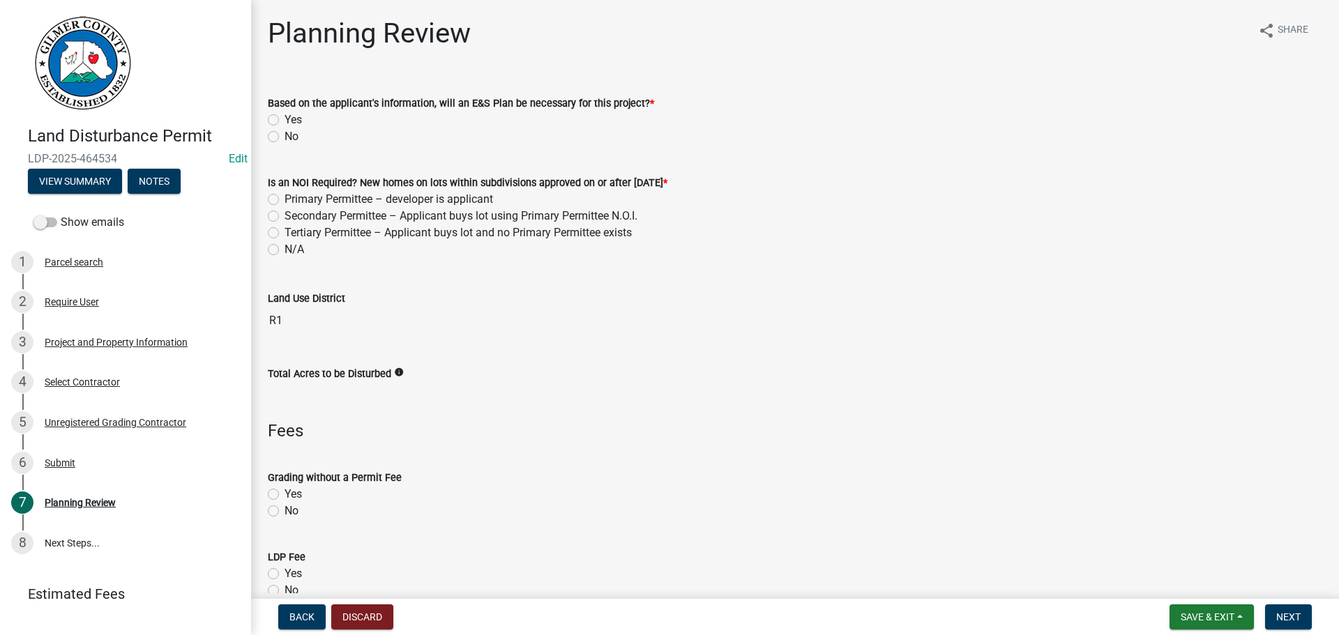
click at [287, 139] on label "No" at bounding box center [291, 136] width 14 height 17
click at [287, 137] on input "No" at bounding box center [288, 132] width 9 height 9
radio input "true"
click at [293, 253] on label "N/A" at bounding box center [294, 249] width 20 height 17
click at [293, 250] on input "N/A" at bounding box center [288, 245] width 9 height 9
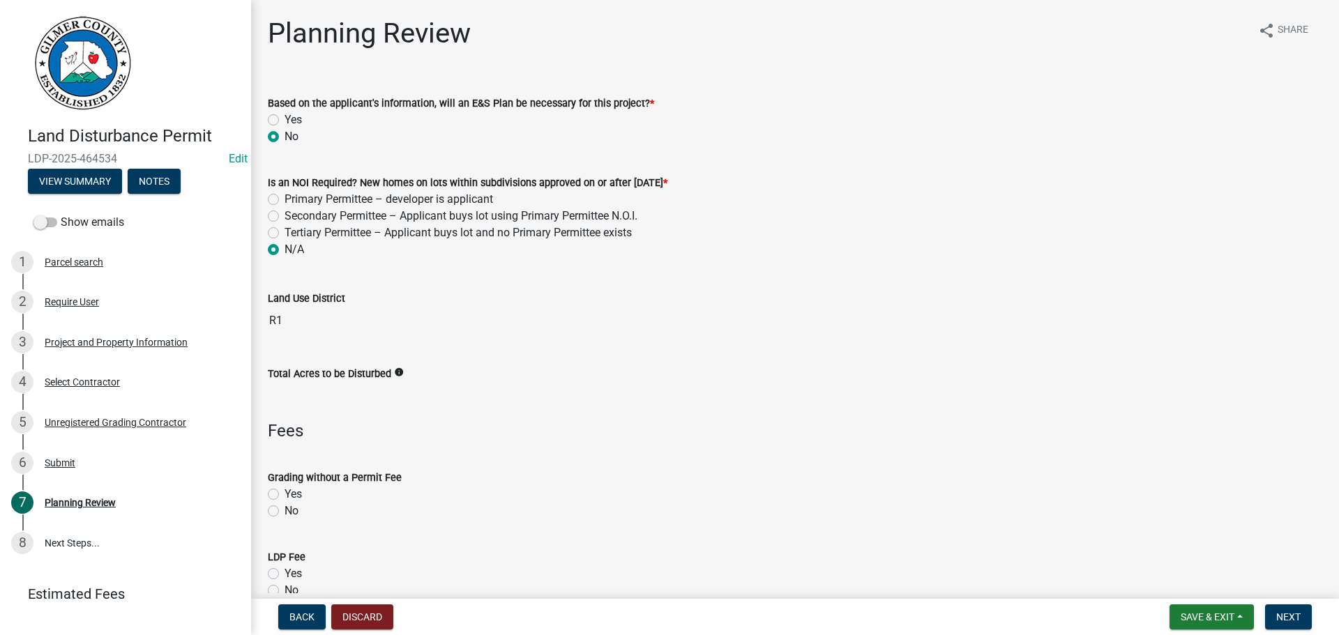
radio input "true"
click at [284, 496] on div "Yes" at bounding box center [795, 494] width 1054 height 17
click at [284, 513] on label "No" at bounding box center [291, 511] width 14 height 17
click at [284, 512] on input "No" at bounding box center [288, 507] width 9 height 9
radio input "true"
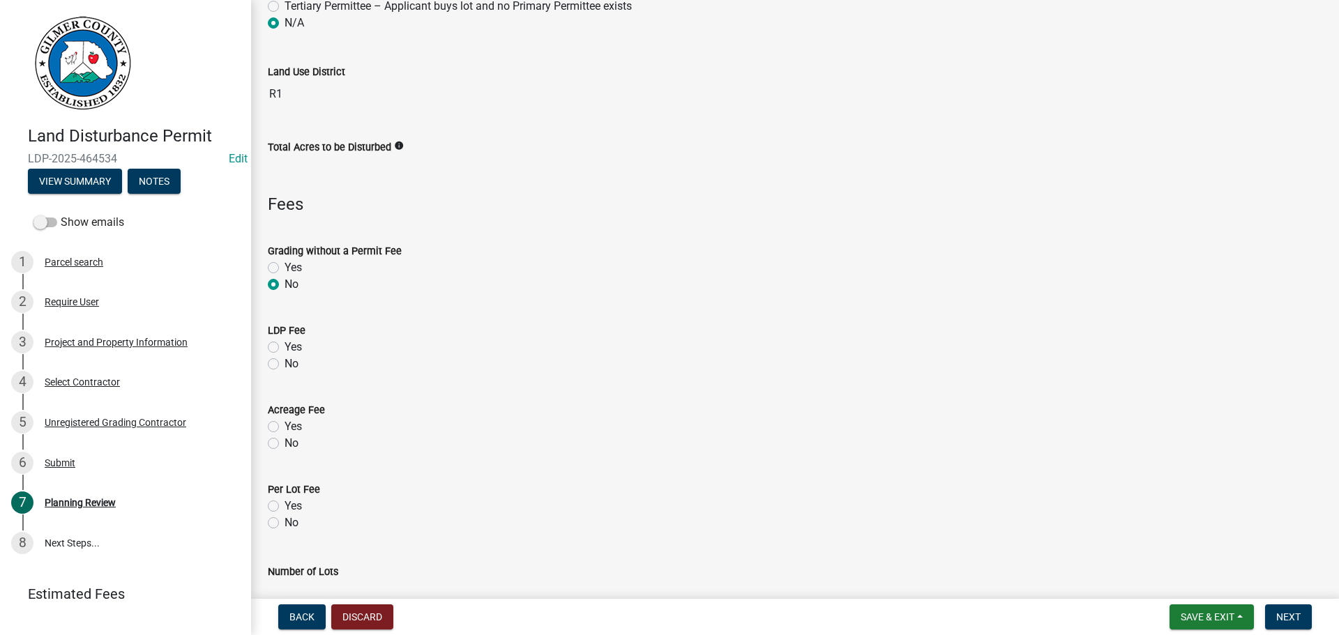
scroll to position [279, 0]
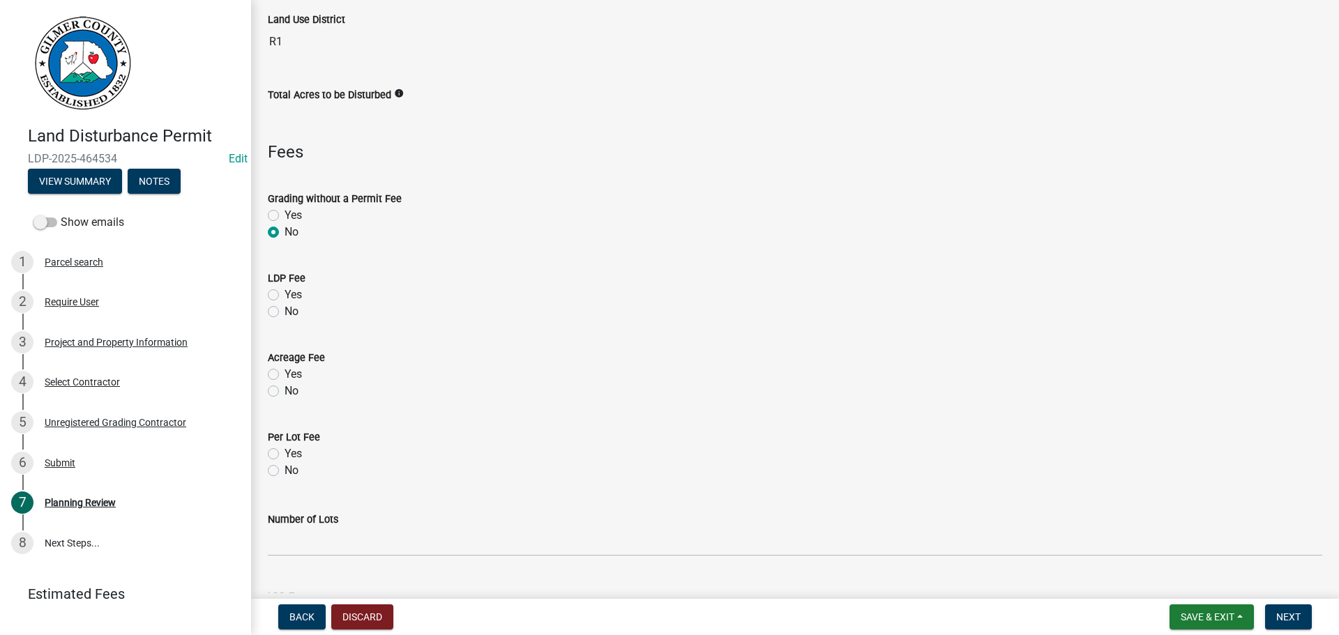
click at [284, 294] on label "Yes" at bounding box center [292, 295] width 17 height 17
click at [284, 294] on input "Yes" at bounding box center [288, 291] width 9 height 9
radio input "true"
click at [284, 391] on label "No" at bounding box center [291, 391] width 14 height 17
click at [284, 391] on input "No" at bounding box center [288, 387] width 9 height 9
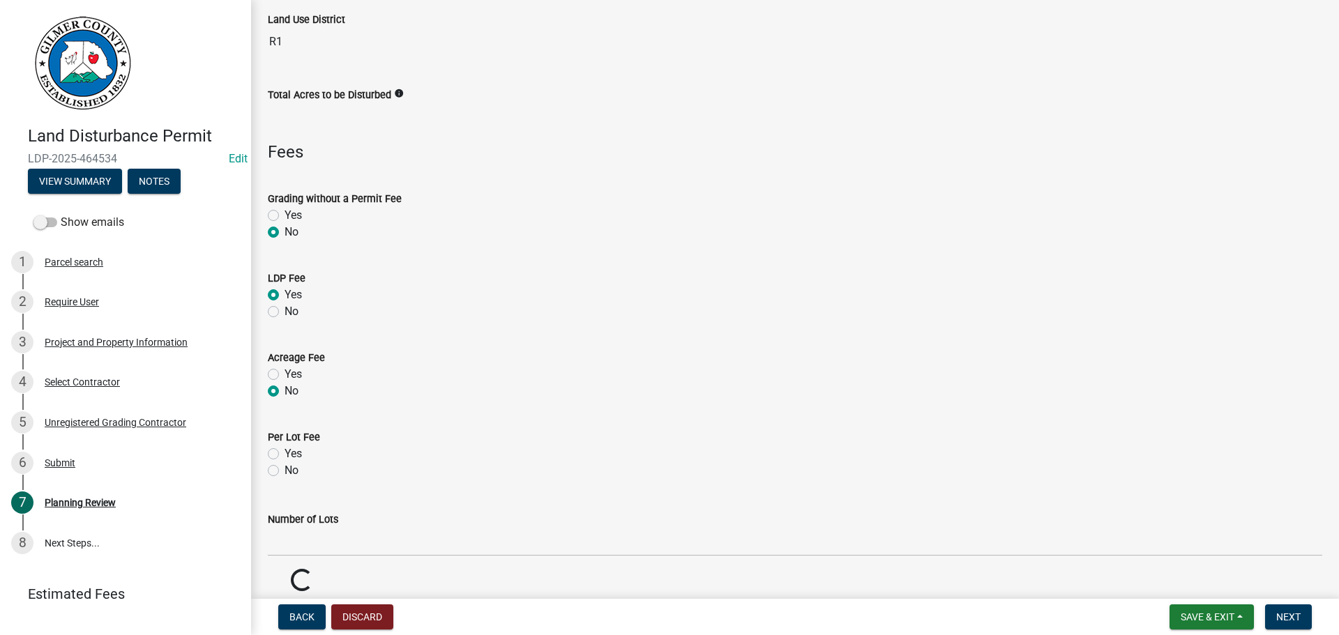
radio input "true"
click at [284, 470] on label "No" at bounding box center [291, 470] width 14 height 17
click at [284, 470] on input "No" at bounding box center [288, 466] width 9 height 9
radio input "true"
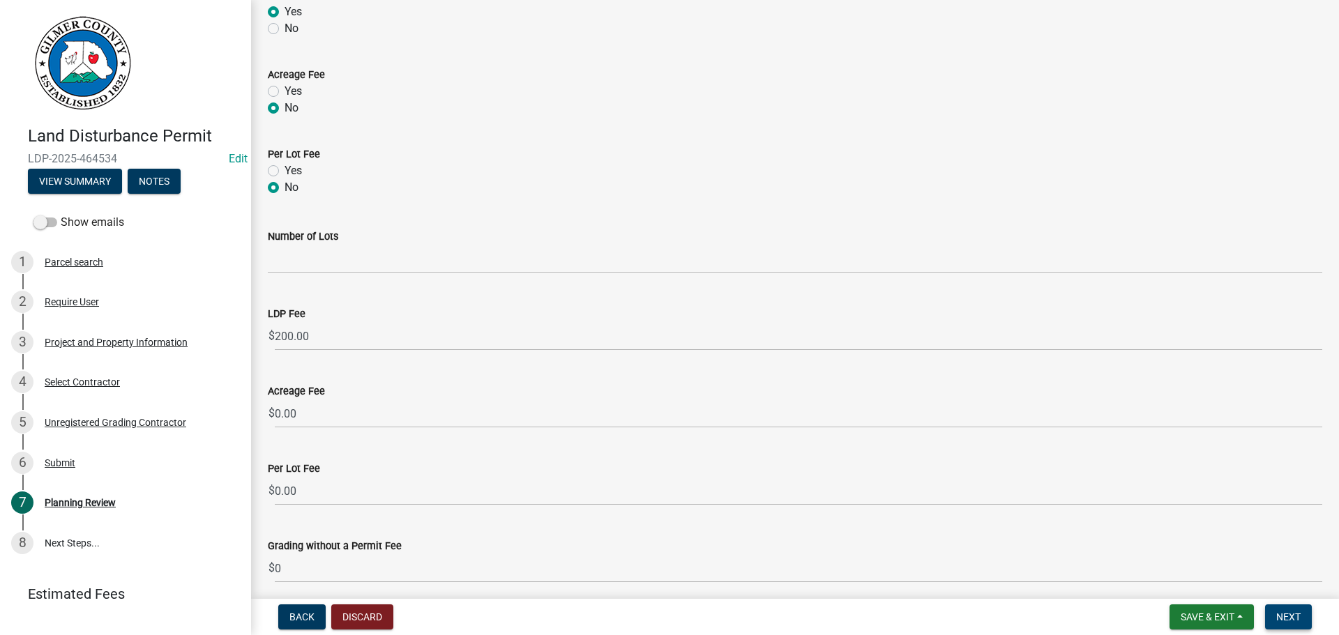
click at [1295, 611] on span "Next" at bounding box center [1288, 616] width 24 height 11
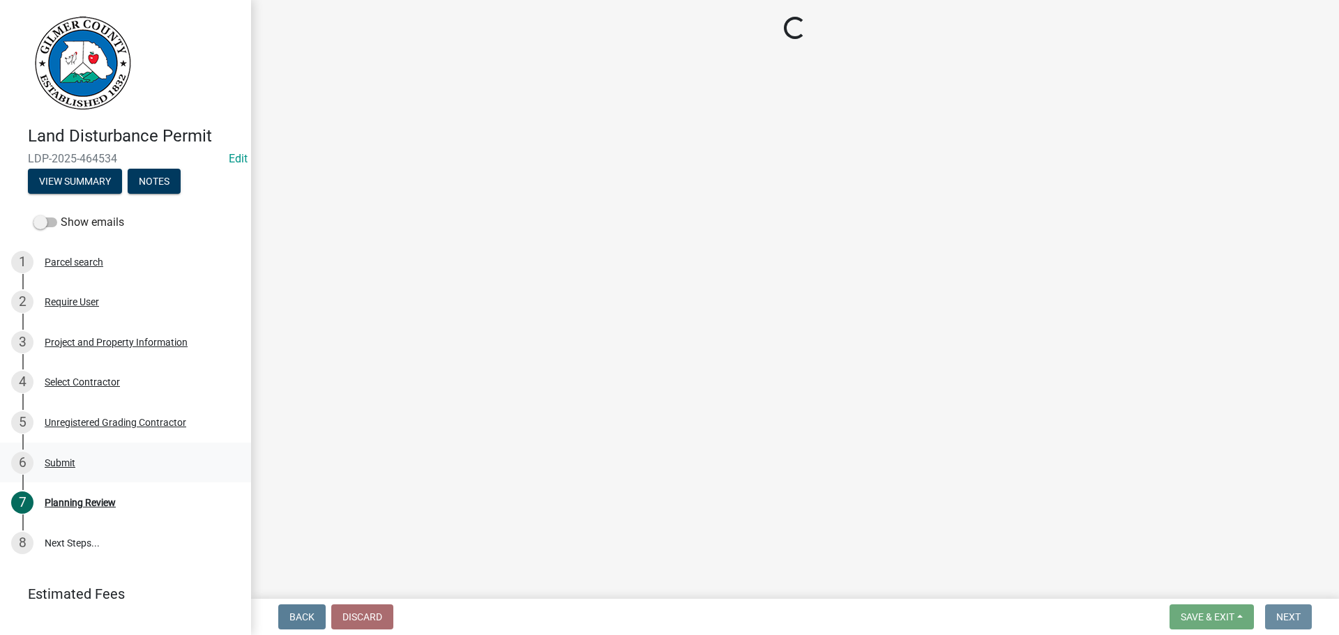
scroll to position [0, 0]
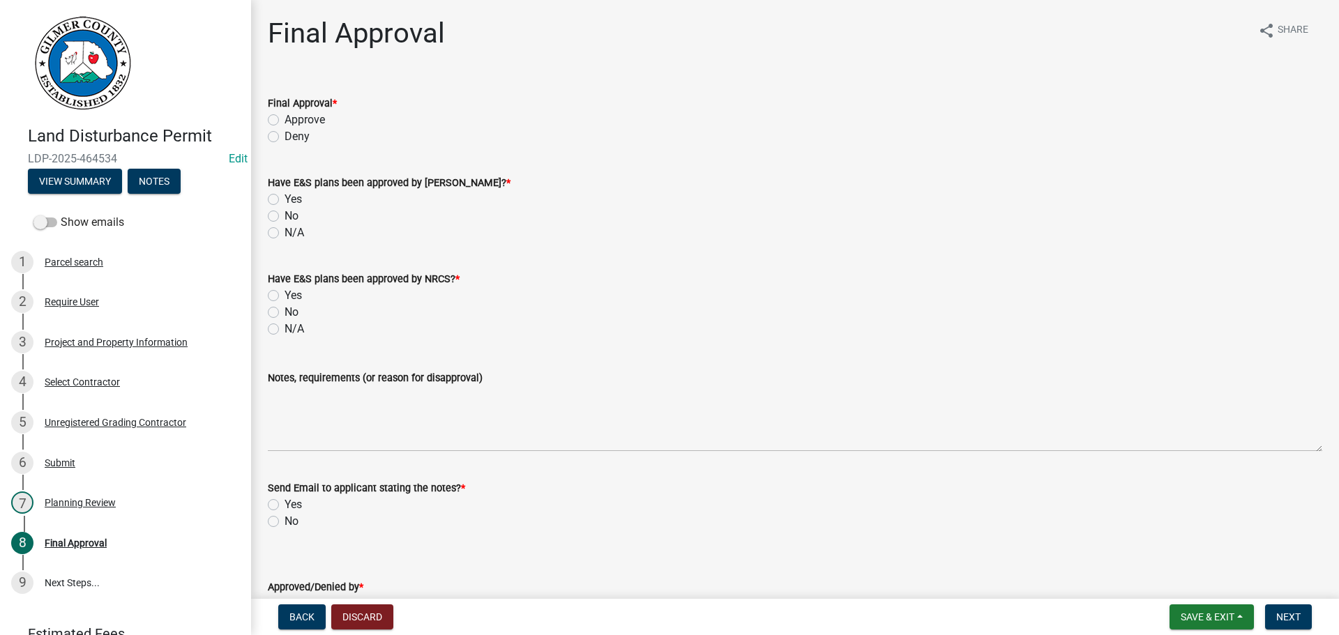
click at [314, 126] on label "Approve" at bounding box center [304, 120] width 40 height 17
click at [294, 121] on input "Approve" at bounding box center [288, 116] width 9 height 9
radio input "true"
click at [294, 234] on label "N/A" at bounding box center [294, 233] width 20 height 17
click at [294, 234] on input "N/A" at bounding box center [288, 229] width 9 height 9
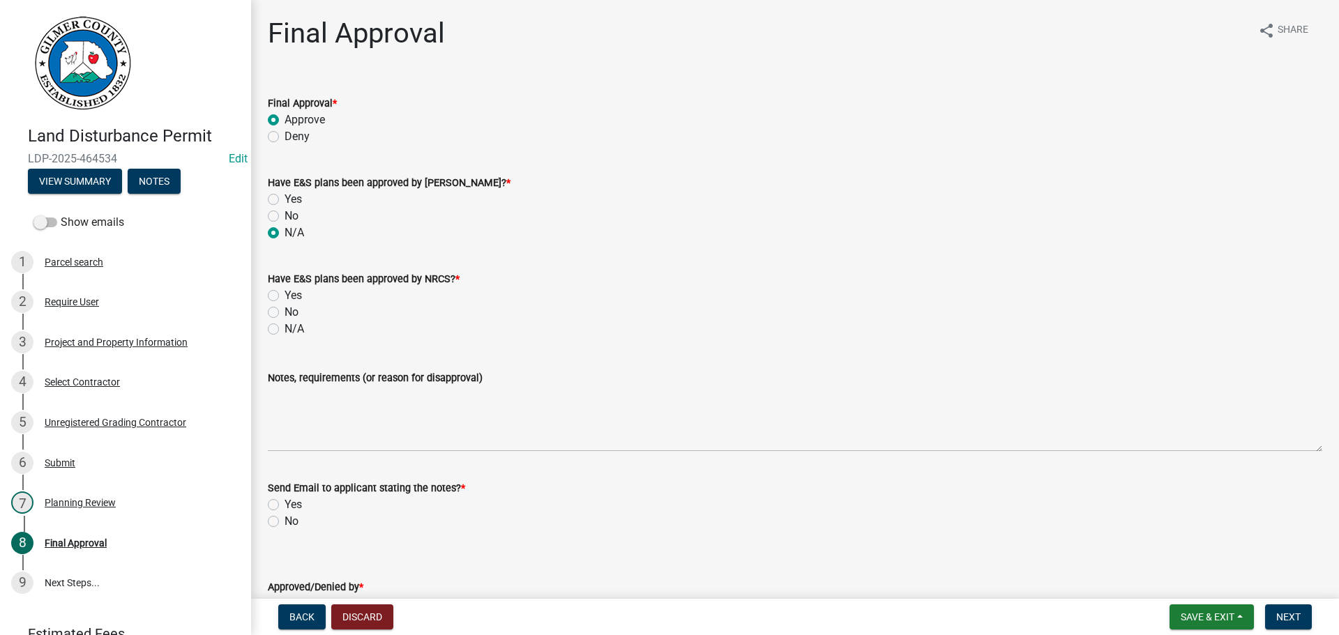
radio input "true"
click at [295, 341] on wm-data-entity-input "Have E&S plans been approved by NRCS? * Yes No N/A" at bounding box center [795, 302] width 1054 height 96
click at [296, 333] on label "N/A" at bounding box center [294, 329] width 20 height 17
click at [294, 330] on input "N/A" at bounding box center [288, 325] width 9 height 9
radio input "true"
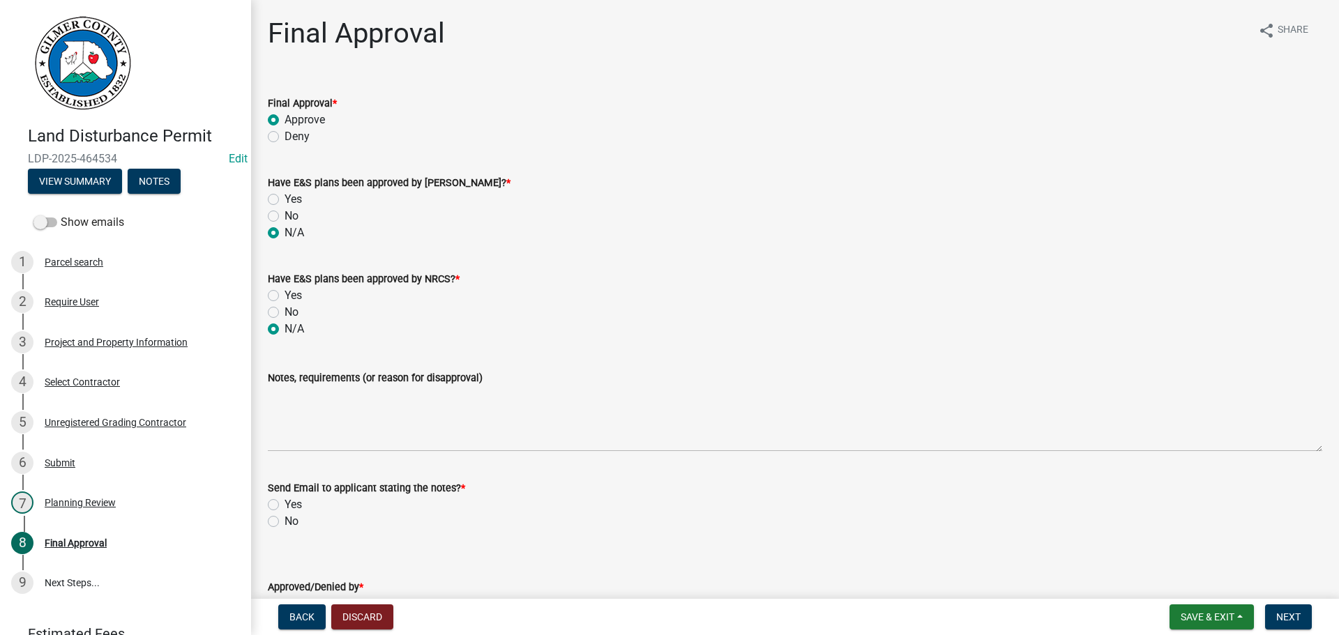
scroll to position [98, 0]
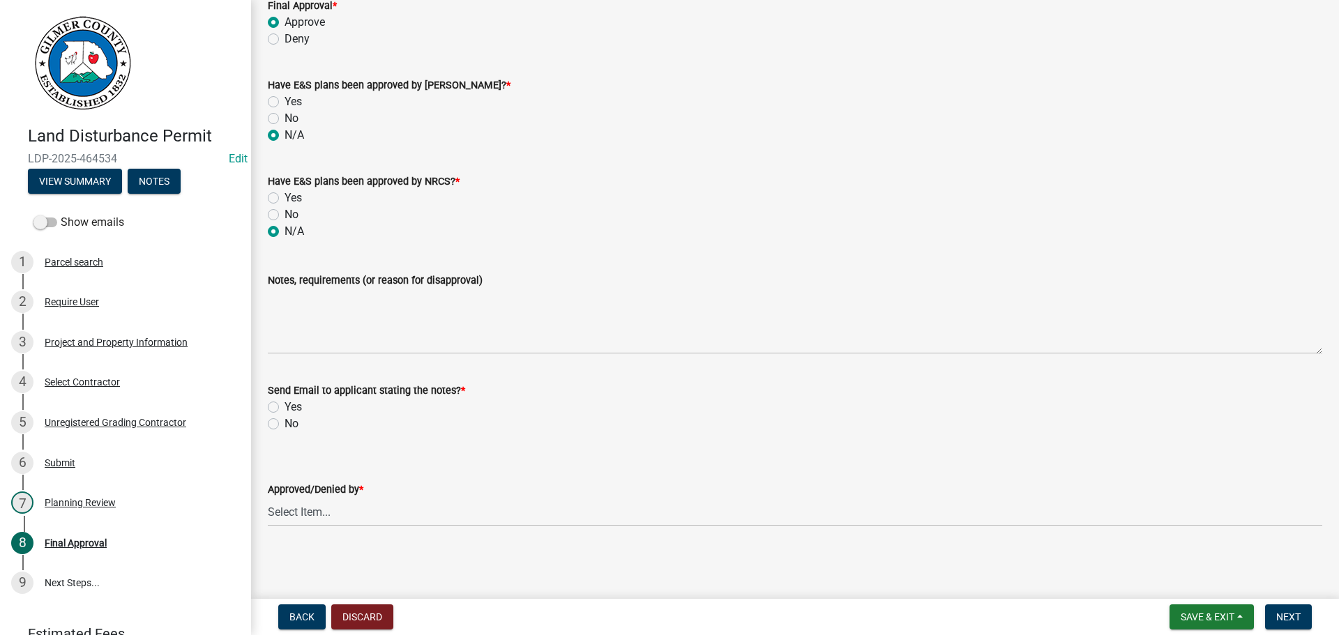
click at [284, 423] on label "No" at bounding box center [291, 424] width 14 height 17
click at [284, 423] on input "No" at bounding box center [288, 420] width 9 height 9
radio input "true"
click at [1292, 626] on button "Next" at bounding box center [1288, 616] width 47 height 25
click at [392, 514] on select "Select Item... [PERSON_NAME] [PERSON_NAME] [PERSON_NAME] [PERSON_NAME] [PERSON_…" at bounding box center [795, 512] width 1054 height 29
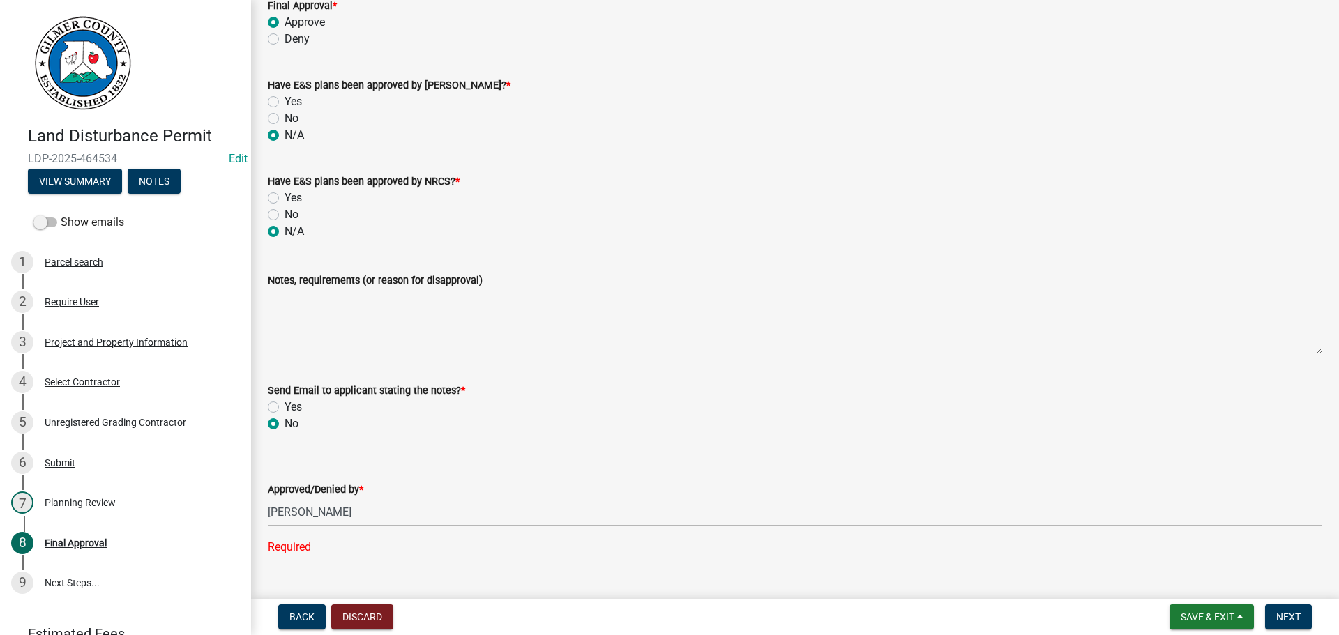
click at [268, 498] on select "Select Item... [PERSON_NAME] [PERSON_NAME] [PERSON_NAME] [PERSON_NAME] [PERSON_…" at bounding box center [795, 512] width 1054 height 29
select select "5ce200eb-feb1-496b-8127-7891293955f5"
click at [1278, 609] on button "Next" at bounding box center [1288, 616] width 47 height 25
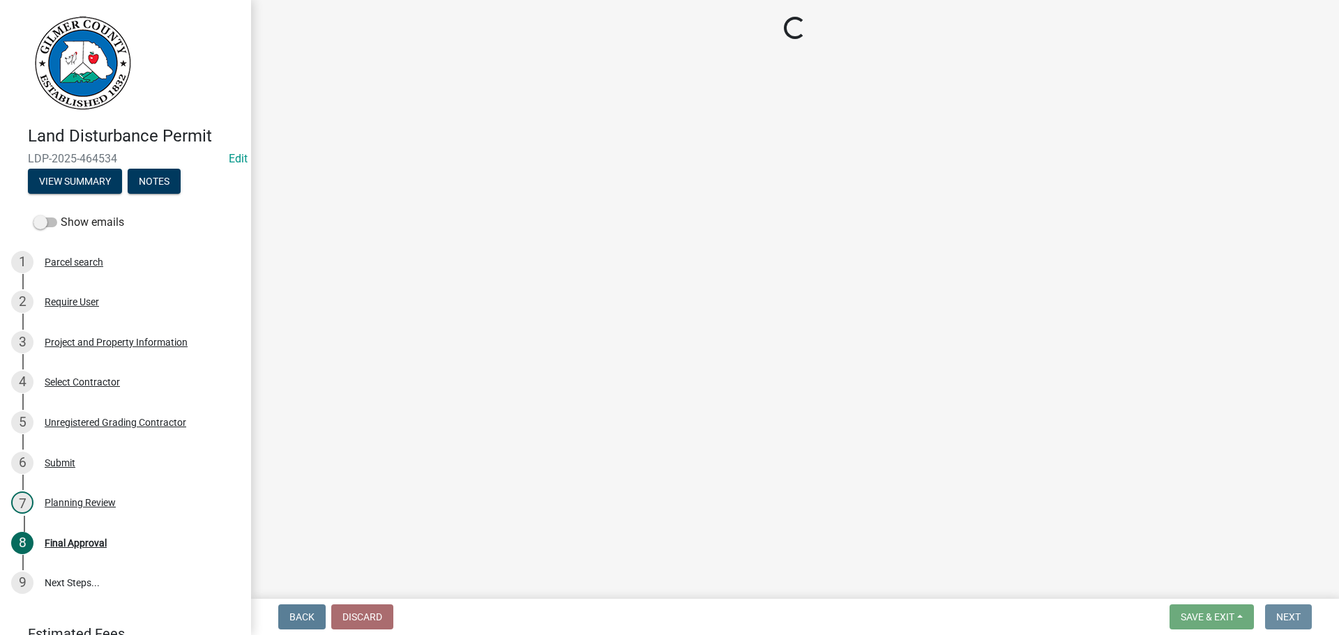
scroll to position [0, 0]
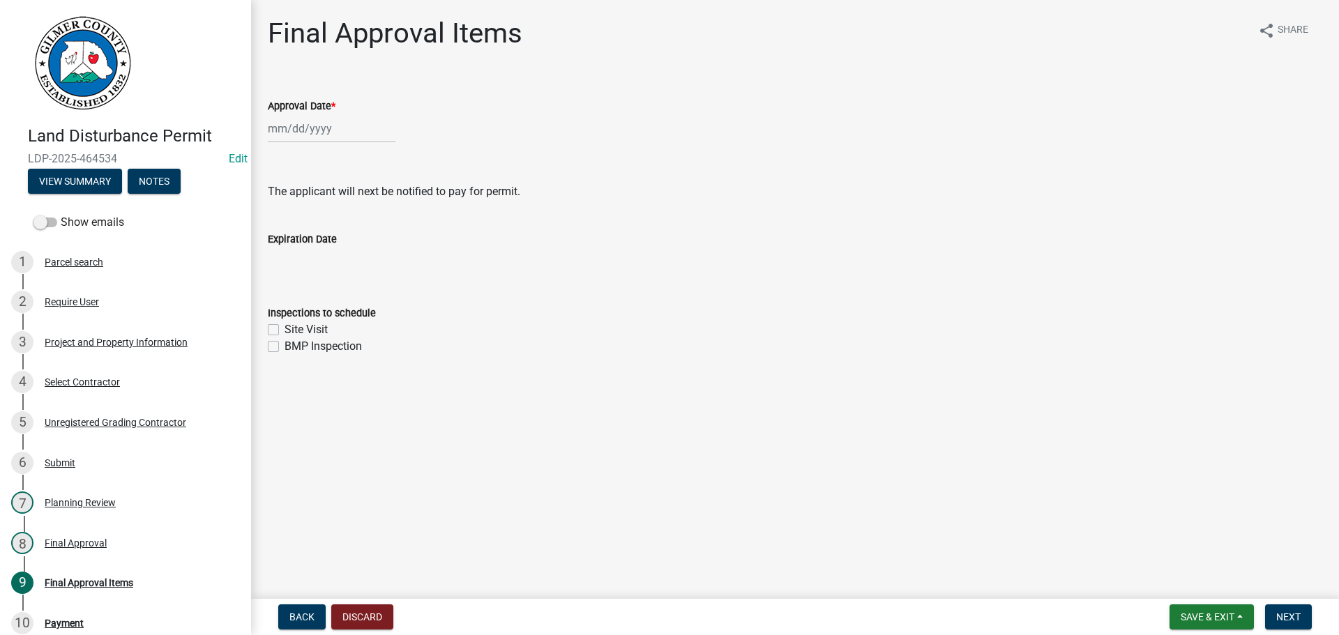
click at [292, 135] on div at bounding box center [332, 128] width 128 height 29
select select "8"
select select "2025"
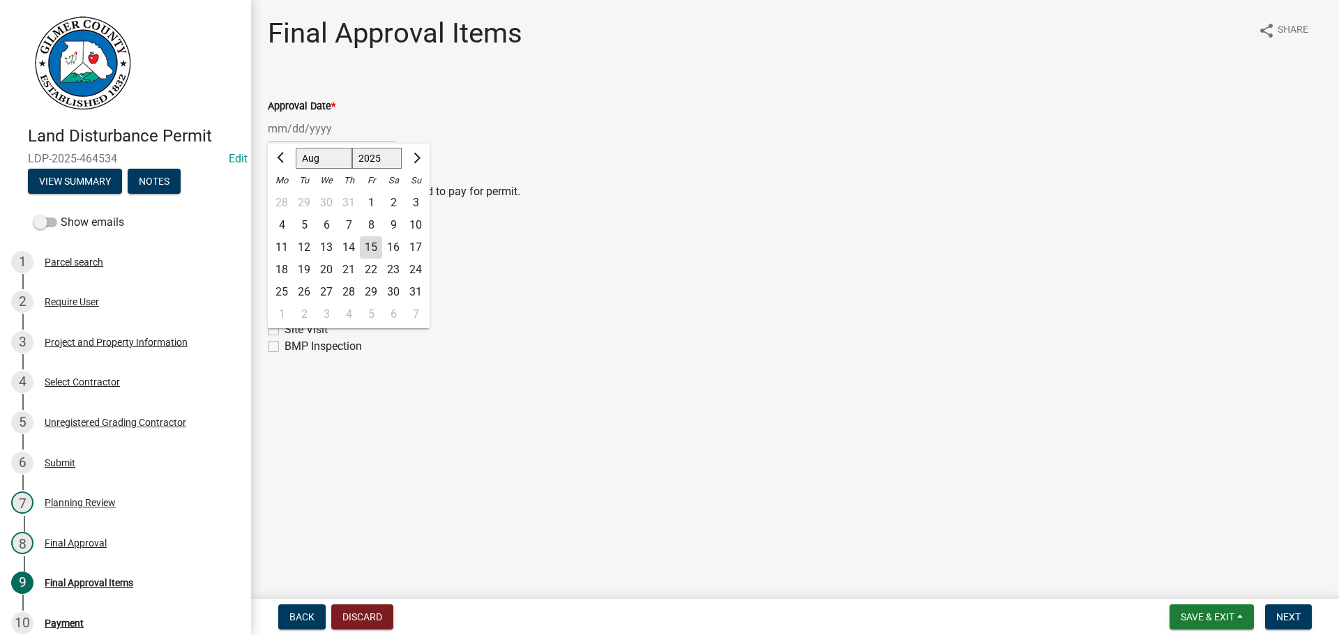
click at [371, 242] on div "15" at bounding box center [371, 247] width 22 height 22
type input "[DATE]"
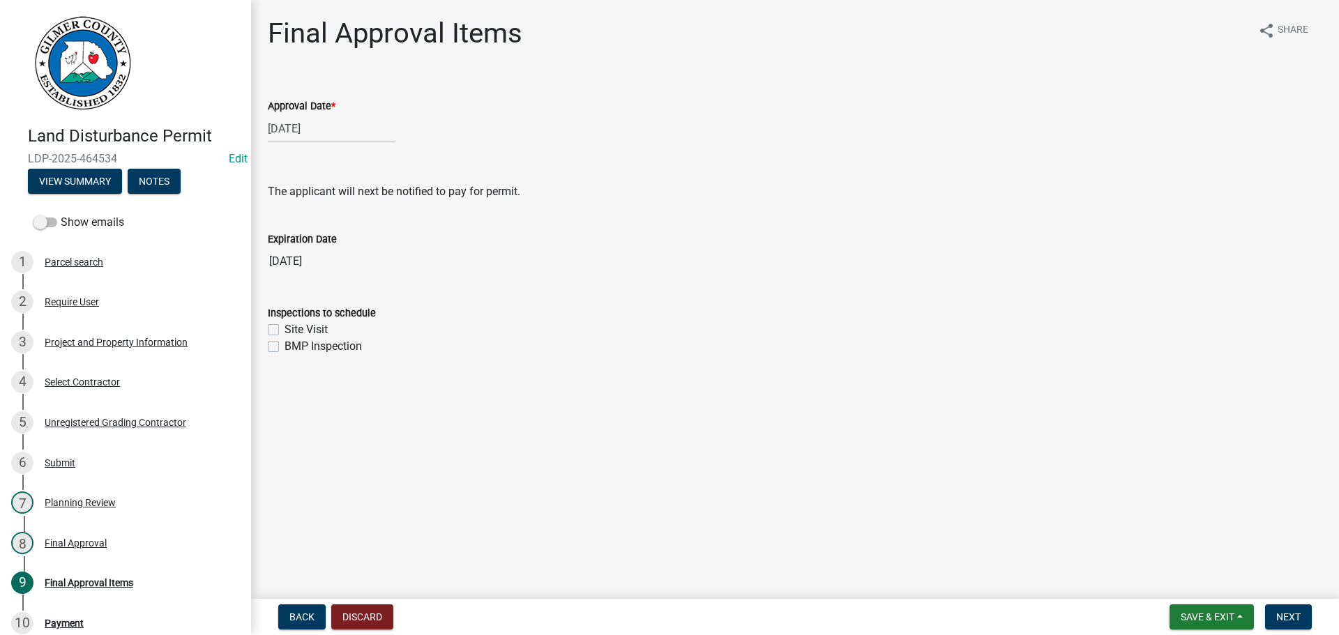
click at [310, 322] on label "Site Visit" at bounding box center [305, 329] width 43 height 17
click at [294, 322] on input "Site Visit" at bounding box center [288, 325] width 9 height 9
checkbox input "true"
checkbox input "false"
drag, startPoint x: 1293, startPoint y: 619, endPoint x: 1292, endPoint y: 634, distance: 14.7
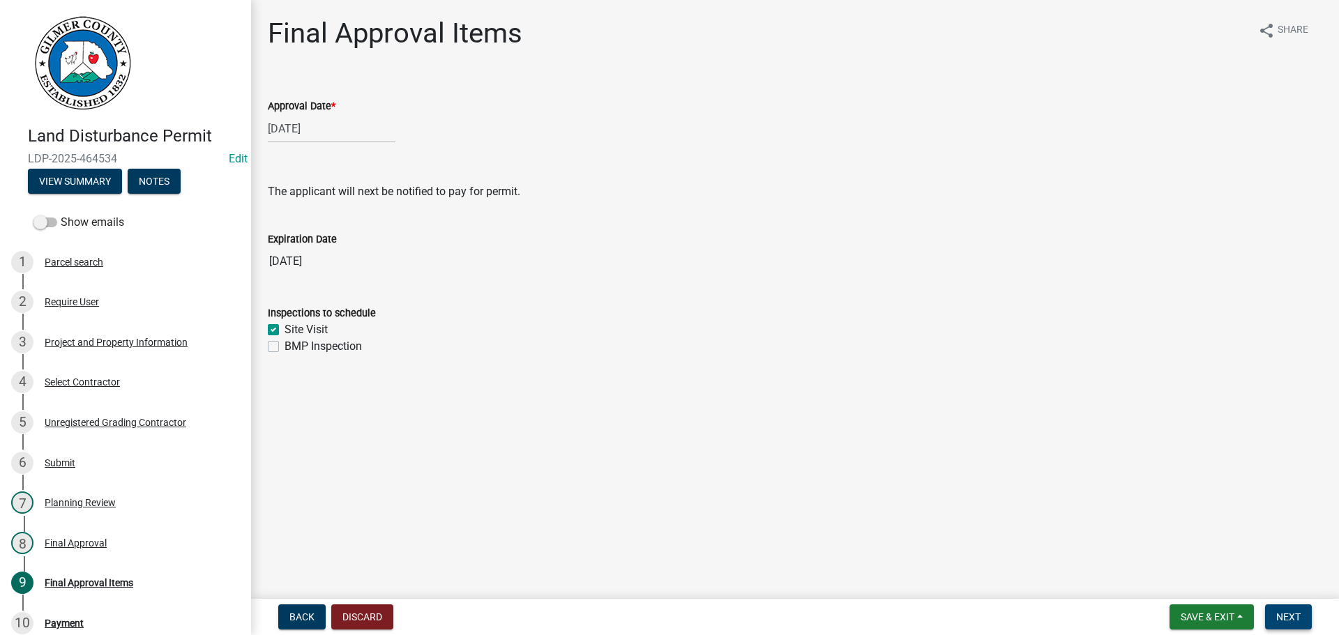
click at [1292, 631] on nav "Back Discard Save & Exit Save Save & Exit Next" at bounding box center [795, 617] width 1088 height 36
click at [1316, 615] on form "Save & Exit Save Save & Exit Next" at bounding box center [1240, 616] width 153 height 25
click at [1307, 611] on button "Next" at bounding box center [1288, 616] width 47 height 25
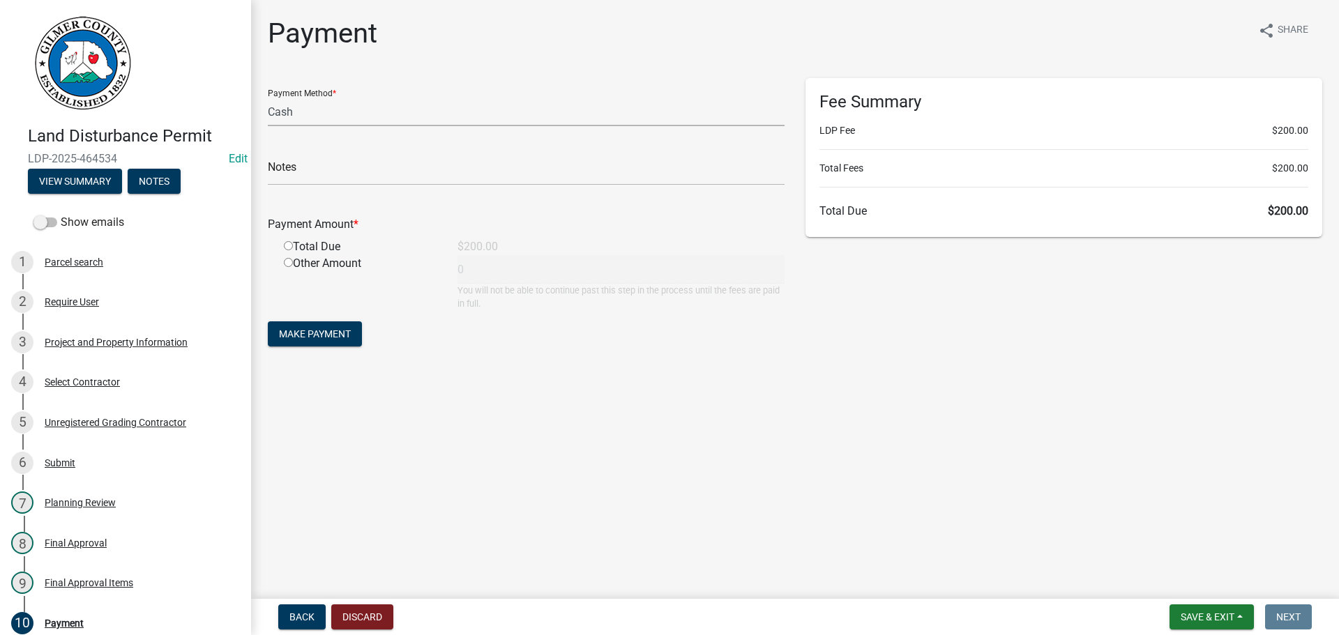
click at [398, 117] on select "Credit Card POS Check Cash" at bounding box center [526, 112] width 517 height 29
select select "1: 0"
click at [268, 98] on select "Credit Card POS Check Cash" at bounding box center [526, 112] width 517 height 29
click at [360, 160] on input "text" at bounding box center [526, 171] width 517 height 29
type input "1119"
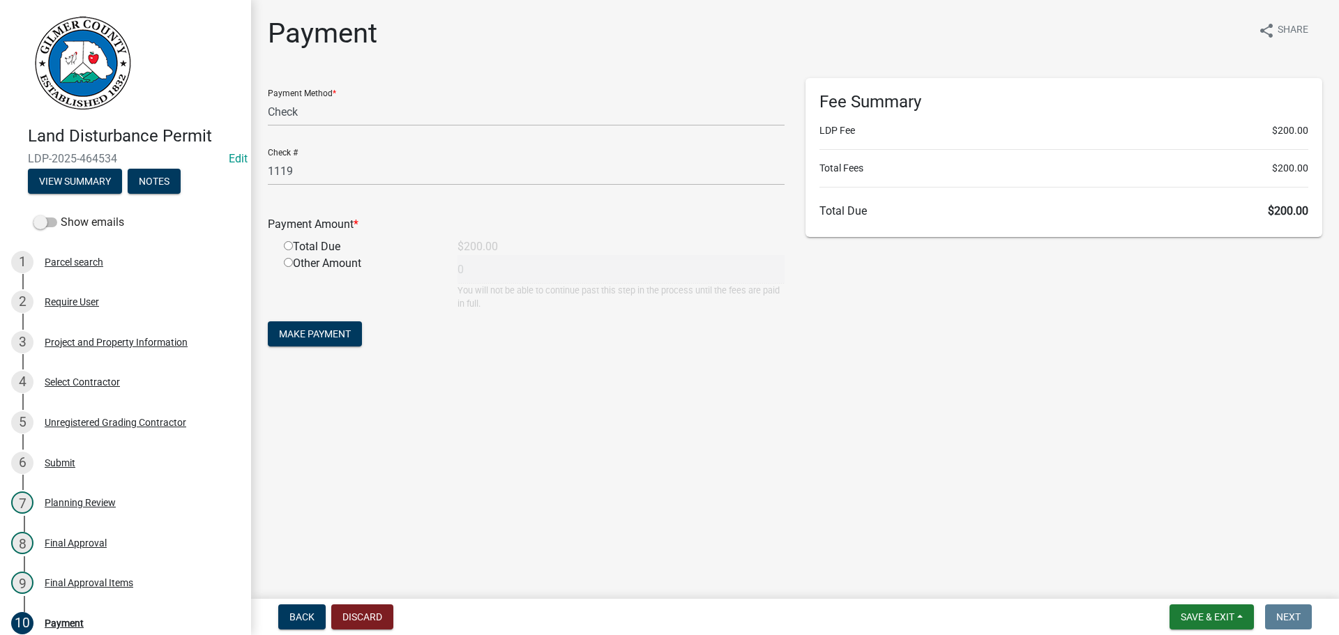
click at [284, 241] on input "radio" at bounding box center [288, 245] width 9 height 9
radio input "true"
type input "200"
click at [335, 330] on span "Make Payment" at bounding box center [315, 333] width 72 height 11
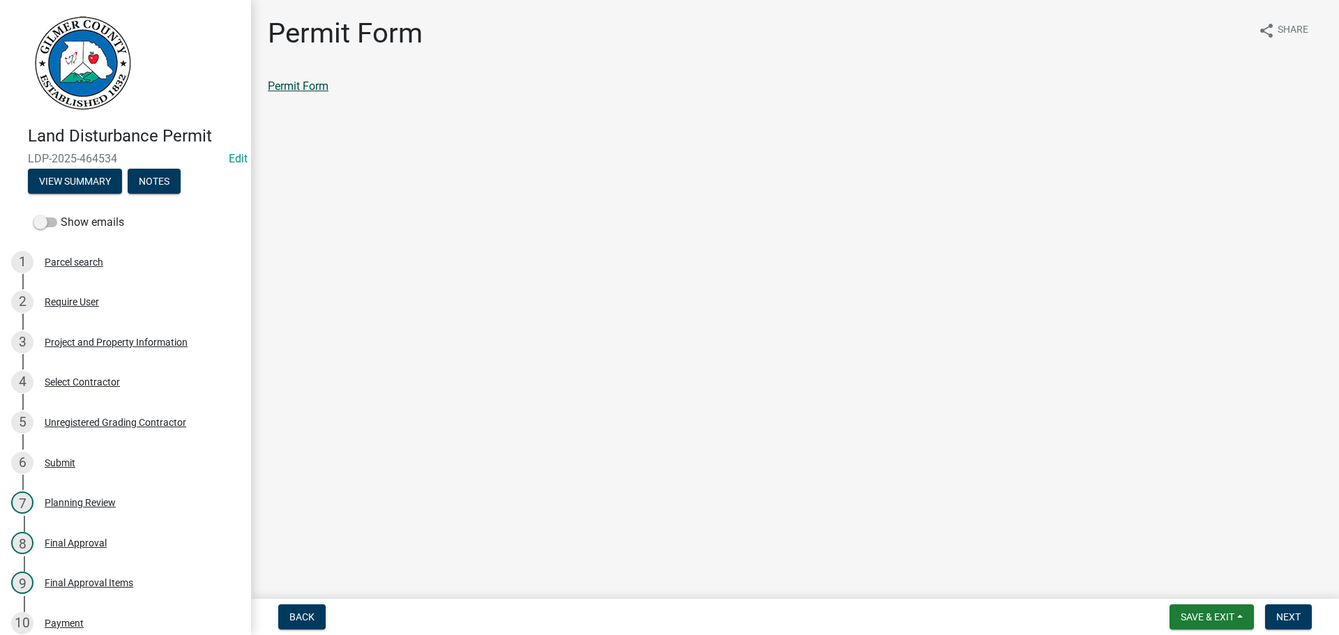
click at [325, 91] on link "Permit Form" at bounding box center [298, 85] width 61 height 13
click at [1300, 621] on span "Next" at bounding box center [1288, 616] width 24 height 11
click at [287, 89] on link "Permit Card" at bounding box center [297, 85] width 58 height 13
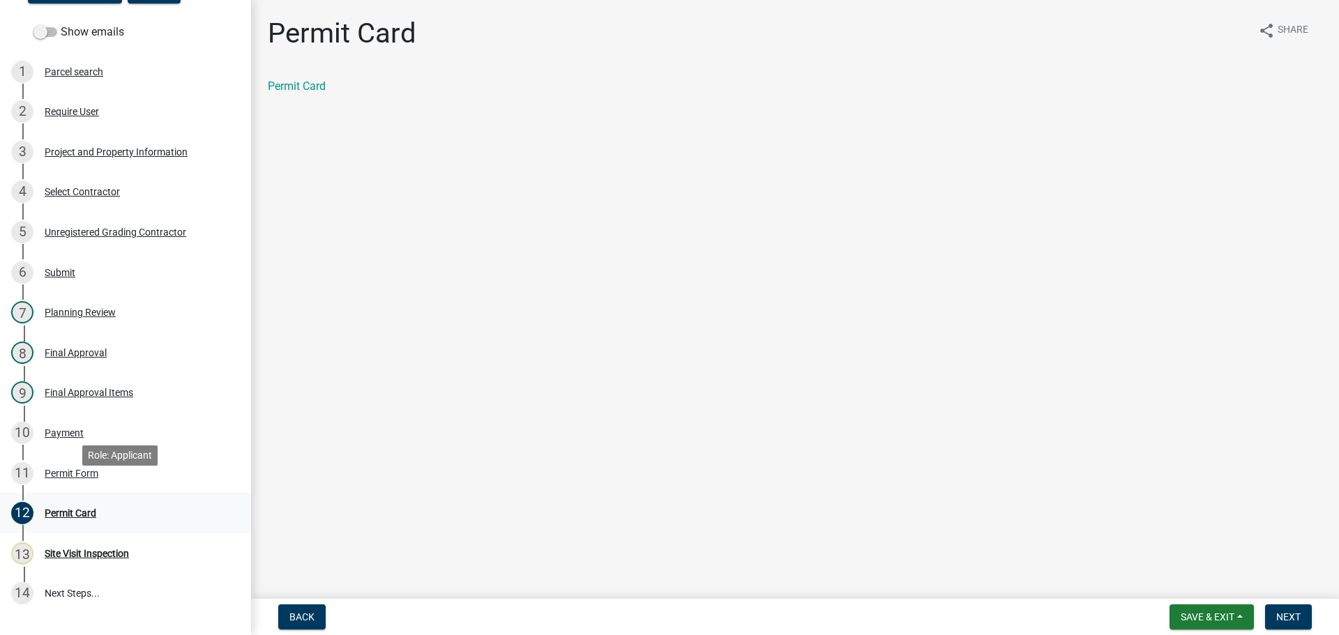
scroll to position [209, 0]
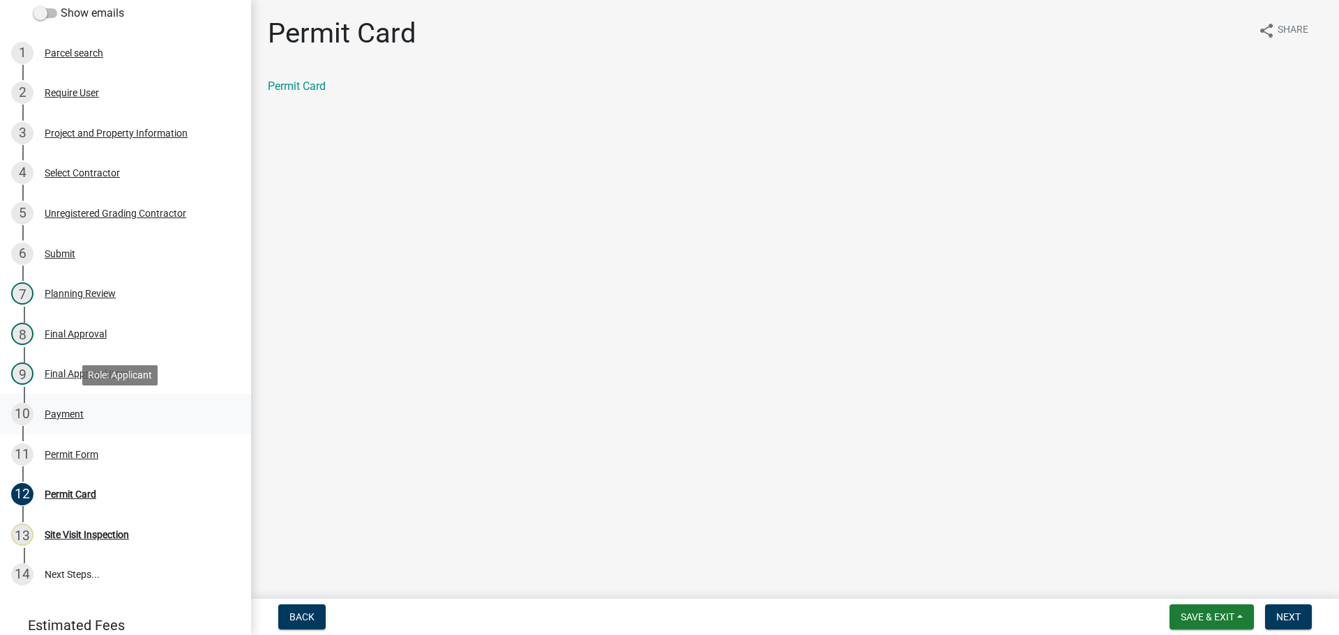
click at [78, 409] on div "Payment" at bounding box center [64, 414] width 39 height 10
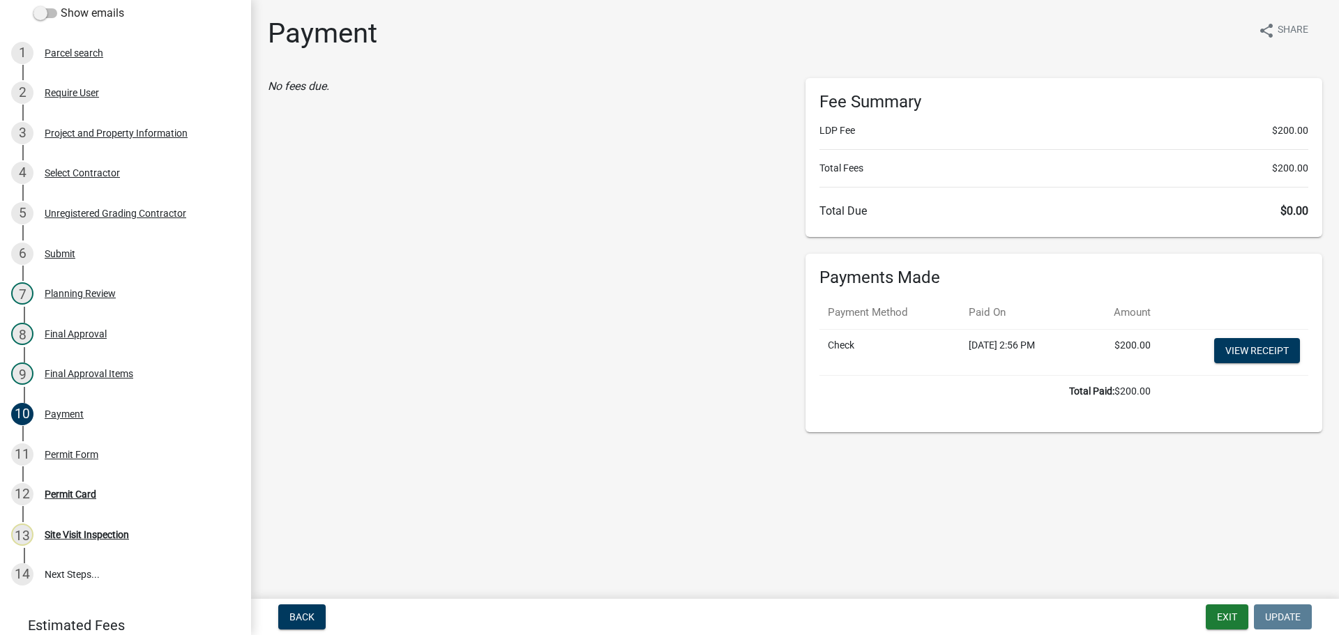
drag, startPoint x: 1220, startPoint y: 319, endPoint x: 1220, endPoint y: 326, distance: 7.7
click at [1220, 321] on th at bounding box center [1233, 312] width 149 height 33
click at [1237, 361] on link "View receipt" at bounding box center [1257, 350] width 86 height 25
click at [1211, 616] on button "Exit" at bounding box center [1227, 616] width 43 height 25
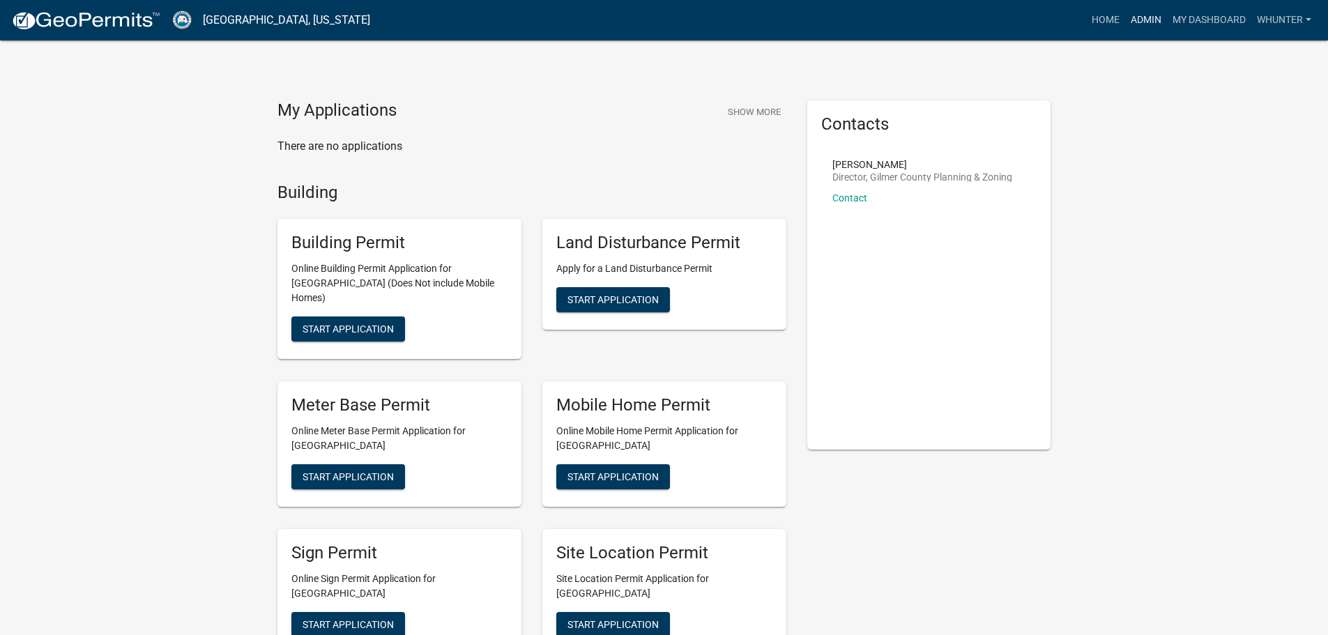
click at [1143, 26] on link "Admin" at bounding box center [1146, 20] width 42 height 26
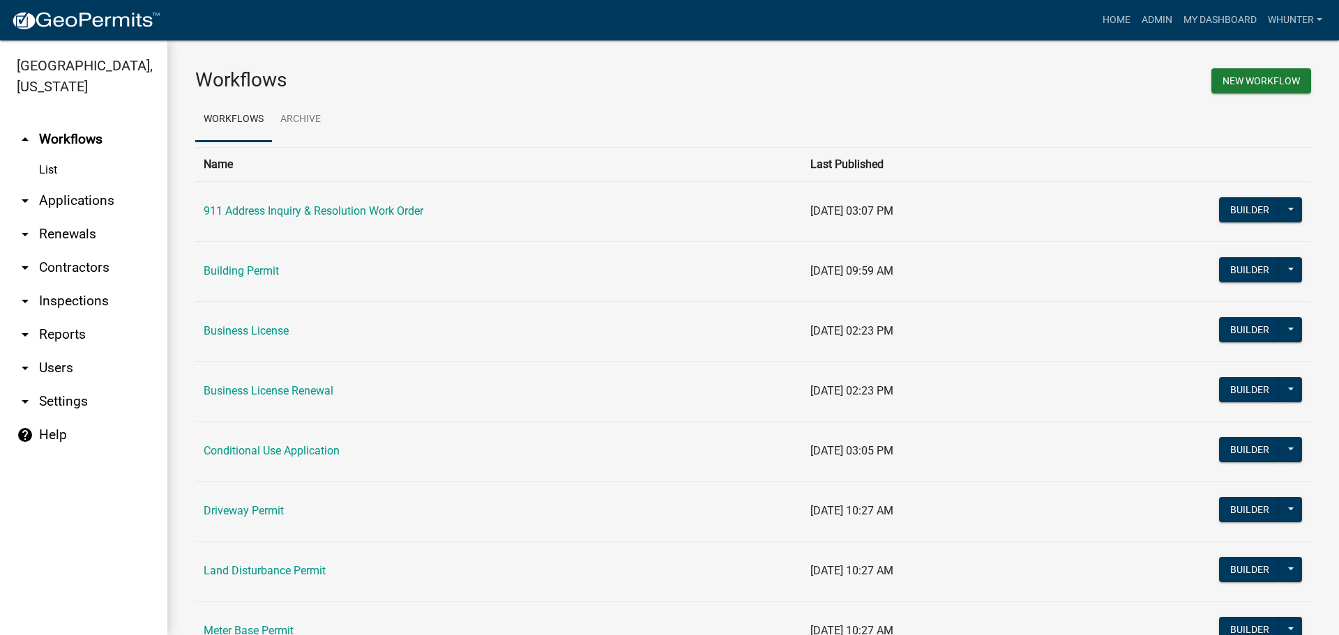
click at [91, 211] on link "arrow_drop_down Applications" at bounding box center [83, 200] width 167 height 33
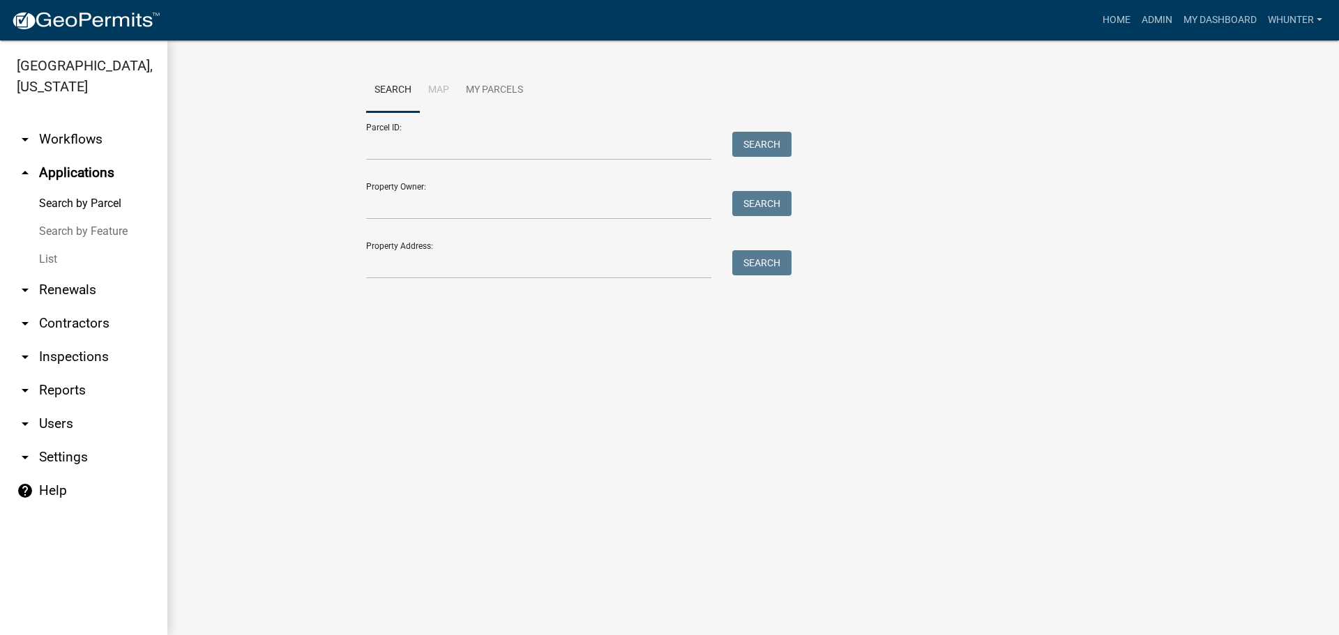
click at [83, 265] on link "List" at bounding box center [83, 259] width 167 height 28
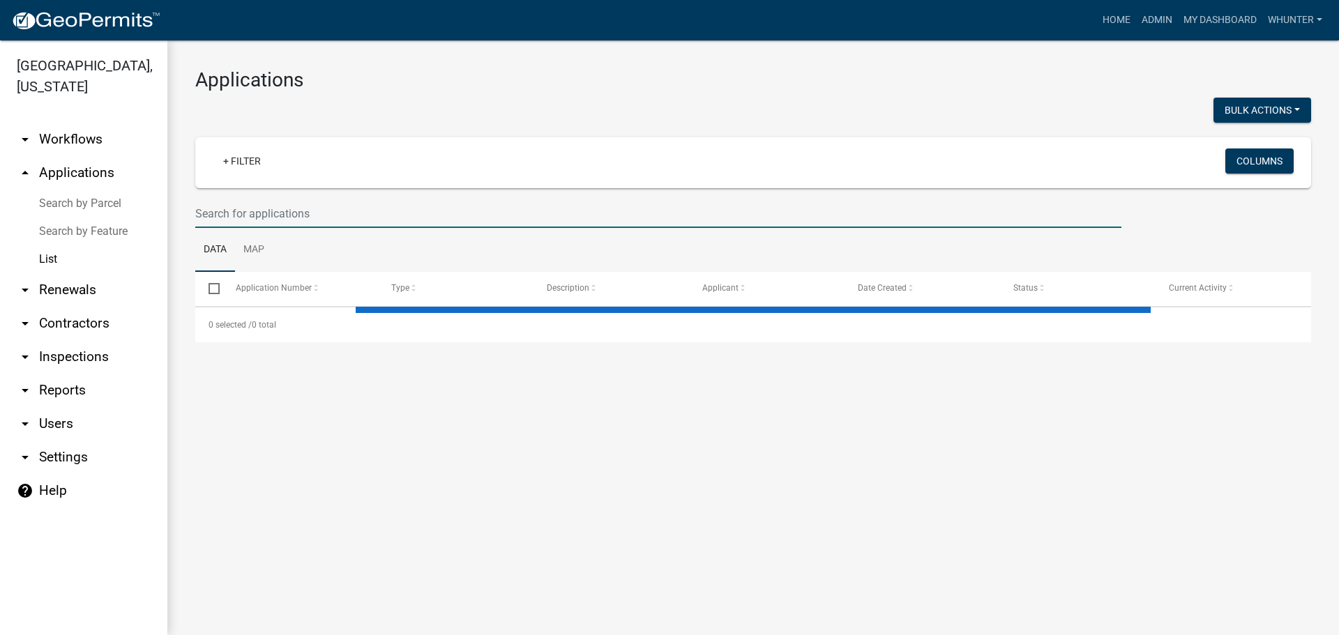
click at [374, 218] on input "text" at bounding box center [658, 213] width 926 height 29
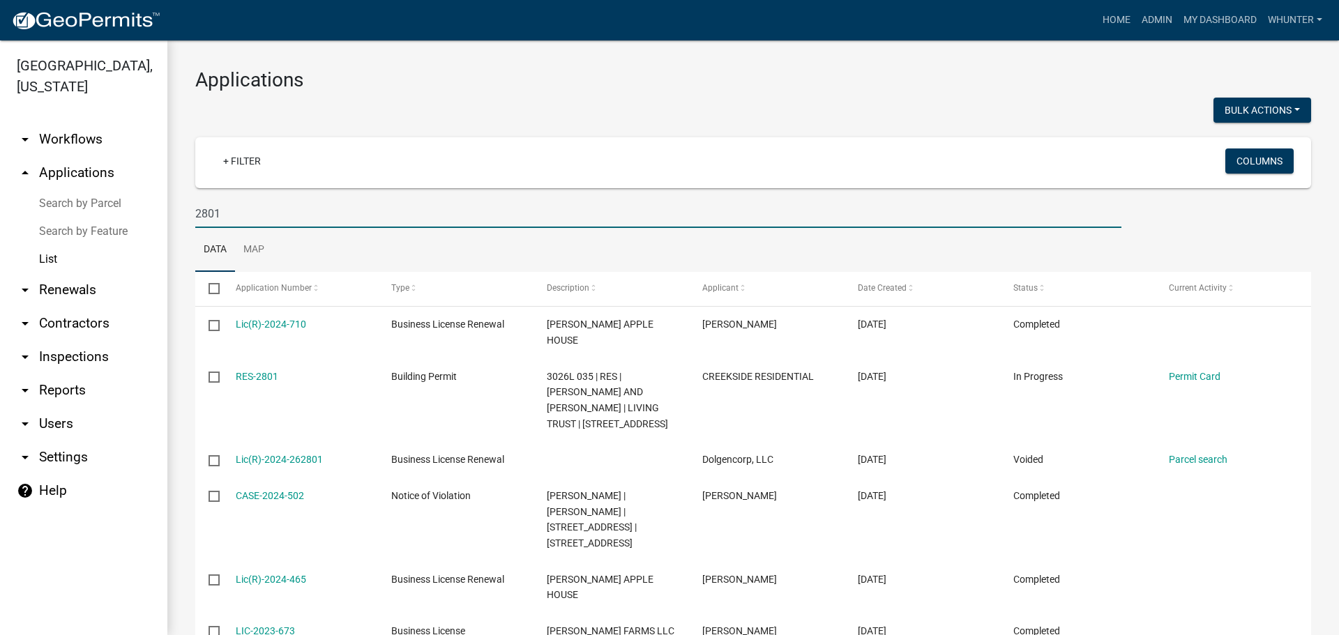
click at [375, 218] on input "2801" at bounding box center [658, 213] width 926 height 29
type input "2"
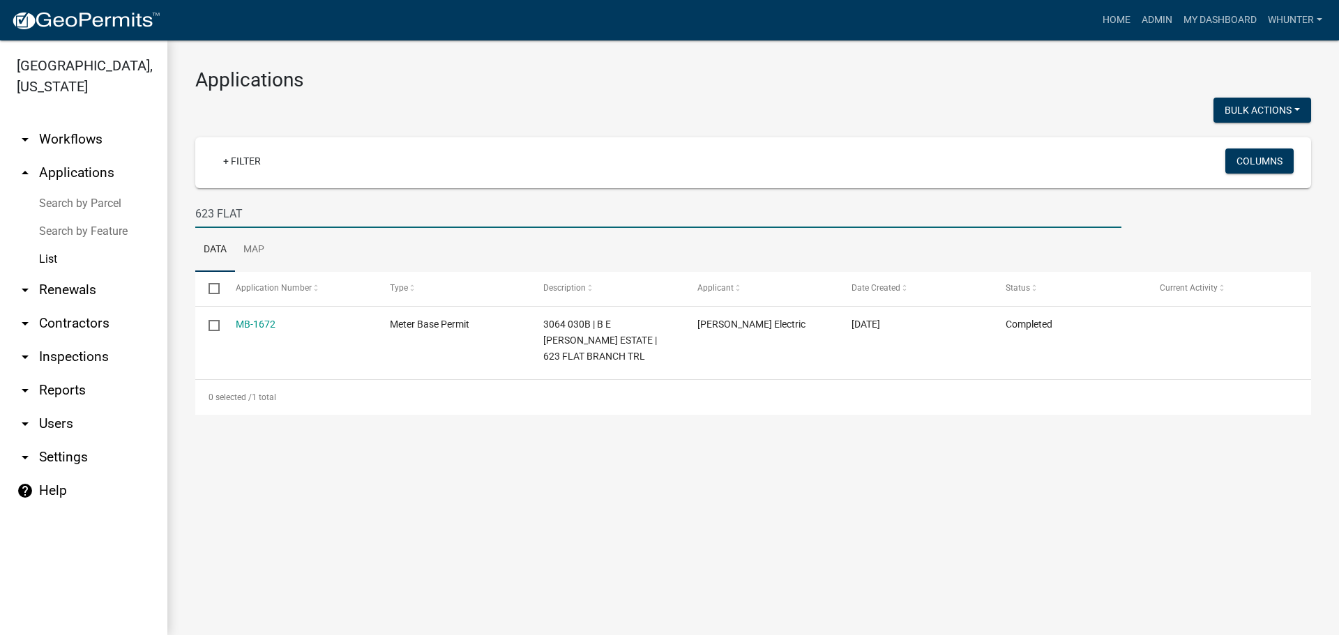
drag, startPoint x: 437, startPoint y: 208, endPoint x: 1037, endPoint y: 160, distance: 601.5
click at [61, 160] on div "[GEOGRAPHIC_DATA], [US_STATE] arrow_drop_down Workflows List arrow_drop_up Appl…" at bounding box center [669, 337] width 1339 height 595
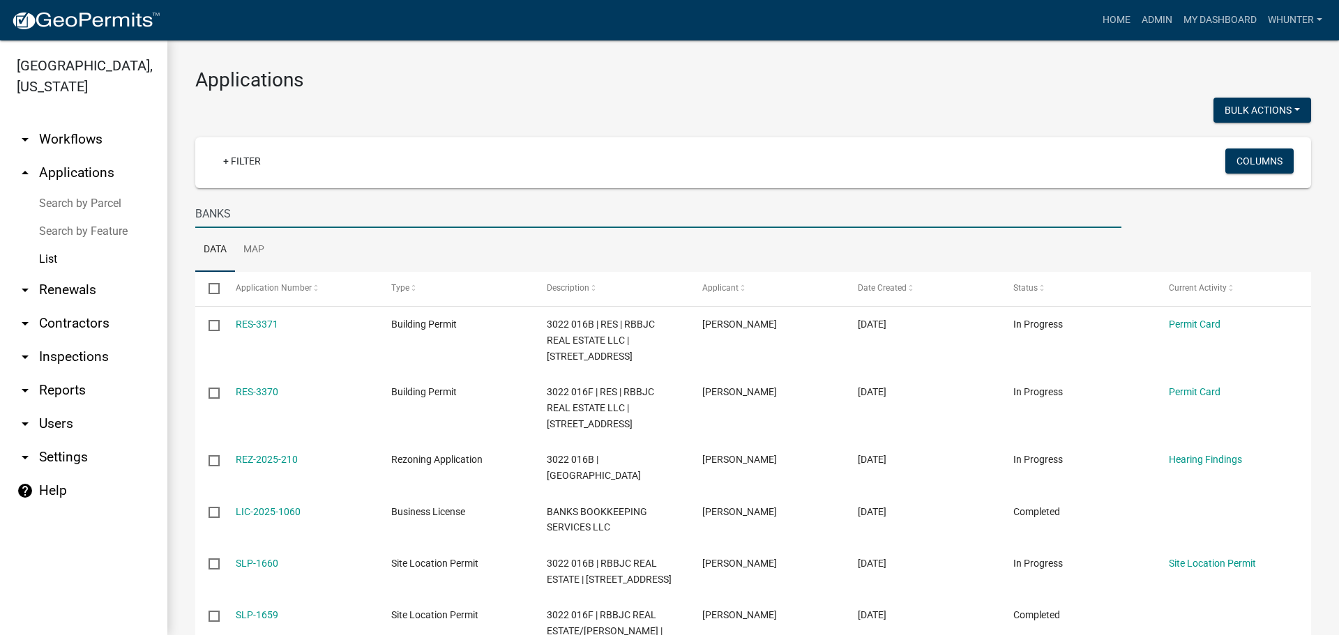
drag, startPoint x: 258, startPoint y: 215, endPoint x: 0, endPoint y: 167, distance: 262.3
click at [0, 167] on div "[GEOGRAPHIC_DATA], [US_STATE] arrow_drop_down Workflows List arrow_drop_up Appl…" at bounding box center [669, 337] width 1339 height 595
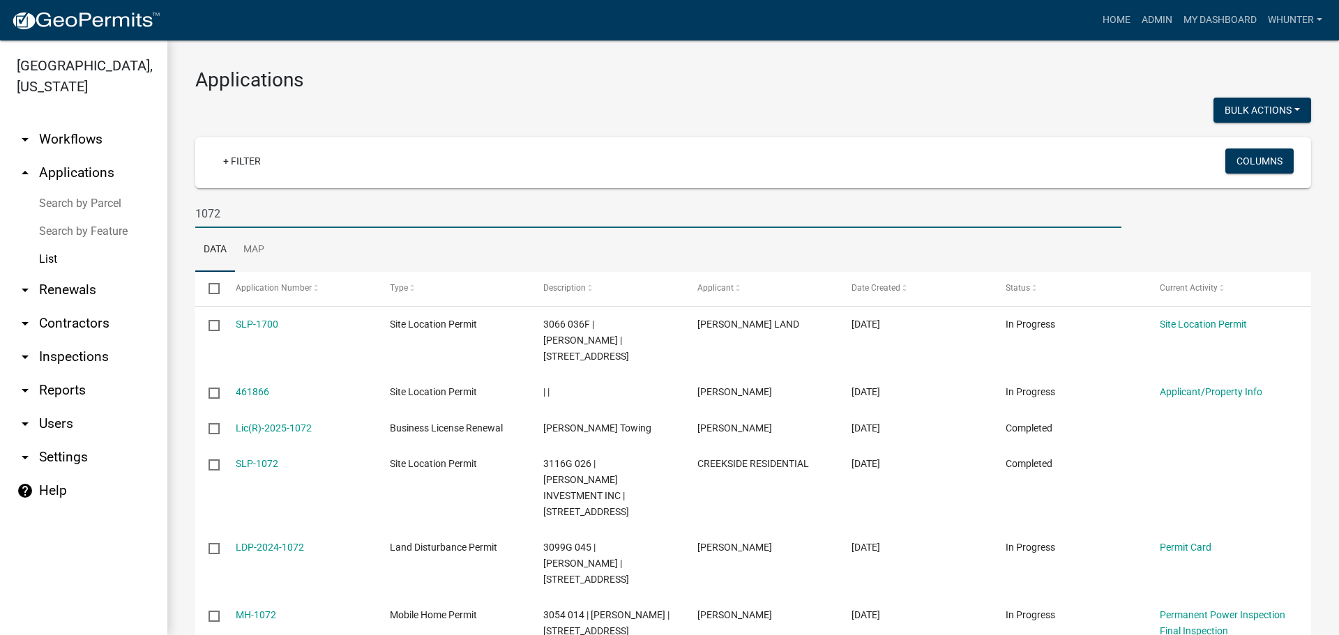
drag, startPoint x: 304, startPoint y: 215, endPoint x: 103, endPoint y: 188, distance: 202.6
click at [103, 188] on div "[GEOGRAPHIC_DATA], [US_STATE] arrow_drop_down Workflows List arrow_drop_up Appl…" at bounding box center [669, 337] width 1339 height 595
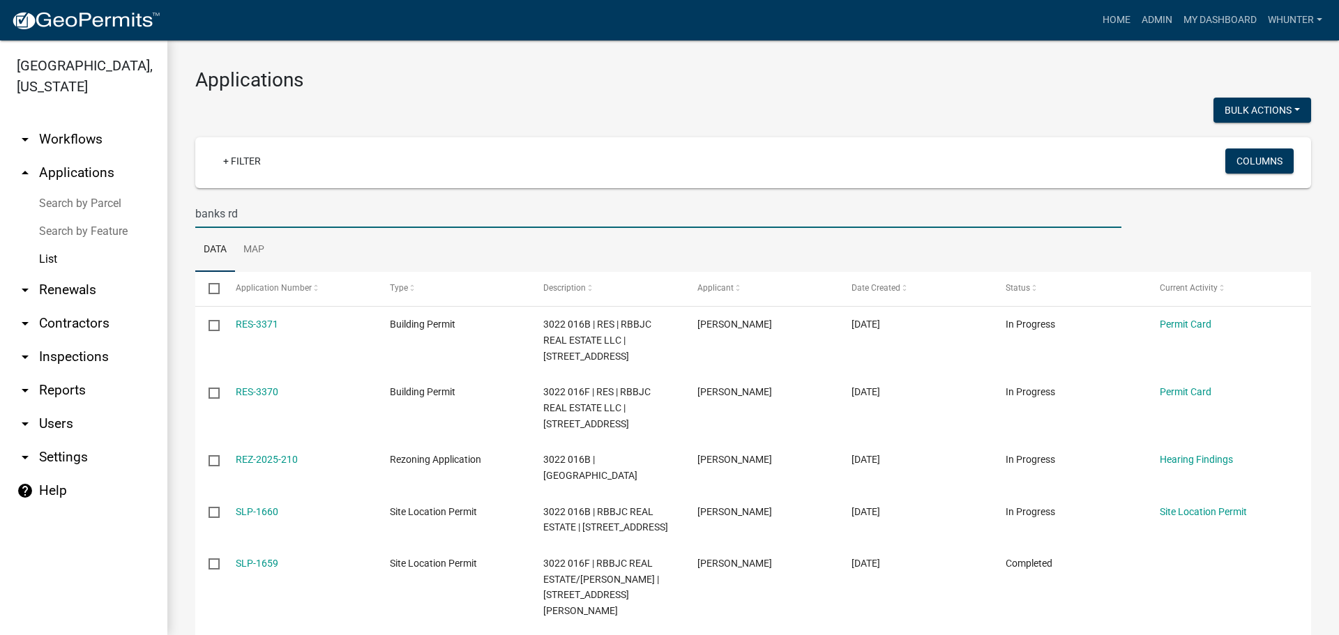
type input "banks rd"
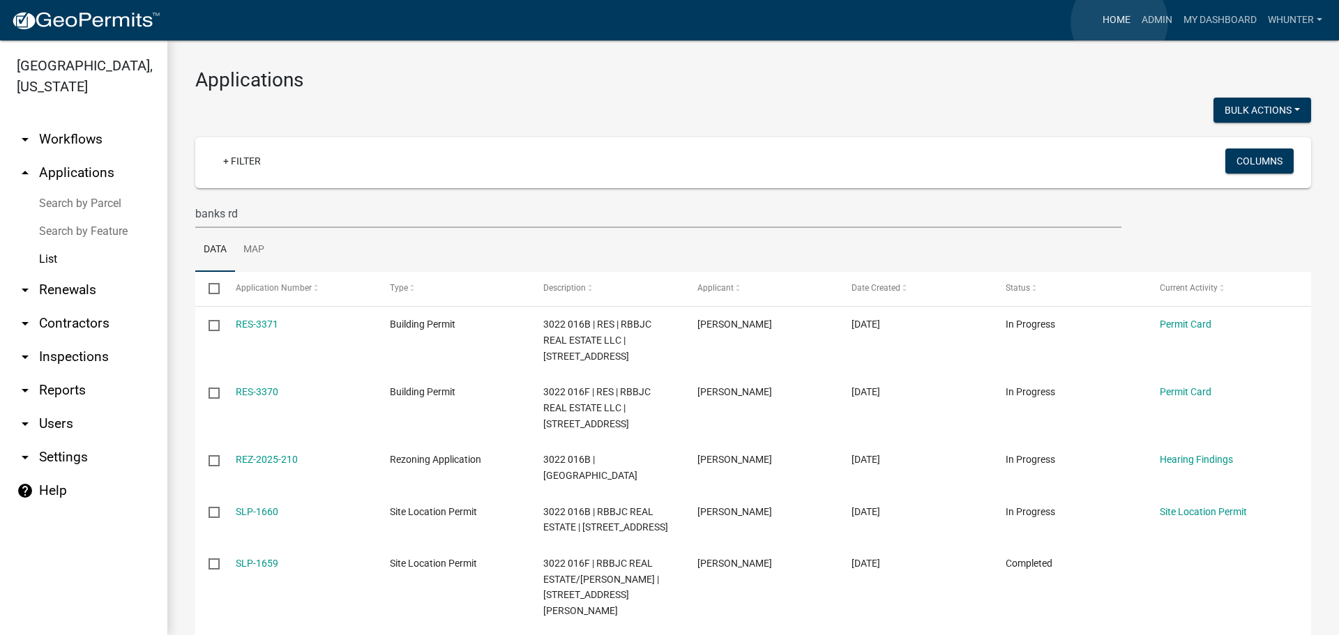
click at [1119, 22] on link "Home" at bounding box center [1116, 20] width 39 height 26
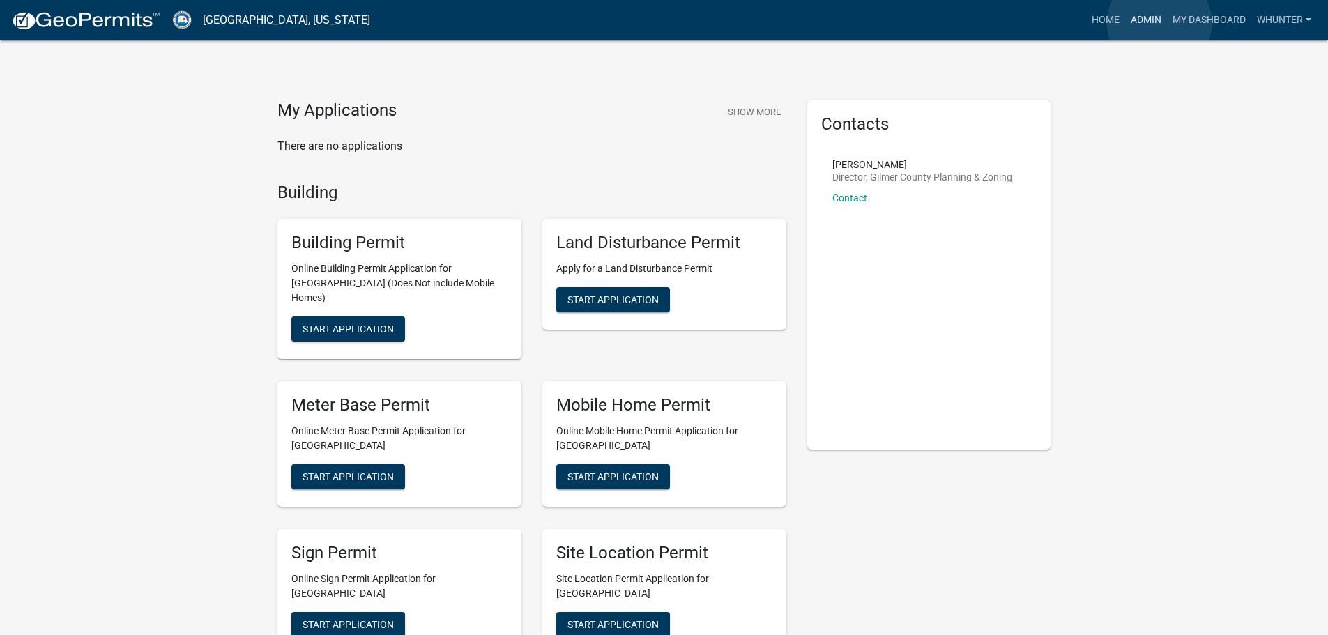
click at [1159, 22] on link "Admin" at bounding box center [1146, 20] width 42 height 26
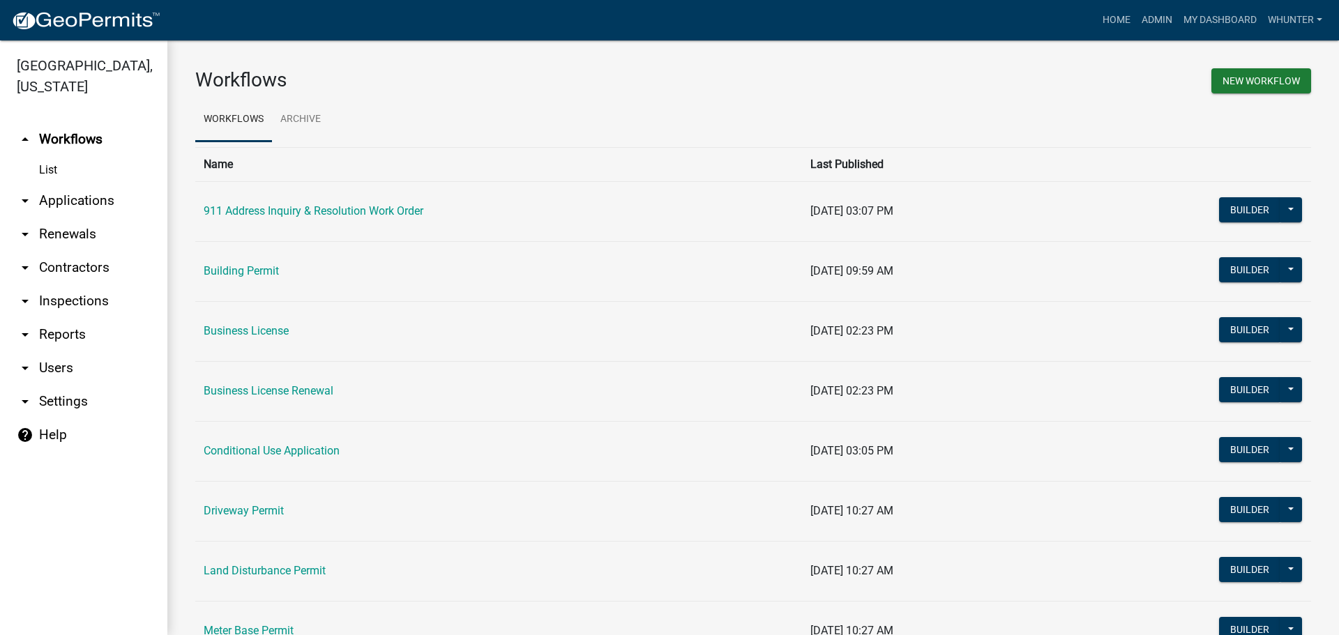
click at [116, 197] on link "arrow_drop_down Applications" at bounding box center [83, 200] width 167 height 33
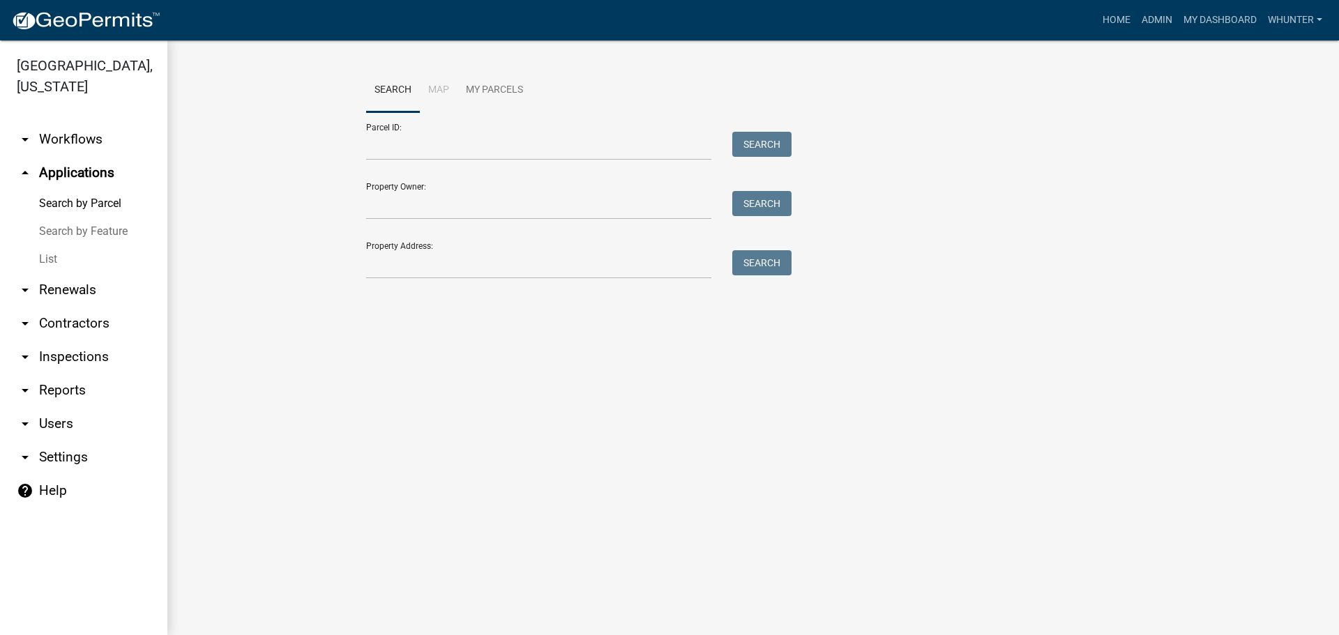
click at [76, 264] on link "List" at bounding box center [83, 259] width 167 height 28
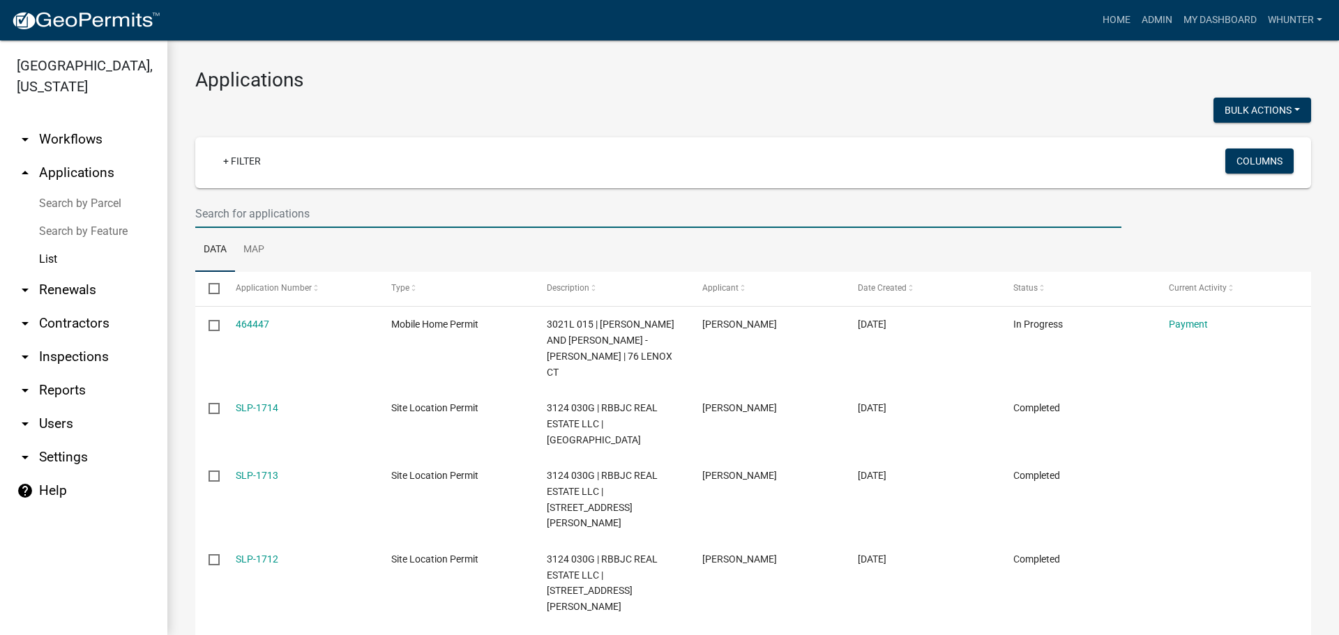
click at [396, 218] on input "text" at bounding box center [658, 213] width 926 height 29
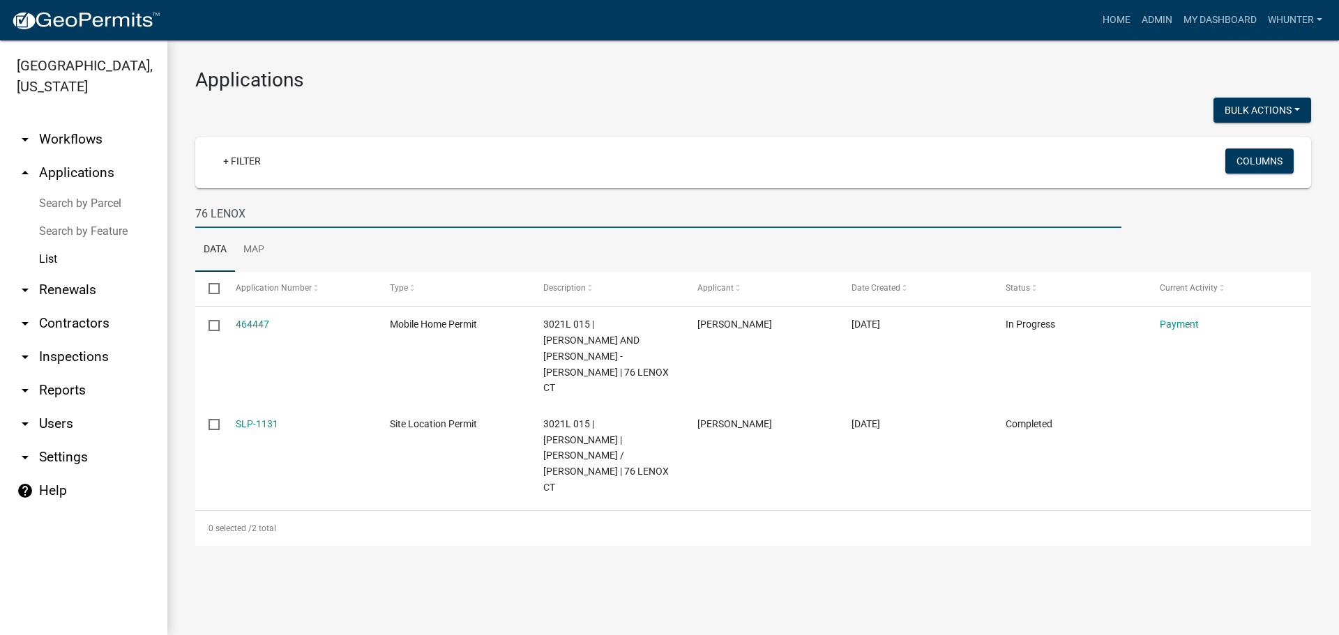
type input "76 LENOX"
